Goal: Task Accomplishment & Management: Manage account settings

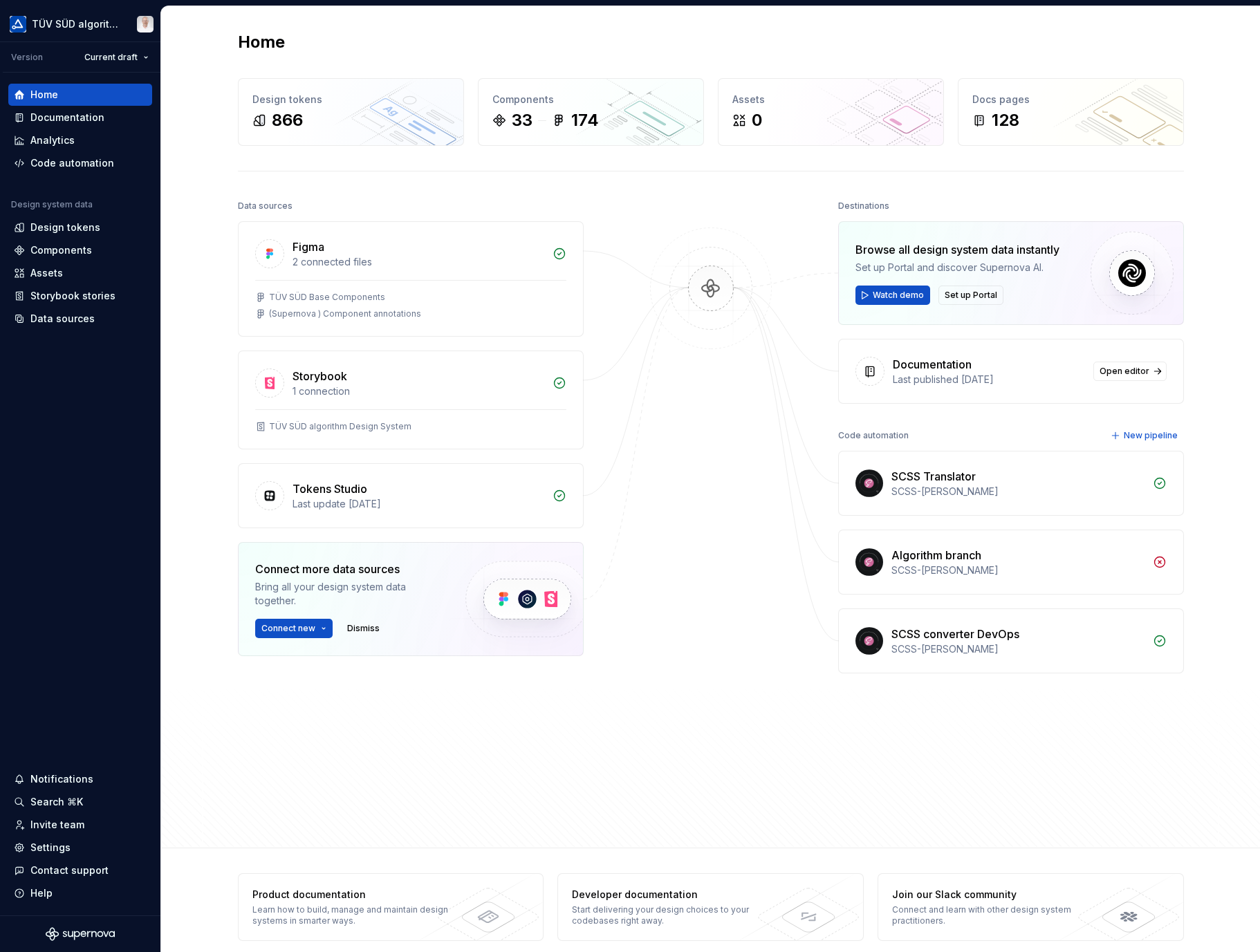
click at [642, 574] on div at bounding box center [711, 482] width 138 height 571
click at [190, 546] on div "Home Design tokens 866 Components 33 174 Assets 0 Docs pages 128 Data sources F…" at bounding box center [710, 427] width 1099 height 843
click at [51, 142] on div "Analytics" at bounding box center [53, 141] width 45 height 14
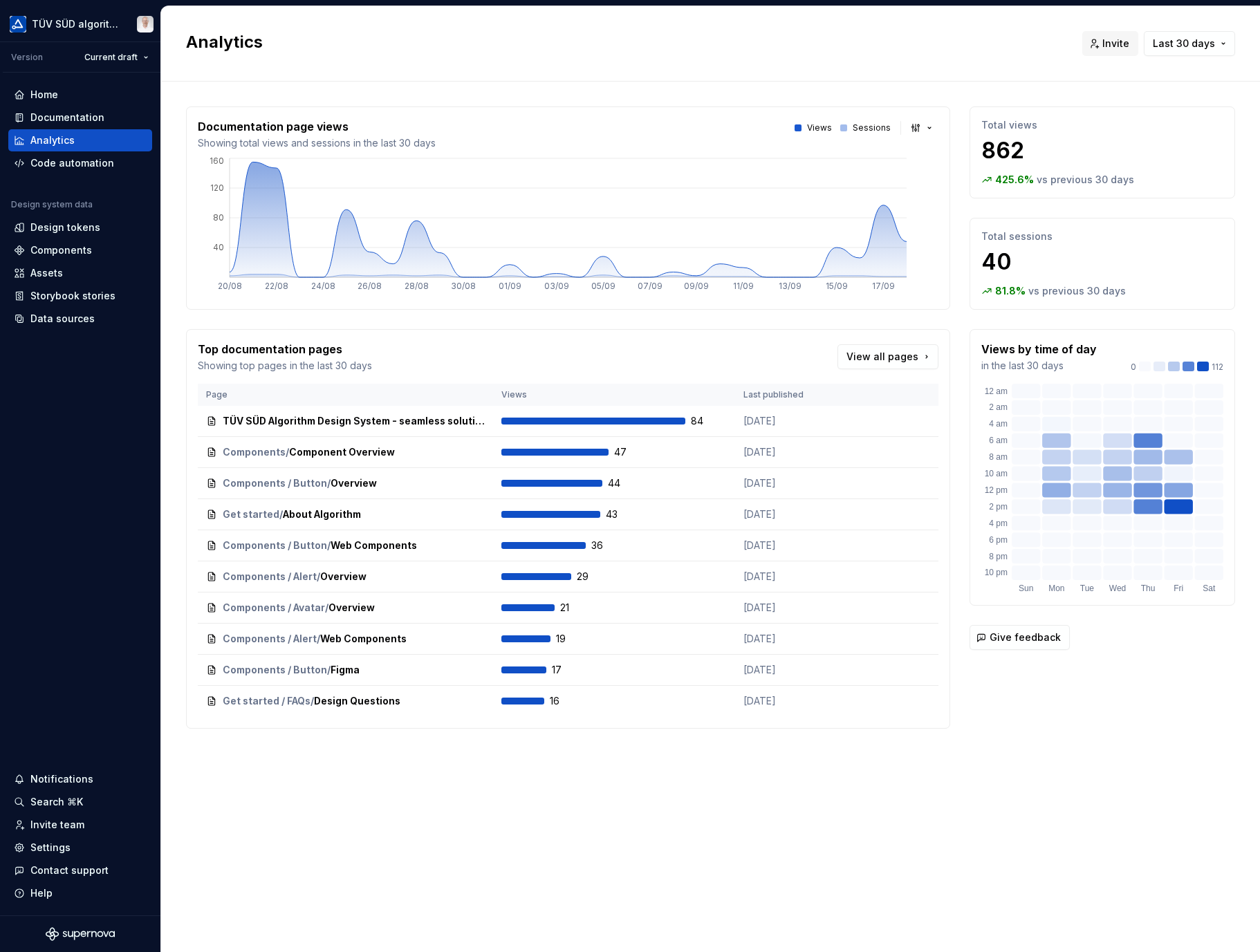
click at [895, 360] on span "View all pages" at bounding box center [882, 357] width 72 height 14
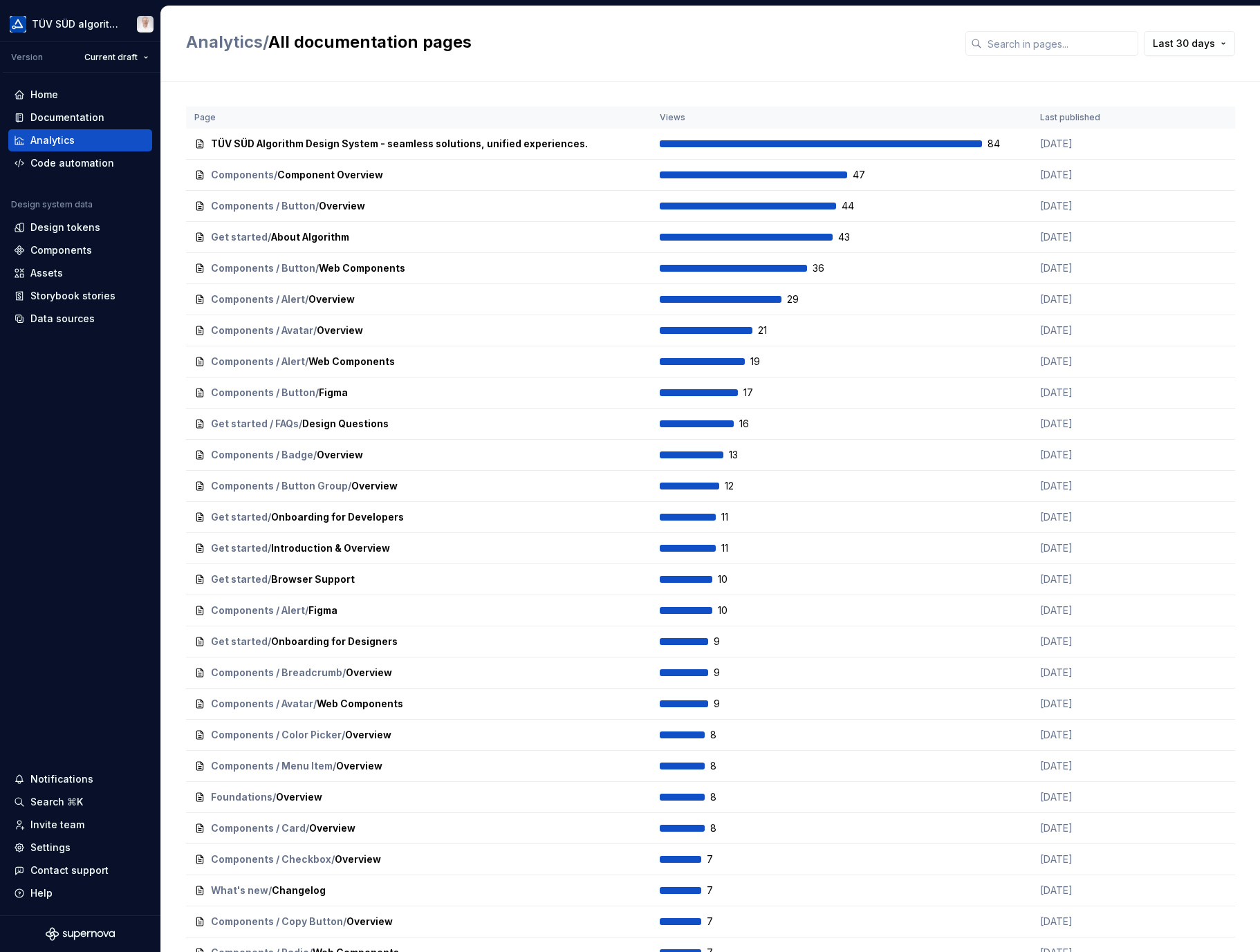
click at [1203, 42] on span "Last 30 days" at bounding box center [1183, 44] width 62 height 14
click at [967, 22] on html "TÜV SÜD algorithm Version Current draft Home Documentation Analytics Code autom…" at bounding box center [630, 476] width 1260 height 952
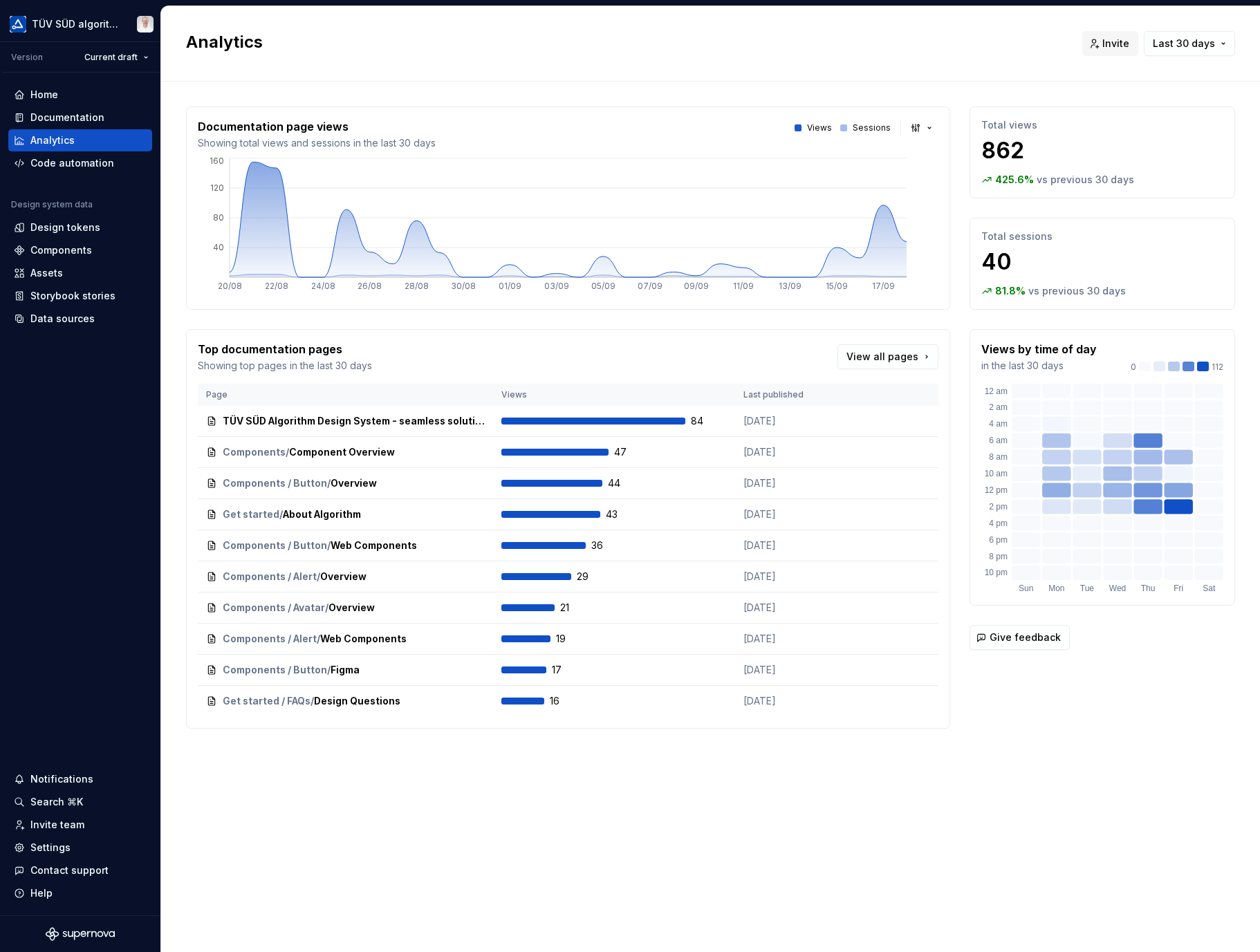
click at [930, 124] on button "button" at bounding box center [923, 128] width 32 height 20
click at [955, 77] on html "TÜV SÜD algorithm Version Current draft Home Documentation Analytics Code autom…" at bounding box center [630, 476] width 1260 height 952
click at [76, 164] on div "Code automation" at bounding box center [72, 163] width 84 height 14
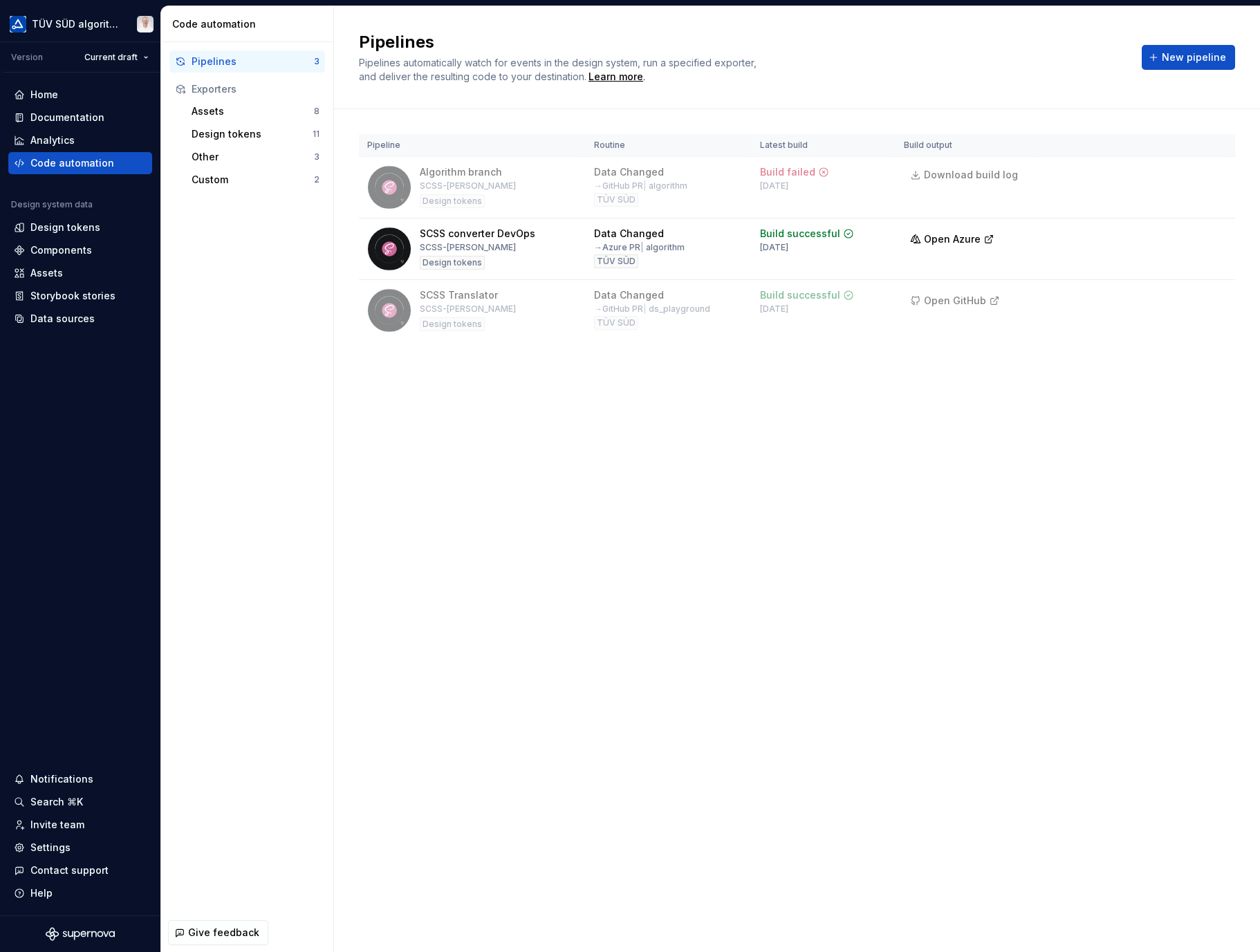
click at [202, 107] on div "Assets" at bounding box center [253, 112] width 123 height 14
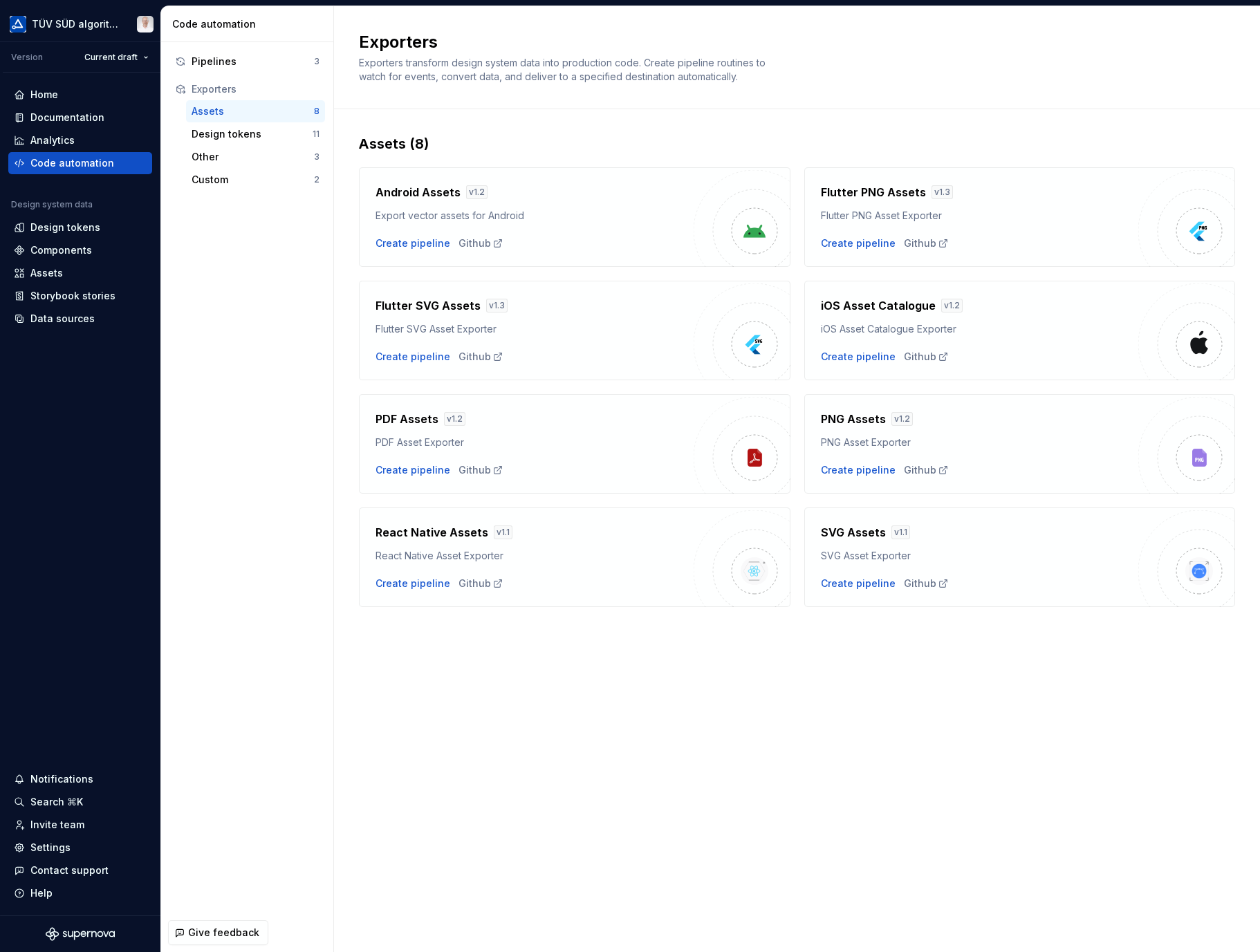
click at [206, 141] on div "Design tokens 11" at bounding box center [255, 135] width 139 height 22
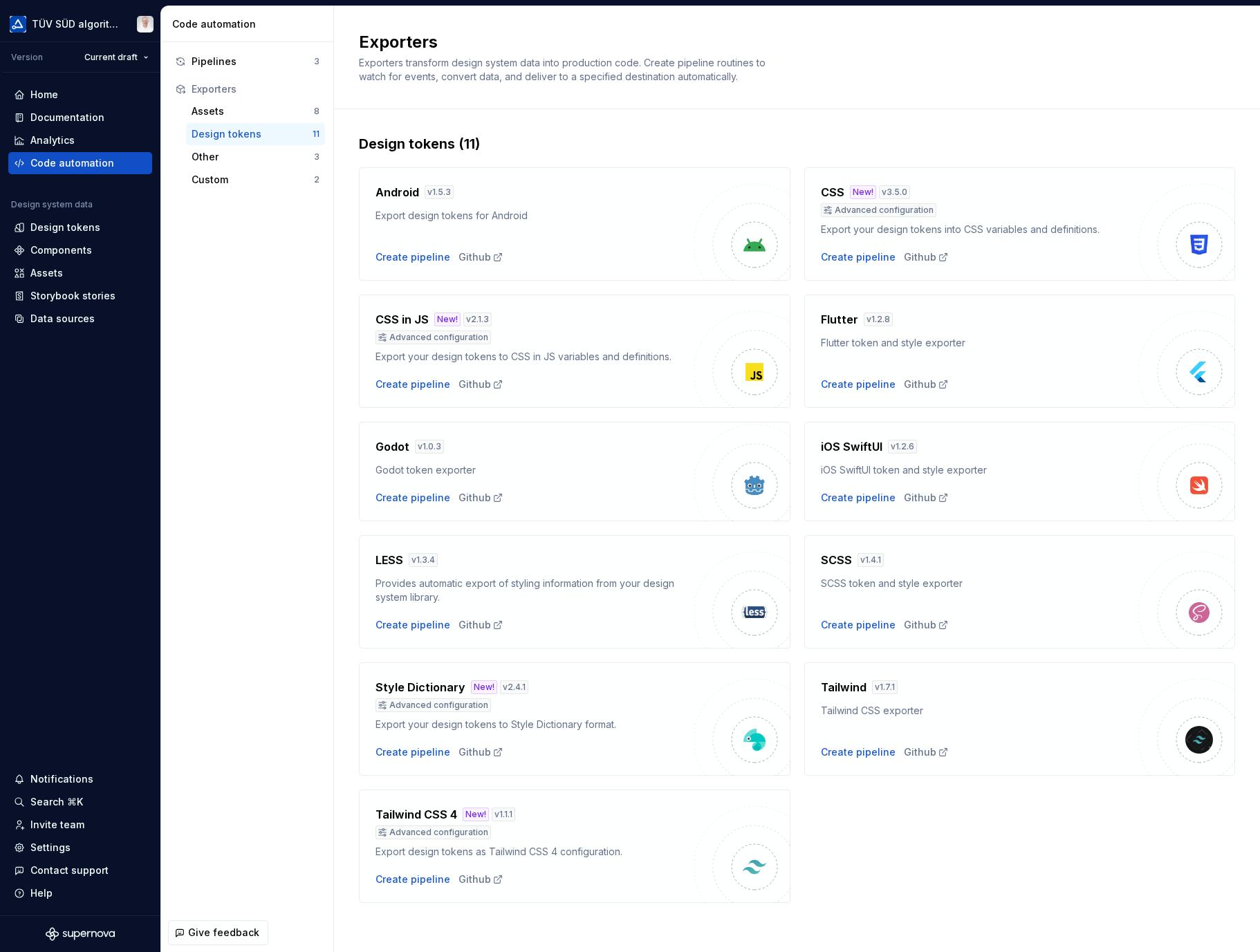
click at [242, 158] on div "Other" at bounding box center [253, 157] width 123 height 14
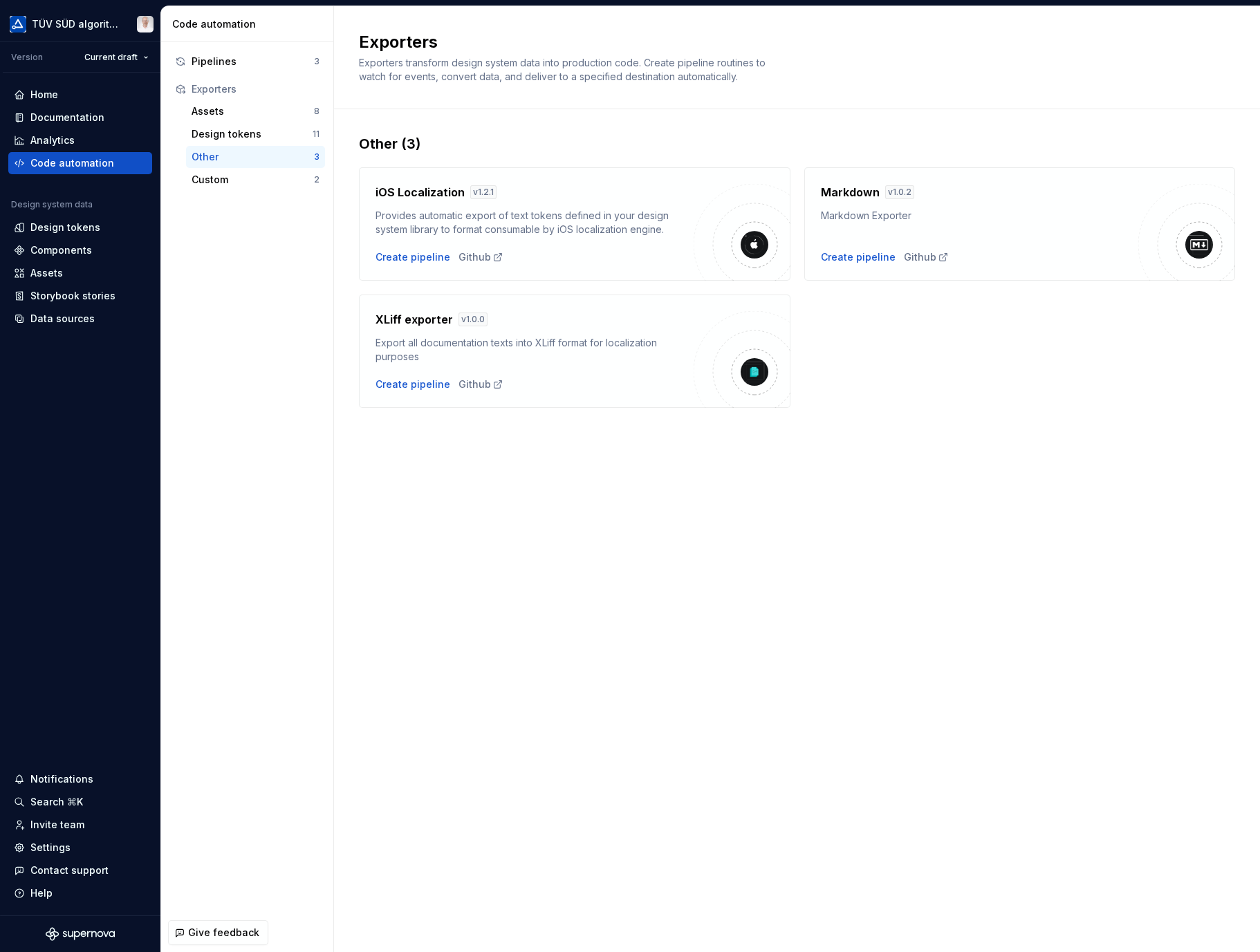
click at [228, 182] on div "Custom" at bounding box center [253, 180] width 123 height 14
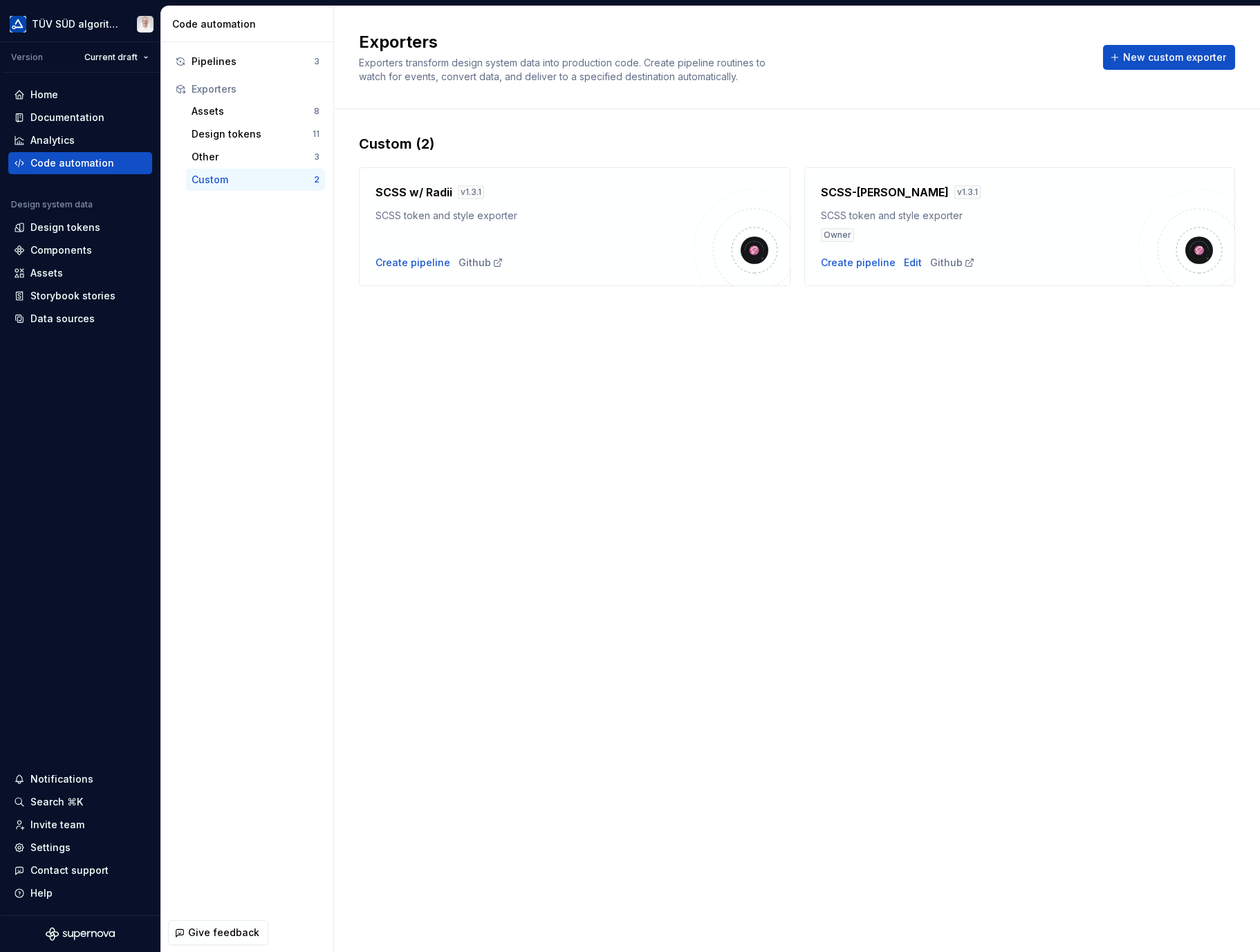
click at [79, 778] on div "Notifications" at bounding box center [62, 779] width 63 height 14
click at [47, 802] on html "TÜV SÜD algorithm Version Current draft Home Documentation Analytics Code autom…" at bounding box center [630, 476] width 1260 height 952
click at [62, 801] on div "Search ⌘K" at bounding box center [56, 802] width 52 height 14
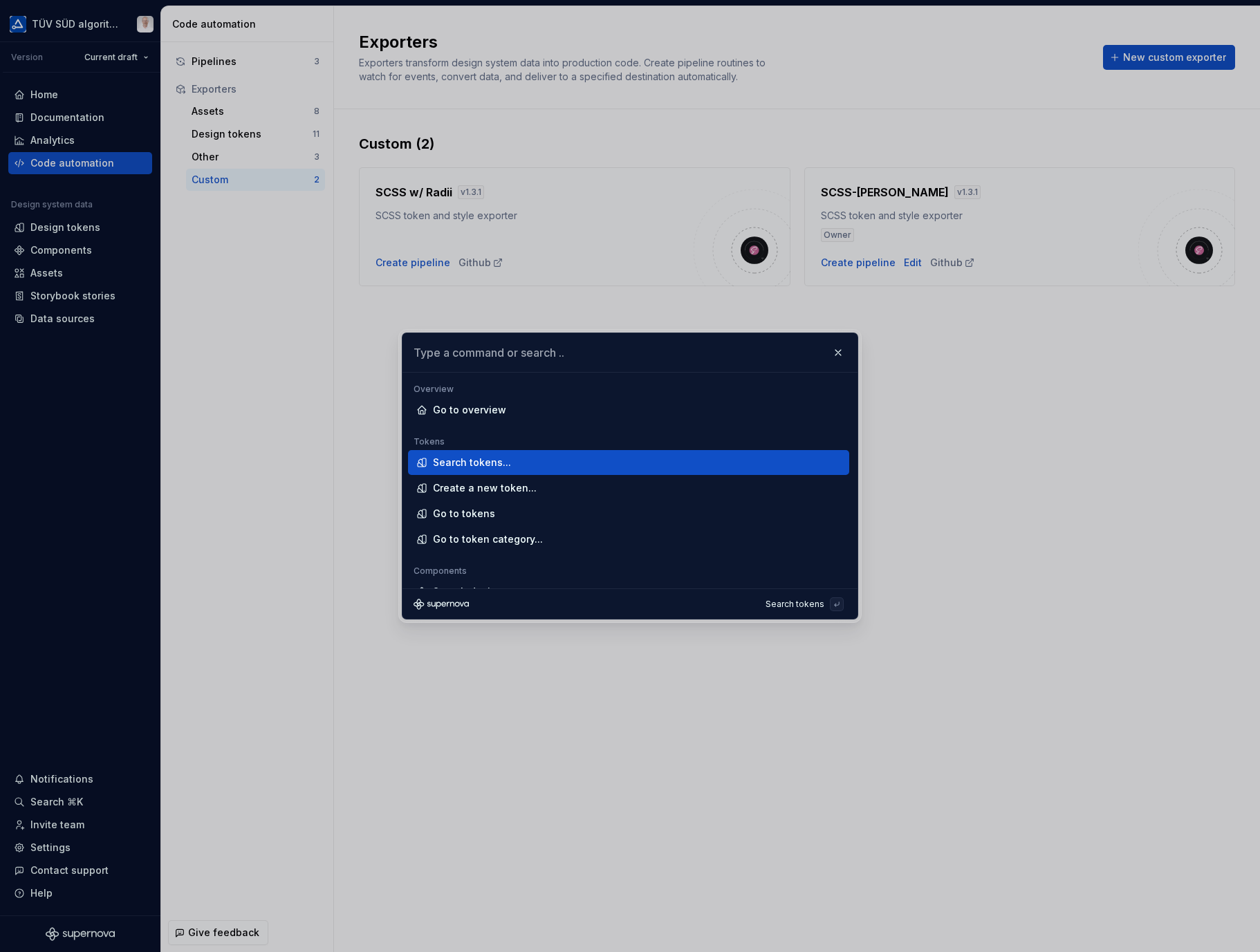
click at [838, 348] on button "button" at bounding box center [838, 353] width 20 height 20
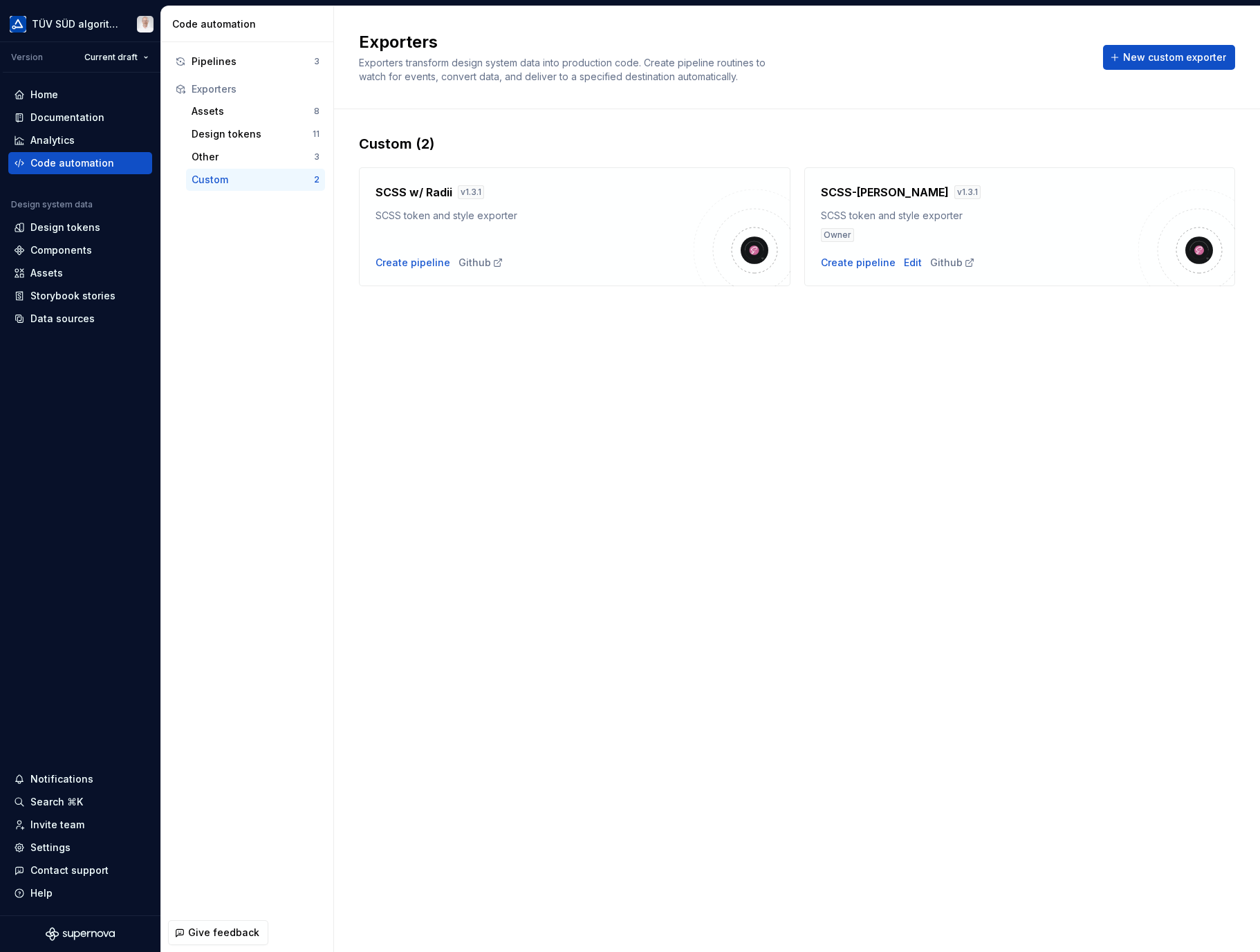
click at [49, 822] on div "Invite team" at bounding box center [57, 825] width 54 height 14
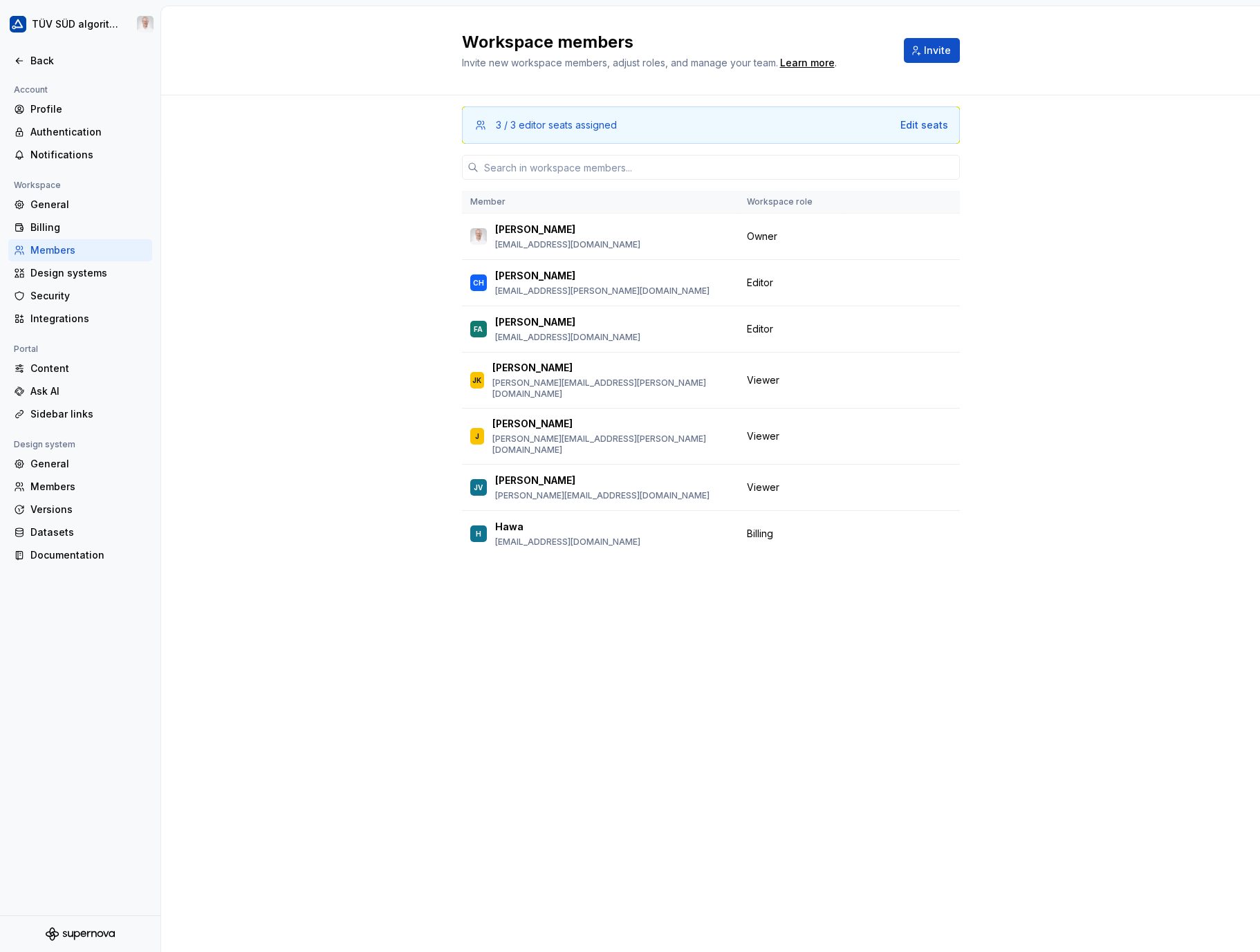
click at [45, 369] on div "Content" at bounding box center [89, 369] width 116 height 14
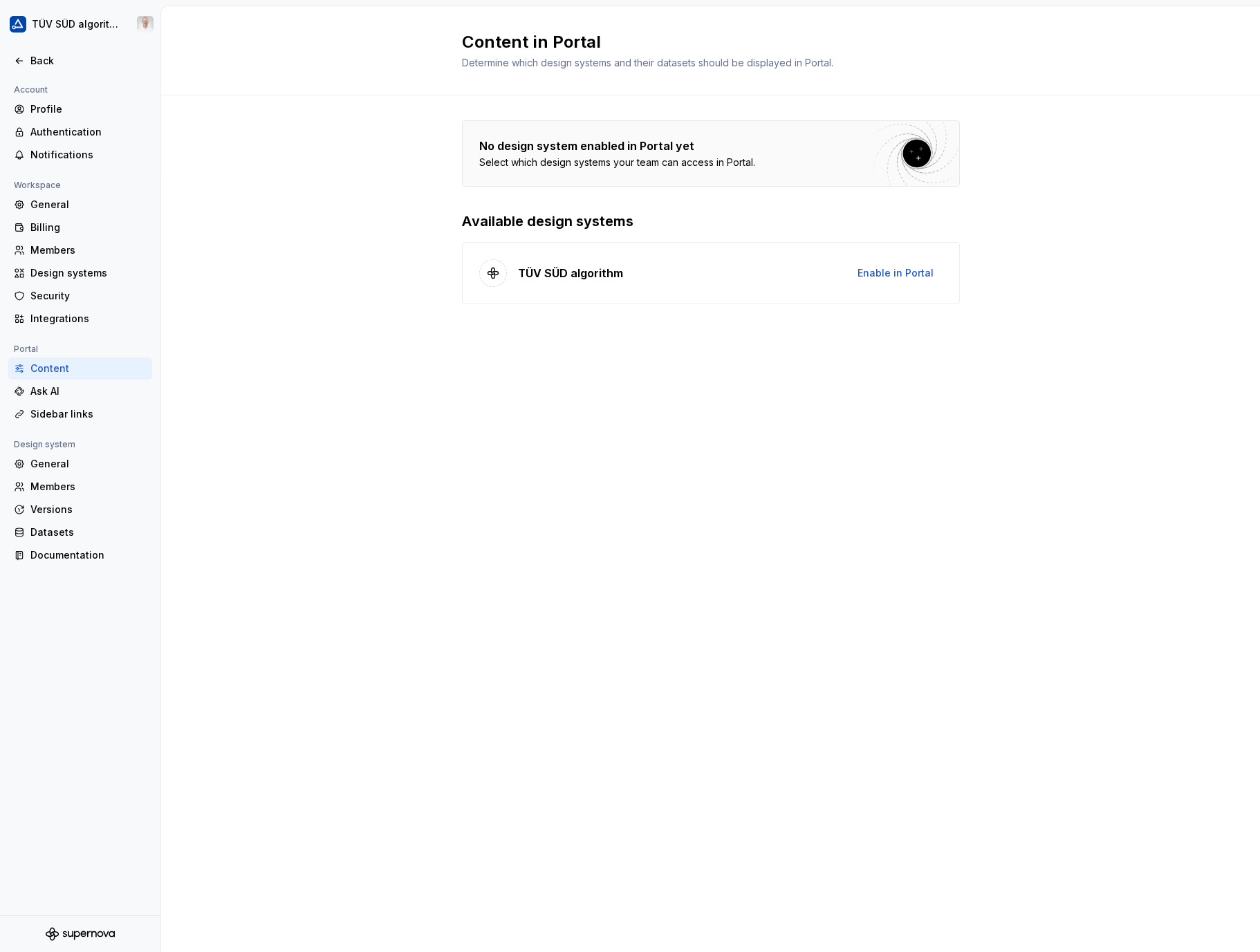
click at [43, 392] on div "Ask AI" at bounding box center [89, 392] width 116 height 14
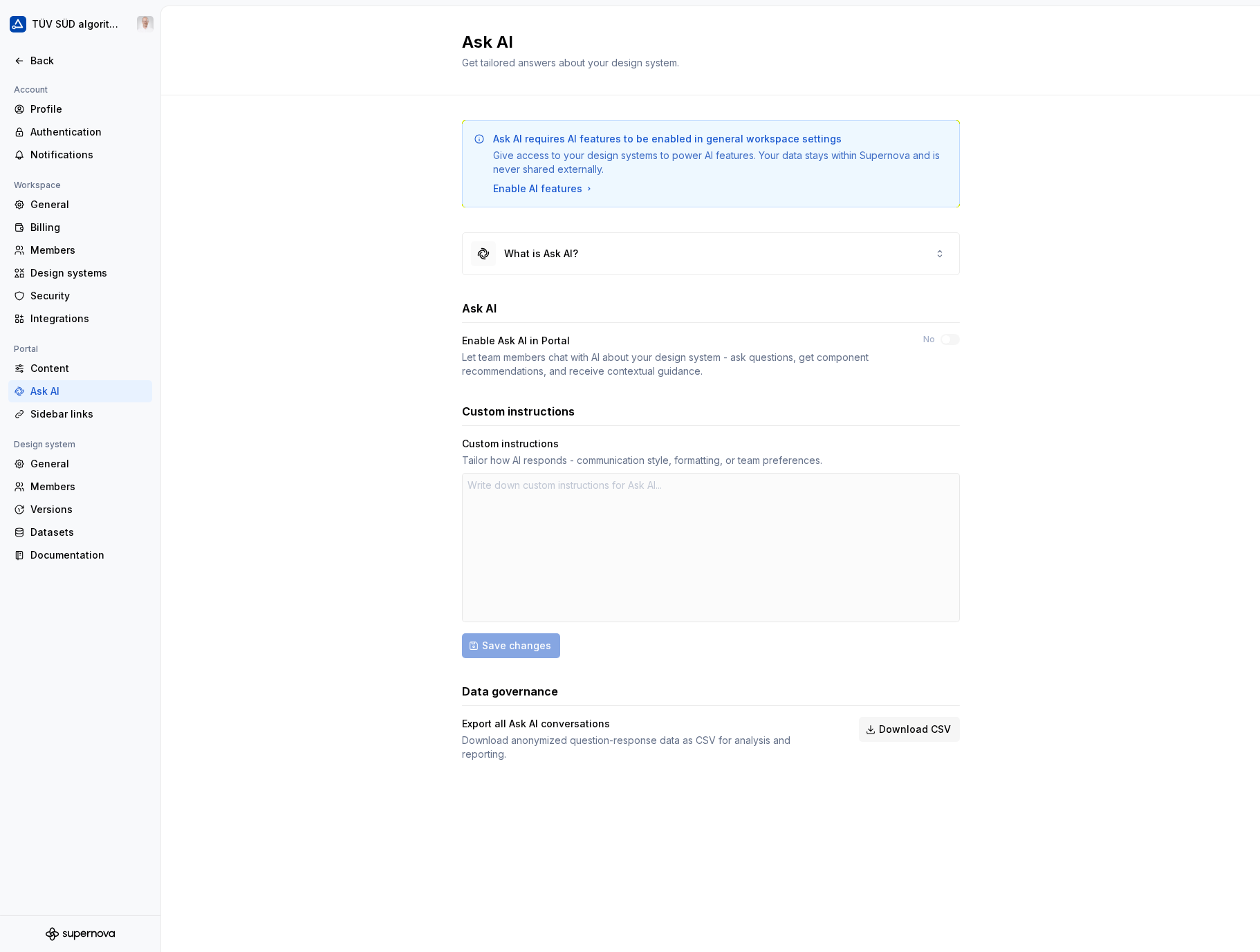
click at [82, 420] on div "Sidebar links" at bounding box center [89, 414] width 116 height 14
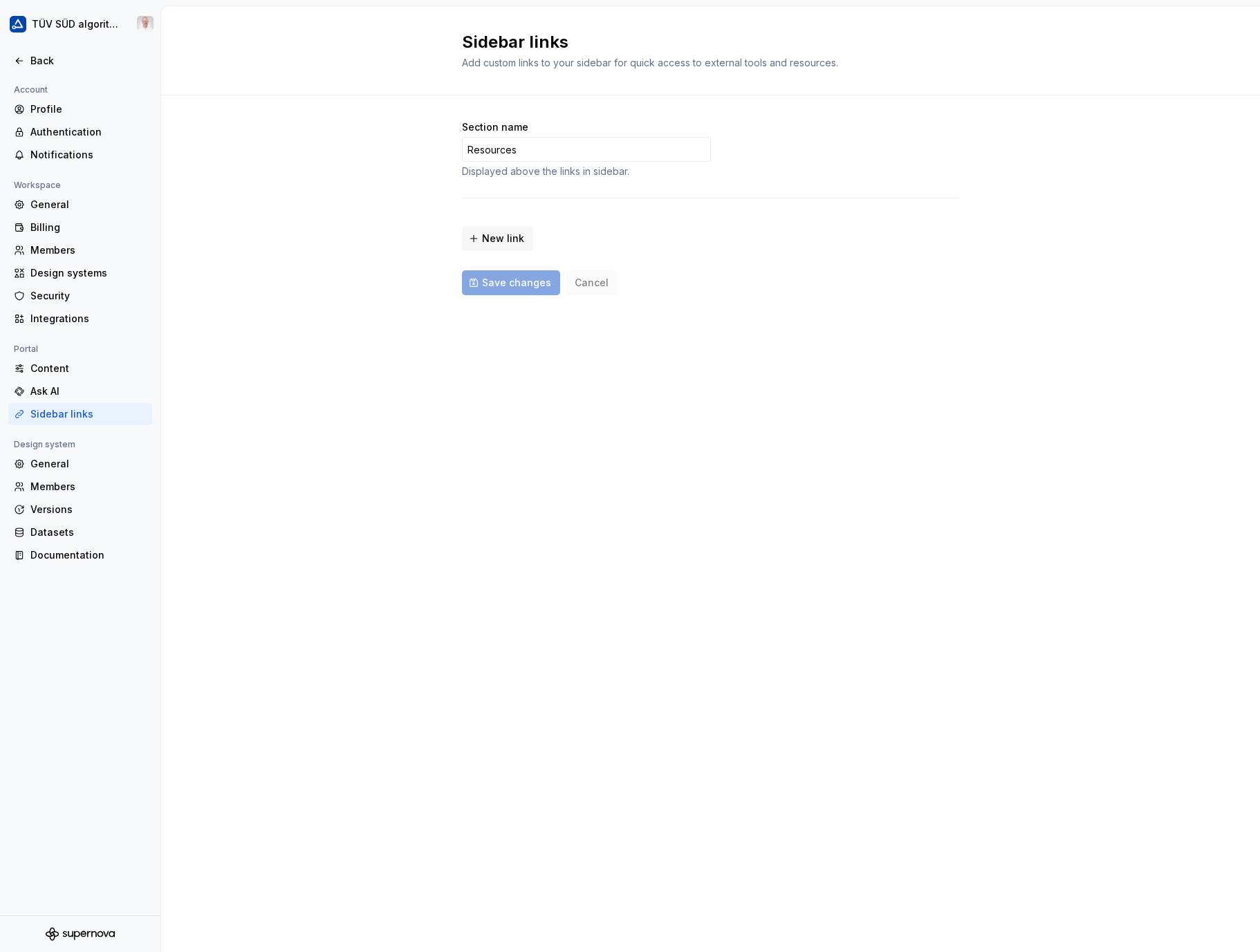
click at [817, 397] on div "Sidebar links Add custom links to your sidebar for quick access to external too…" at bounding box center [710, 479] width 1099 height 946
click at [388, 50] on div "Sidebar links Add custom links to your sidebar for quick access to external too…" at bounding box center [710, 51] width 1099 height 89
click at [82, 318] on div "Integrations" at bounding box center [89, 319] width 116 height 14
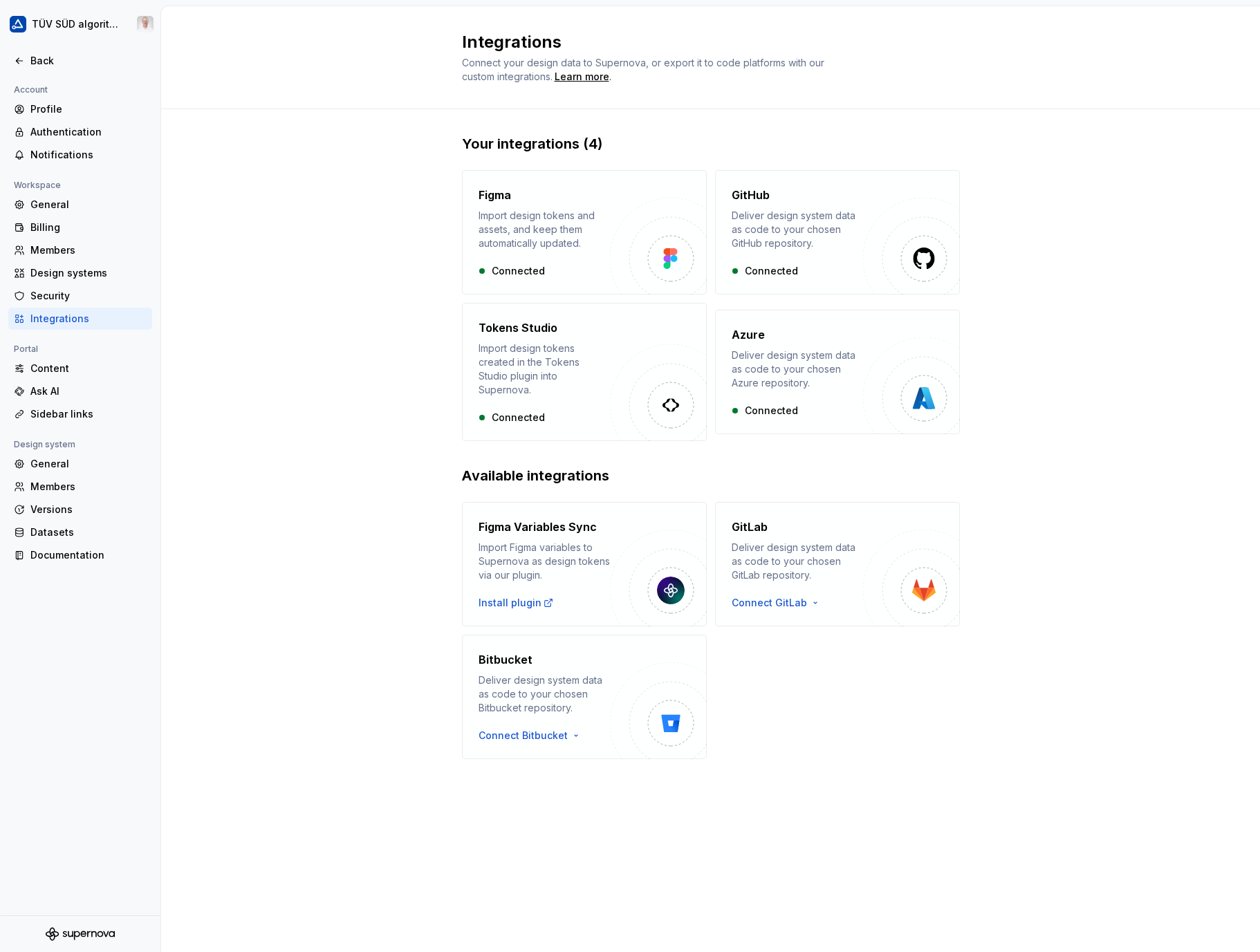
click at [43, 299] on div "Security" at bounding box center [89, 296] width 116 height 14
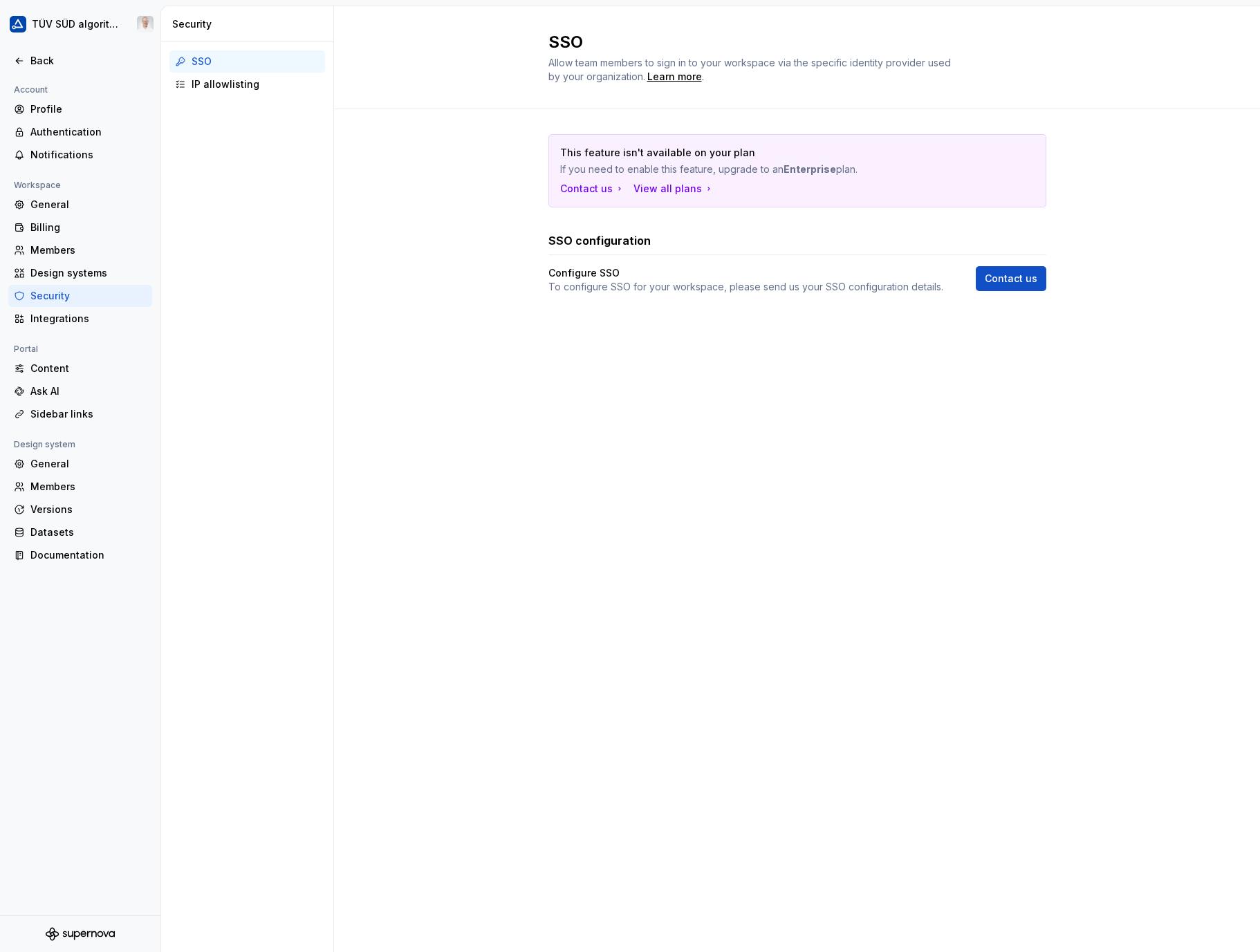
click at [63, 268] on div "Design systems" at bounding box center [89, 273] width 116 height 14
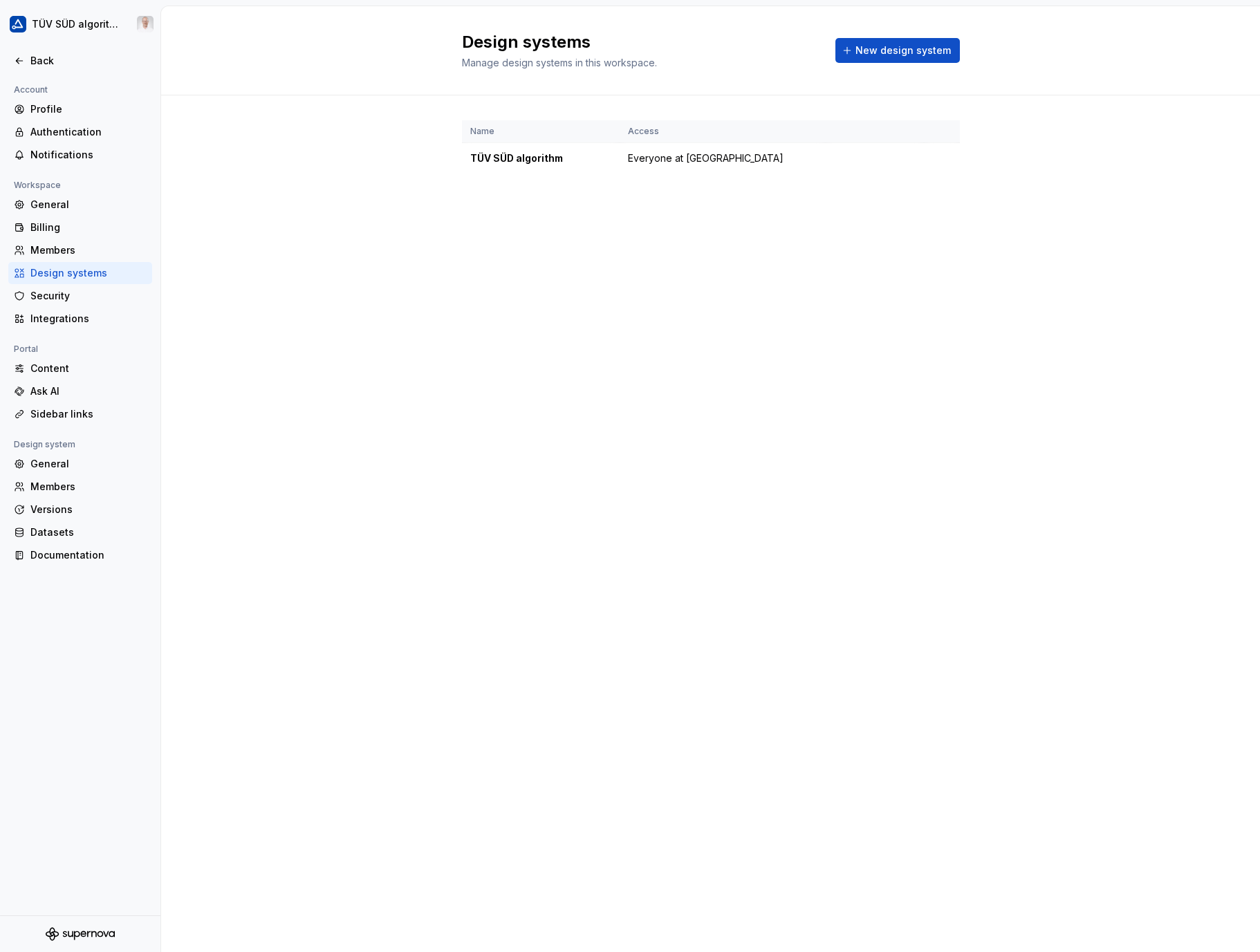
click at [59, 466] on div "General" at bounding box center [89, 464] width 116 height 14
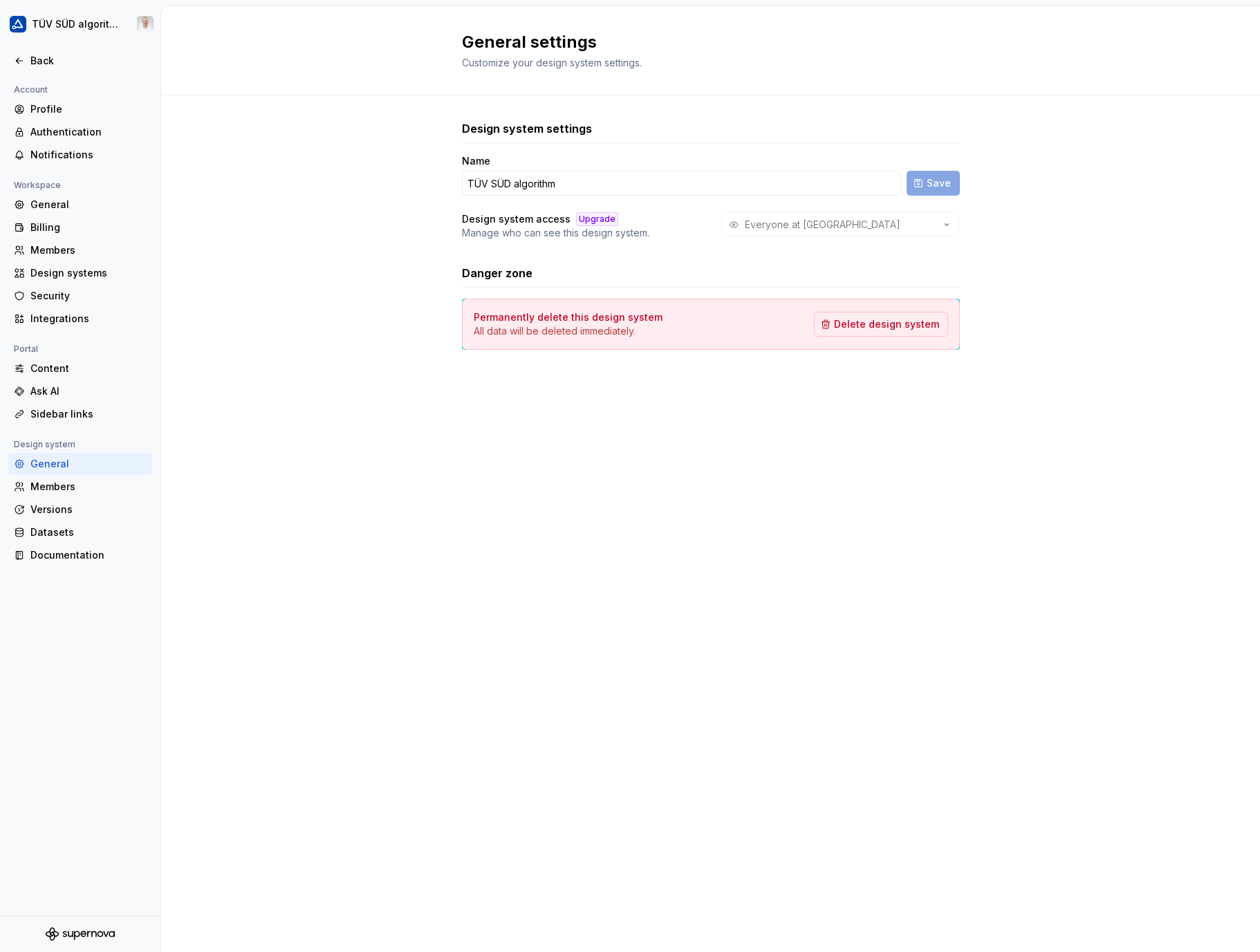
click at [73, 553] on div "Documentation" at bounding box center [89, 555] width 116 height 14
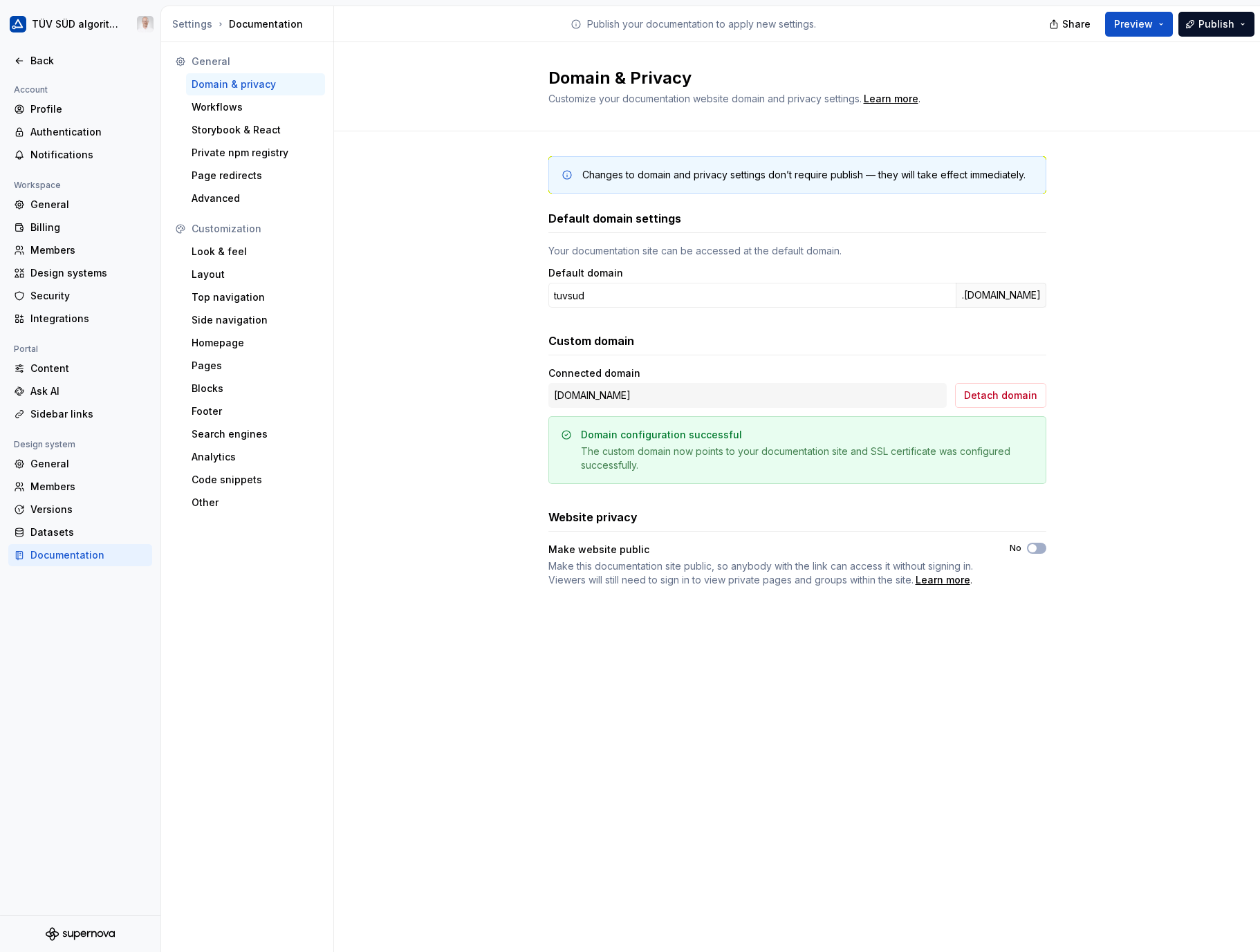
click at [234, 252] on div "Look & feel" at bounding box center [256, 252] width 128 height 14
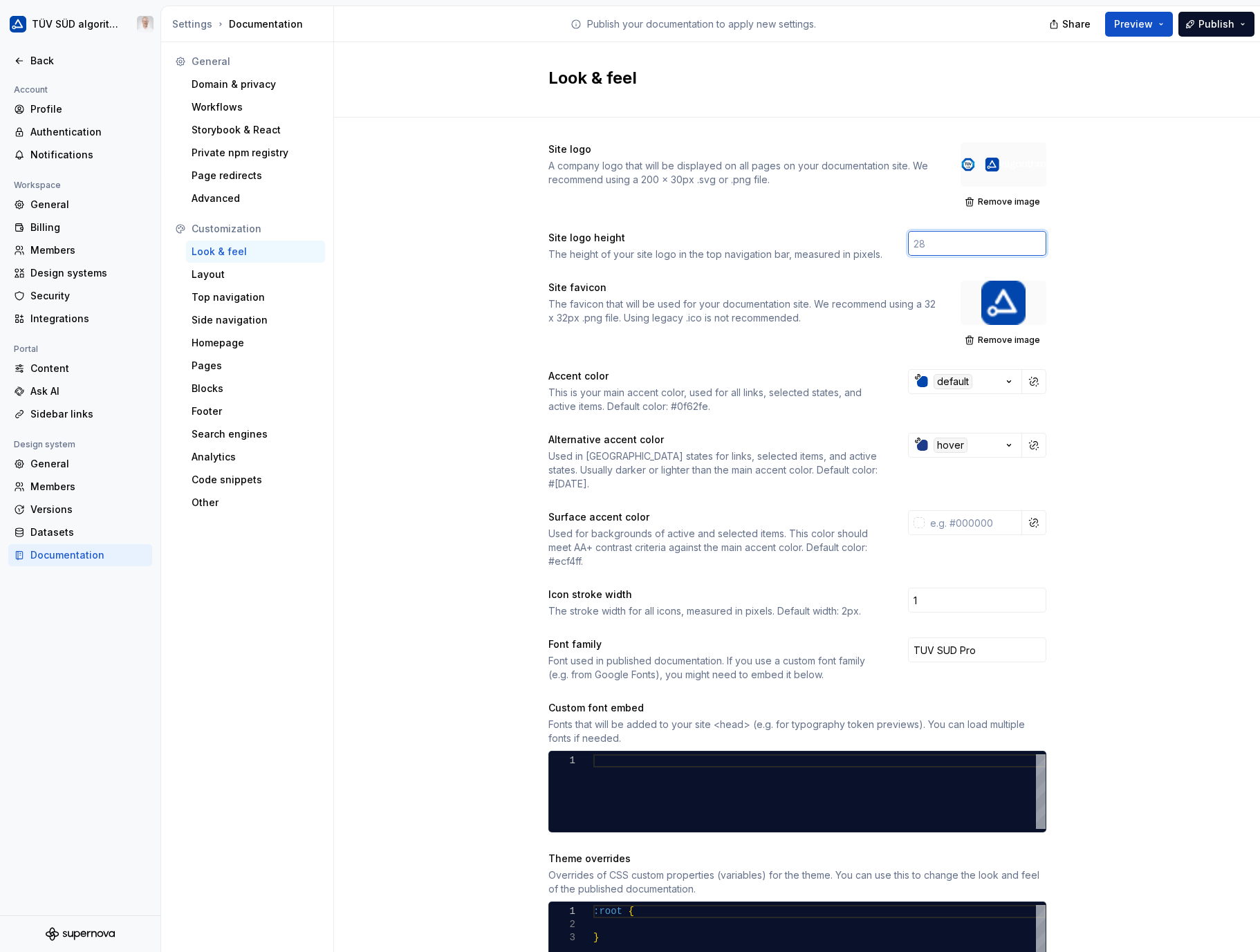
drag, startPoint x: 953, startPoint y: 241, endPoint x: 886, endPoint y: 241, distance: 67.0
click at [886, 241] on div "Site logo height The height of your site logo in the top navigation bar, measur…" at bounding box center [797, 246] width 498 height 31
click at [915, 243] on input "number" at bounding box center [977, 243] width 138 height 25
type input "40"
click at [1165, 429] on div "Site logo A company logo that will be displayed on all pages on your documentat…" at bounding box center [797, 652] width 926 height 1069
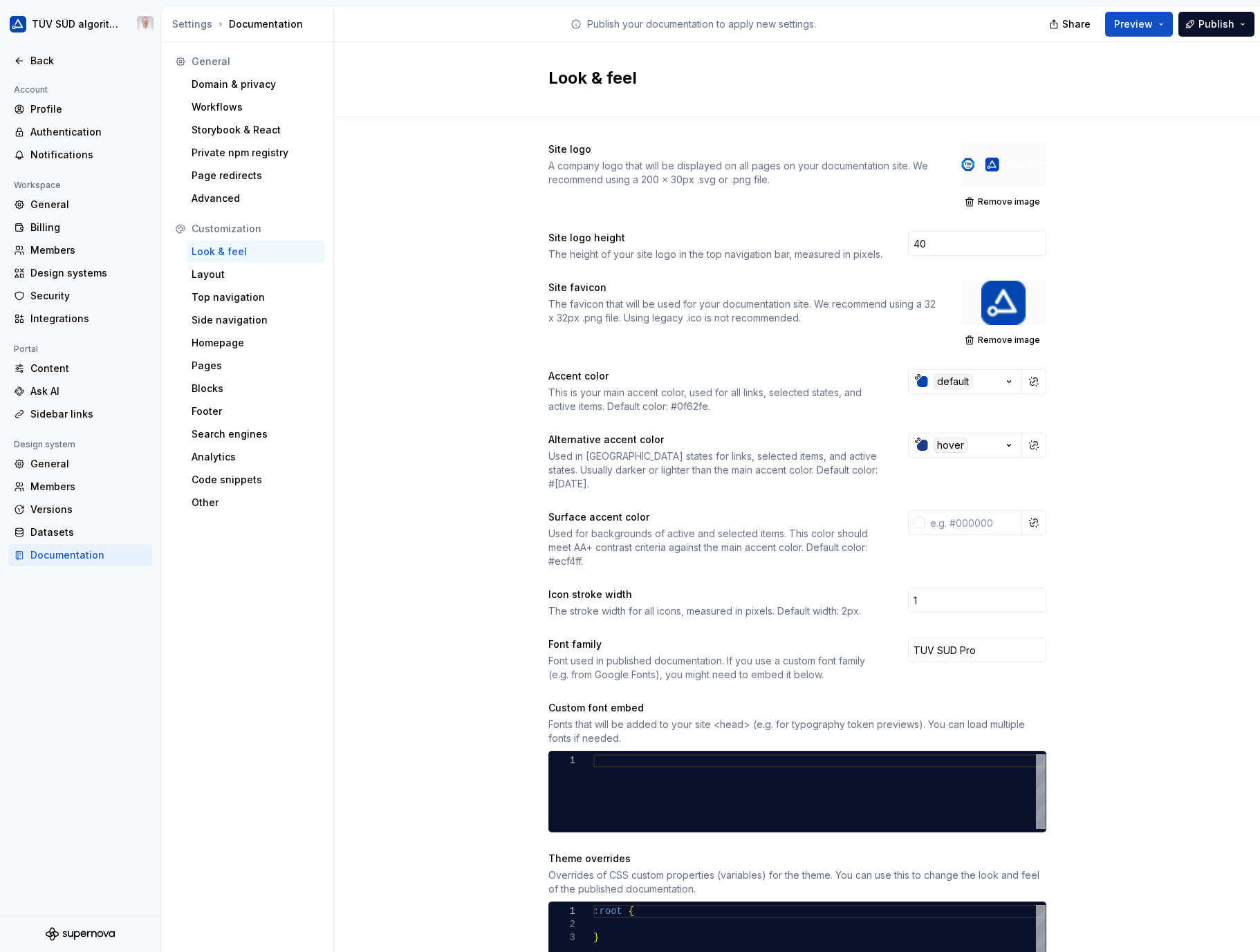
click at [1205, 24] on span "Publish" at bounding box center [1217, 24] width 36 height 14
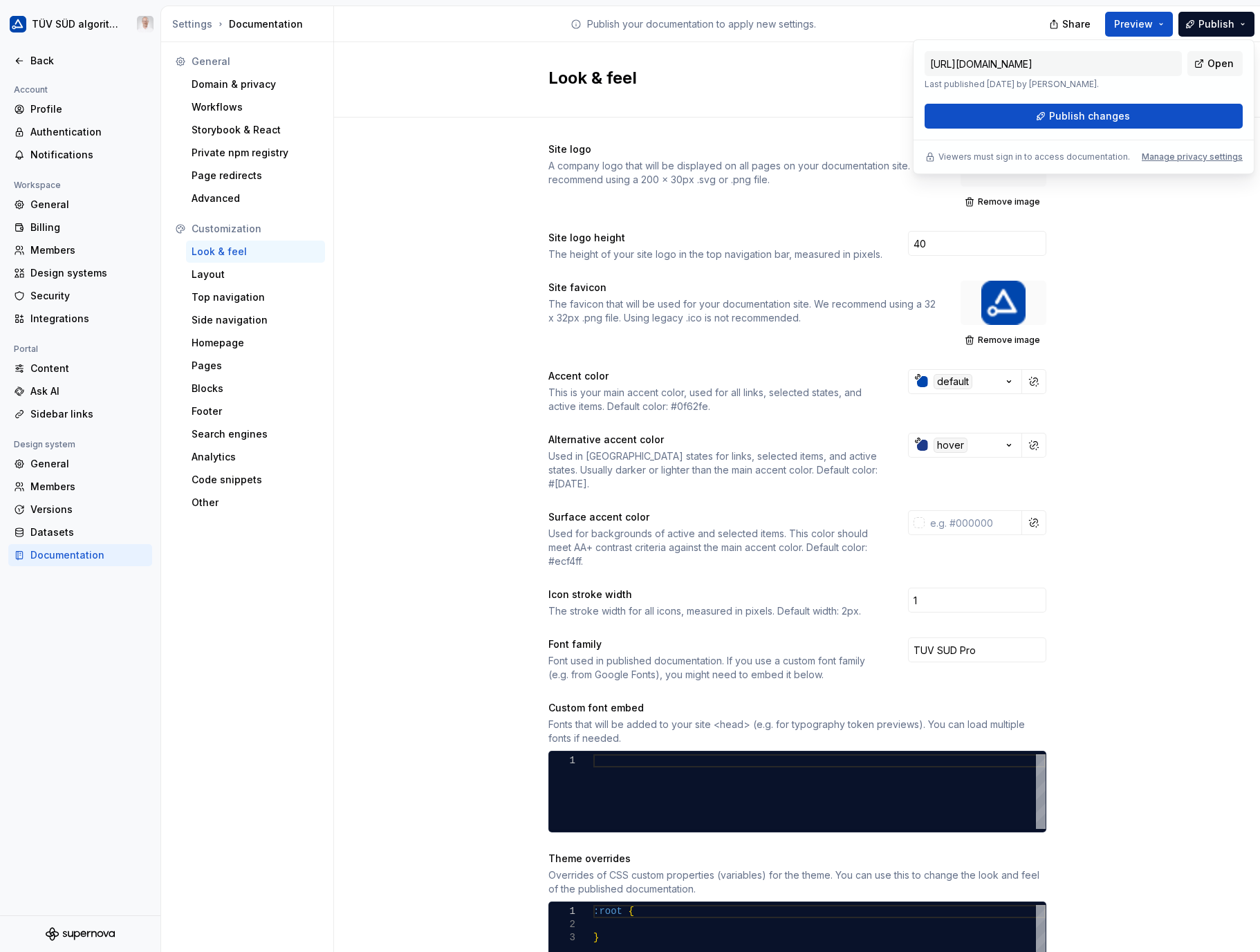
drag, startPoint x: 1205, startPoint y: 24, endPoint x: 1103, endPoint y: 114, distance: 136.0
click at [1103, 114] on span "Publish changes" at bounding box center [1089, 116] width 81 height 14
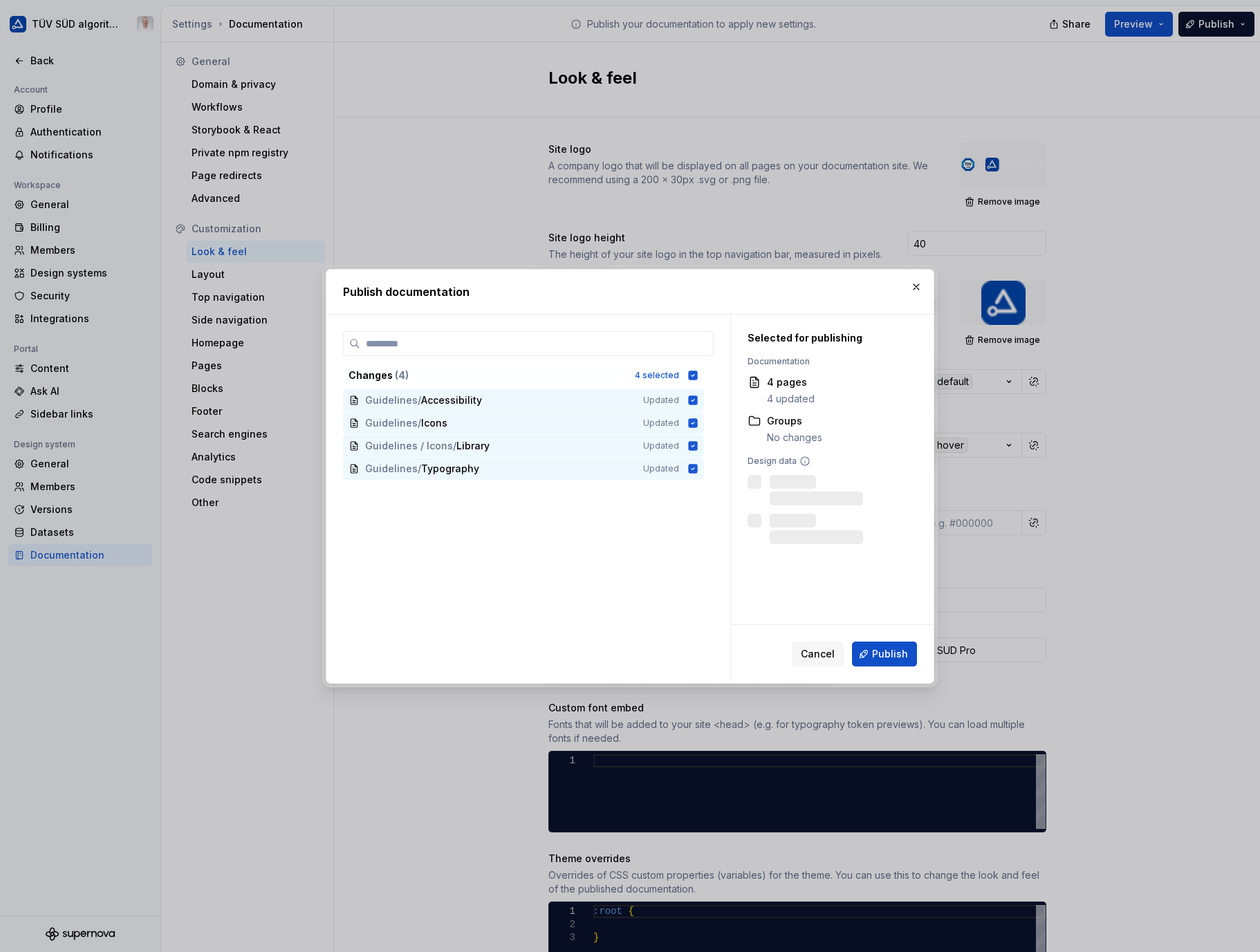
click at [1102, 115] on div at bounding box center [630, 476] width 1260 height 952
click at [875, 652] on span "Publish" at bounding box center [890, 654] width 36 height 14
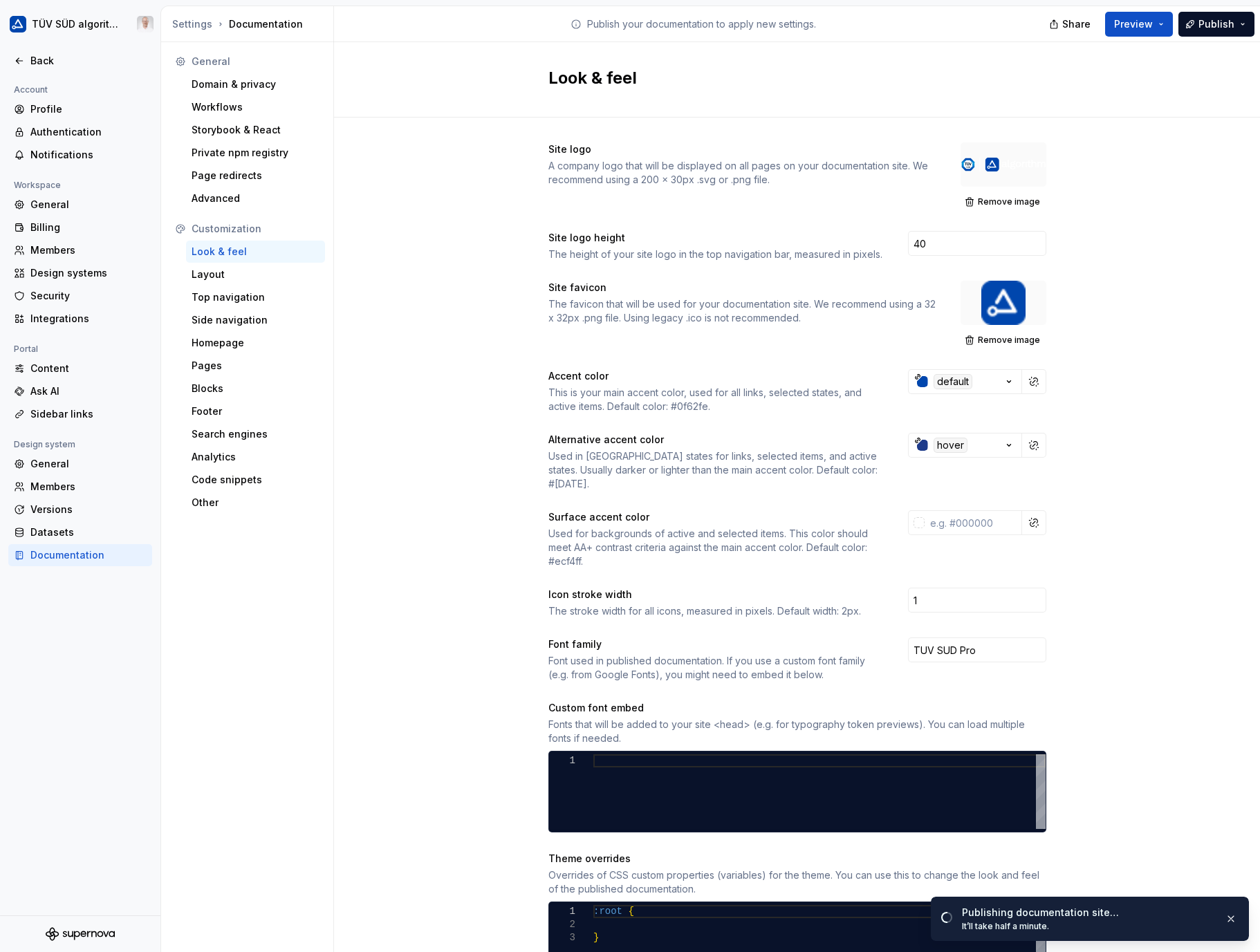
click at [219, 293] on div "Top navigation" at bounding box center [256, 298] width 128 height 14
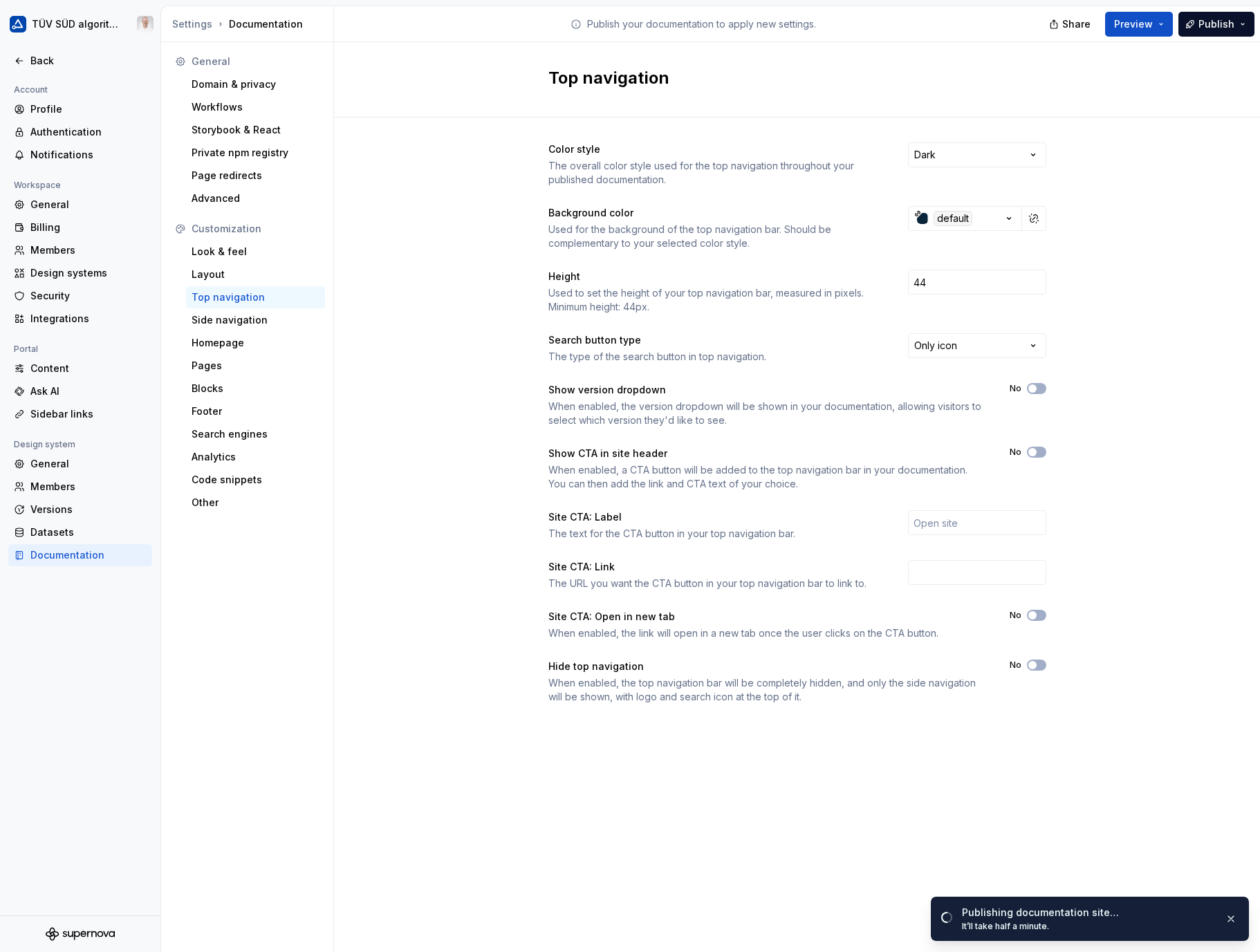
click at [944, 350] on html "TÜV SÜD algorithm Back Account Profile Authentication Notifications Workspace G…" at bounding box center [630, 476] width 1260 height 952
click at [1193, 306] on html "TÜV SÜD algorithm Back Account Profile Authentication Notifications Workspace G…" at bounding box center [630, 476] width 1260 height 952
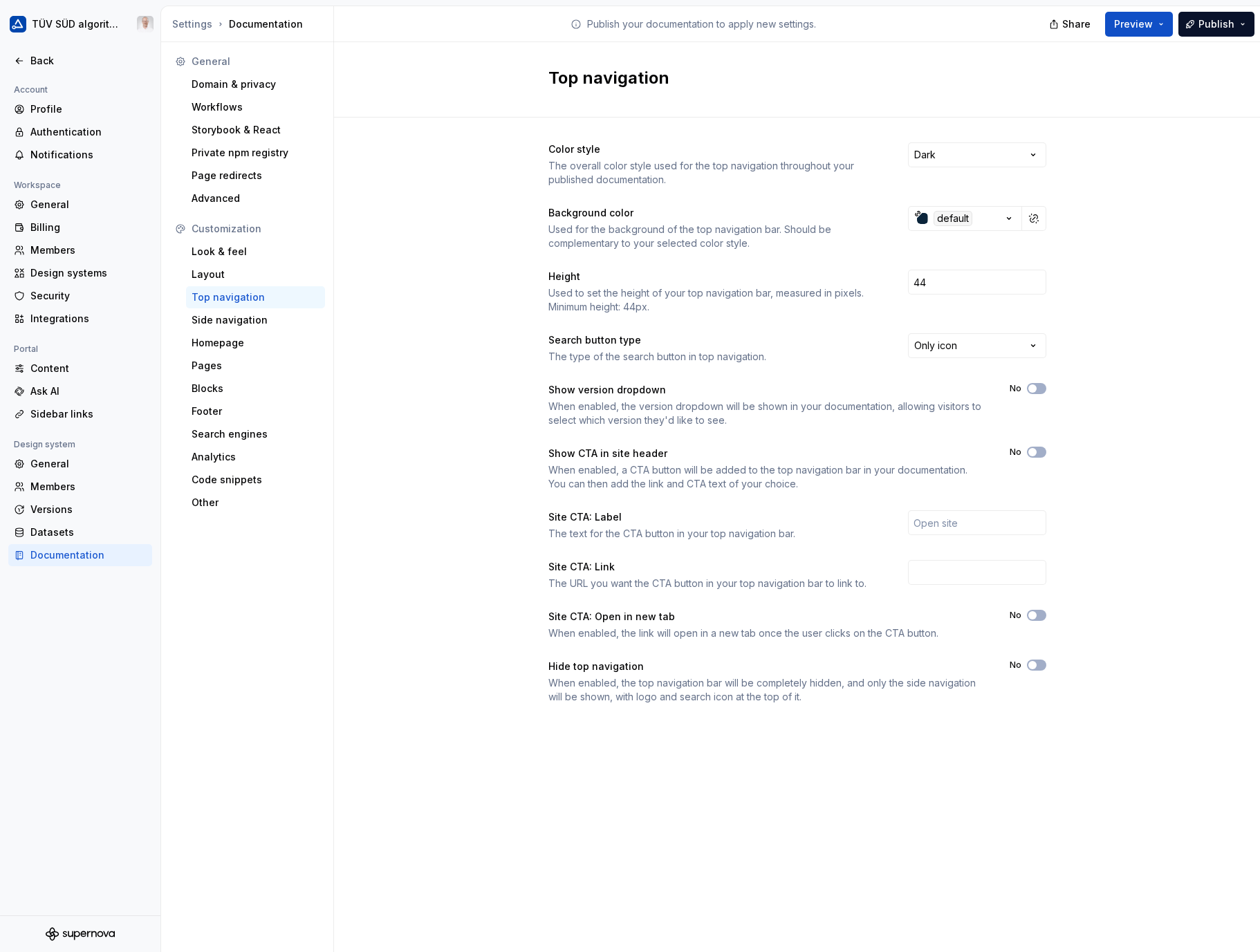
click at [219, 269] on div "Layout" at bounding box center [256, 275] width 128 height 14
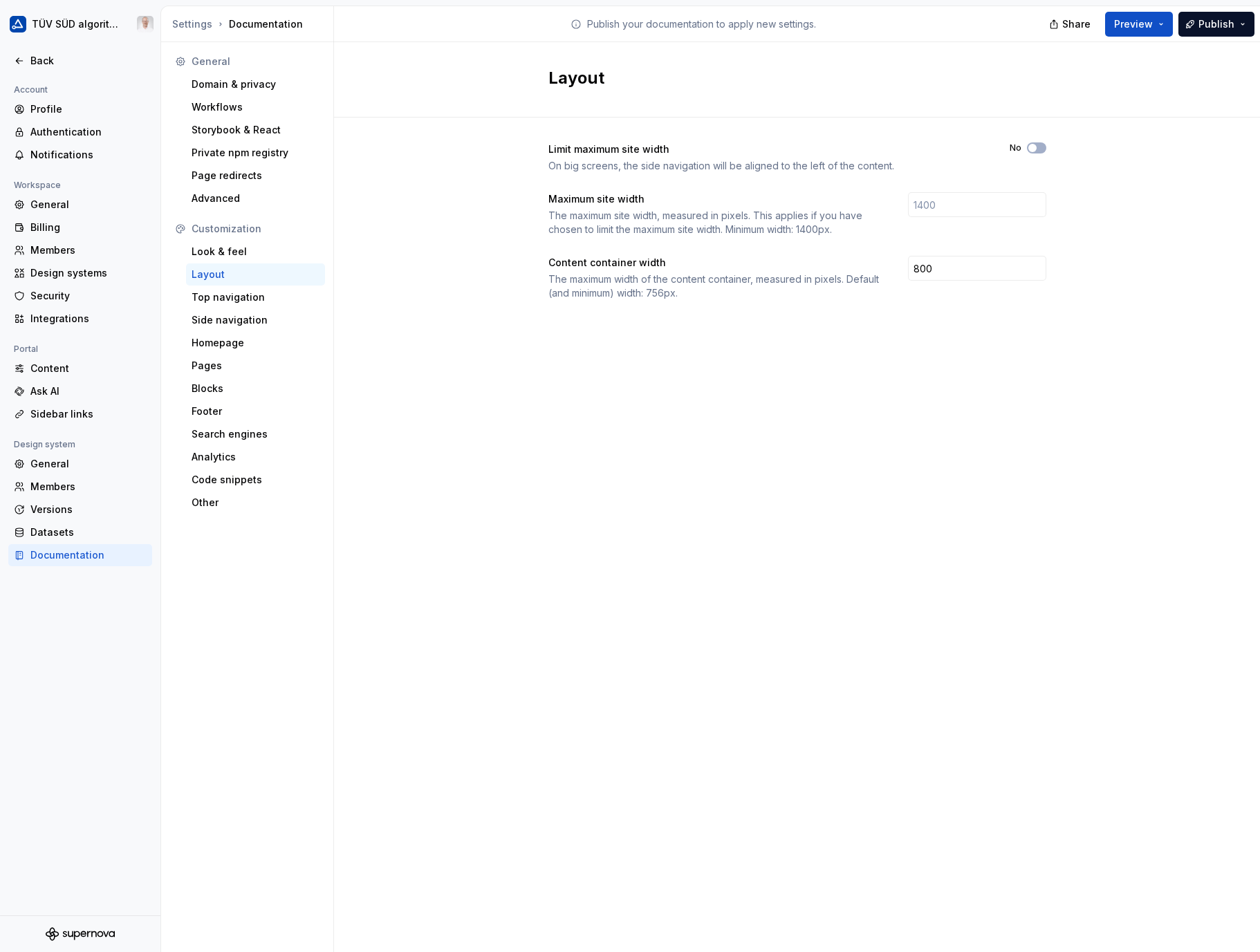
click at [237, 247] on div "Look & feel" at bounding box center [256, 252] width 128 height 14
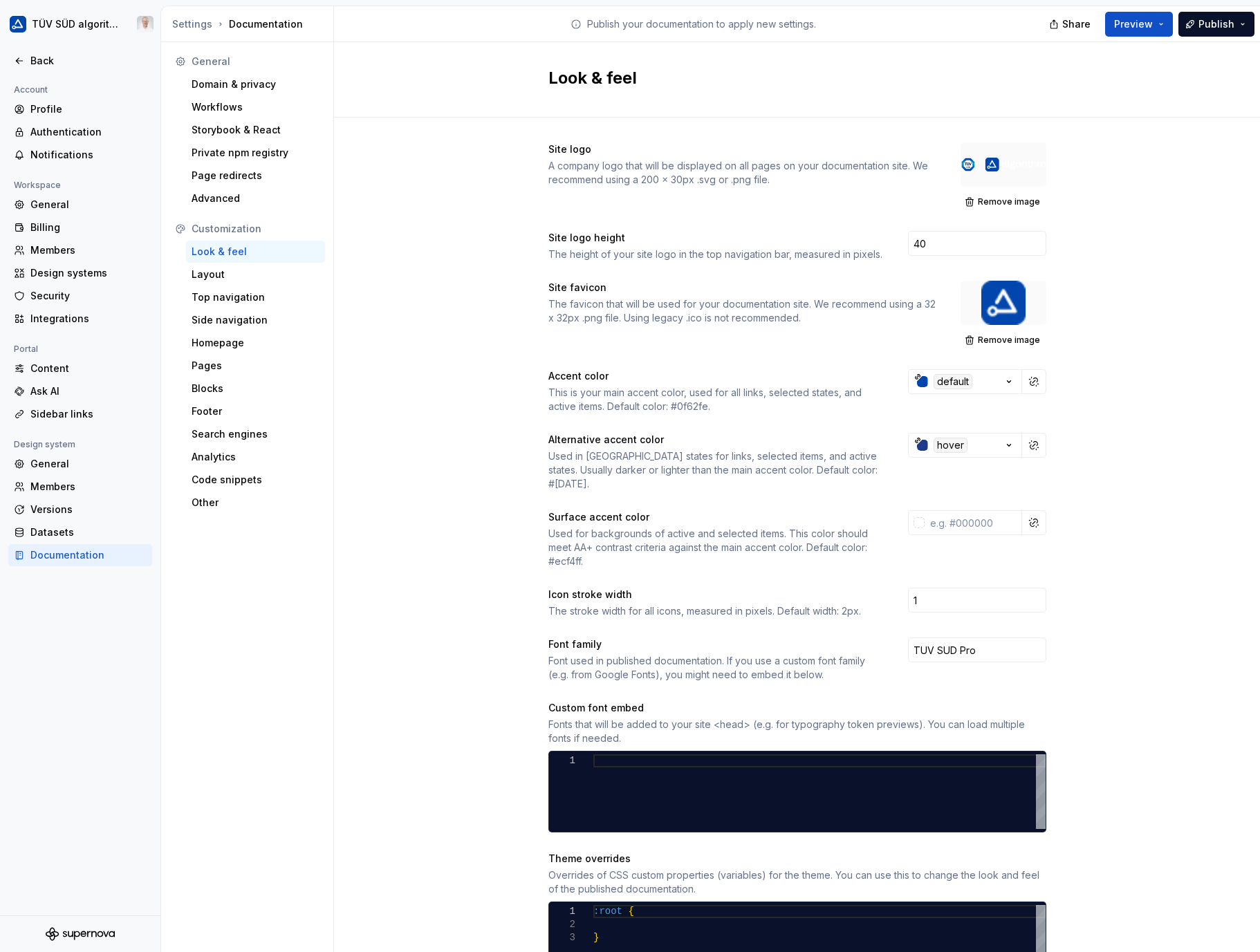
click at [994, 195] on button "Remove image" at bounding box center [1003, 202] width 86 height 20
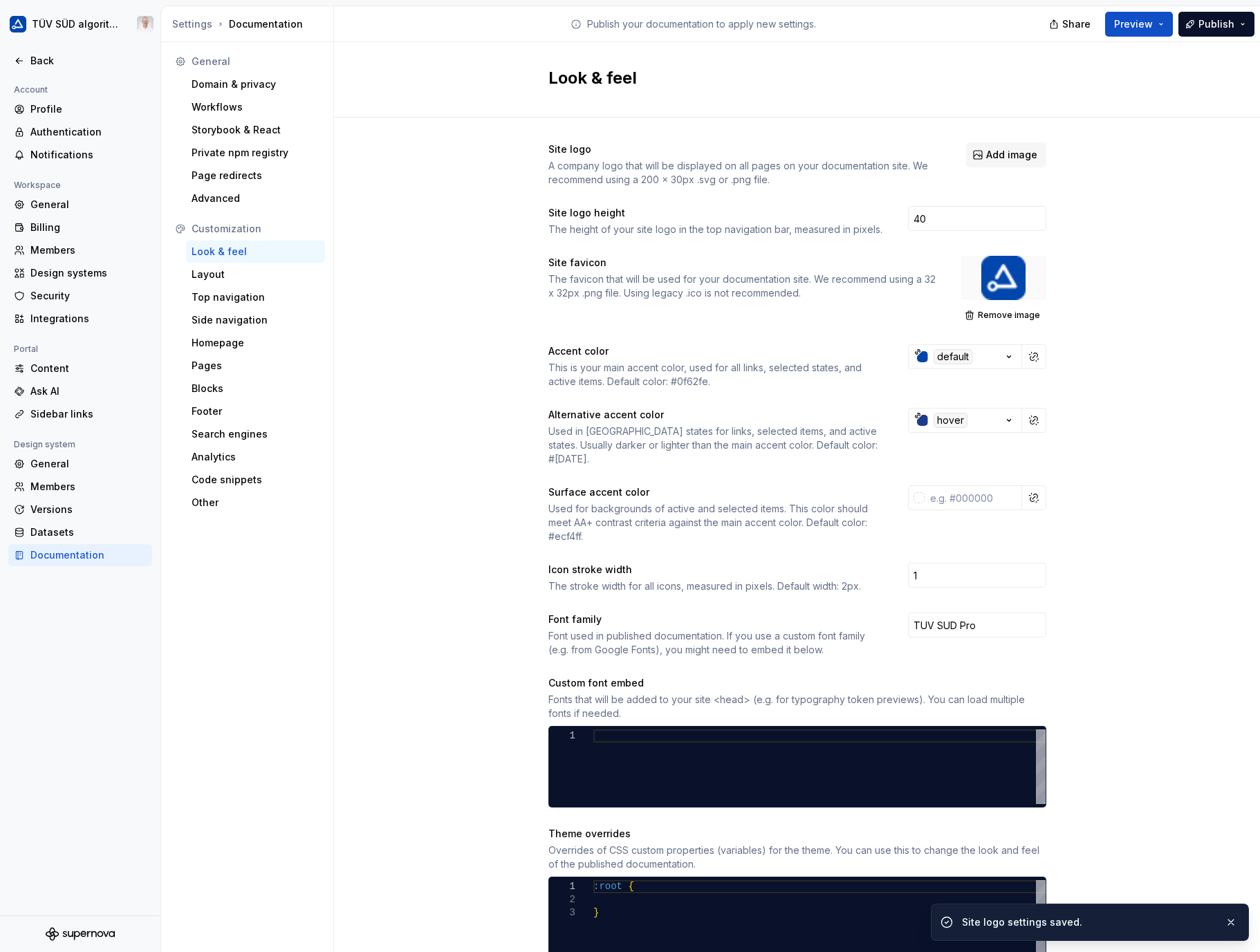
click at [1002, 153] on span "Add image" at bounding box center [1011, 155] width 51 height 14
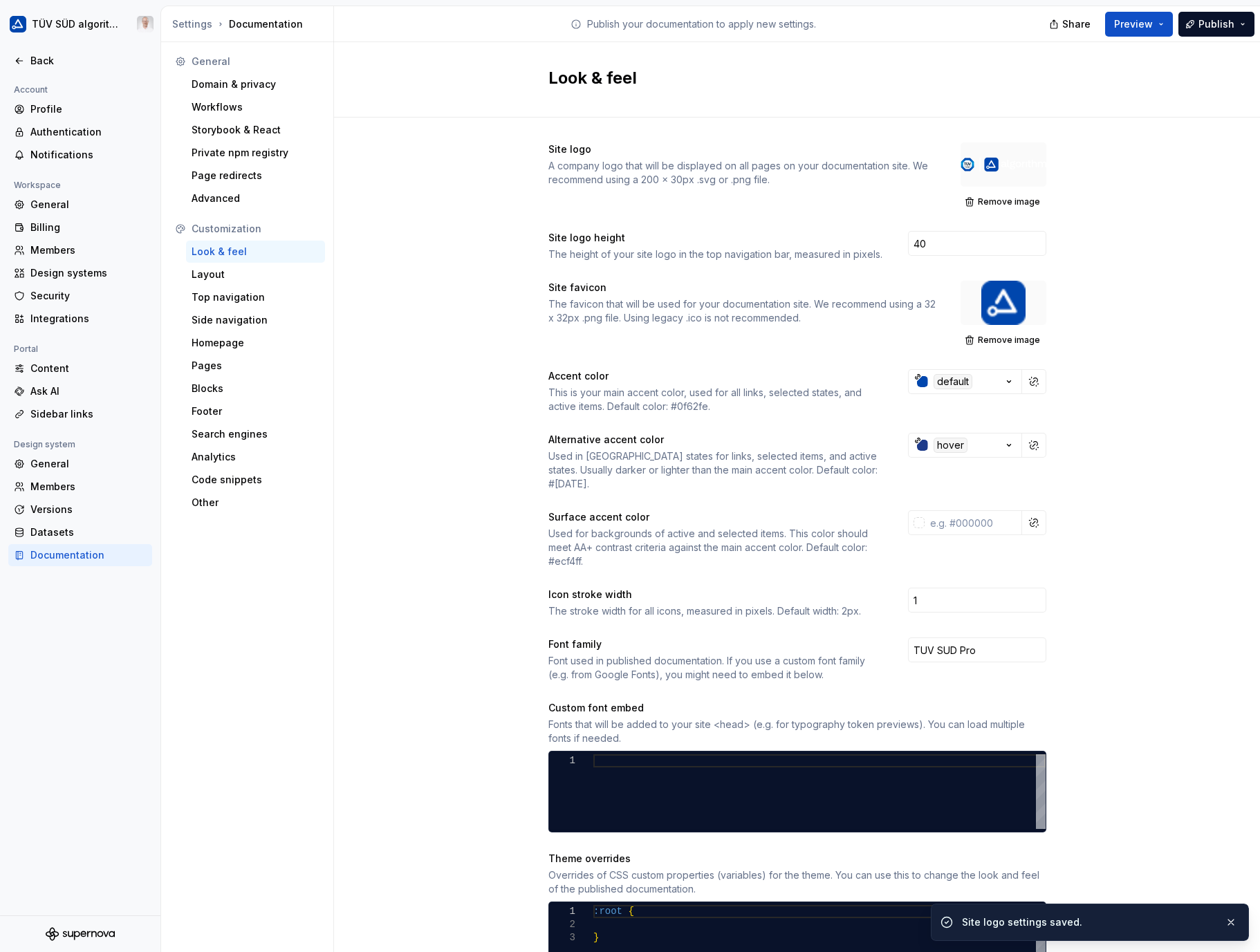
drag, startPoint x: 1215, startPoint y: 30, endPoint x: 1116, endPoint y: 120, distance: 133.8
click at [1215, 30] on span "Publish" at bounding box center [1217, 24] width 36 height 14
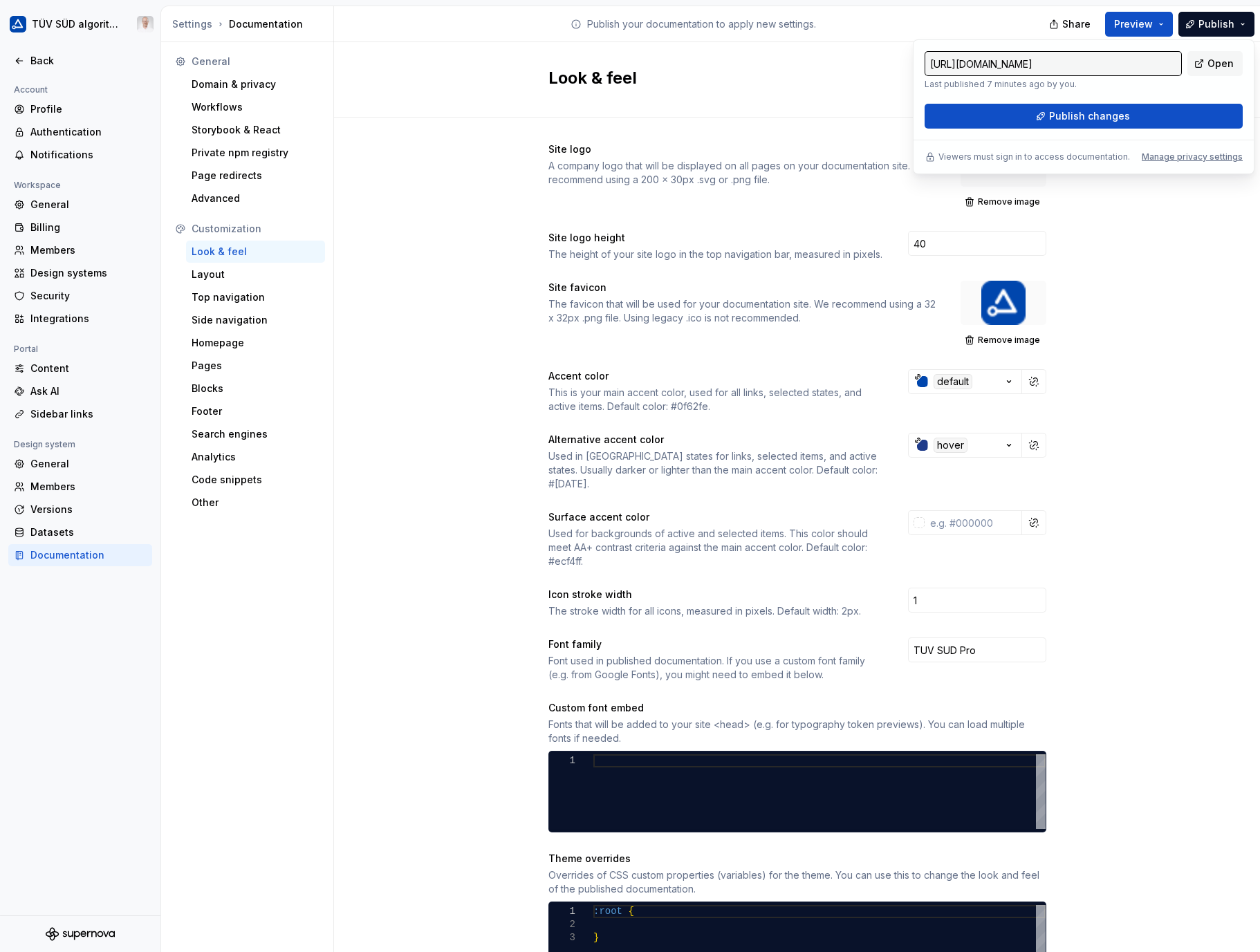
click at [1062, 113] on span "Publish changes" at bounding box center [1089, 116] width 81 height 14
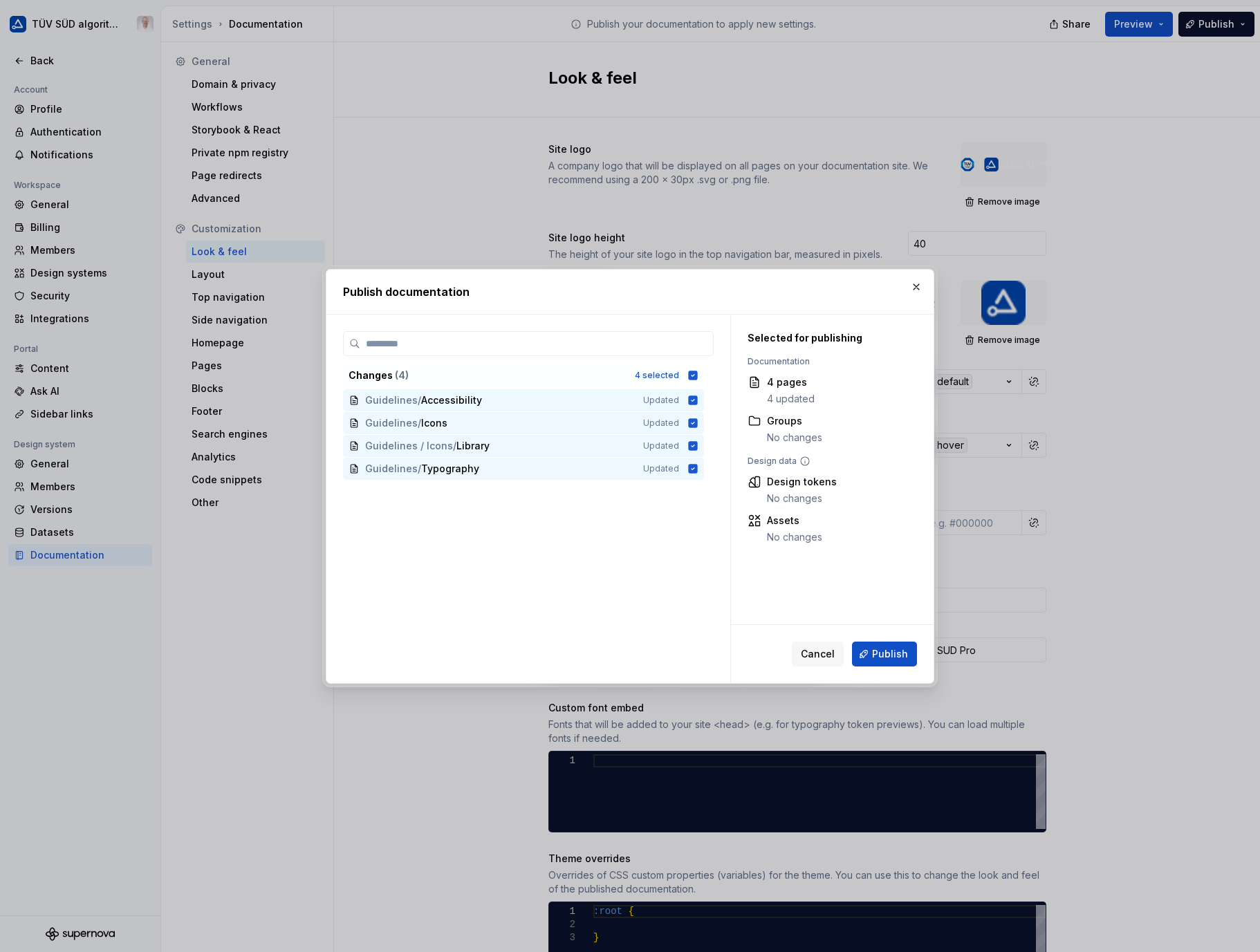
click at [889, 649] on span "Publish" at bounding box center [890, 654] width 36 height 14
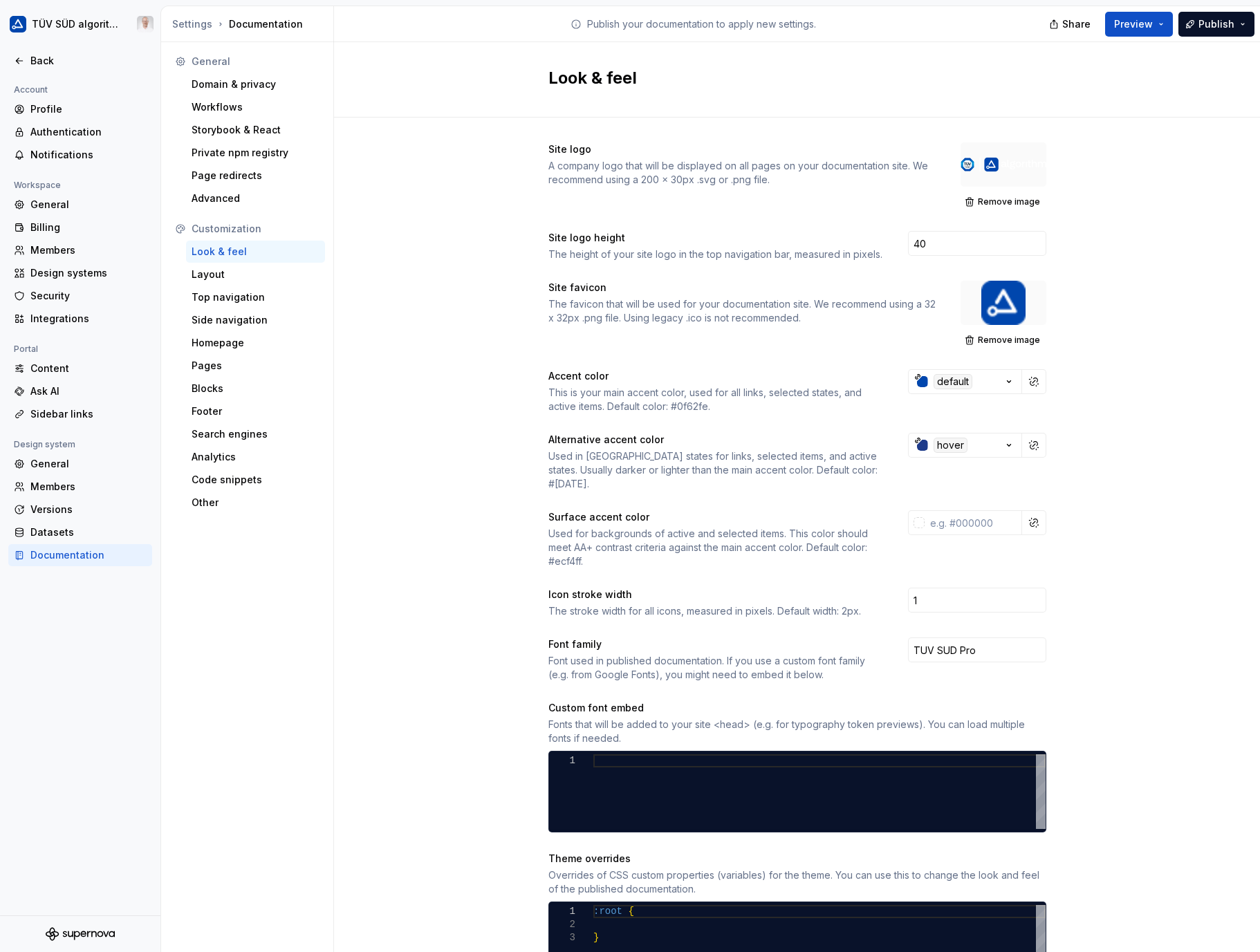
click at [447, 205] on div "Site logo A company logo that will be displayed on all pages on your documentat…" at bounding box center [797, 652] width 926 height 1069
click at [213, 299] on div "Top navigation" at bounding box center [256, 298] width 128 height 14
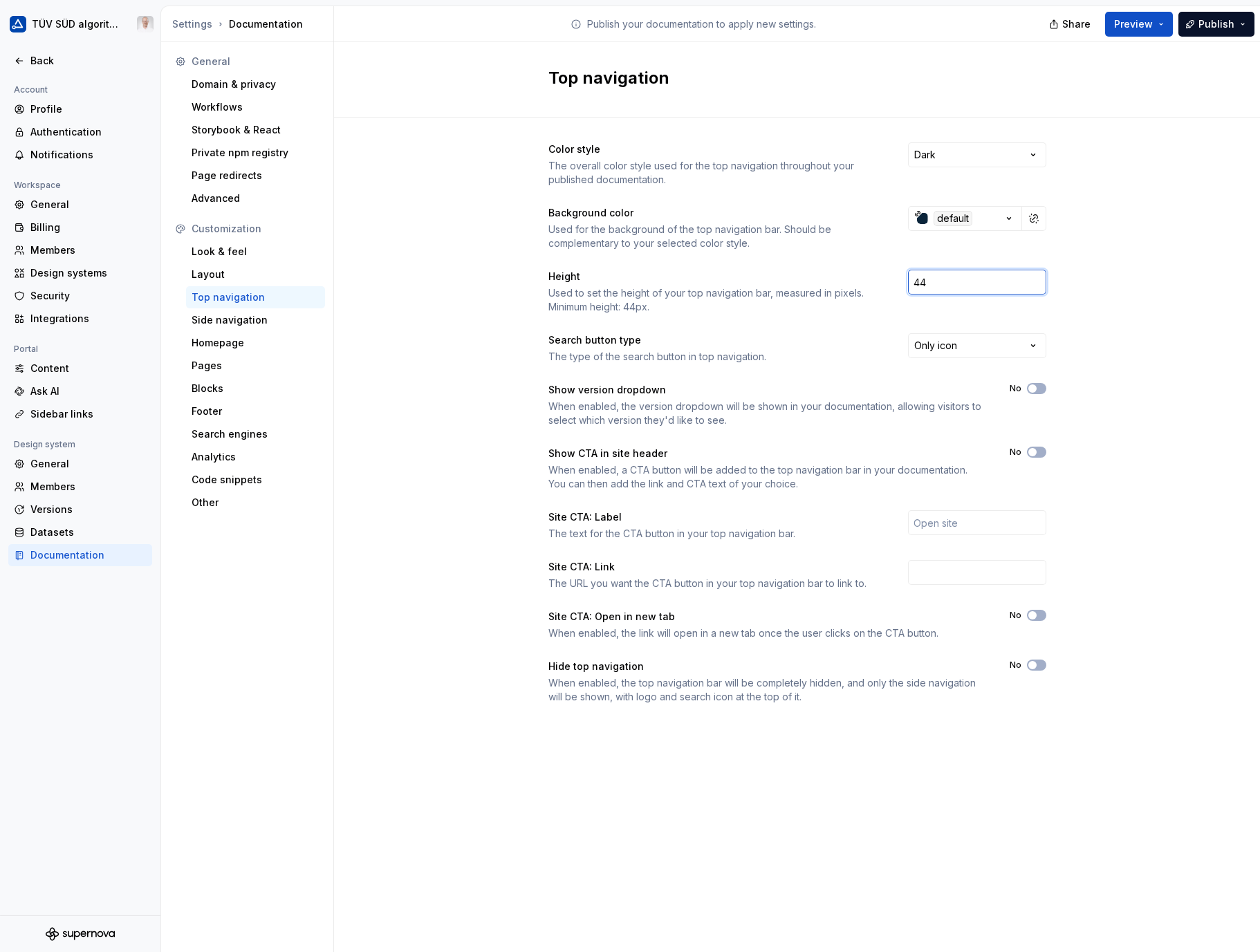
drag, startPoint x: 879, startPoint y: 284, endPoint x: 870, endPoint y: 284, distance: 9.0
click at [870, 284] on div "Height Used to set the height of your top navigation bar, measured in pixels. M…" at bounding box center [797, 292] width 498 height 45
type input "80"
click at [1112, 301] on div "Color style The overall color style used for the top navigation throughout your…" at bounding box center [797, 437] width 926 height 639
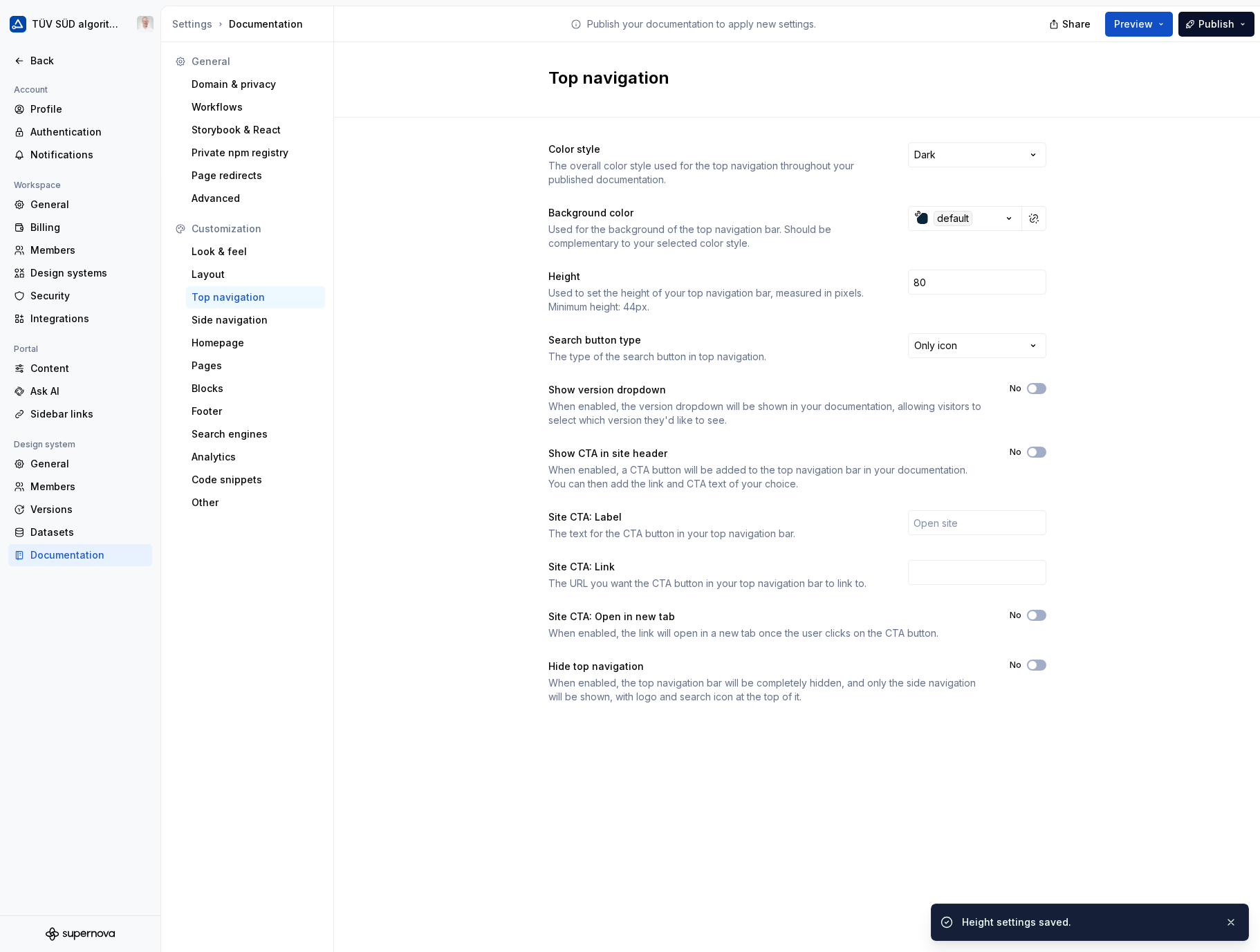
click at [1224, 26] on span "Publish" at bounding box center [1217, 24] width 36 height 14
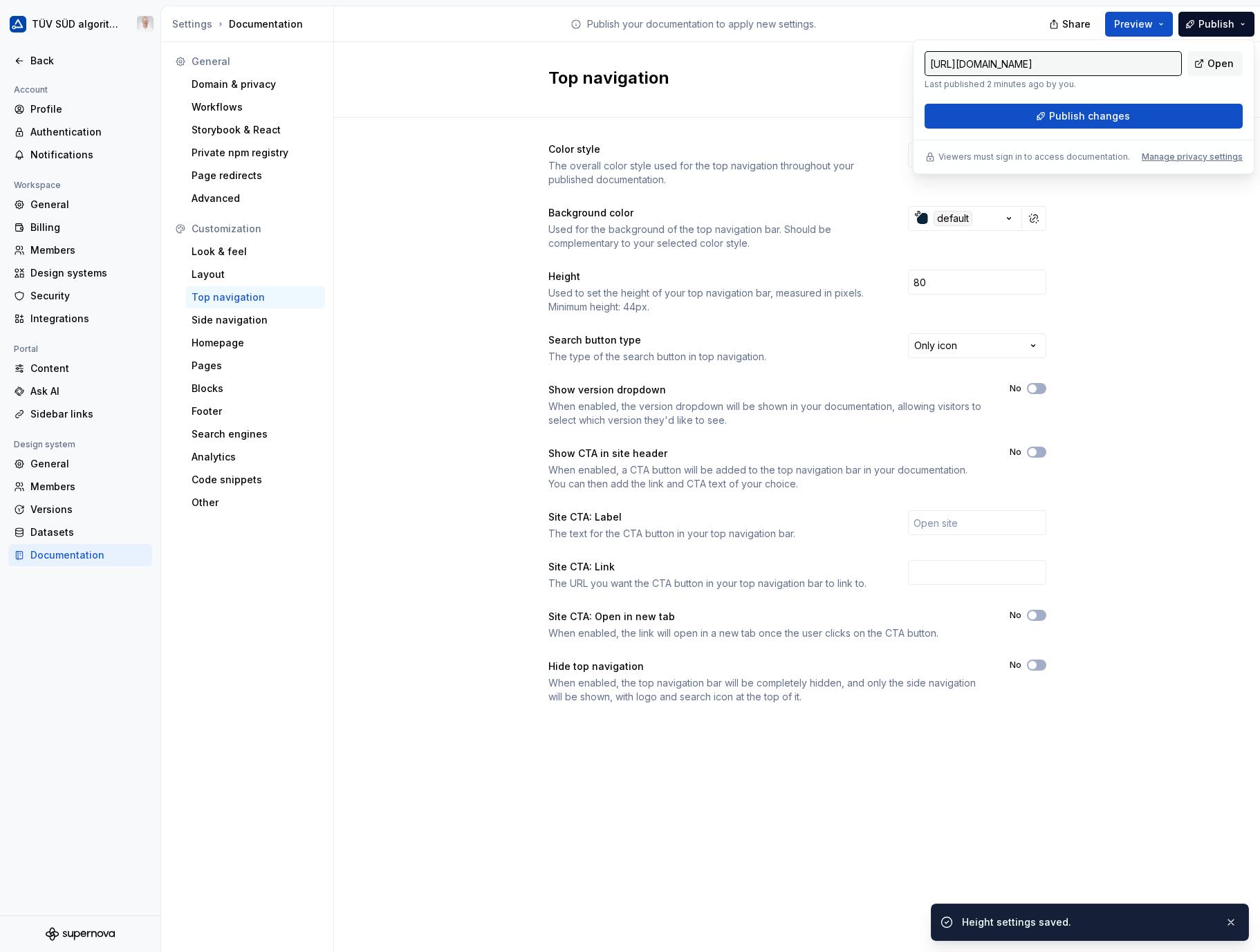
drag, startPoint x: 1224, startPoint y: 26, endPoint x: 1124, endPoint y: 121, distance: 137.9
click at [1124, 121] on span "Publish changes" at bounding box center [1089, 116] width 81 height 14
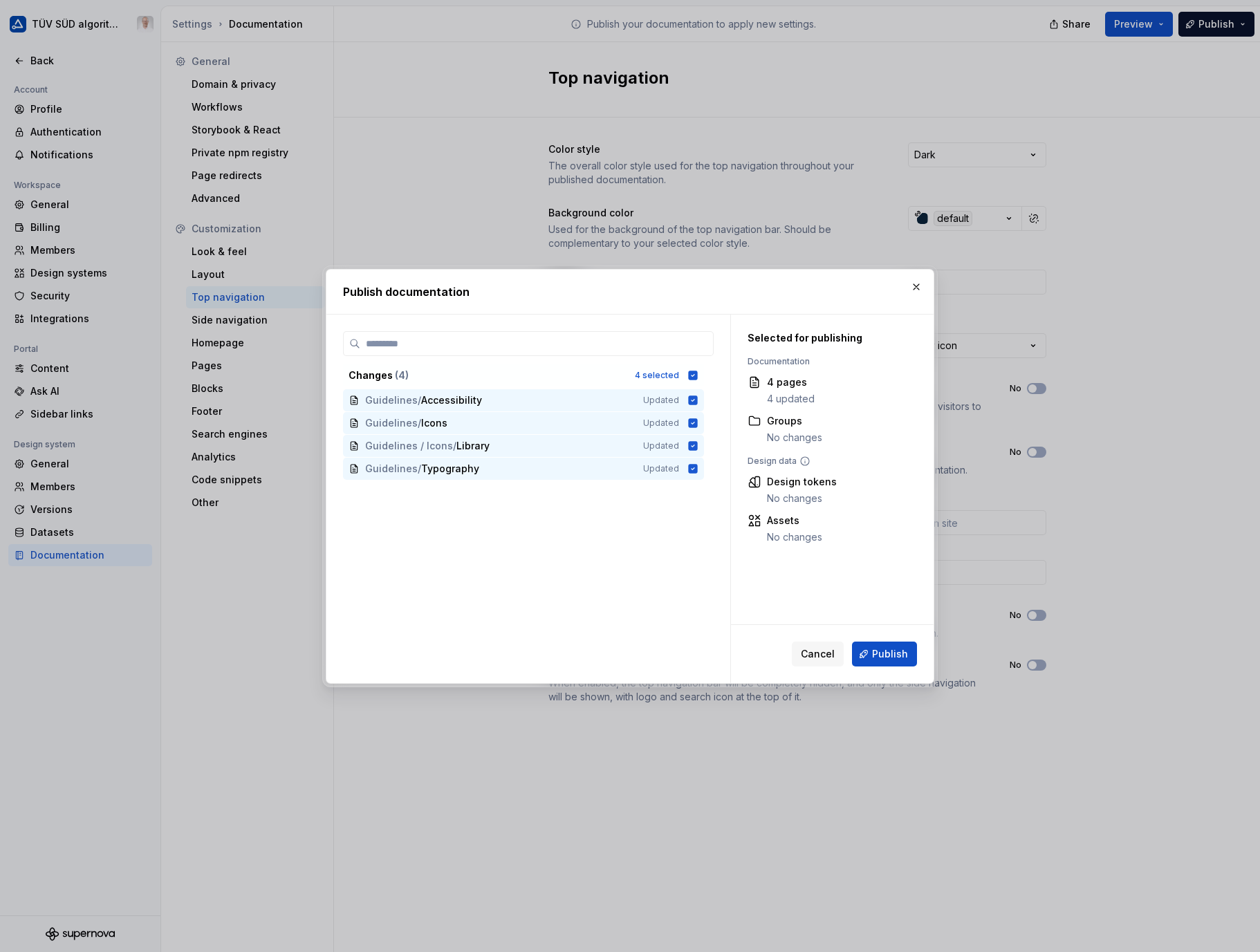
click at [871, 651] on button "Publish" at bounding box center [884, 654] width 65 height 25
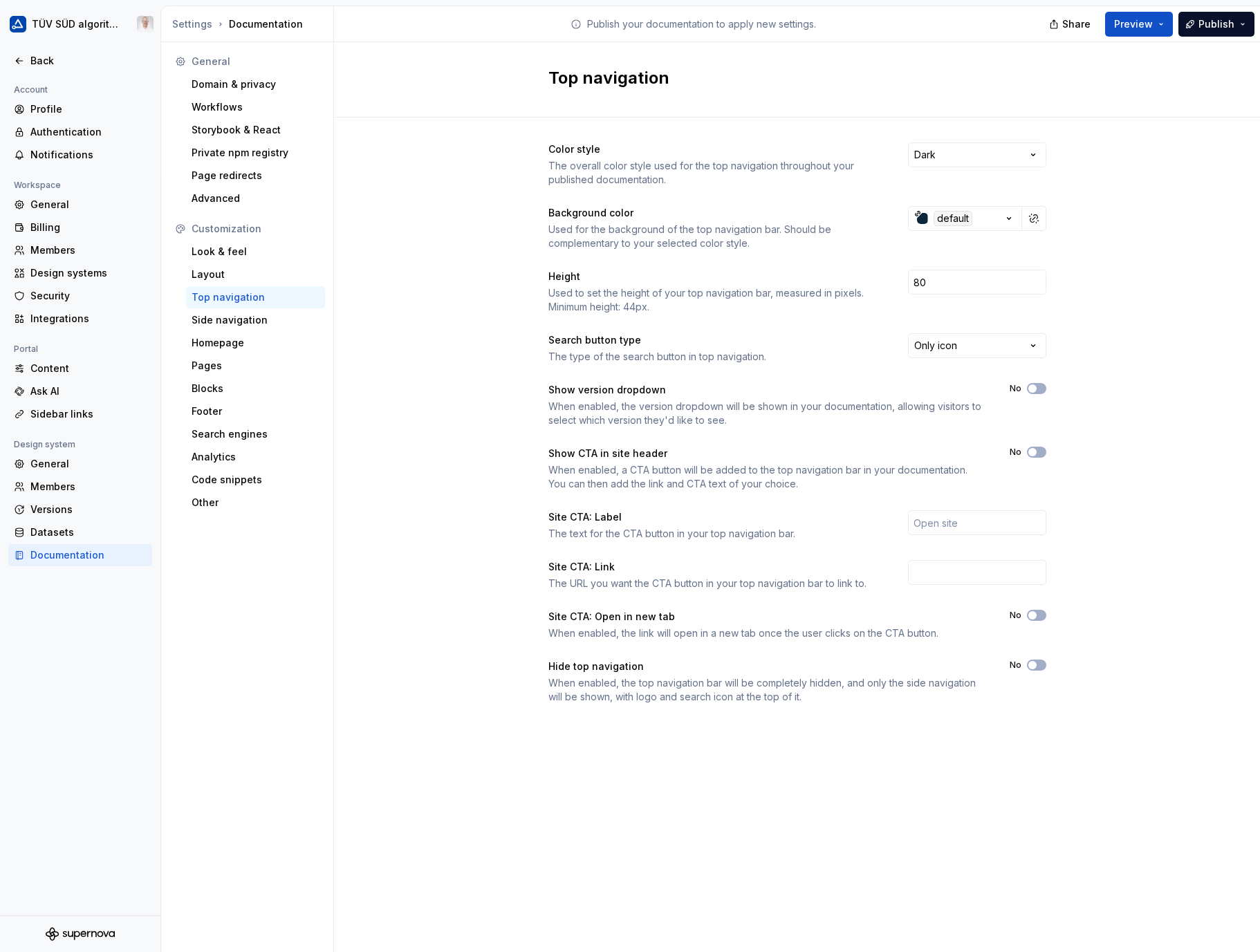
click at [239, 252] on div "Look & feel" at bounding box center [256, 252] width 128 height 14
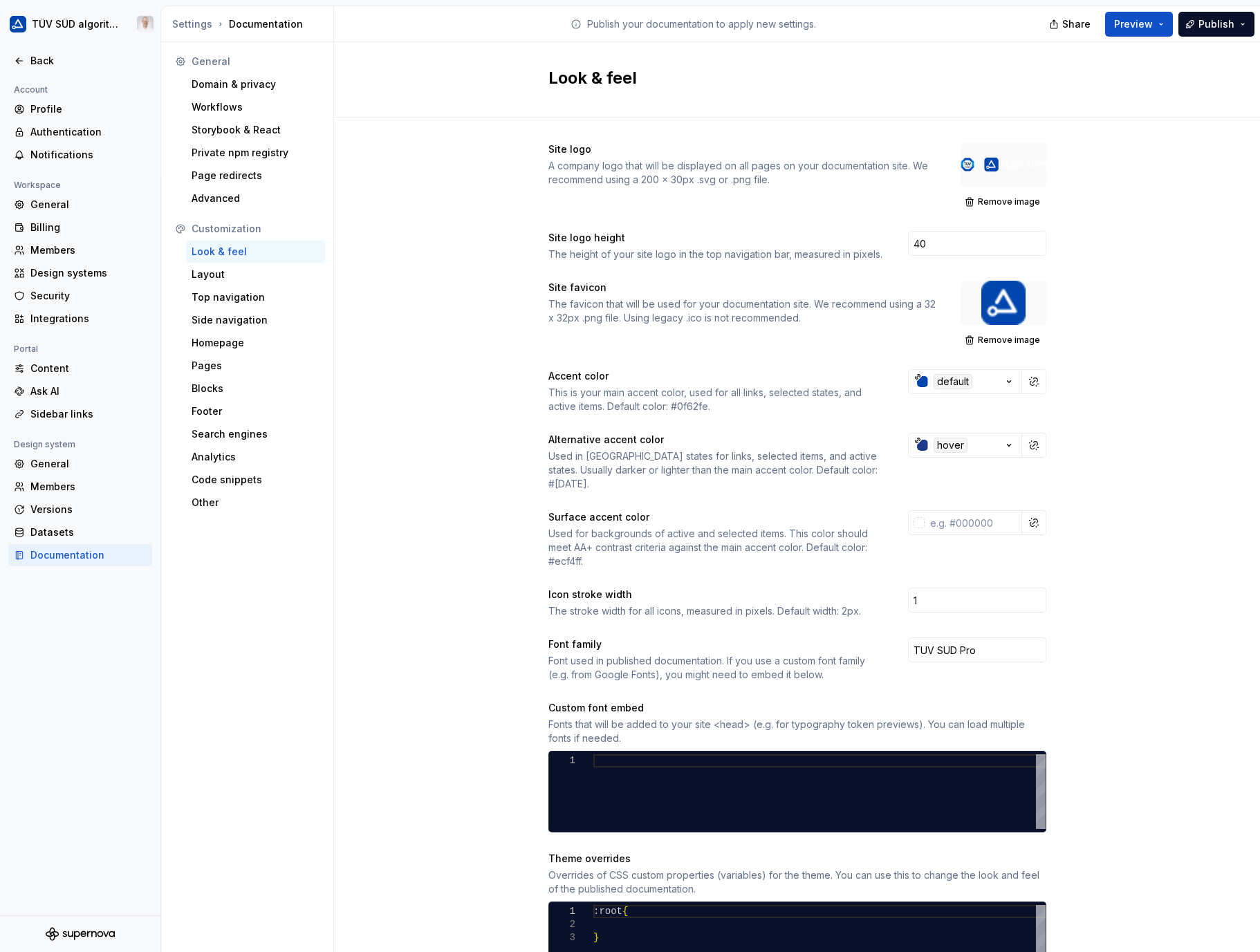
click at [1001, 204] on span "Remove image" at bounding box center [1008, 202] width 62 height 11
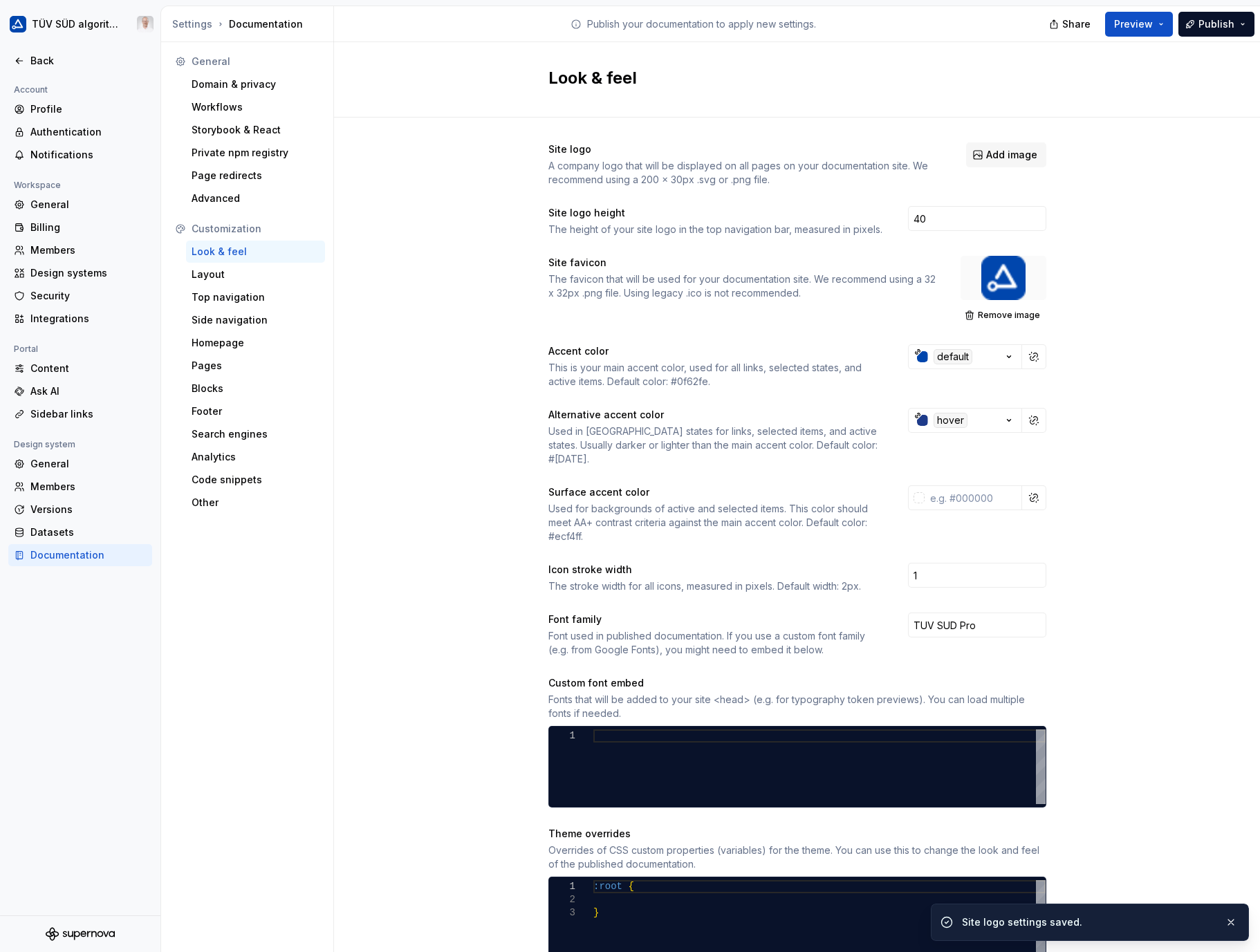
click at [1001, 162] on button "Add image" at bounding box center [1006, 155] width 80 height 25
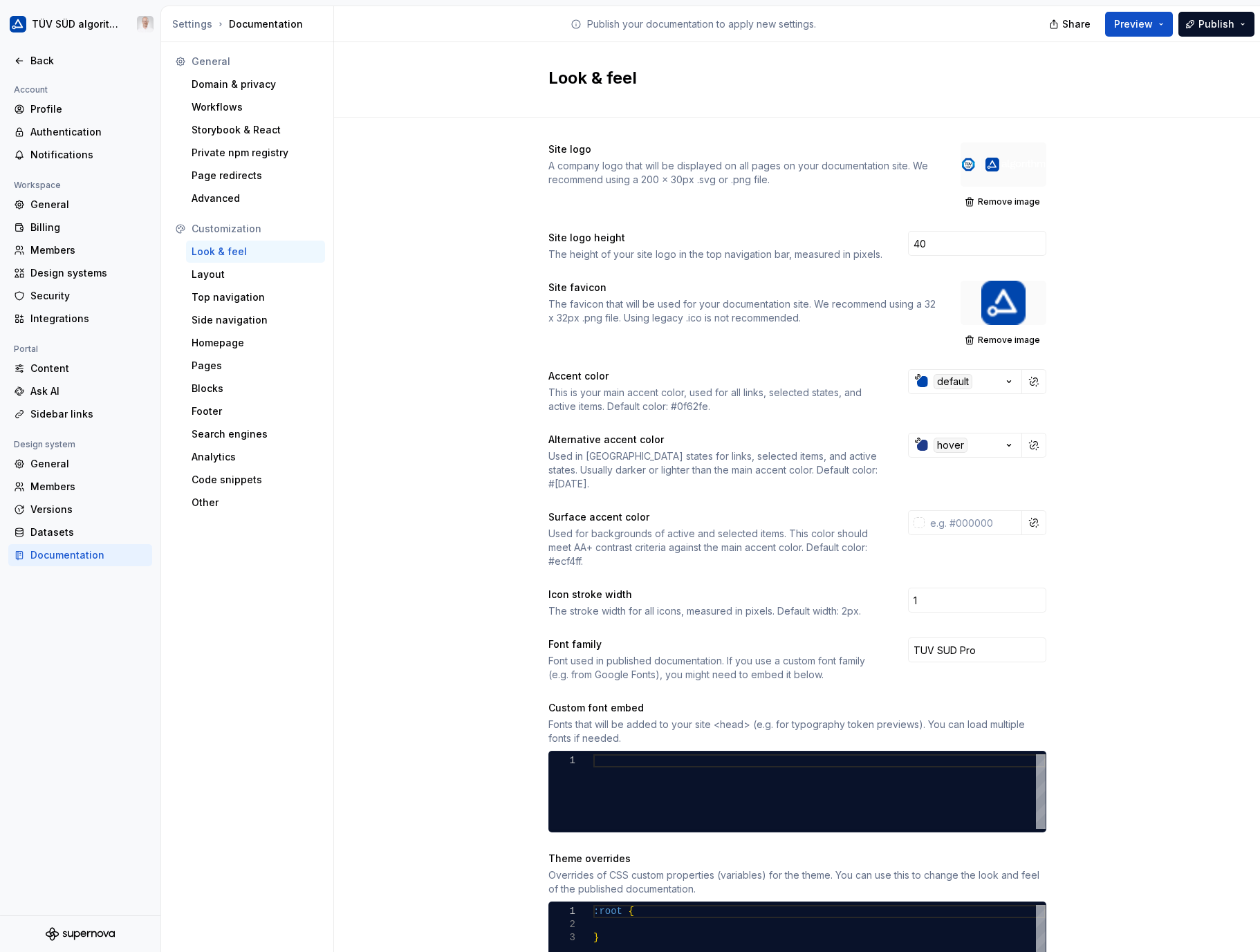
click at [1212, 27] on span "Publish" at bounding box center [1217, 24] width 36 height 14
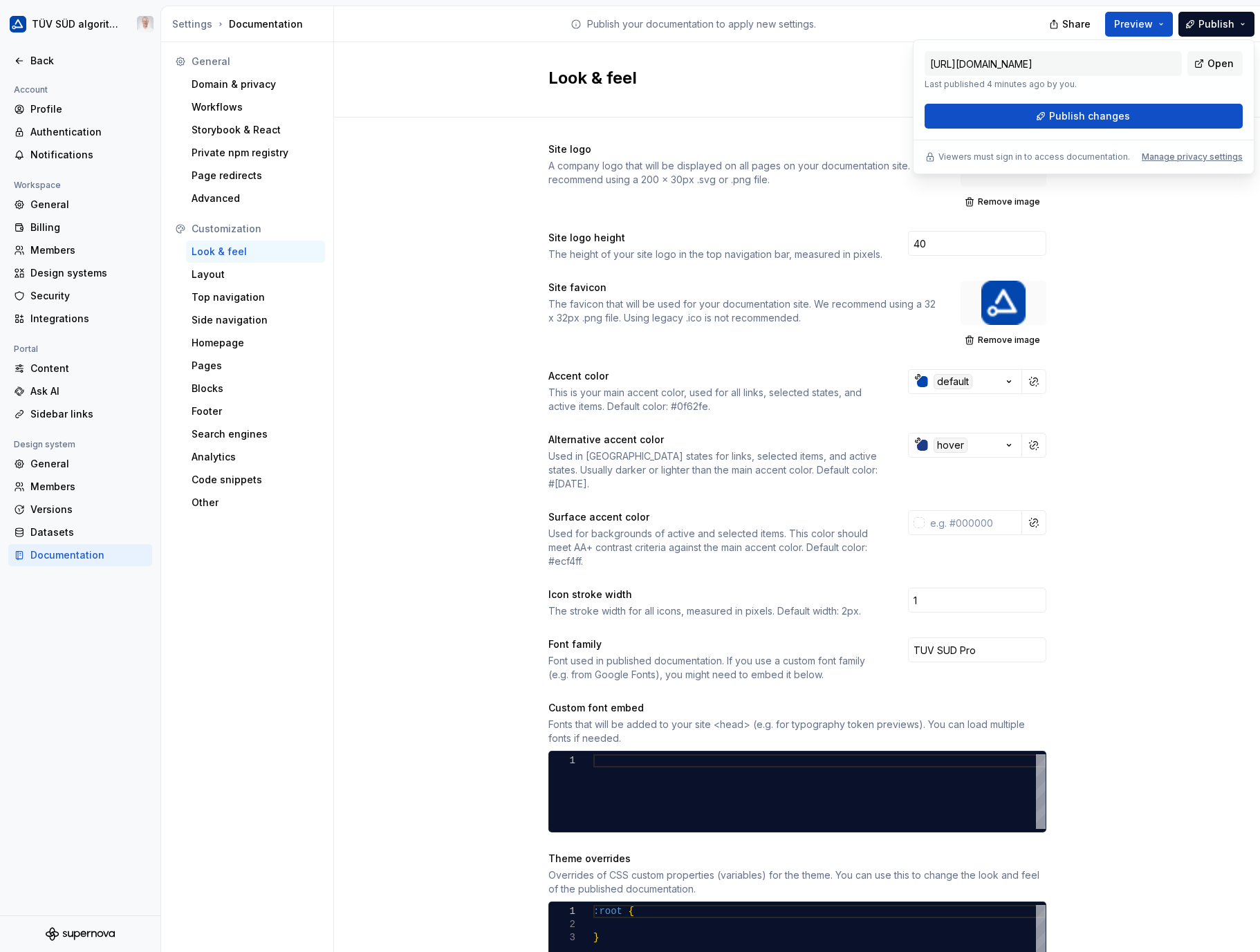
drag, startPoint x: 1211, startPoint y: 26, endPoint x: 1111, endPoint y: 116, distance: 134.5
click at [1111, 116] on span "Publish changes" at bounding box center [1089, 116] width 81 height 14
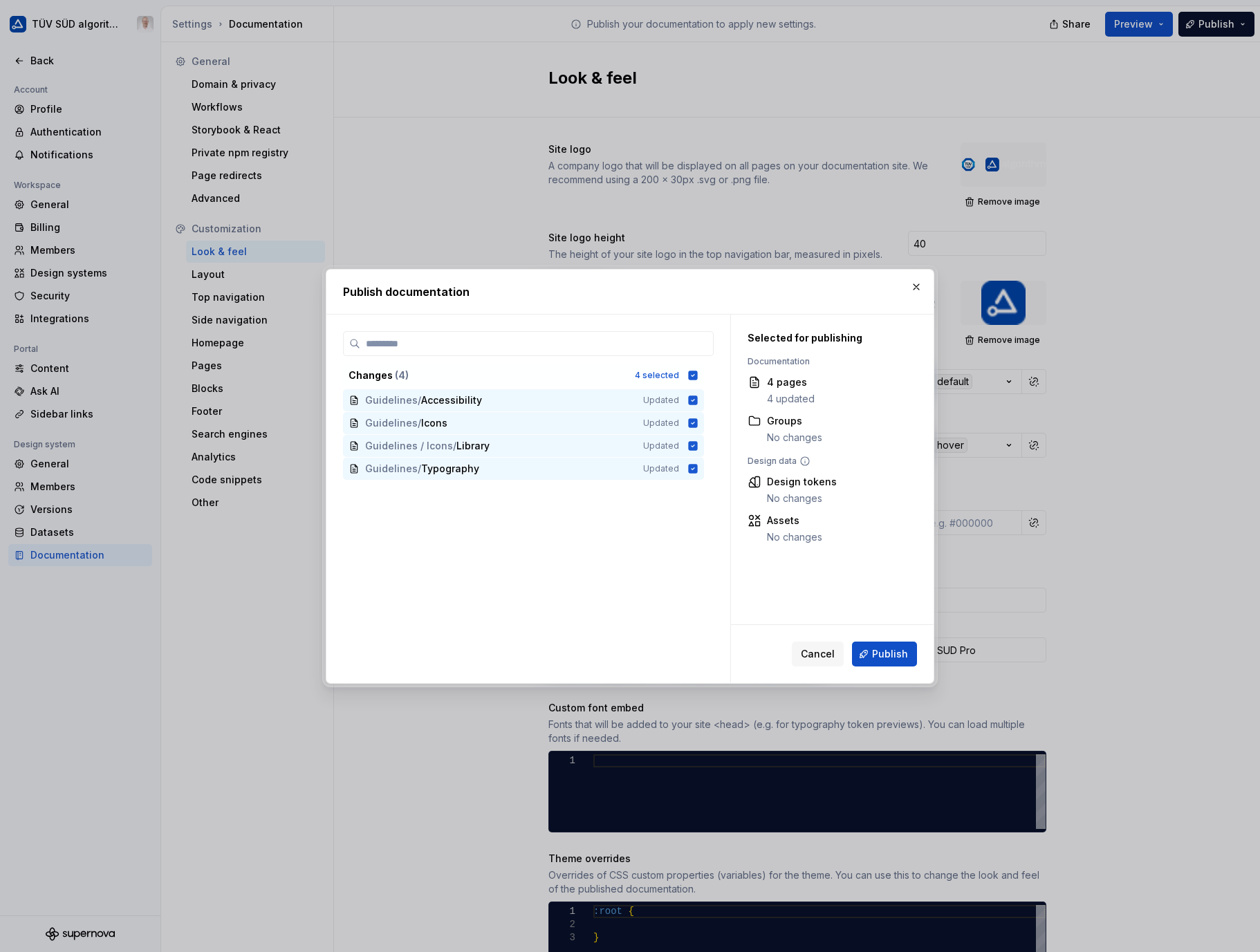
click at [886, 652] on span "Publish" at bounding box center [890, 654] width 36 height 14
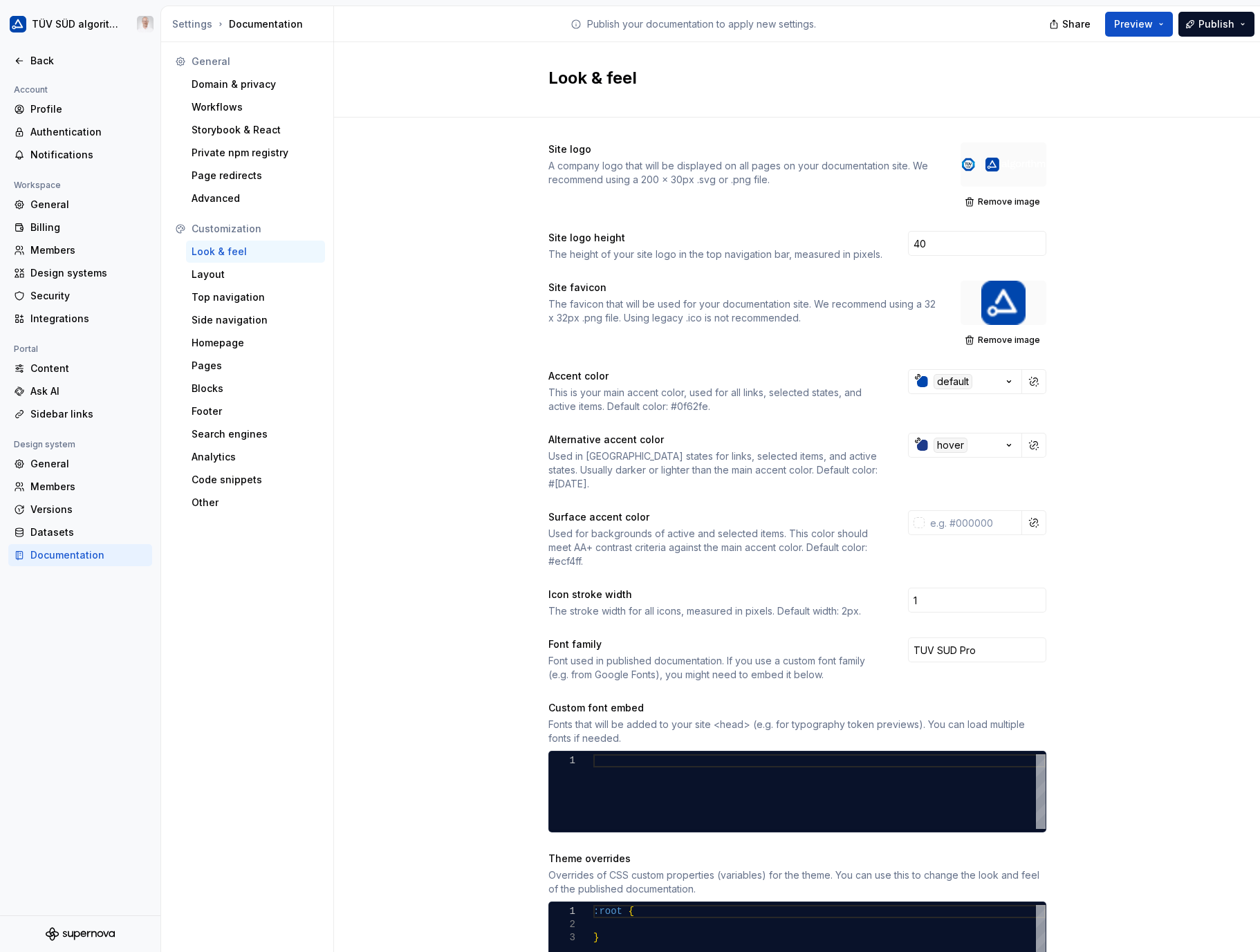
click at [454, 219] on div "Site logo A company logo that will be displayed on all pages on your documentat…" at bounding box center [797, 652] width 926 height 1069
drag, startPoint x: 953, startPoint y: 240, endPoint x: 903, endPoint y: 238, distance: 50.0
click at [908, 238] on input "40" at bounding box center [977, 243] width 138 height 25
click at [389, 249] on div "Site logo A company logo that will be displayed on all pages on your documentat…" at bounding box center [797, 652] width 926 height 1069
click at [498, 270] on div "Site logo A company logo that will be displayed on all pages on your documentat…" at bounding box center [797, 652] width 926 height 1069
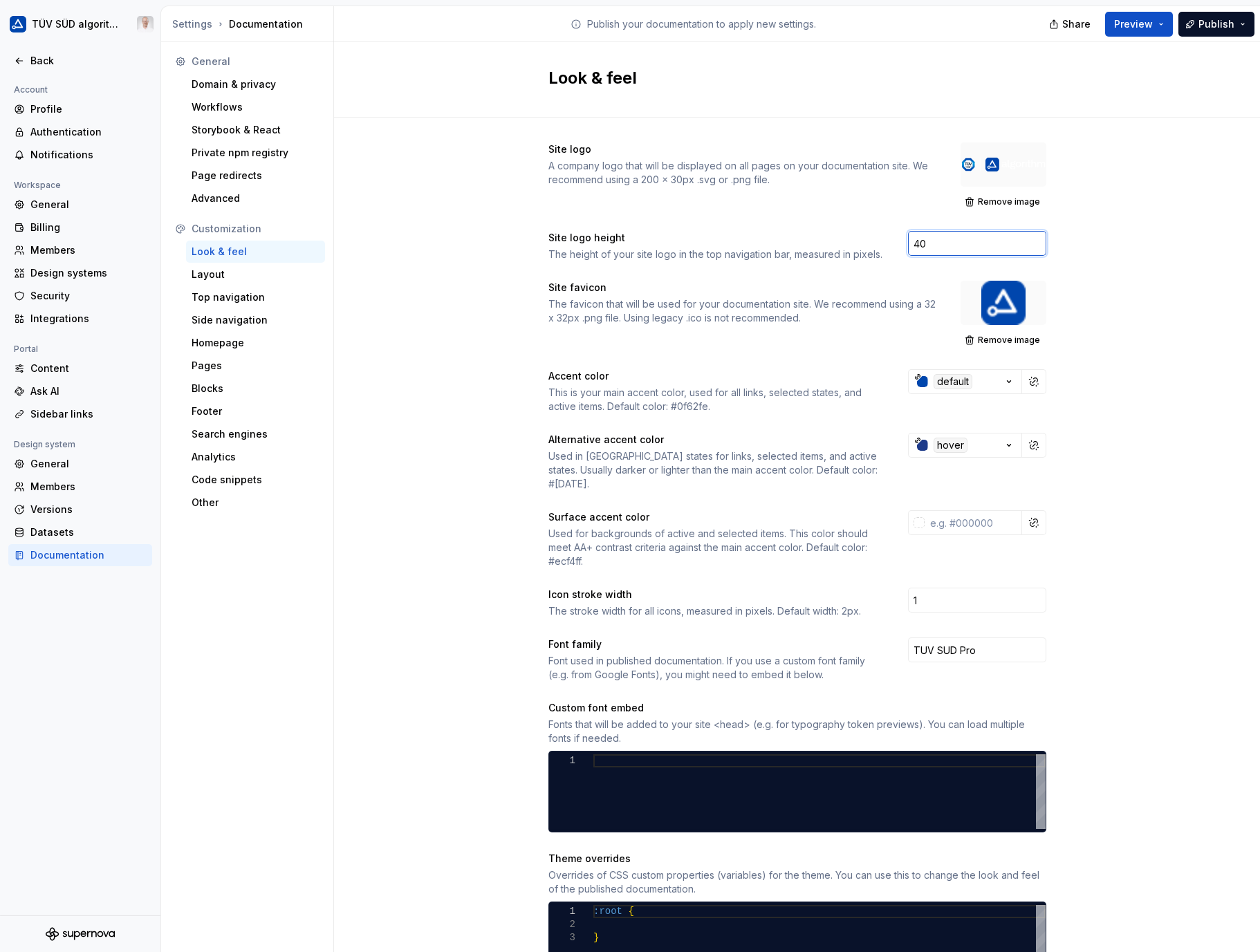
drag, startPoint x: 928, startPoint y: 240, endPoint x: 877, endPoint y: 235, distance: 51.2
click at [877, 236] on div "Site logo height The height of your site logo in the top navigation bar, measur…" at bounding box center [797, 246] width 498 height 31
click at [416, 261] on div "Site logo A company logo that will be displayed on all pages on your documentat…" at bounding box center [797, 652] width 926 height 1069
click at [370, 824] on div "Site logo A company logo that will be displayed on all pages on your documentat…" at bounding box center [797, 652] width 926 height 1069
click at [39, 494] on div "Members" at bounding box center [80, 487] width 144 height 22
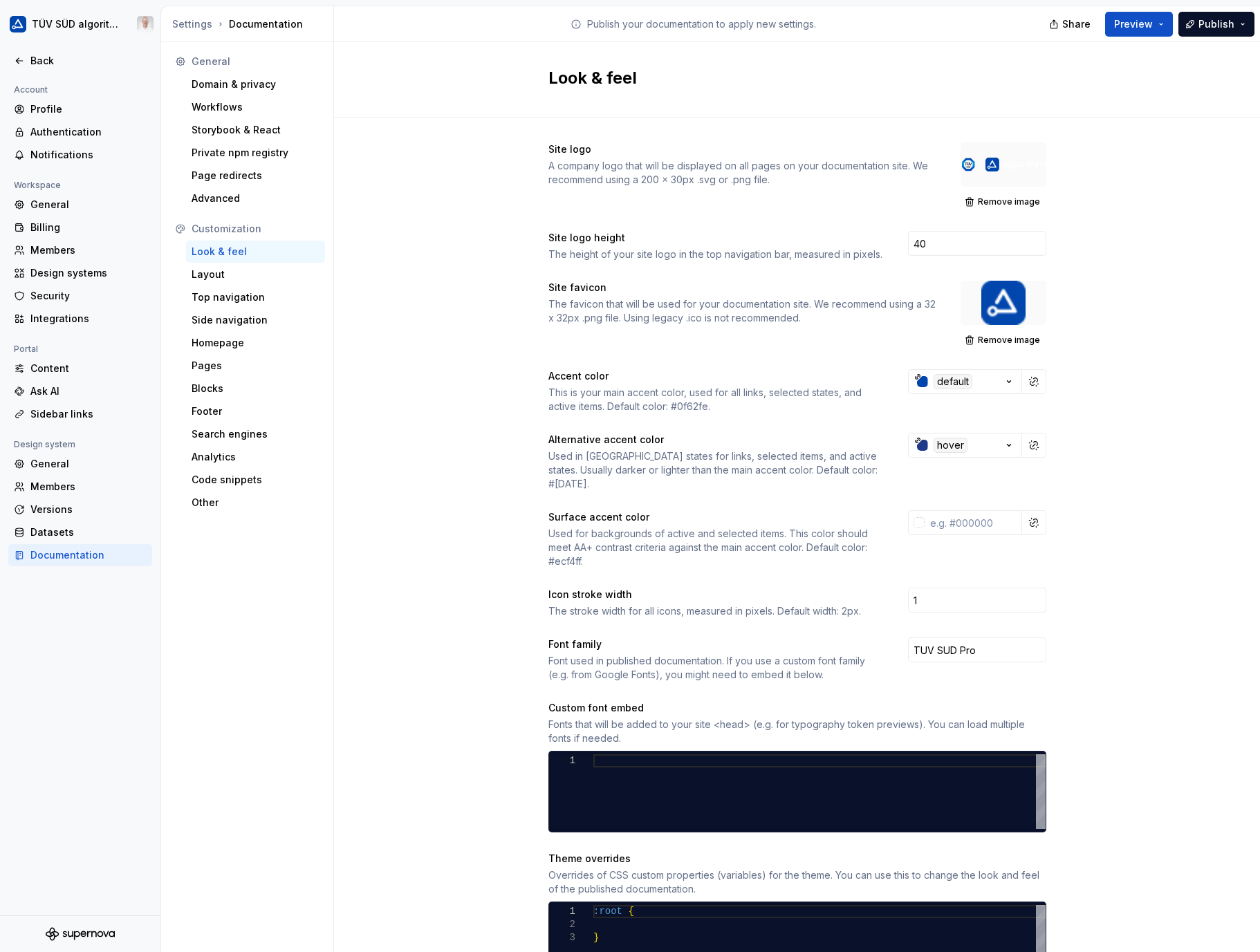
click at [59, 486] on div "Members" at bounding box center [89, 487] width 116 height 14
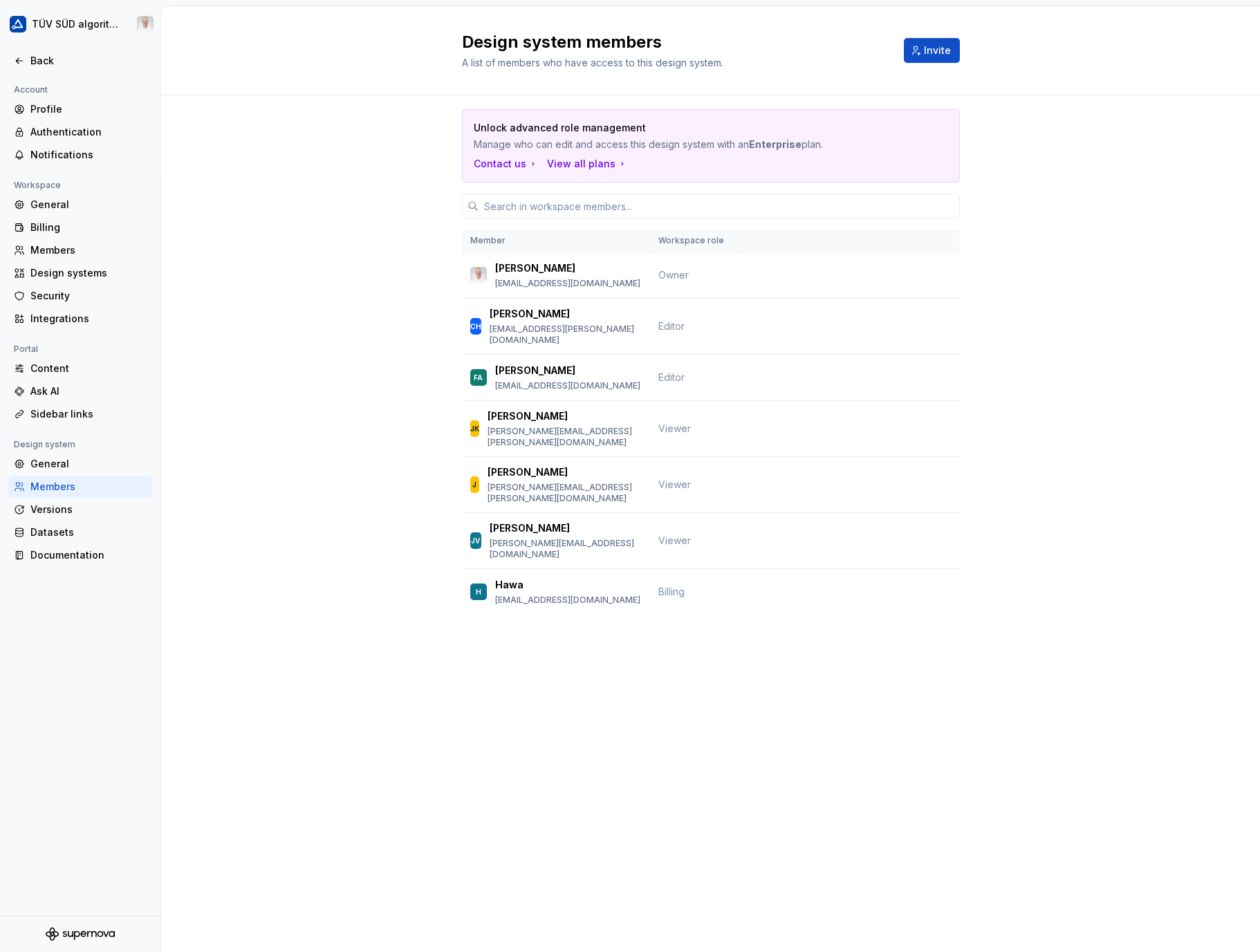
click at [680, 371] on span "Editor" at bounding box center [672, 377] width 26 height 12
click at [21, 62] on icon at bounding box center [20, 61] width 11 height 11
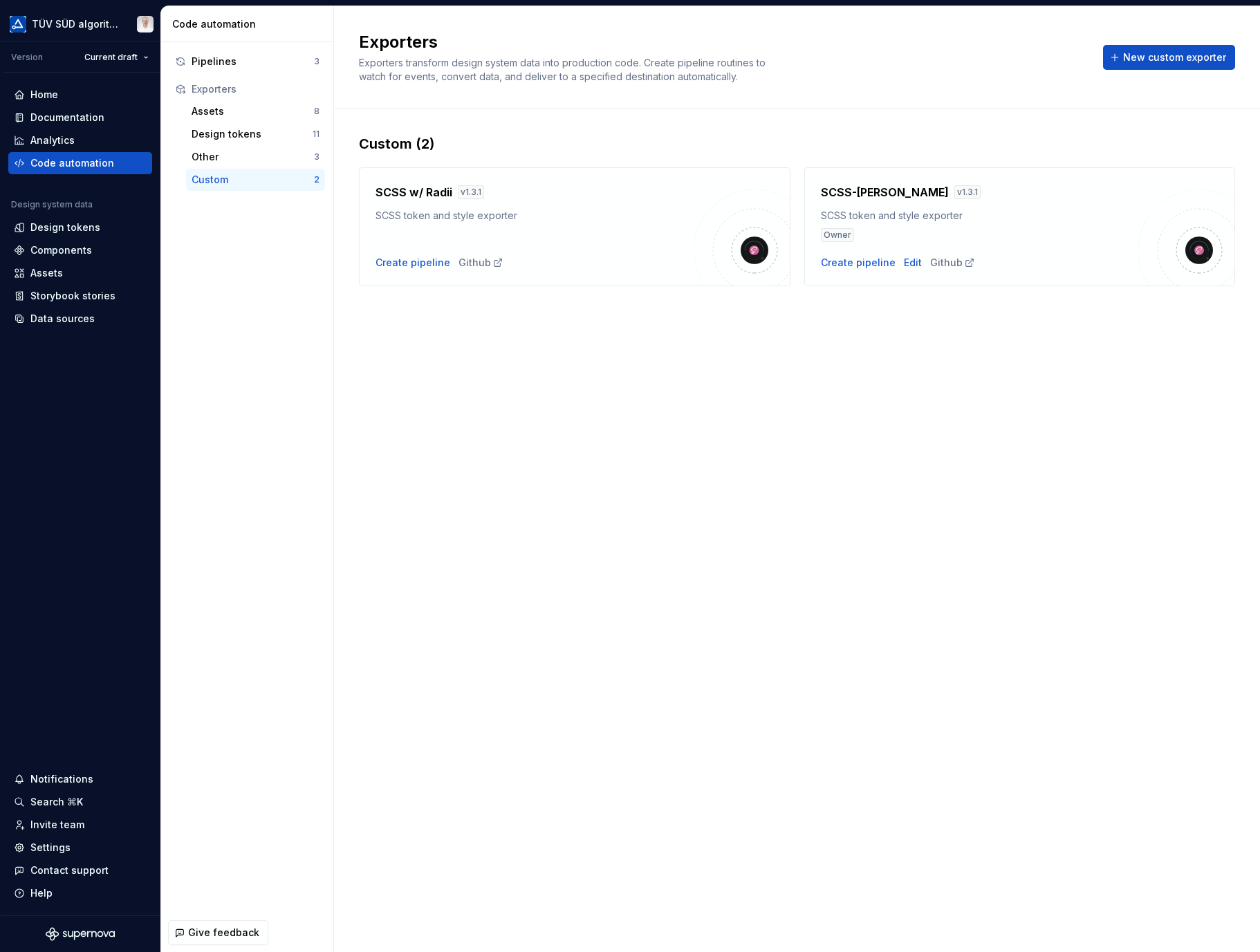
click at [53, 824] on div "Invite team" at bounding box center [57, 825] width 54 height 14
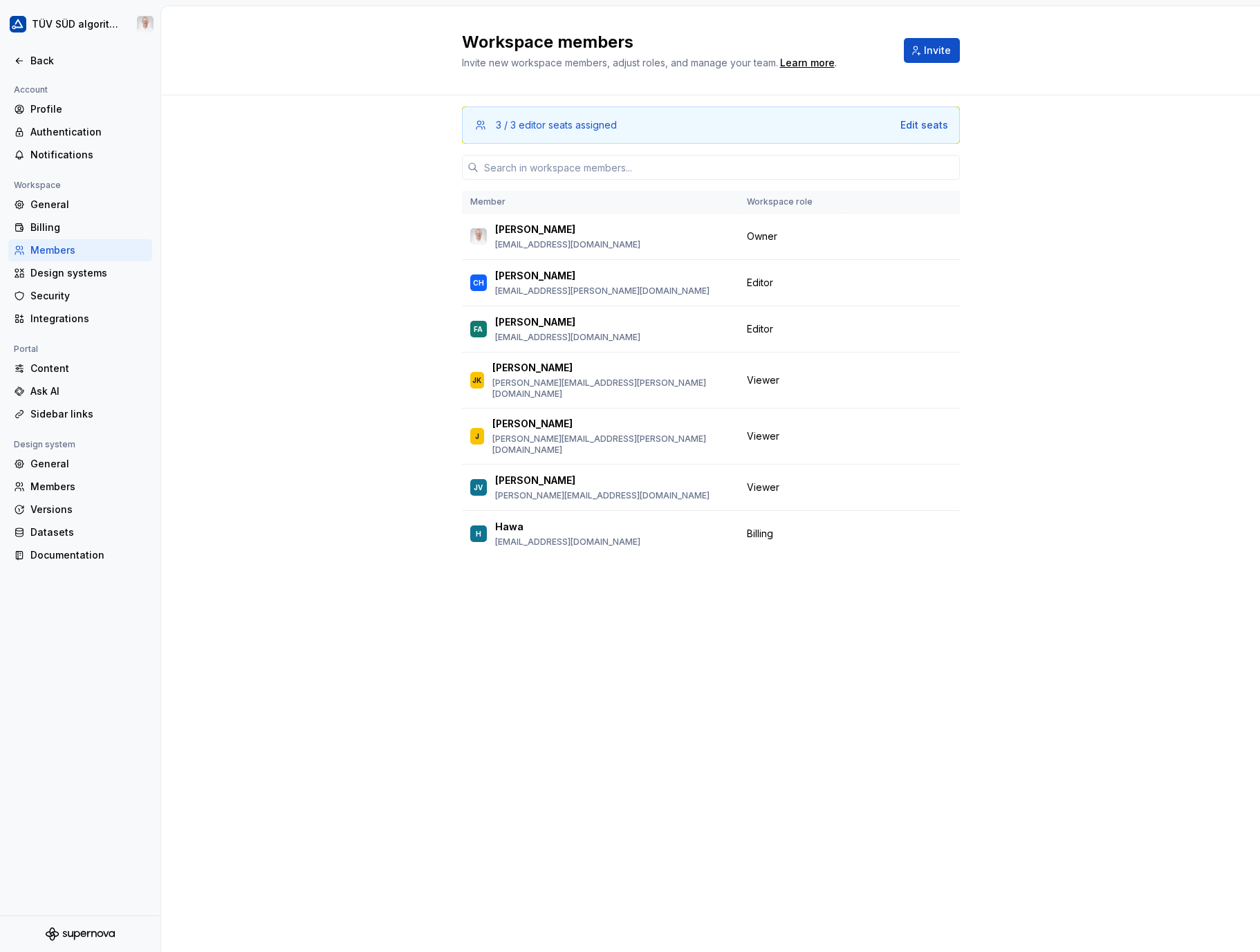
click at [917, 332] on button "Change role" at bounding box center [890, 329] width 74 height 20
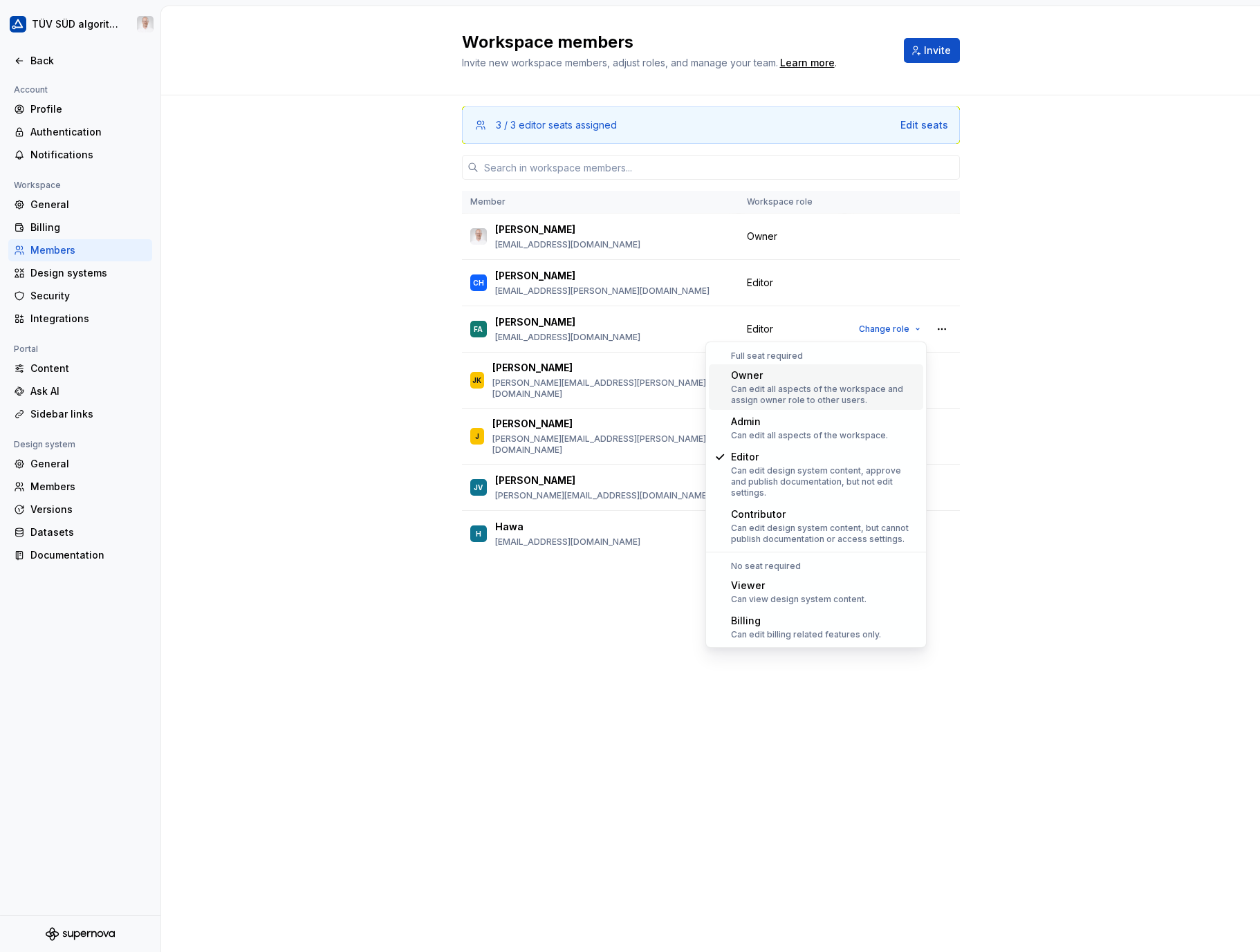
click at [1134, 320] on div "3 / 3 editor seats assigned Edit seats Member Workspace role [PERSON_NAME] [PER…" at bounding box center [710, 523] width 1099 height 857
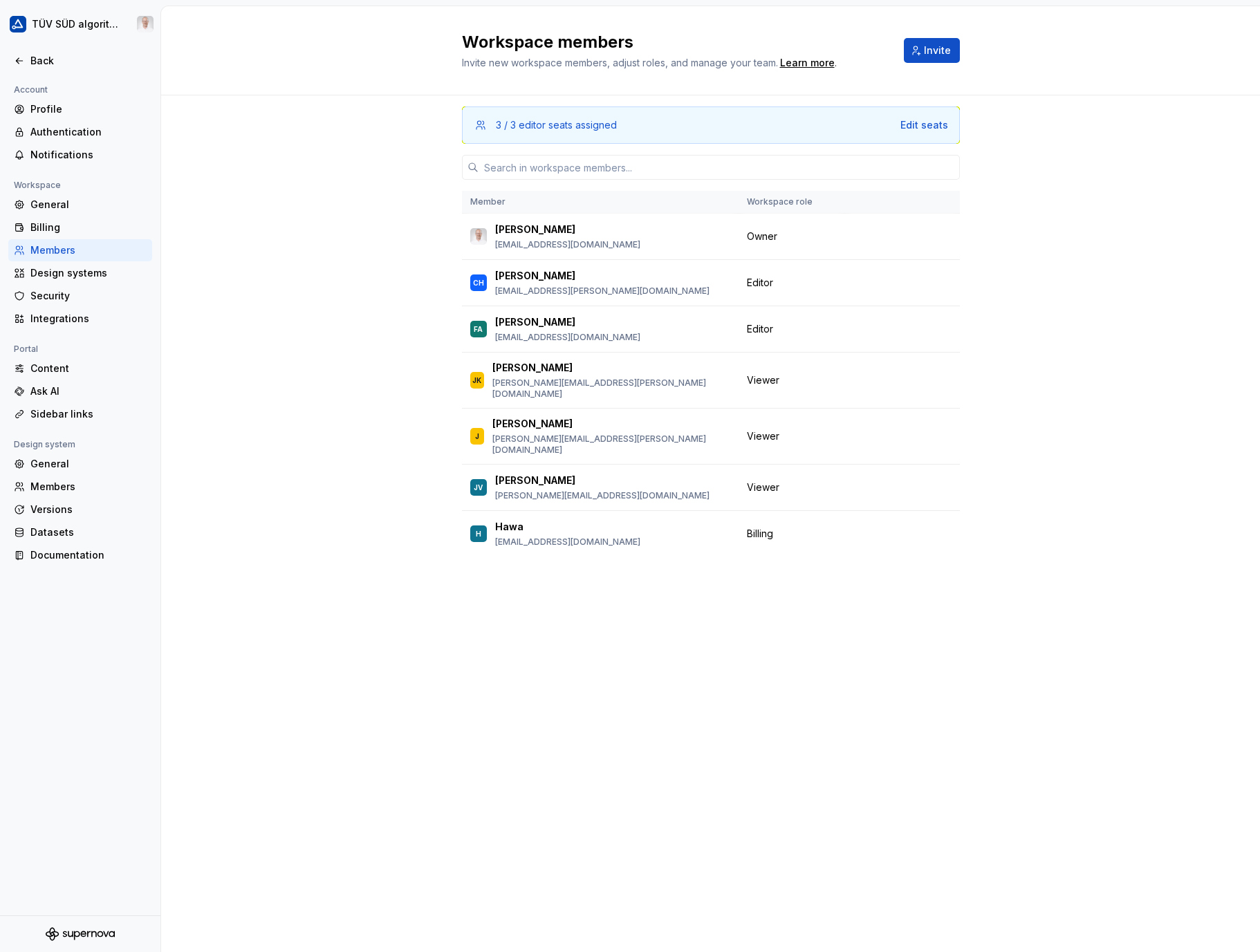
click at [942, 332] on button "button" at bounding box center [942, 329] width 20 height 20
click at [1054, 328] on div "3 / 3 editor seats assigned Edit seats Member Workspace role [PERSON_NAME] [PER…" at bounding box center [710, 523] width 1099 height 857
click at [914, 328] on button "Change role" at bounding box center [890, 329] width 74 height 20
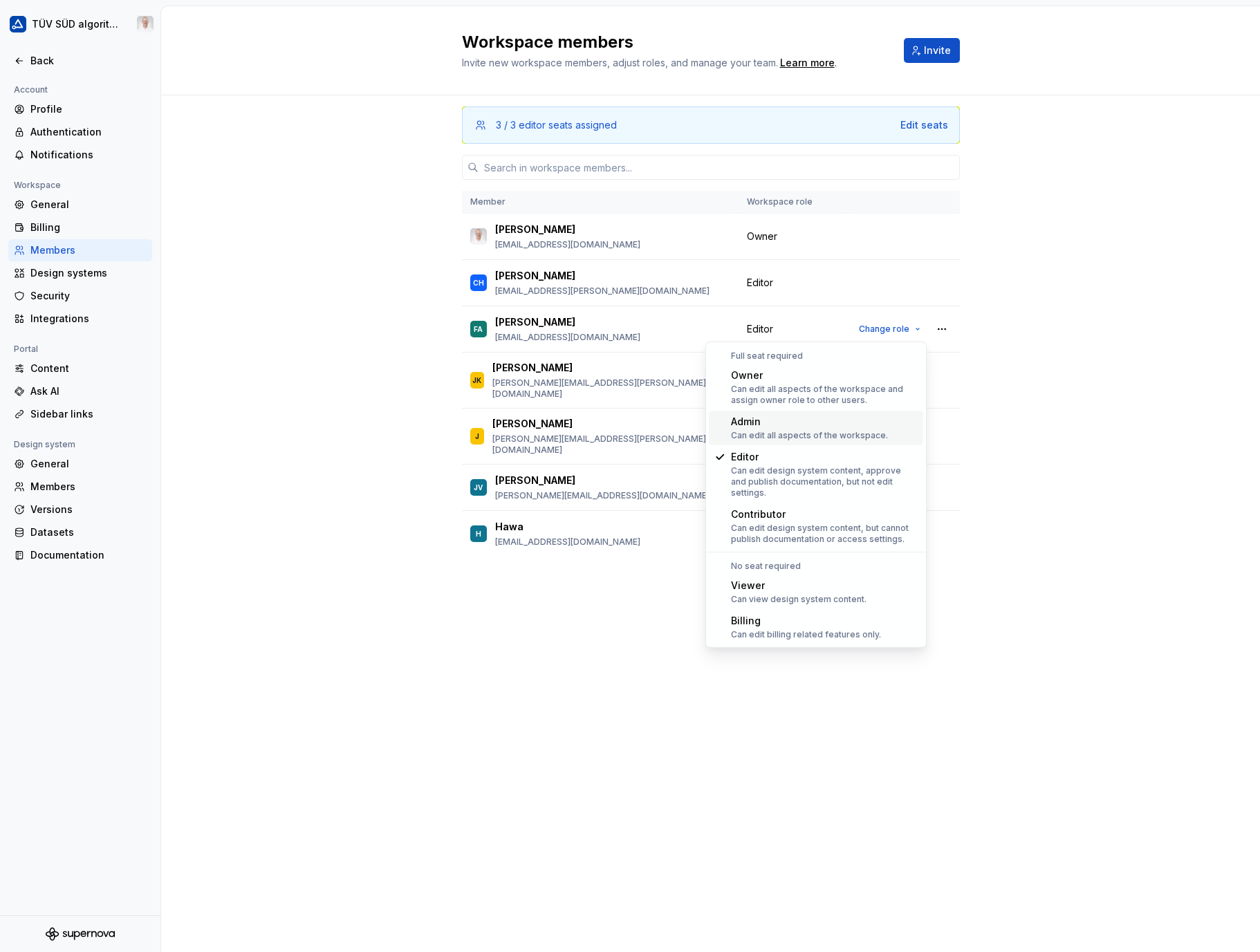
click at [784, 433] on div "Can edit all aspects of the workspace." at bounding box center [809, 436] width 157 height 11
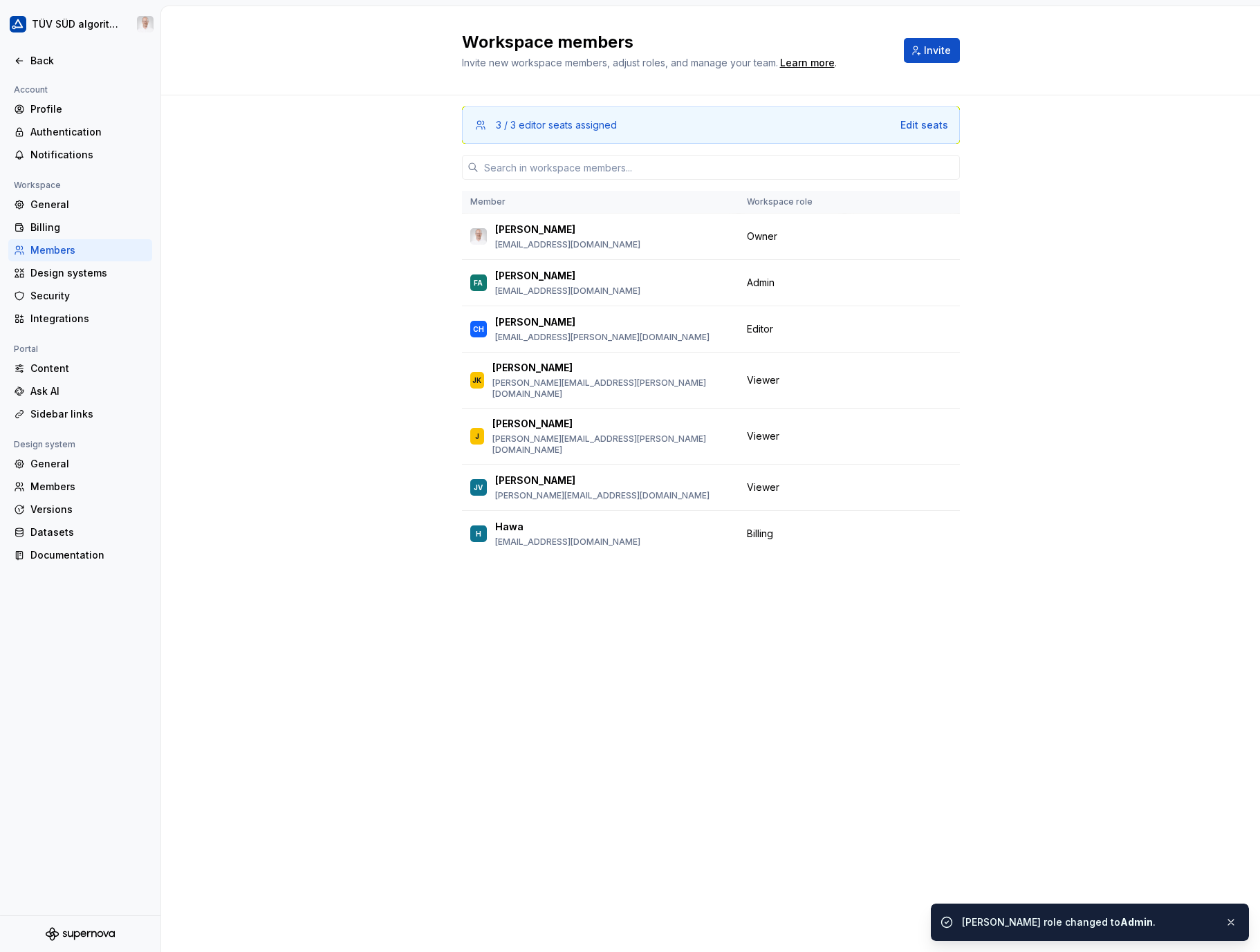
click at [308, 375] on div "3 / 3 editor seats assigned Edit seats Member Workspace role [PERSON_NAME] [PER…" at bounding box center [710, 523] width 1099 height 857
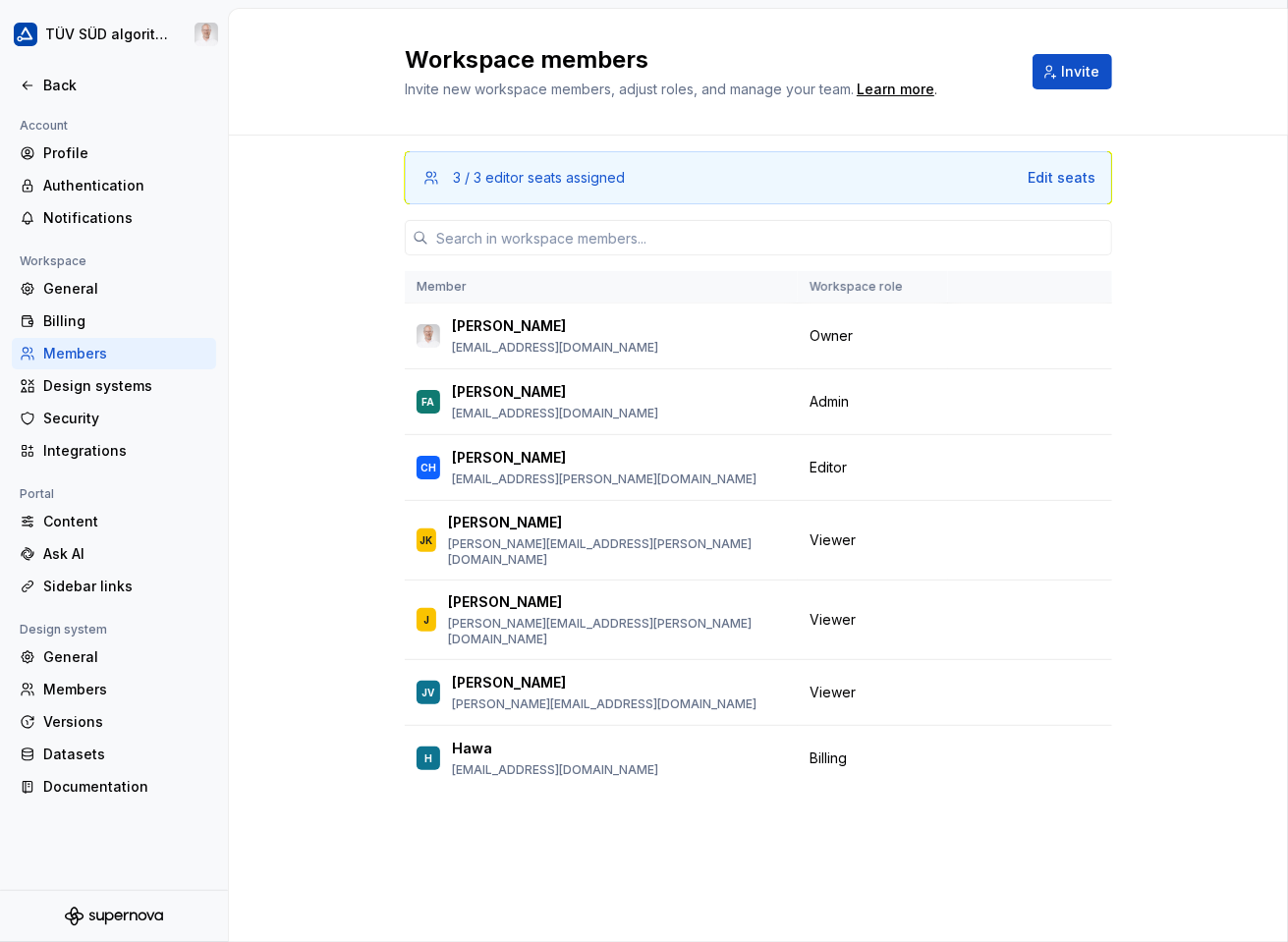
click at [1201, 169] on div "3 / 3 editor seats assigned Edit seats Member Workspace role [PERSON_NAME] [PER…" at bounding box center [758, 538] width 1059 height 806
click at [316, 171] on div "3 / 3 editor seats assigned Edit seats Member Workspace role [PERSON_NAME] [PER…" at bounding box center [758, 538] width 1059 height 806
click at [320, 145] on div "3 / 3 editor seats assigned Edit seats Member Workspace role [PERSON_NAME] [PER…" at bounding box center [758, 538] width 1059 height 806
click at [295, 184] on div "3 / 3 editor seats assigned Edit seats Member Workspace role [PERSON_NAME] [PER…" at bounding box center [758, 538] width 1059 height 806
drag, startPoint x: 295, startPoint y: 184, endPoint x: 296, endPoint y: 174, distance: 10.0
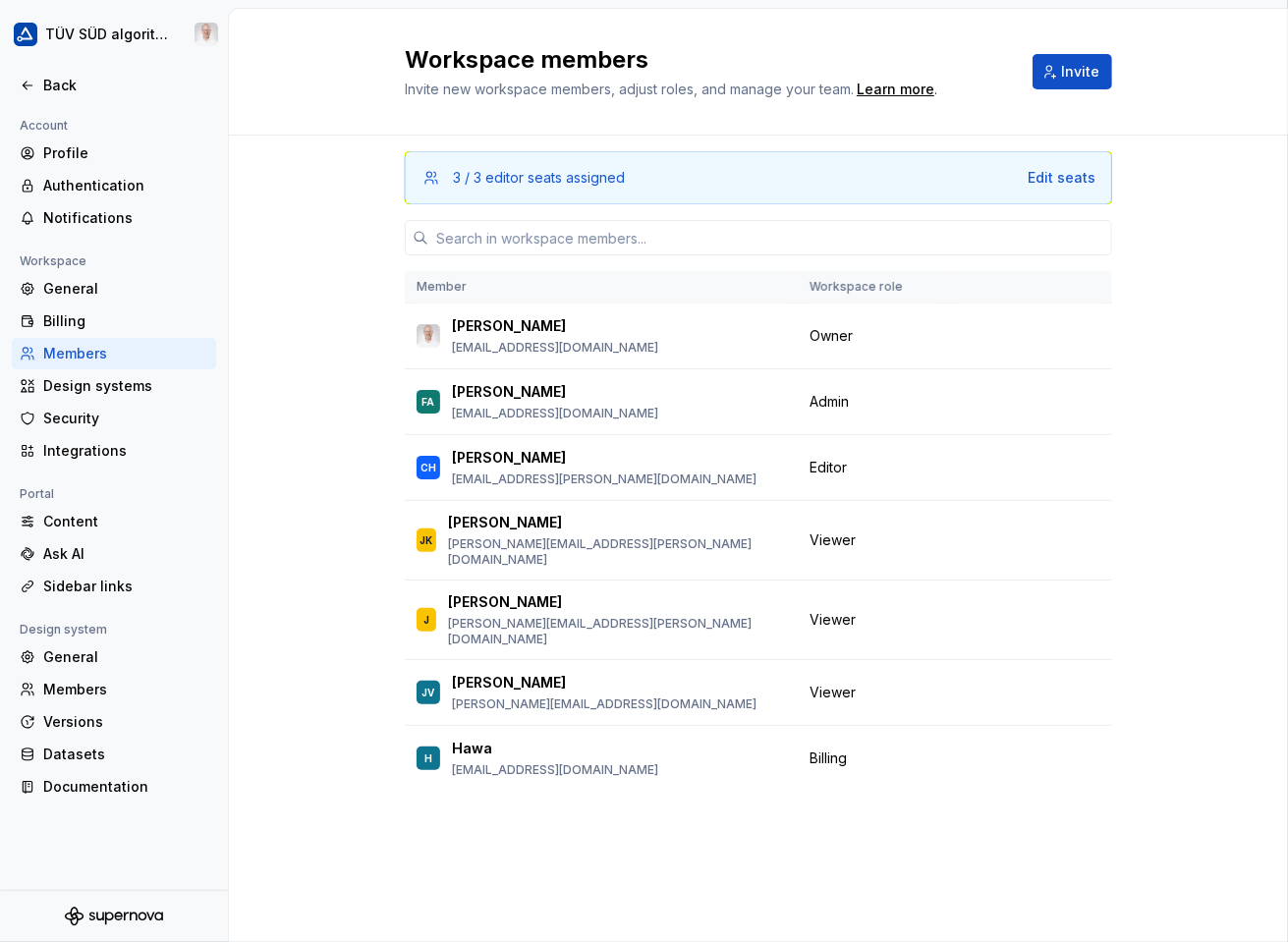
click at [296, 184] on div "3 / 3 editor seats assigned Edit seats Member Workspace role [PERSON_NAME] [PER…" at bounding box center [758, 538] width 1059 height 806
click at [293, 144] on div "3 / 3 editor seats assigned Edit seats Member Workspace role [PERSON_NAME] [PER…" at bounding box center [758, 538] width 1059 height 806
drag, startPoint x: 295, startPoint y: 144, endPoint x: 313, endPoint y: 109, distance: 39.4
click at [313, 109] on div "Workspace members Invite new workspace members, adjust roles, and manage your t…" at bounding box center [758, 72] width 1059 height 127
click at [1201, 676] on div "3 / 3 editor seats assigned Edit seats Member Workspace role [PERSON_NAME] [PER…" at bounding box center [758, 538] width 1059 height 806
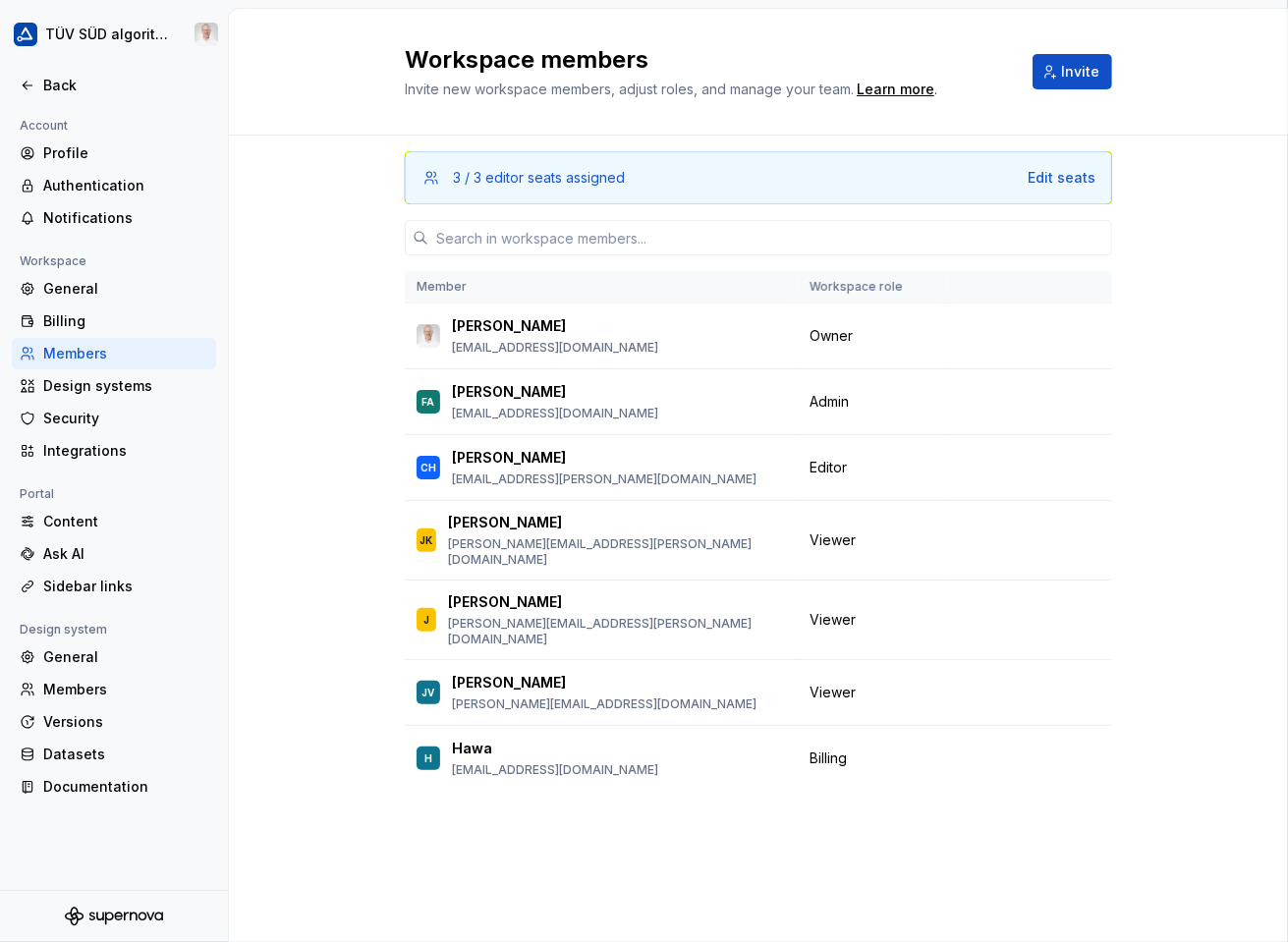
click at [1211, 149] on div "3 / 3 editor seats assigned Edit seats Member Workspace role [PERSON_NAME] [PER…" at bounding box center [758, 538] width 1059 height 806
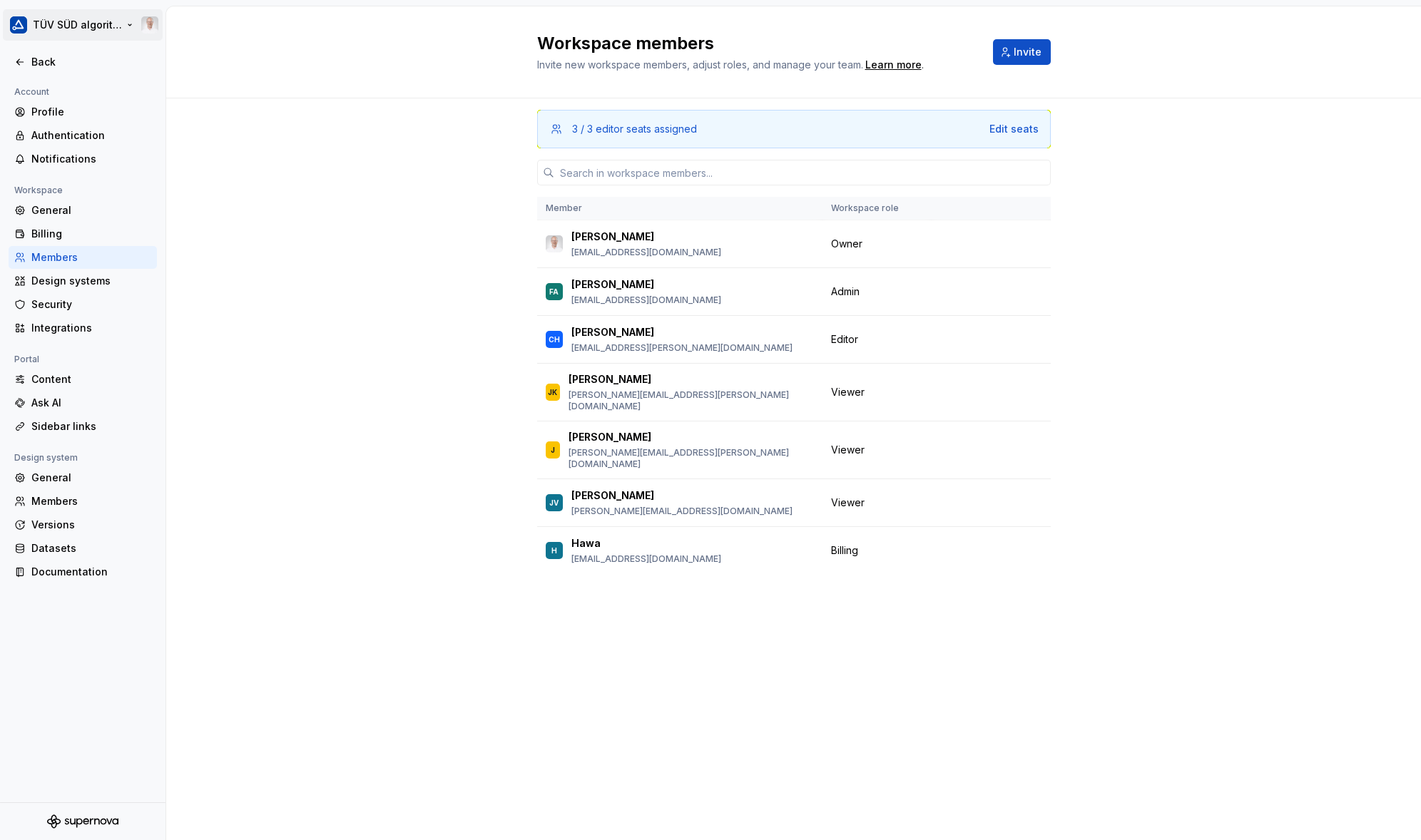
click at [47, 26] on html "TÜV SÜD algorithm Back Account Profile Authentication Notifications Workspace G…" at bounding box center [710, 420] width 1421 height 840
click at [339, 184] on html "TÜV SÜD algorithm Back Account Profile Authentication Notifications Workspace G…" at bounding box center [710, 420] width 1421 height 840
click at [47, 58] on div "Back" at bounding box center [91, 62] width 120 height 14
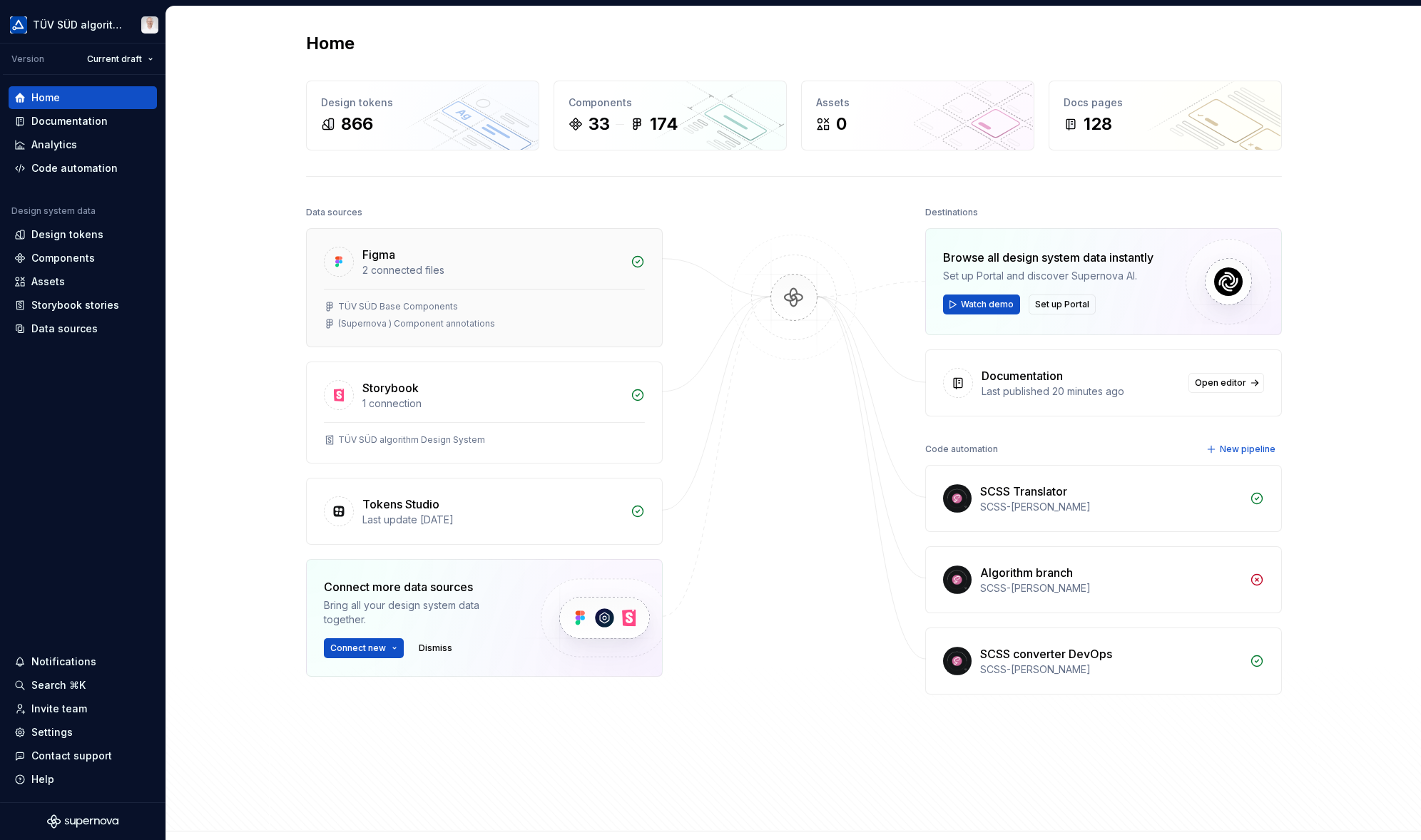
click at [410, 272] on div "2 connected files" at bounding box center [492, 270] width 259 height 14
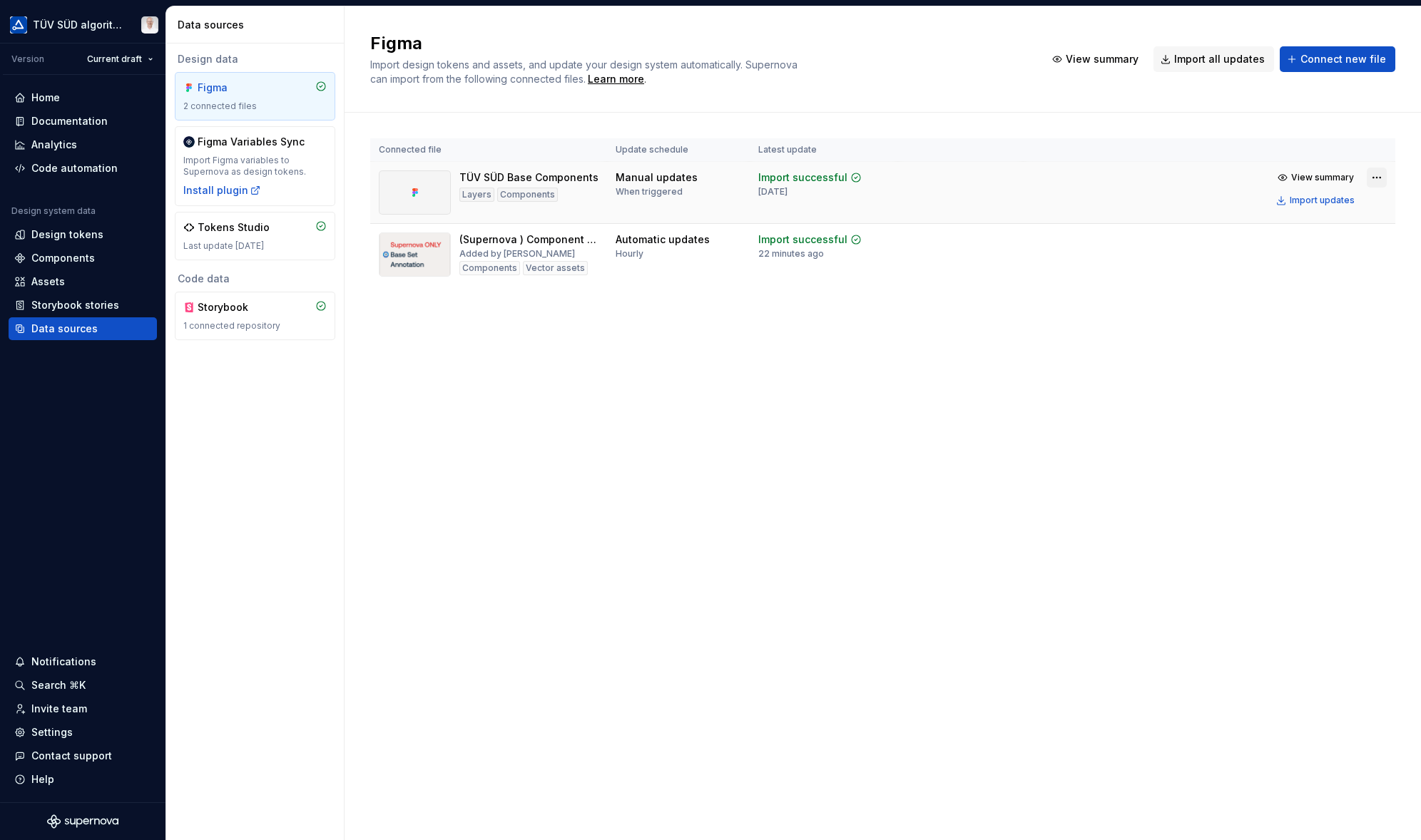
click at [1299, 178] on html "TÜV SÜD algorithm Version Current draft Home Documentation Analytics Code autom…" at bounding box center [710, 420] width 1421 height 840
drag, startPoint x: 886, startPoint y: 384, endPoint x: 549, endPoint y: 193, distance: 387.4
click at [886, 384] on html "TÜV SÜD algorithm Version Current draft Home Documentation Analytics Code autom…" at bounding box center [710, 420] width 1421 height 840
click at [571, 385] on div "Figma Import design tokens and assets, and update your design system automatica…" at bounding box center [882, 423] width 1076 height 834
click at [258, 242] on div "Last update [DATE]" at bounding box center [254, 246] width 143 height 11
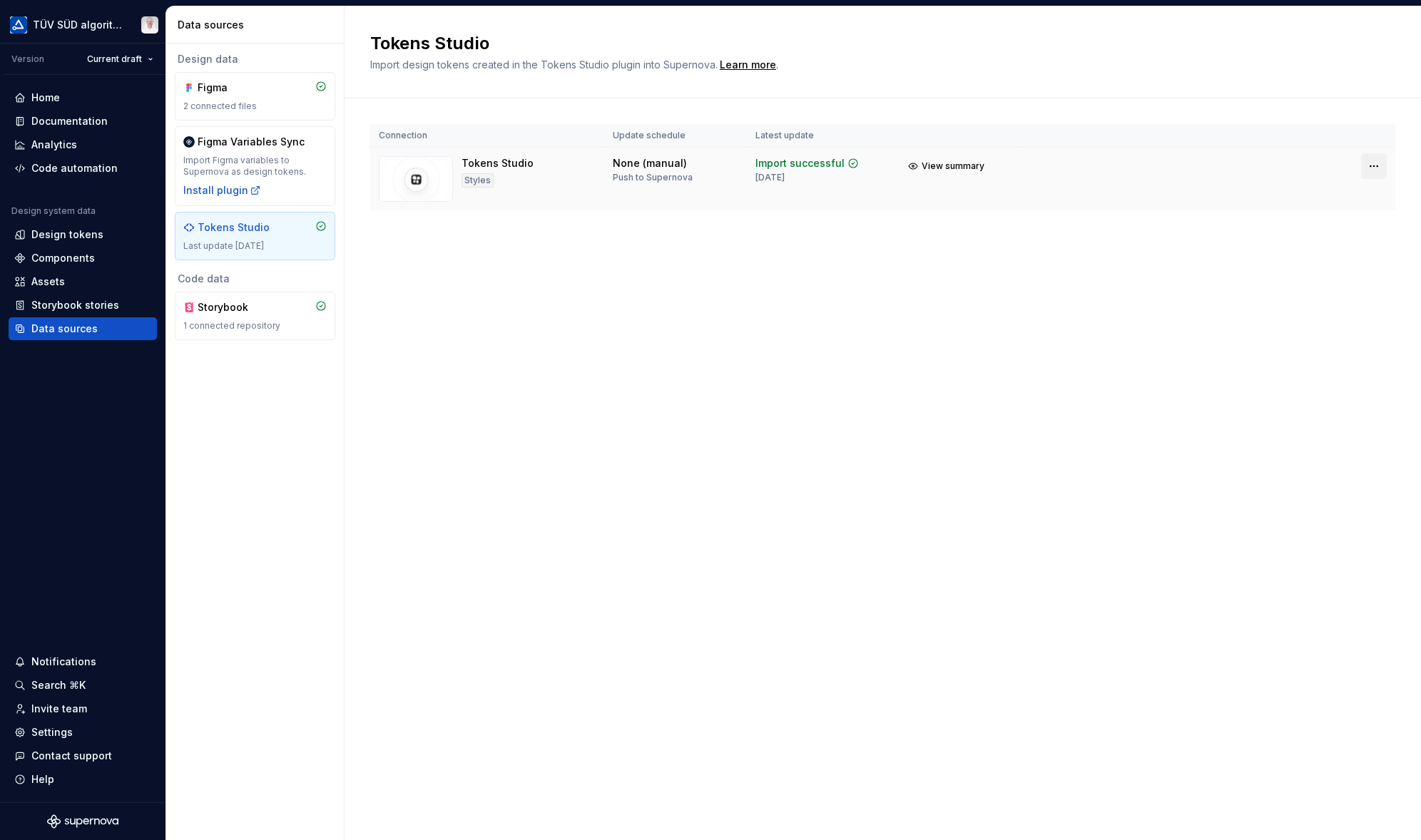
click at [1299, 166] on html "TÜV SÜD algorithm Version Current draft Home Documentation Analytics Code autom…" at bounding box center [710, 420] width 1421 height 840
drag, startPoint x: 649, startPoint y: 269, endPoint x: 492, endPoint y: 179, distance: 181.0
click at [649, 269] on html "TÜV SÜD algorithm Version Current draft Home Documentation Analytics Code autom…" at bounding box center [710, 420] width 1421 height 840
click at [68, 90] on div "Home" at bounding box center [83, 98] width 148 height 23
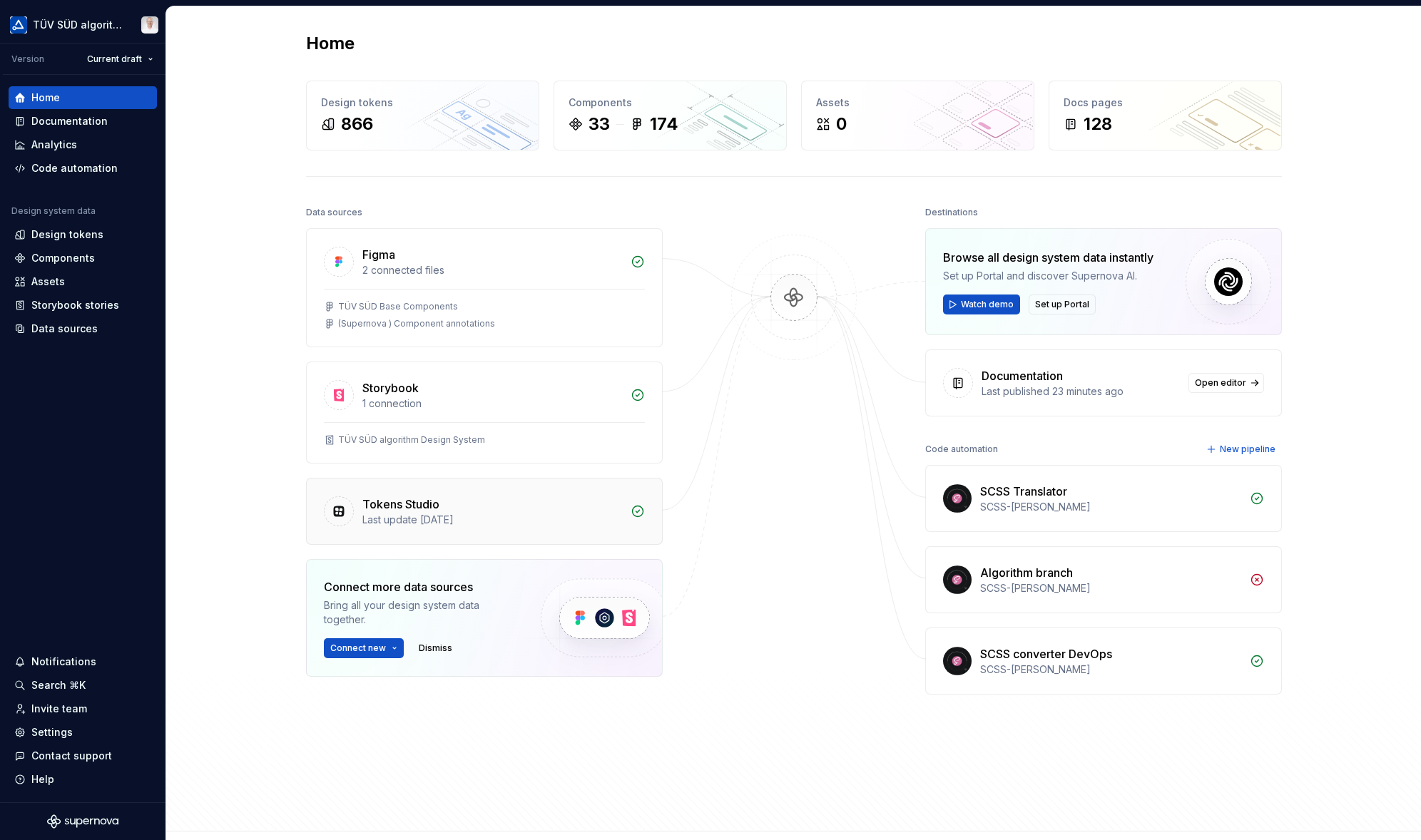
click at [576, 508] on div "Tokens Studio" at bounding box center [492, 504] width 259 height 17
click at [573, 508] on div "Home Design tokens 866 Components 33 174 Assets 0 Docs pages 128 Data sources F…" at bounding box center [793, 423] width 1255 height 834
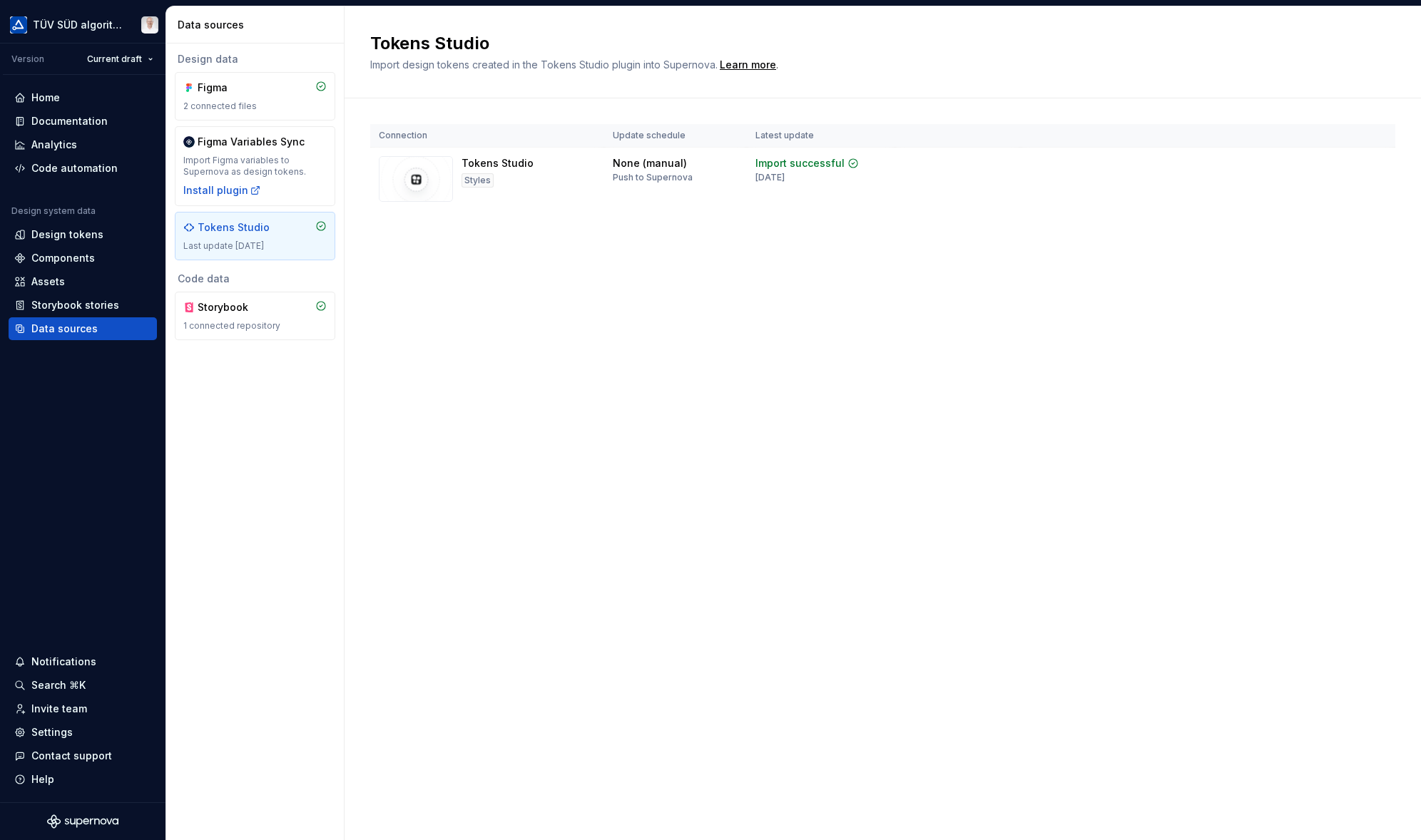
click at [1299, 165] on html "TÜV SÜD algorithm Version Current draft Home Documentation Analytics Code autom…" at bounding box center [710, 420] width 1421 height 840
drag, startPoint x: 601, startPoint y: 442, endPoint x: 77, endPoint y: 175, distance: 588.1
click at [602, 442] on html "TÜV SÜD algorithm Version Current draft Home Documentation Analytics Code autom…" at bounding box center [710, 420] width 1421 height 840
click at [51, 97] on div "Home" at bounding box center [46, 98] width 29 height 14
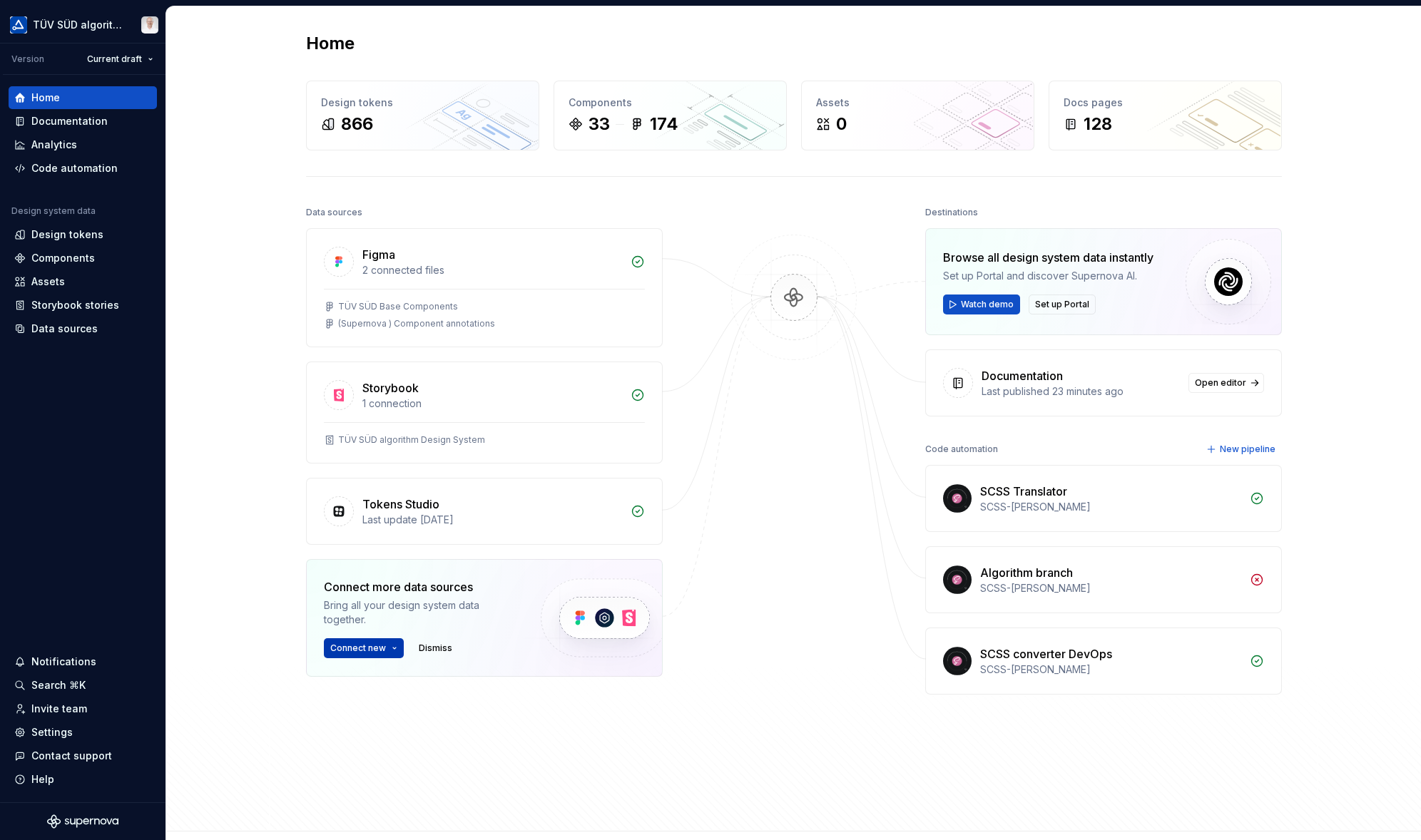
click at [380, 646] on button "Connect new" at bounding box center [364, 648] width 80 height 20
click at [261, 686] on div "Home Design tokens 866 Components 33 174 Assets 0 Docs pages 128 Data sources F…" at bounding box center [794, 419] width 1255 height 825
click at [83, 170] on div "Code automation" at bounding box center [75, 168] width 86 height 14
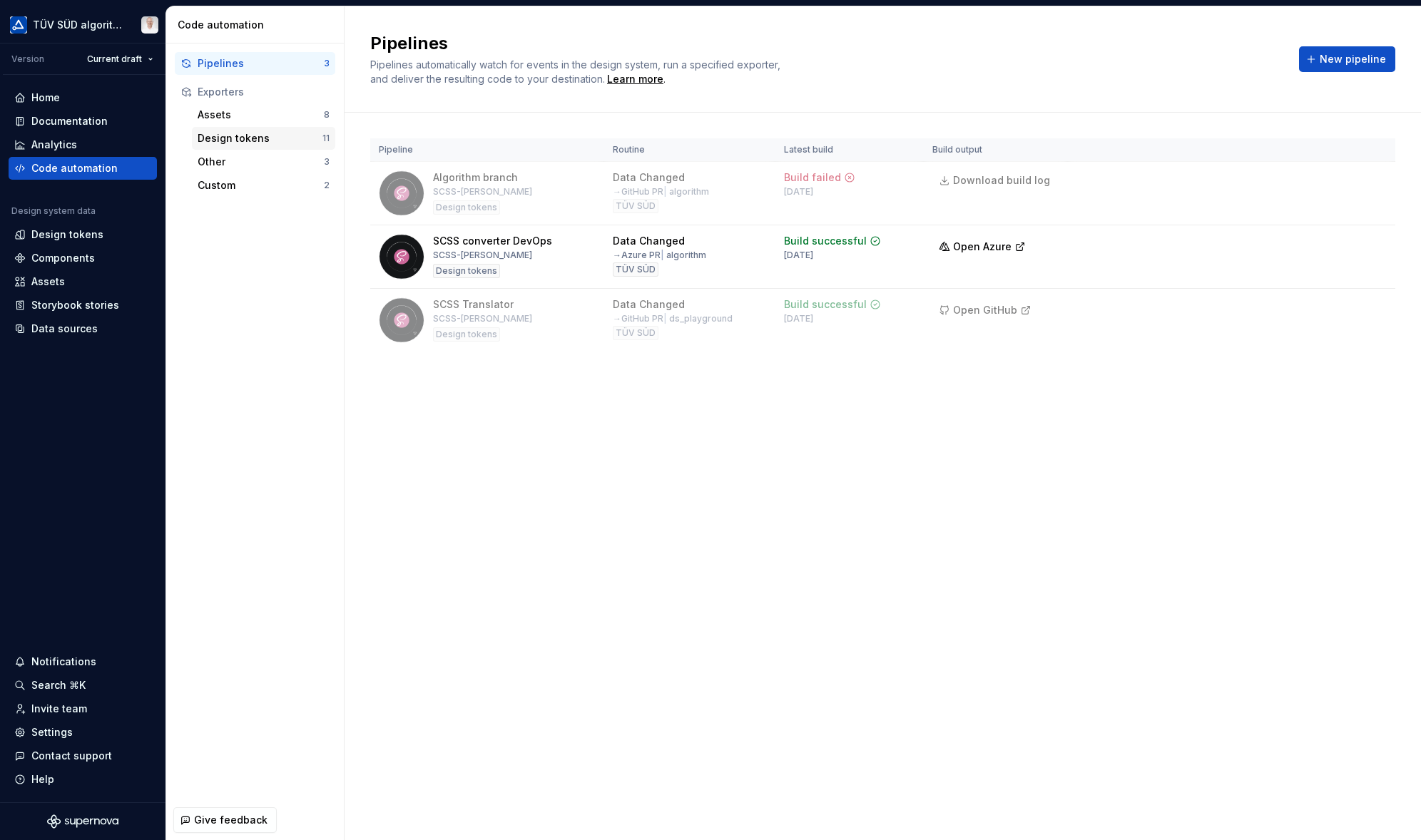
click at [241, 141] on div "Design tokens" at bounding box center [260, 139] width 125 height 14
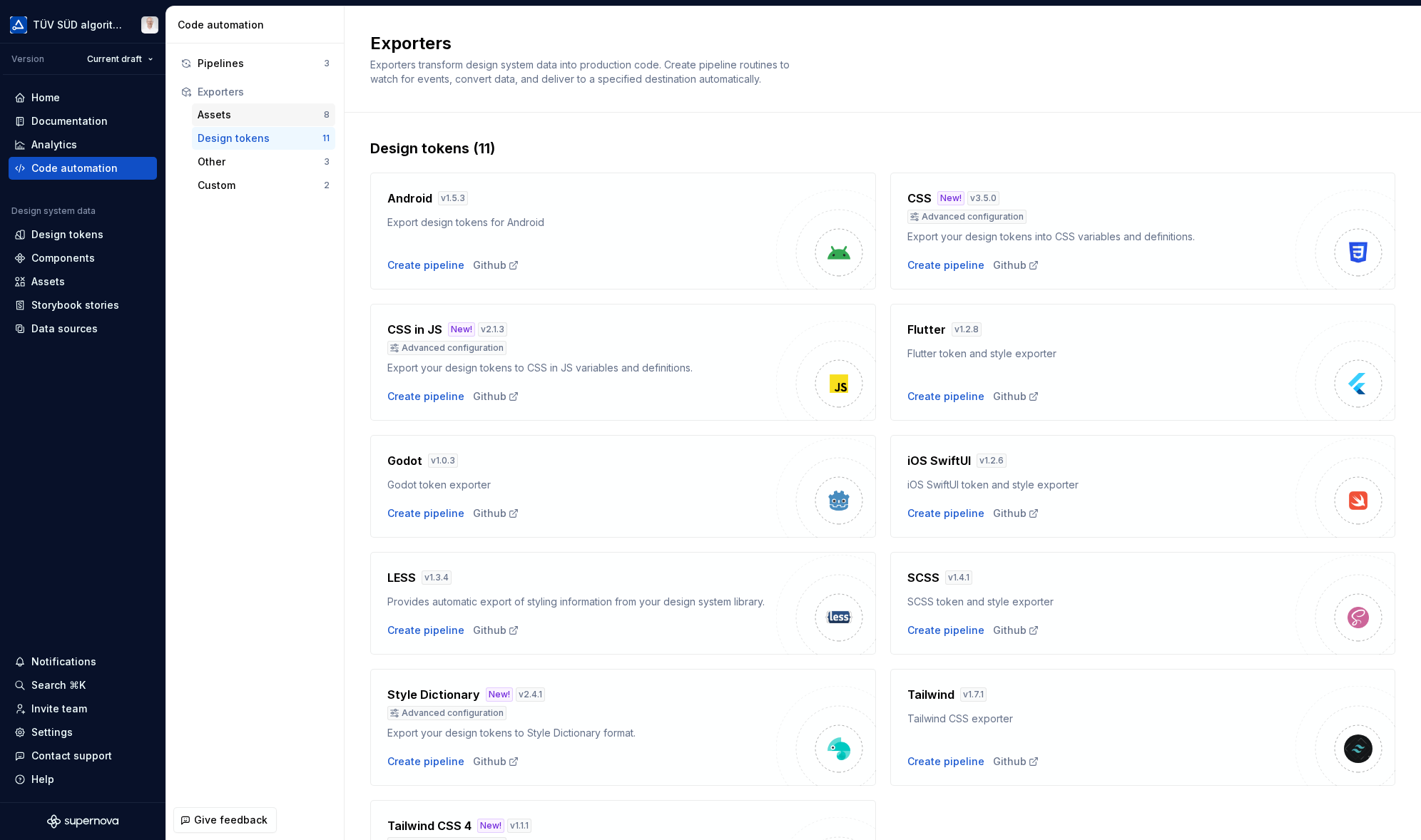
click at [235, 116] on div "Assets" at bounding box center [261, 115] width 127 height 14
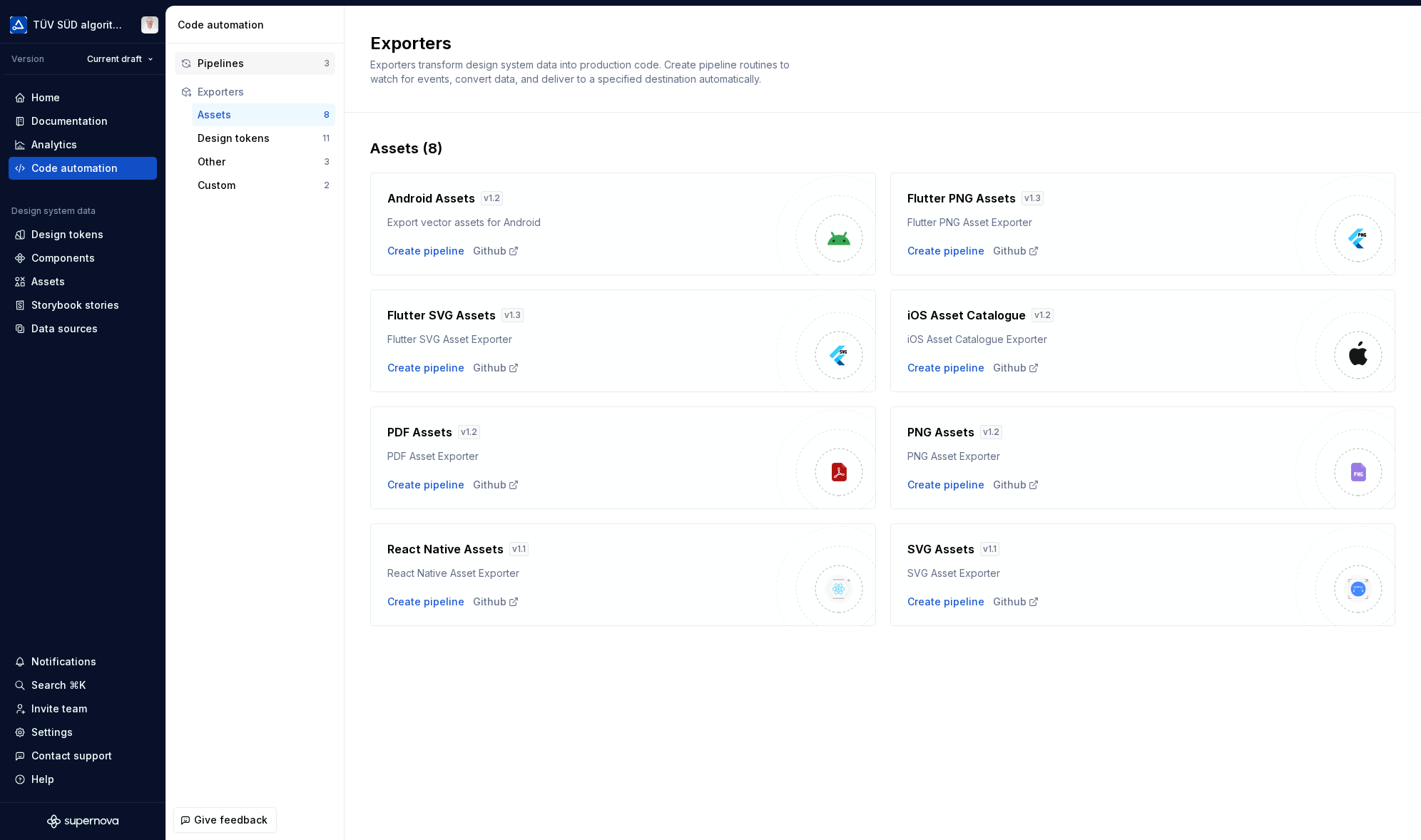
click at [252, 57] on div "Pipelines" at bounding box center [261, 63] width 127 height 14
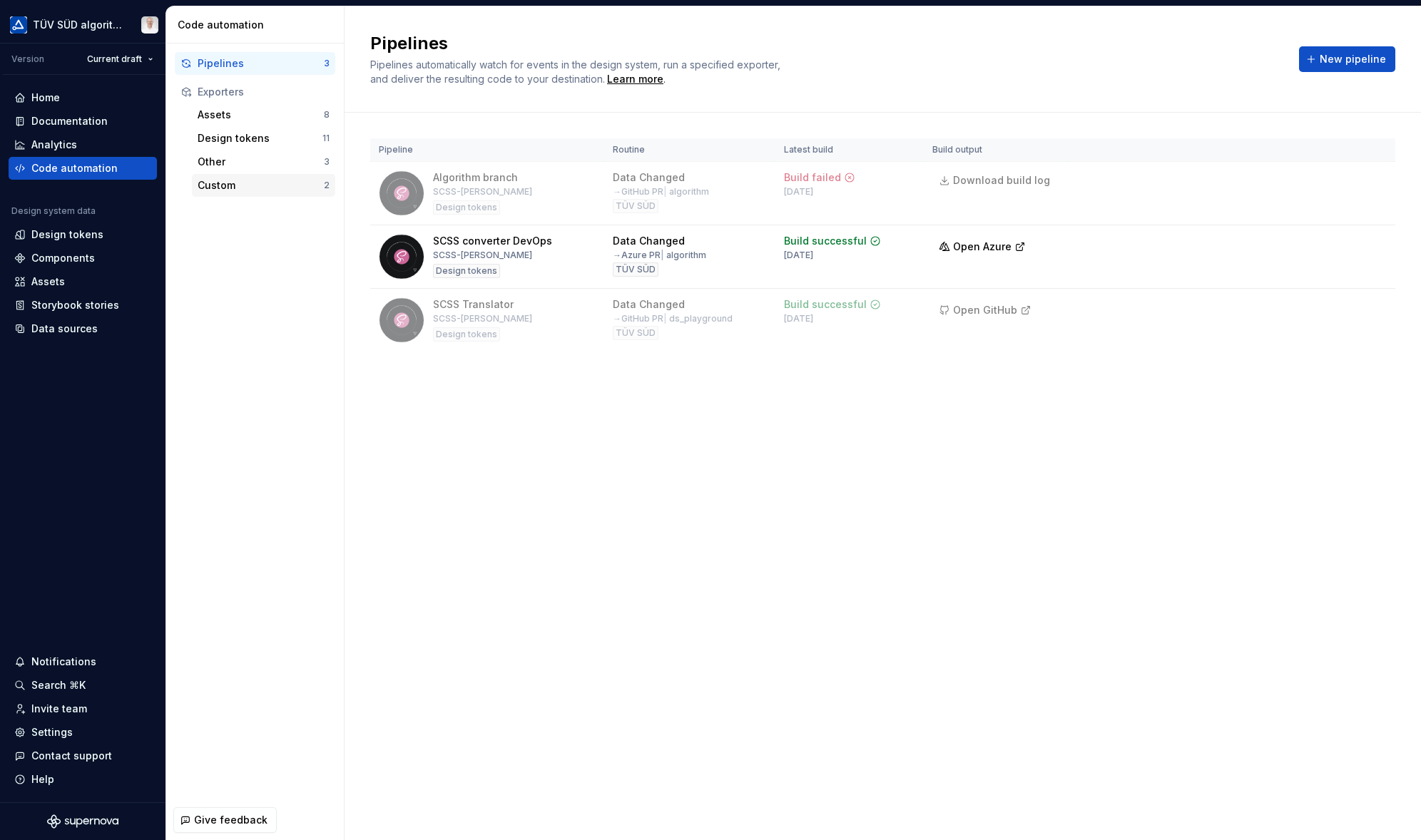
click at [233, 187] on div "Custom" at bounding box center [261, 185] width 127 height 14
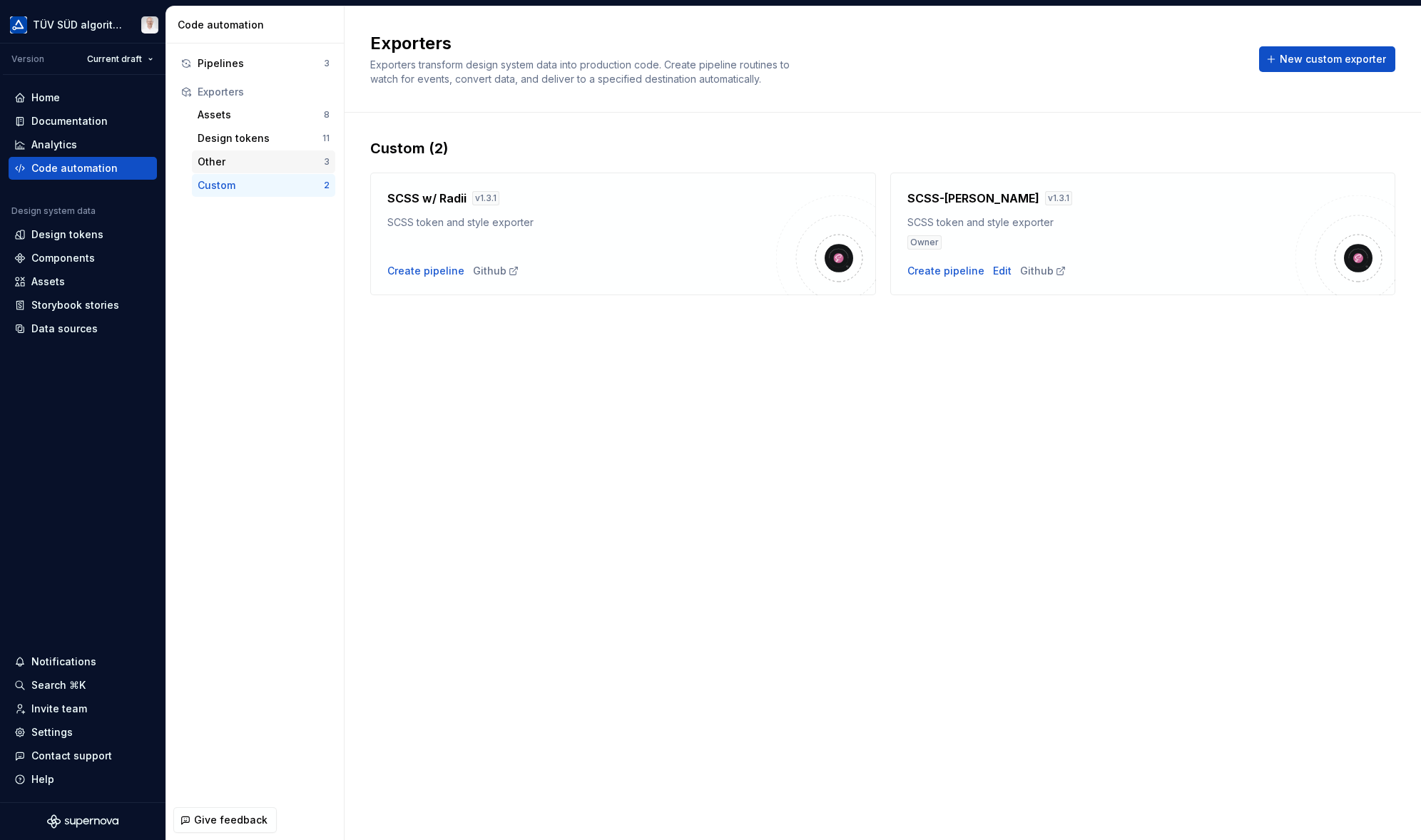
click at [236, 161] on div "Other" at bounding box center [261, 162] width 127 height 14
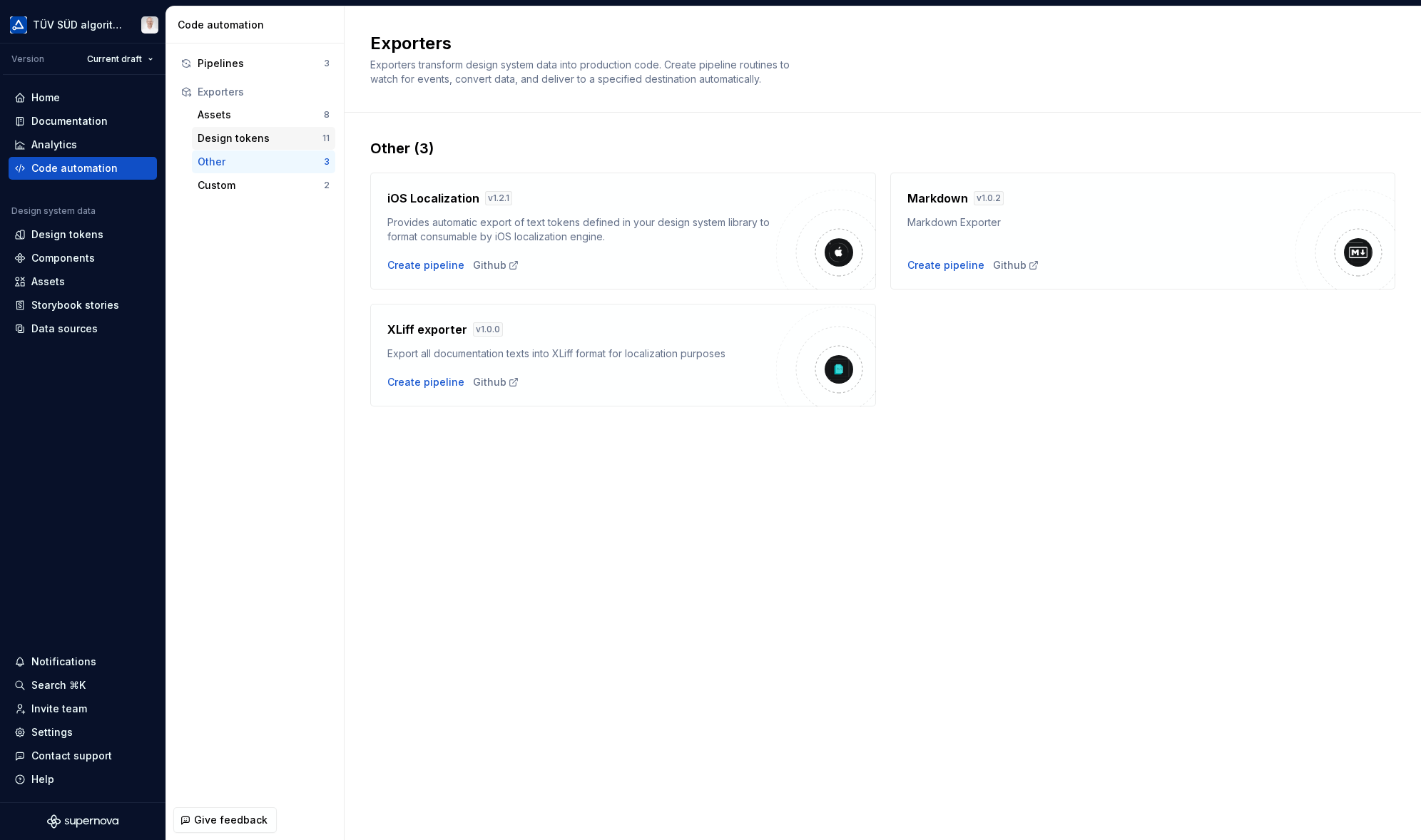
click at [241, 135] on div "Design tokens" at bounding box center [260, 139] width 125 height 14
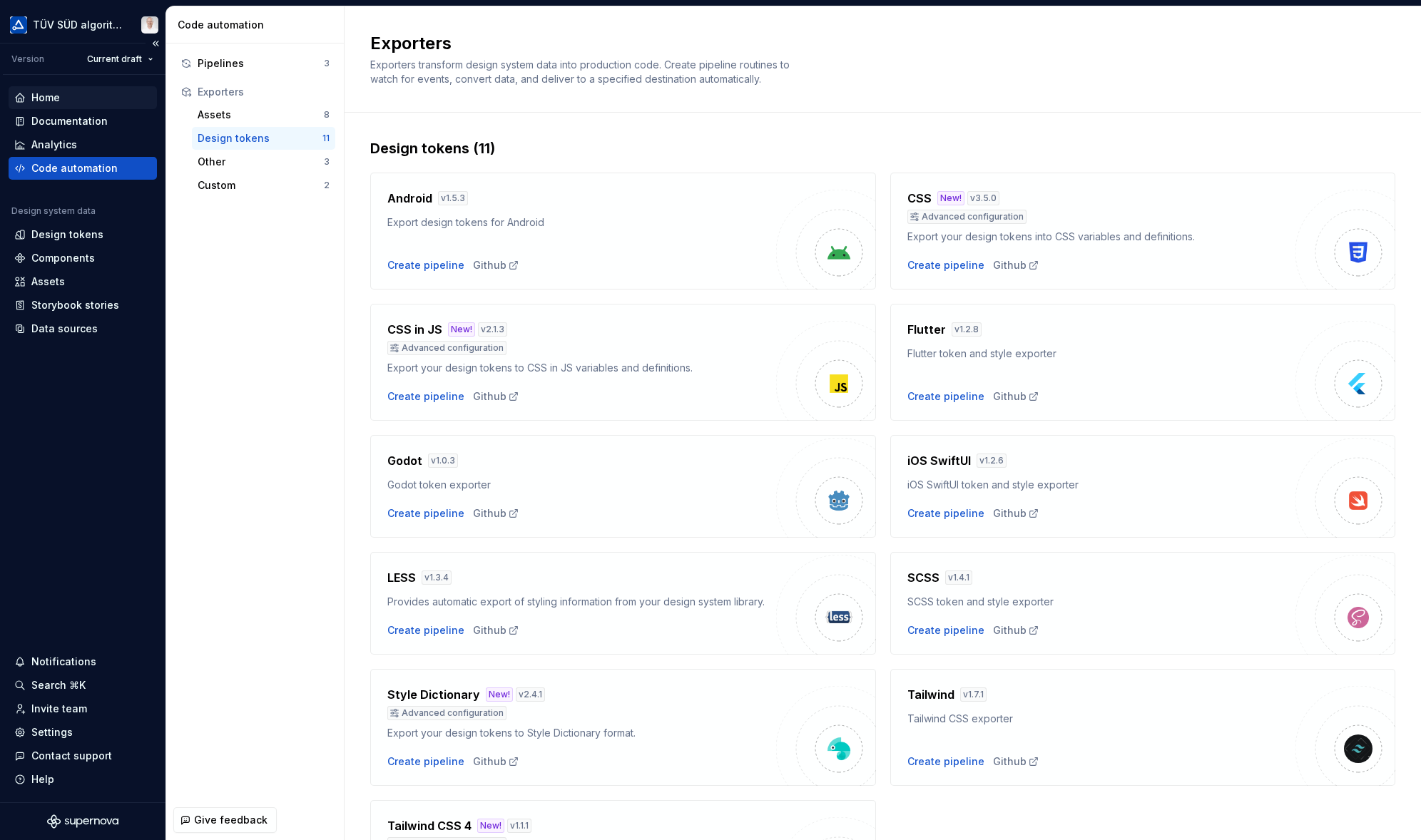
click at [49, 91] on div "Home" at bounding box center [46, 98] width 29 height 14
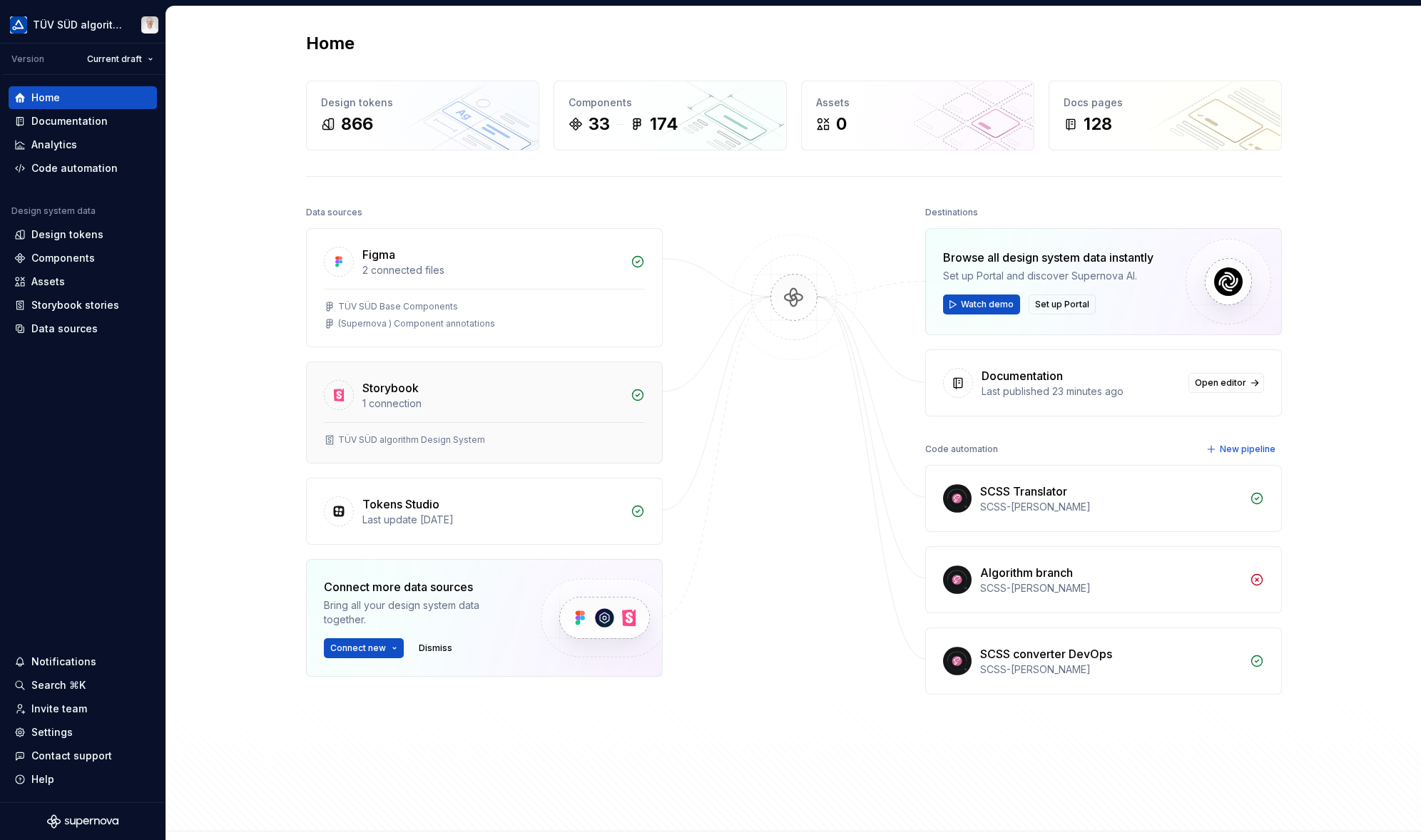
click at [418, 387] on div "Storybook" at bounding box center [492, 388] width 259 height 17
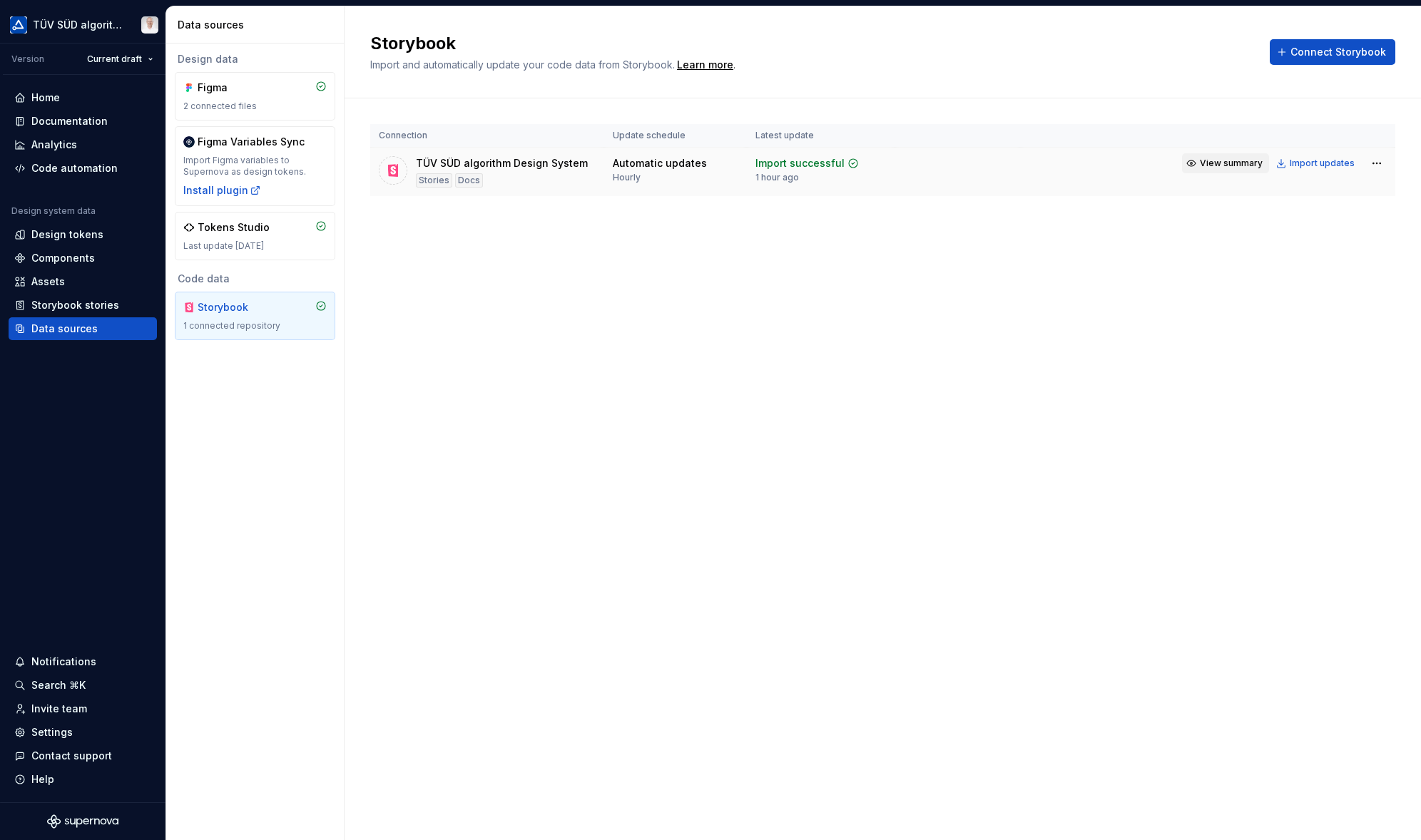
click at [1228, 164] on span "View summary" at bounding box center [1231, 163] width 63 height 11
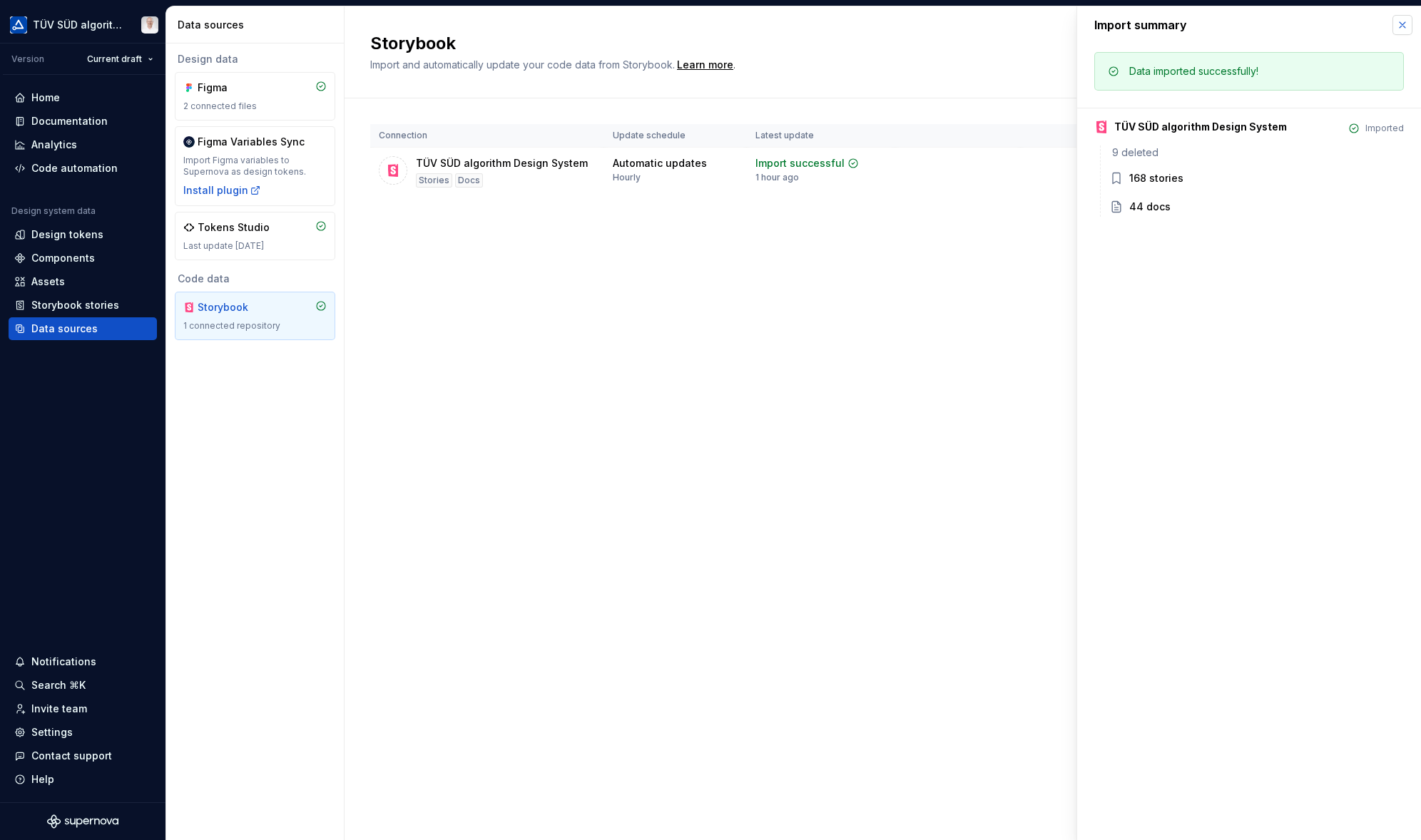
click at [1299, 22] on button "button" at bounding box center [1402, 25] width 20 height 20
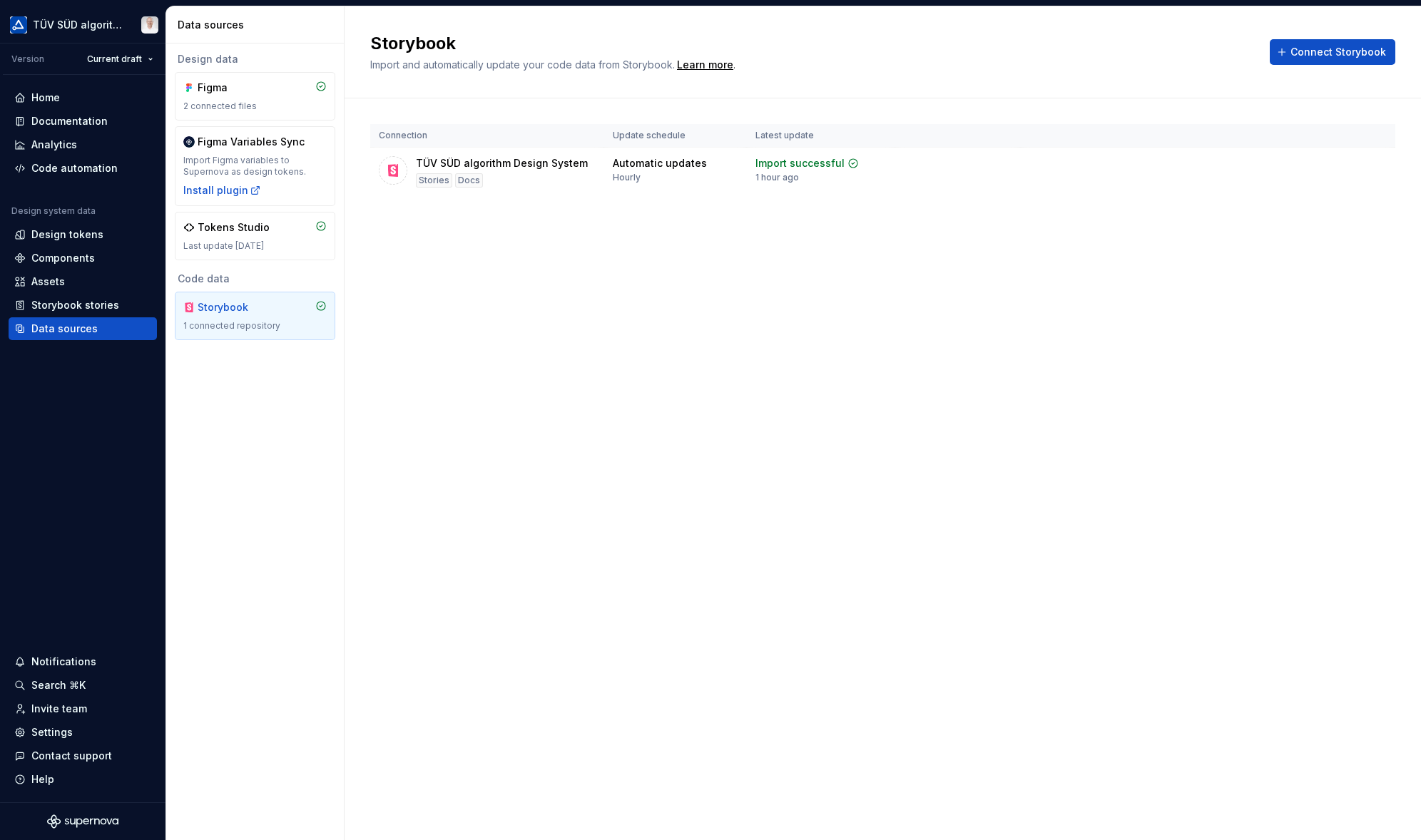
click at [735, 244] on div "Connection Update schedule Latest update TÜV SÜD algorithm Design System Storie…" at bounding box center [883, 174] width 1025 height 152
click at [65, 138] on div "Analytics" at bounding box center [55, 145] width 46 height 14
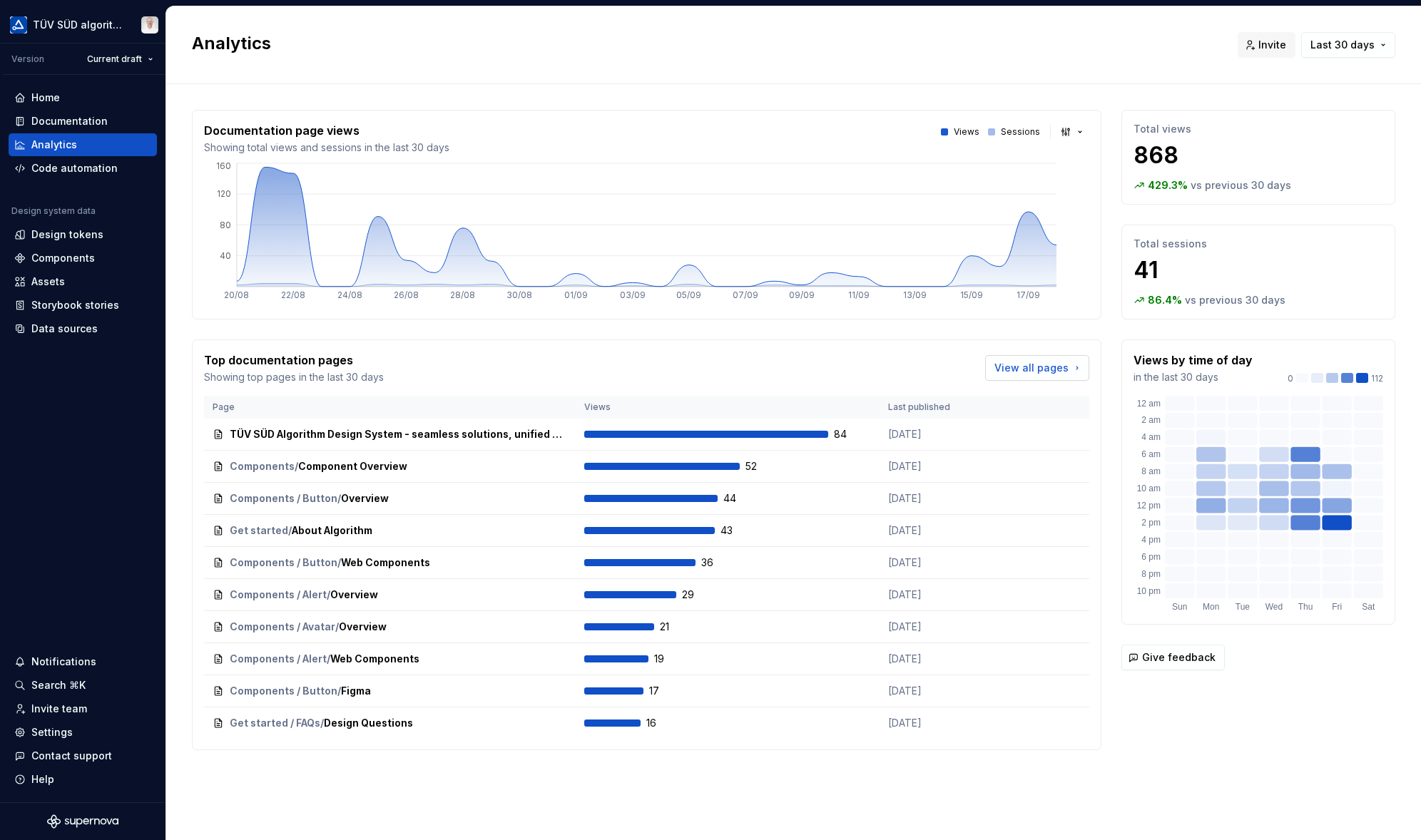
click at [1034, 367] on span "View all pages" at bounding box center [1031, 368] width 74 height 14
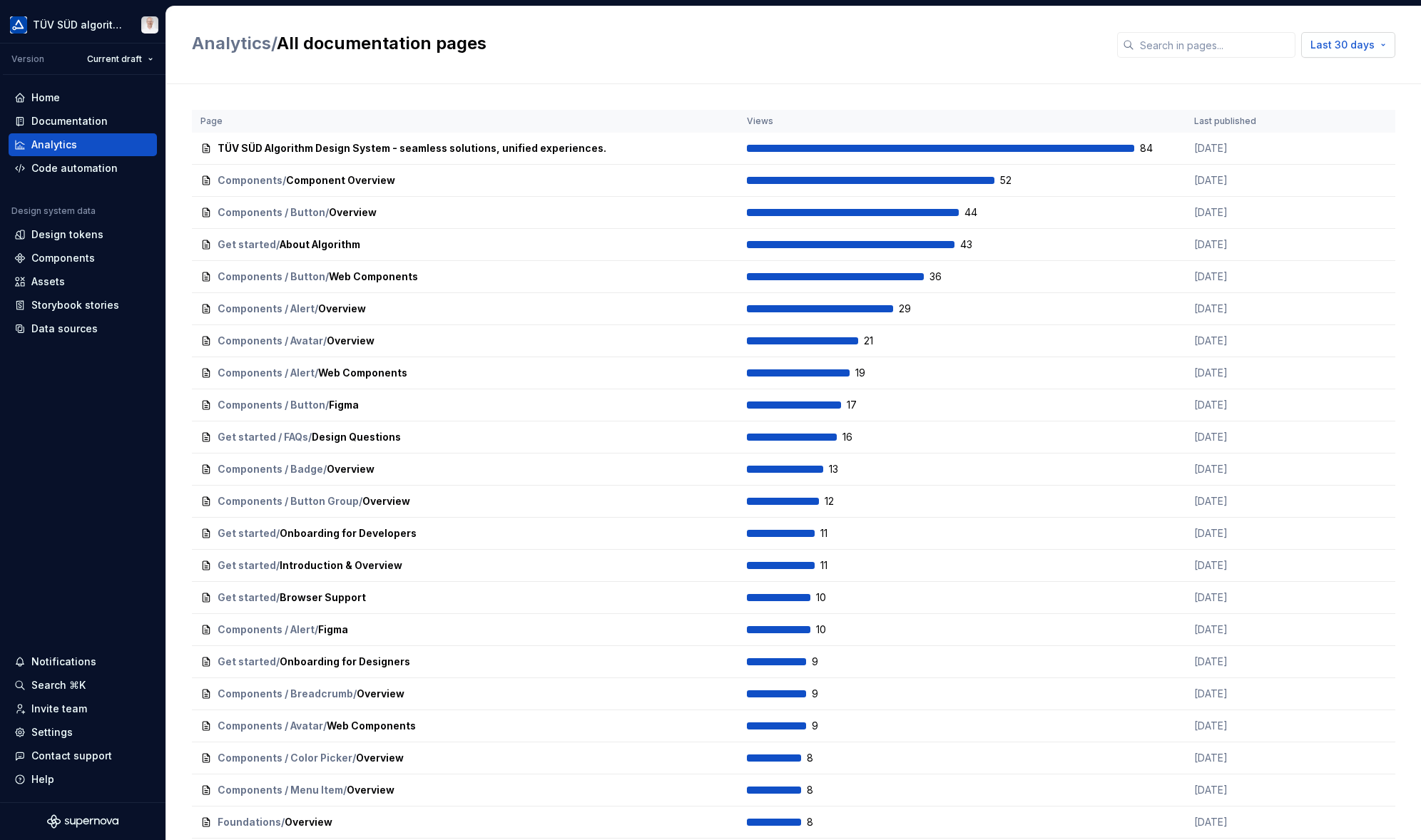
click at [1299, 52] on button "Last 30 days" at bounding box center [1348, 45] width 94 height 26
click at [1299, 139] on div "Last 6 months" at bounding box center [1289, 144] width 70 height 14
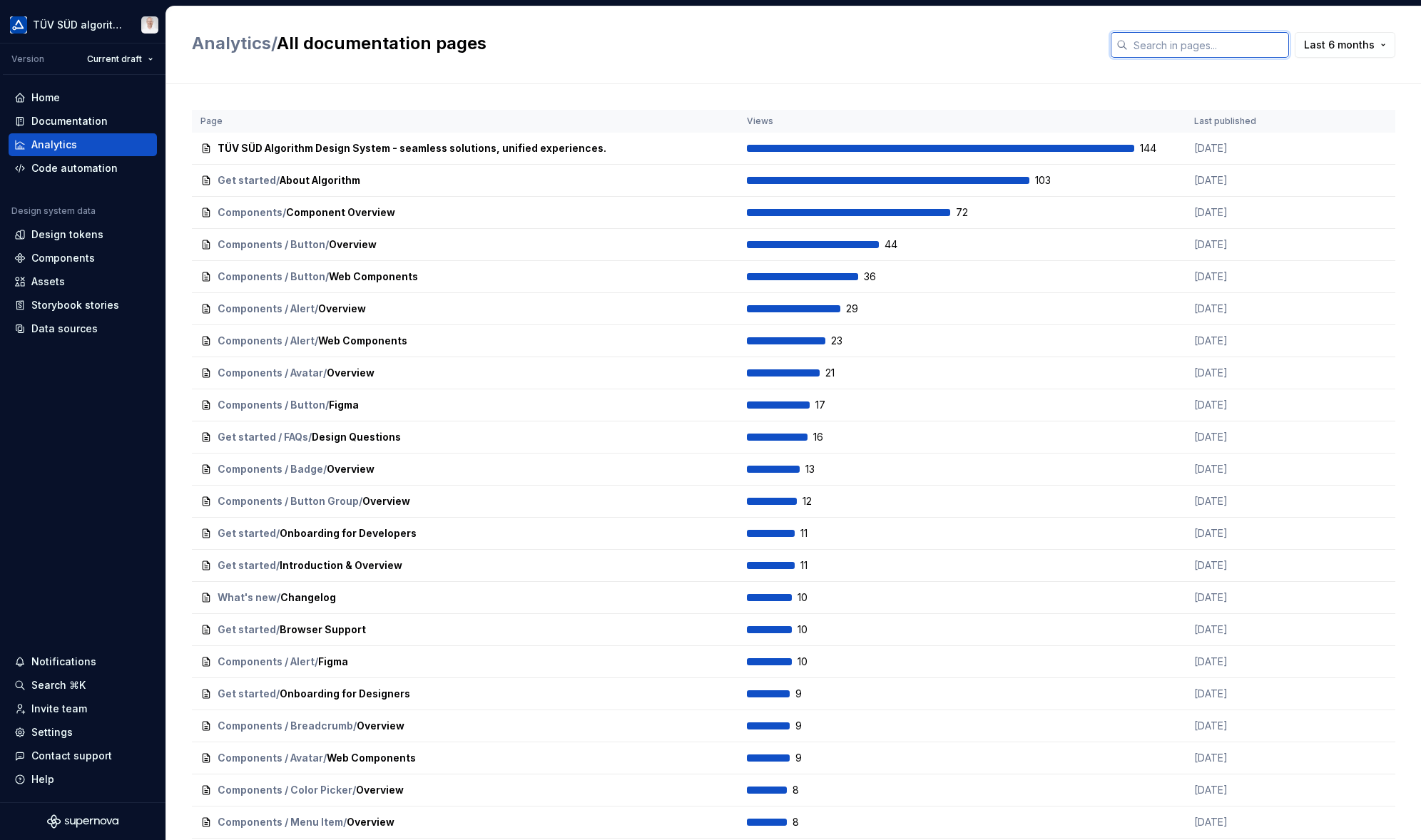
click at [1241, 40] on input "text" at bounding box center [1208, 45] width 161 height 26
click at [868, 40] on h2 "Analytics / All documentation pages" at bounding box center [643, 44] width 901 height 23
click at [207, 40] on link "Analytics" at bounding box center [231, 43] width 79 height 21
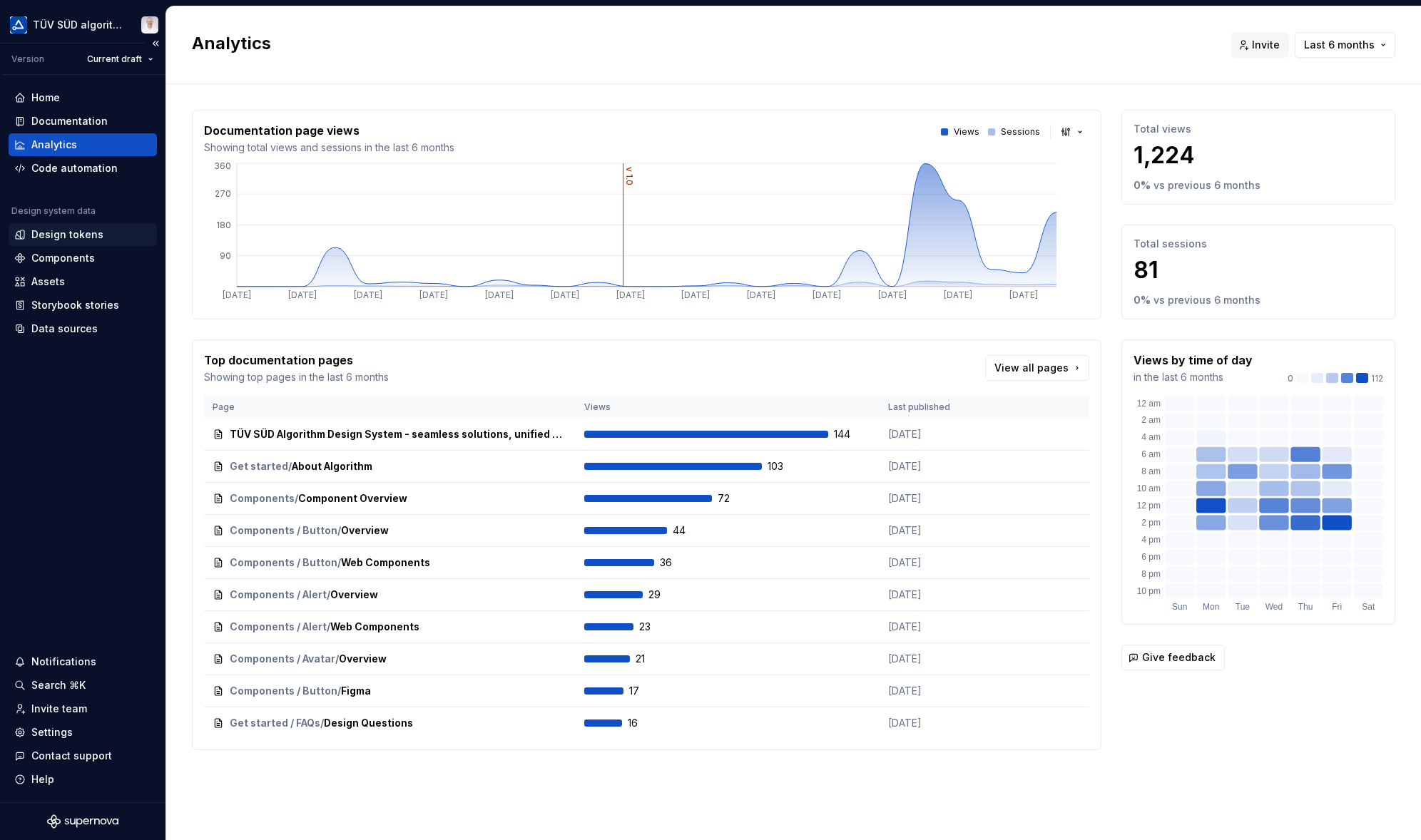
click at [73, 236] on div "Design tokens" at bounding box center [68, 235] width 72 height 14
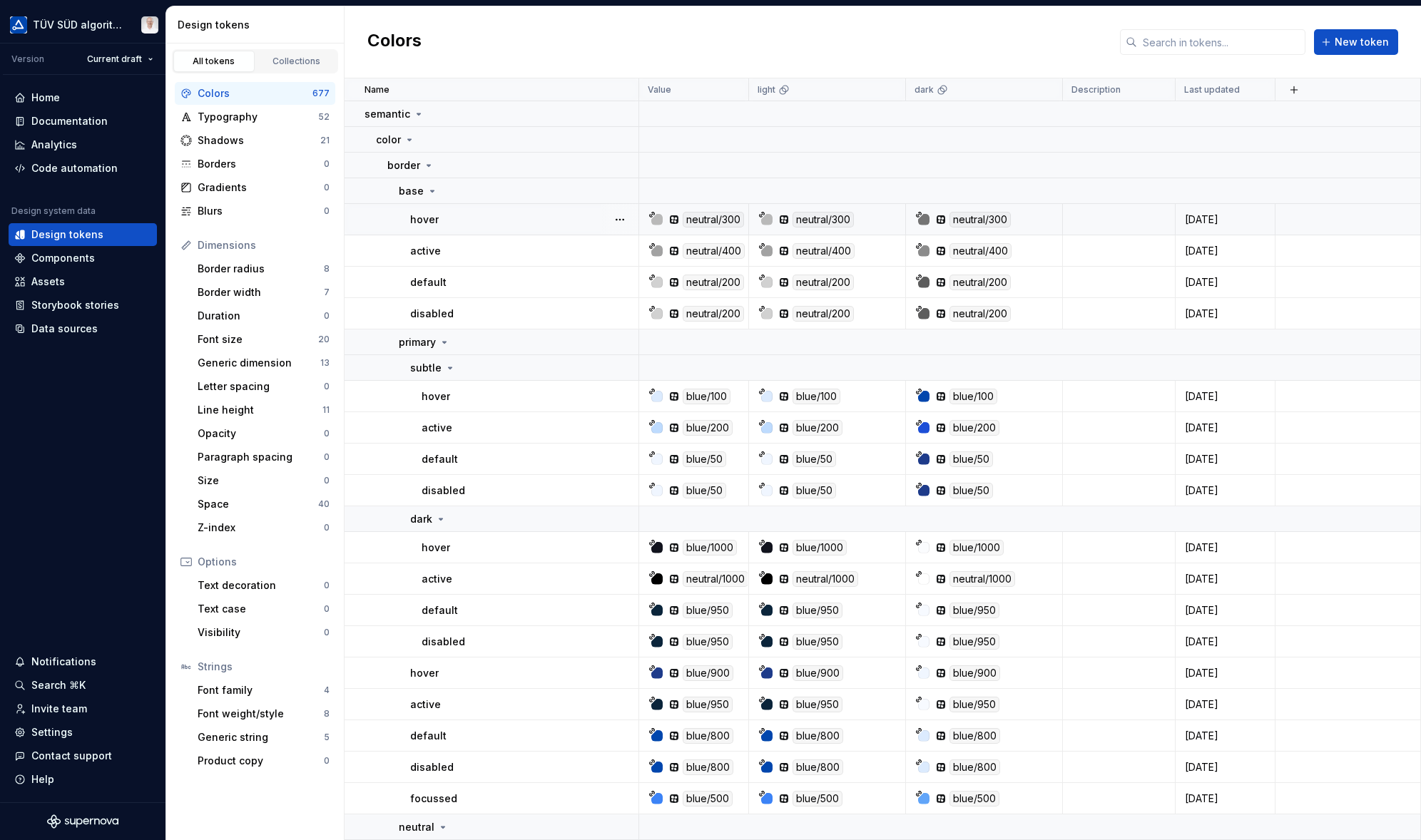
click at [655, 221] on div at bounding box center [657, 220] width 12 height 11
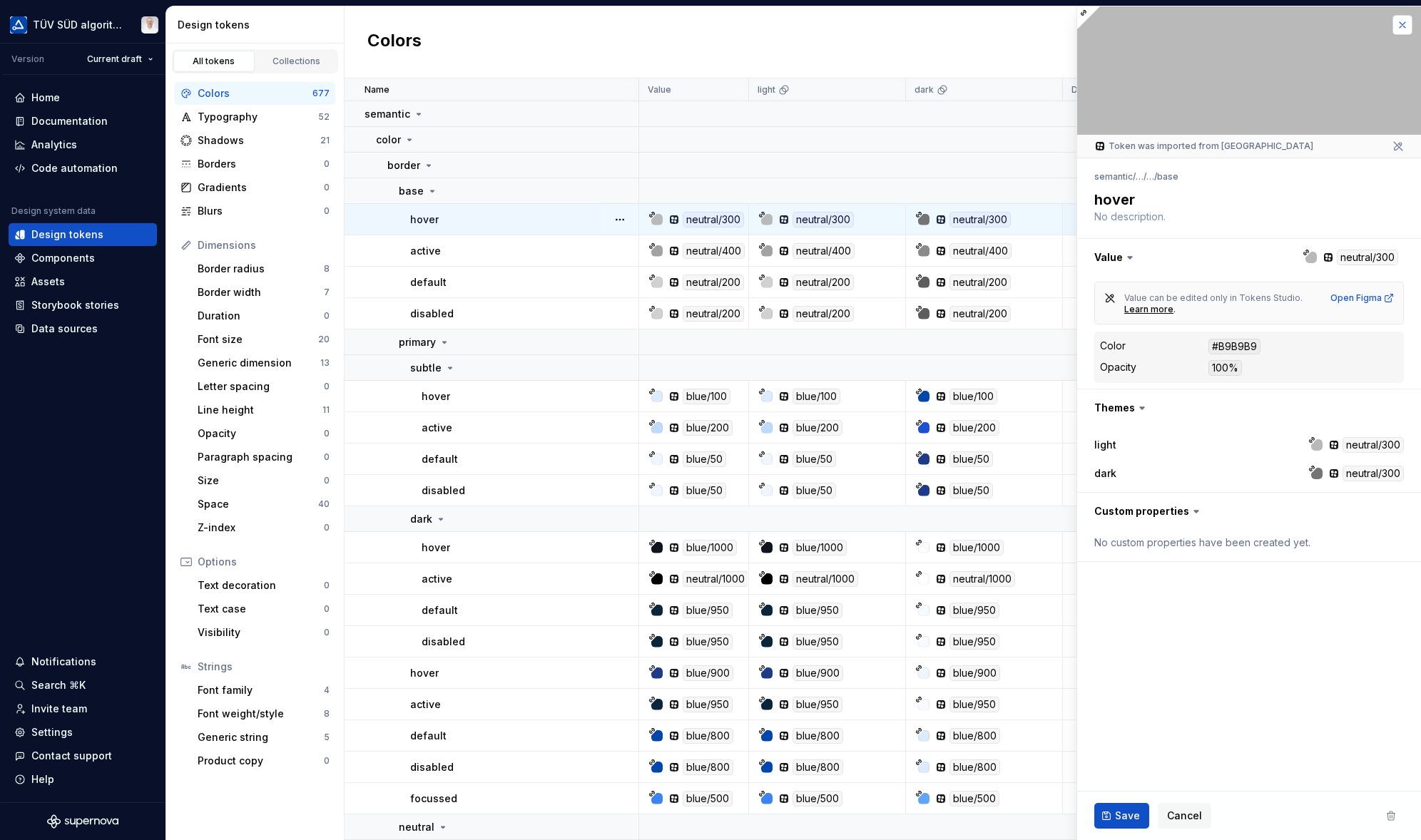
click at [1299, 26] on button "button" at bounding box center [1402, 25] width 20 height 20
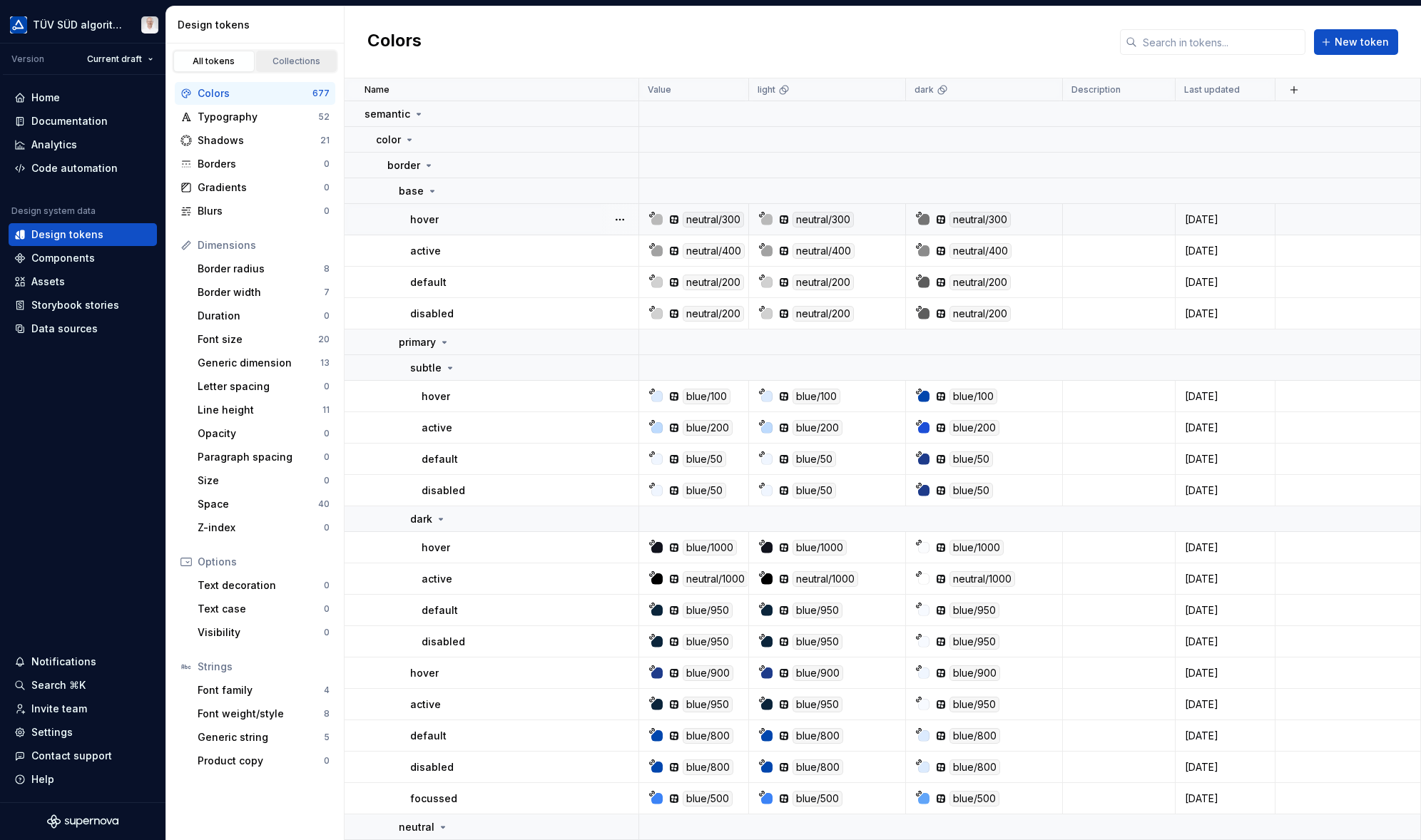
click at [288, 63] on div "Collections" at bounding box center [296, 61] width 71 height 11
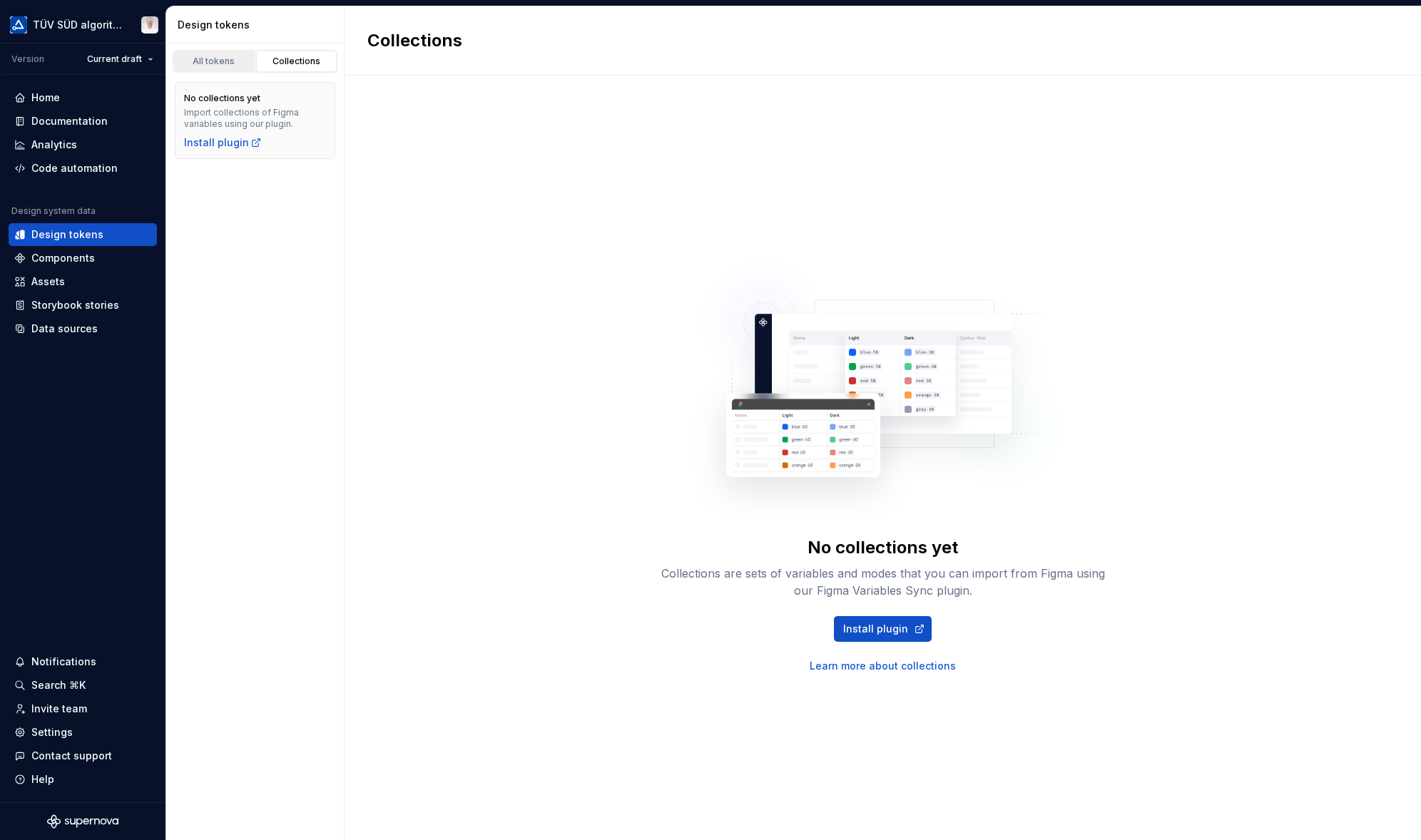
click at [227, 60] on div "All tokens" at bounding box center [213, 61] width 71 height 11
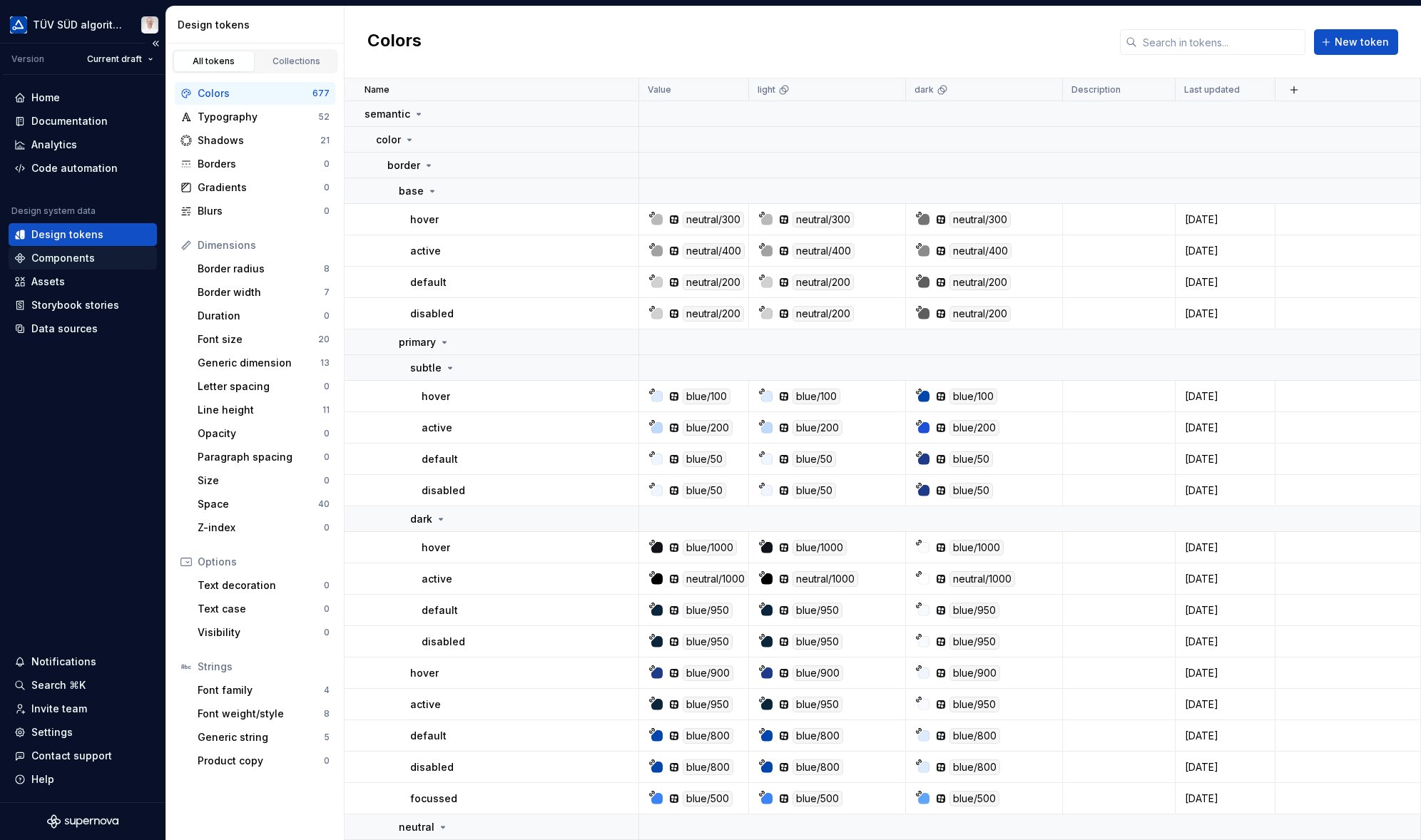
click at [58, 254] on div "Components" at bounding box center [63, 258] width 63 height 14
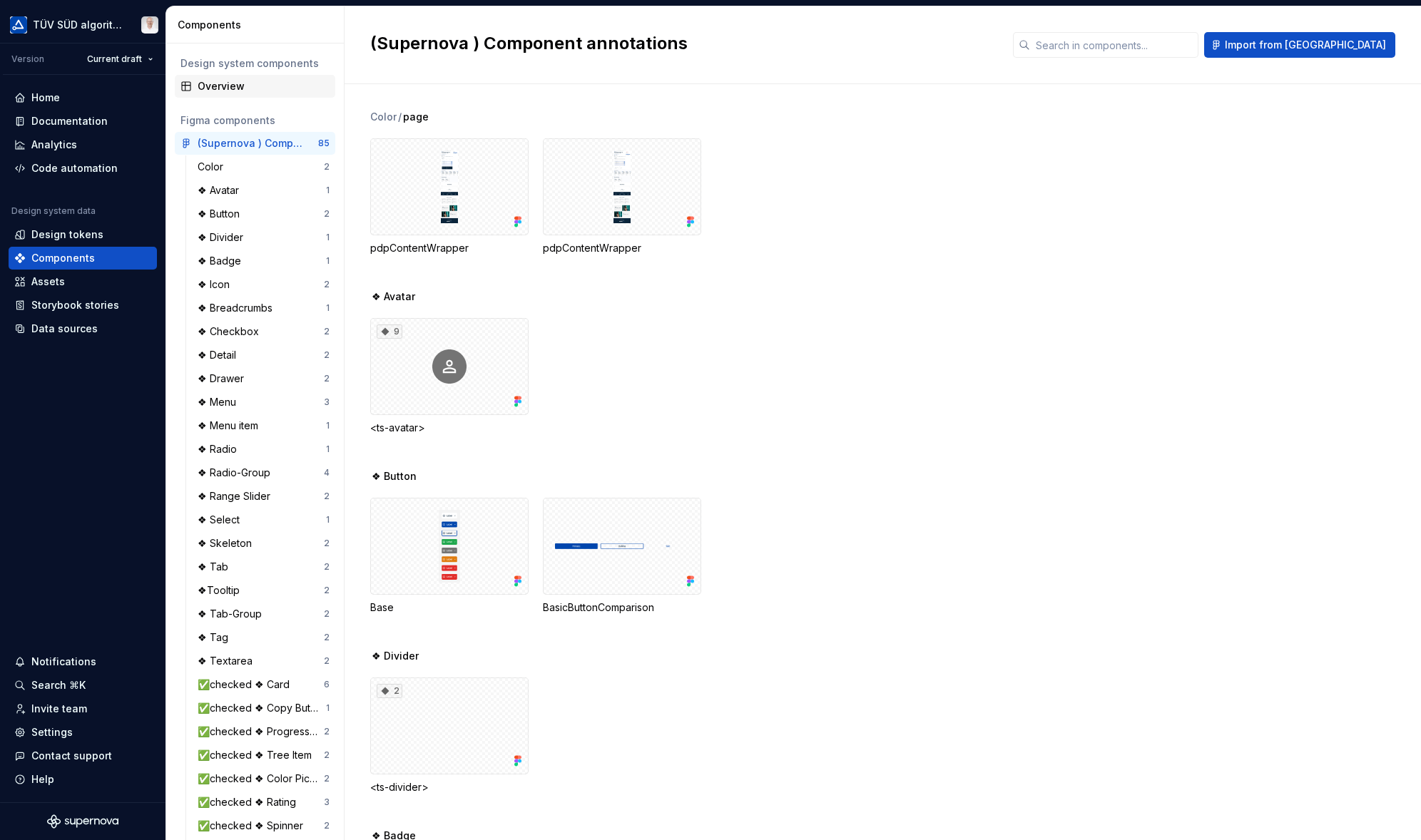
click at [235, 83] on div "Overview" at bounding box center [264, 86] width 132 height 14
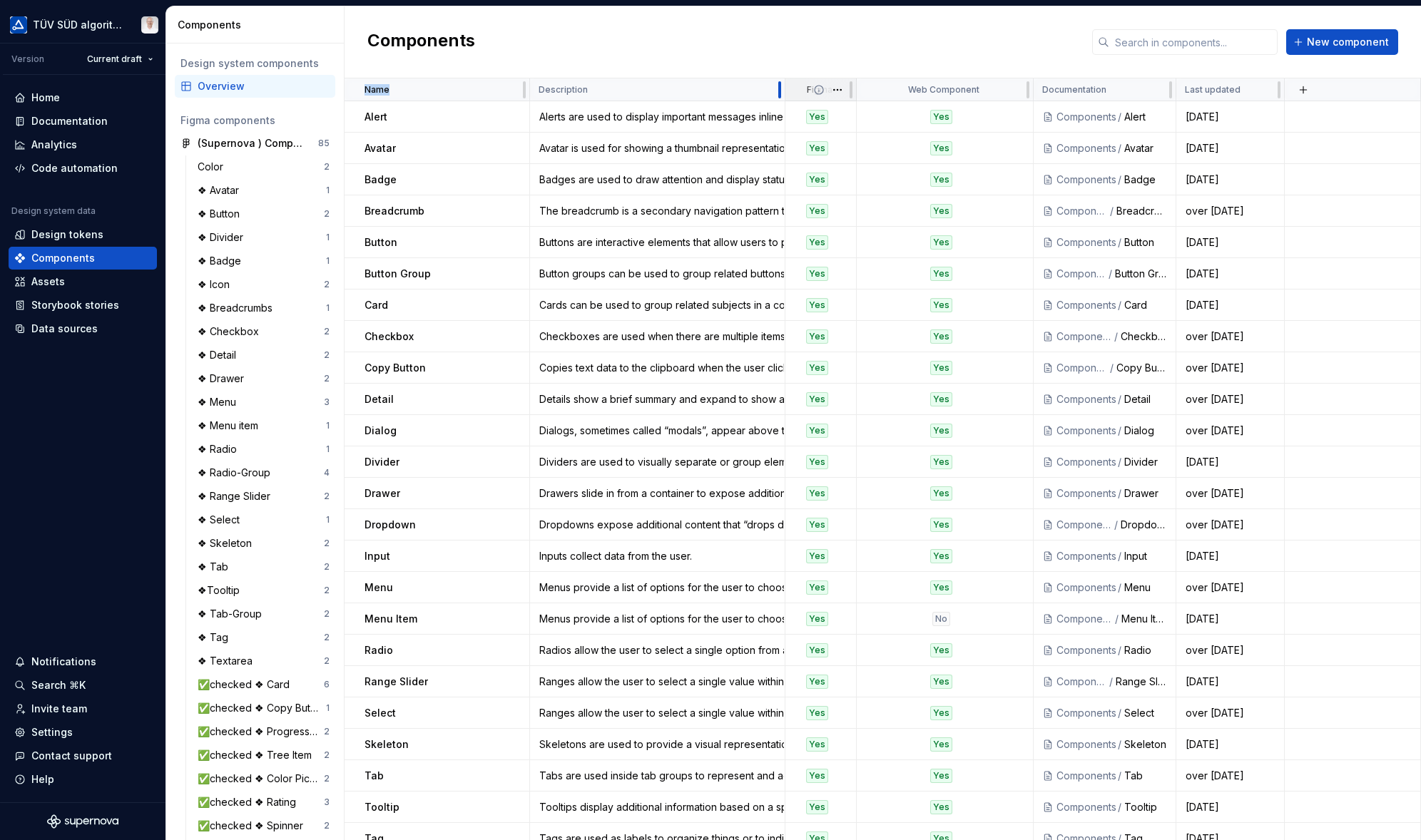
drag, startPoint x: 672, startPoint y: 86, endPoint x: 783, endPoint y: 90, distance: 111.1
click at [564, 115] on div "Alerts are used to display important messages inline or as toast notifications." at bounding box center [657, 117] width 253 height 14
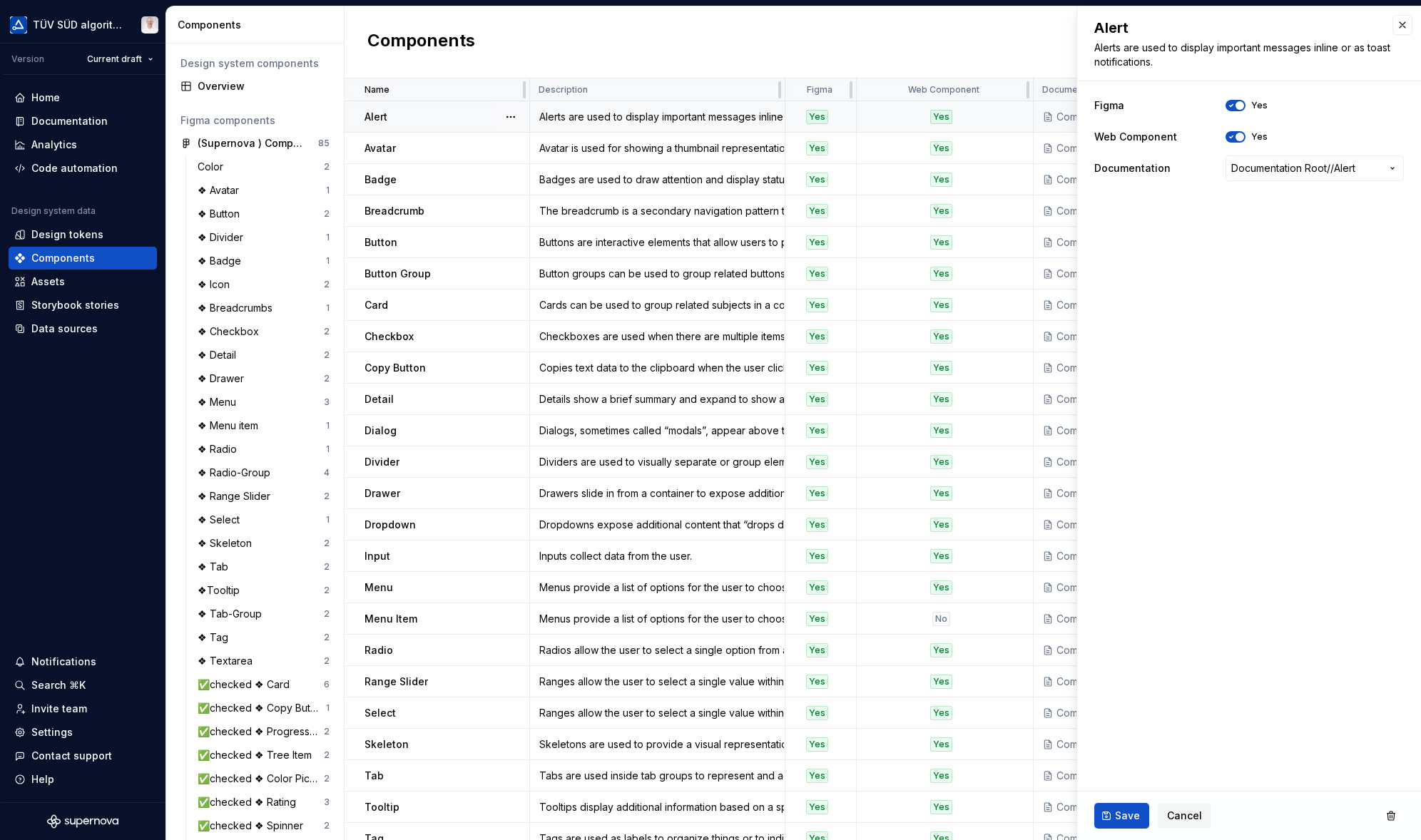
type textarea "*"
click at [1171, 57] on textarea "Alerts are used to display important messages inline or as toast notifications." at bounding box center [1246, 55] width 310 height 34
click at [1166, 63] on textarea "Alerts are used to display important messages inline or as toast notifications." at bounding box center [1246, 55] width 310 height 34
click at [1299, 24] on button "button" at bounding box center [1402, 25] width 20 height 20
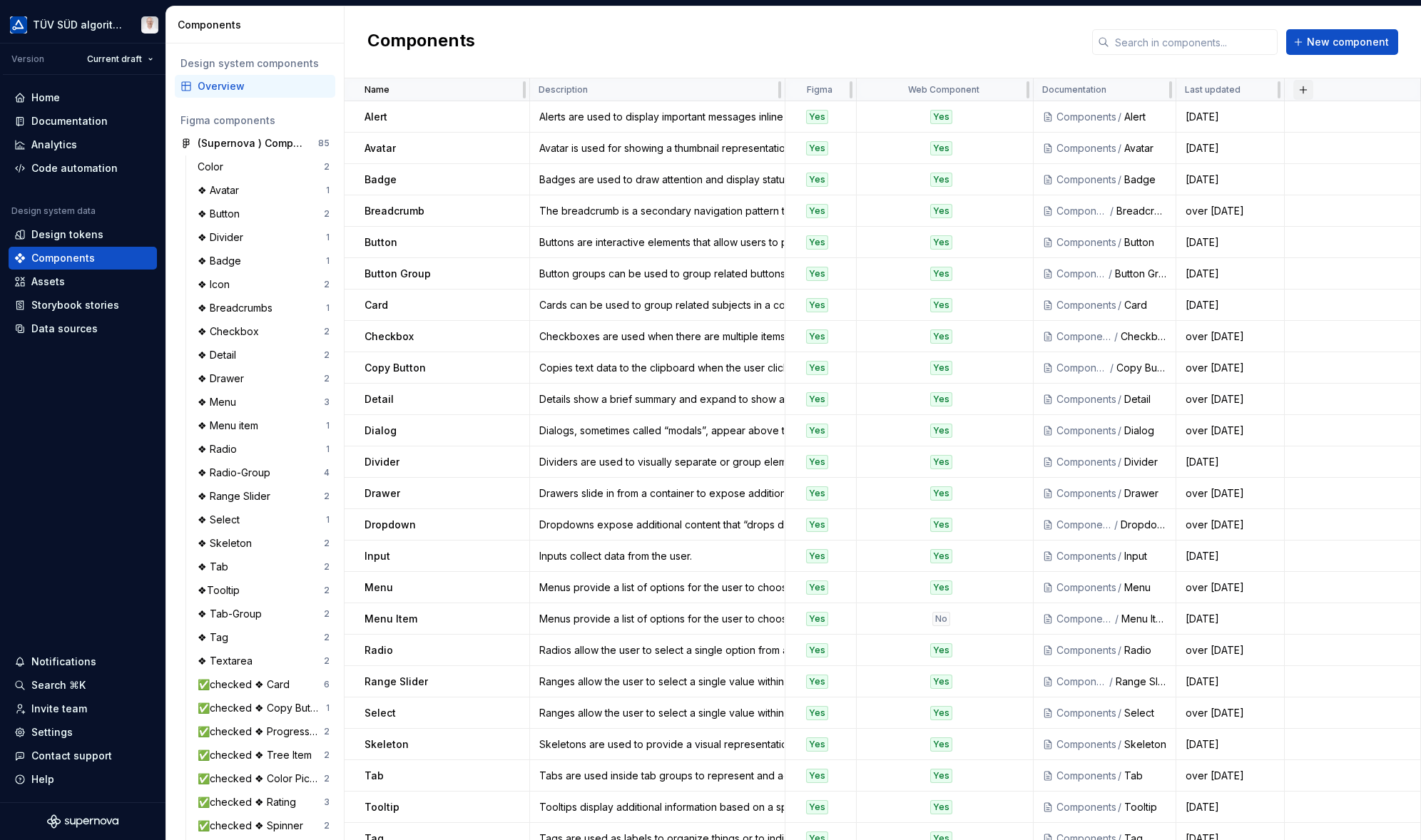
click at [1299, 89] on button "button" at bounding box center [1303, 90] width 20 height 20
click at [1258, 118] on div "New custom property" at bounding box center [1221, 117] width 107 height 14
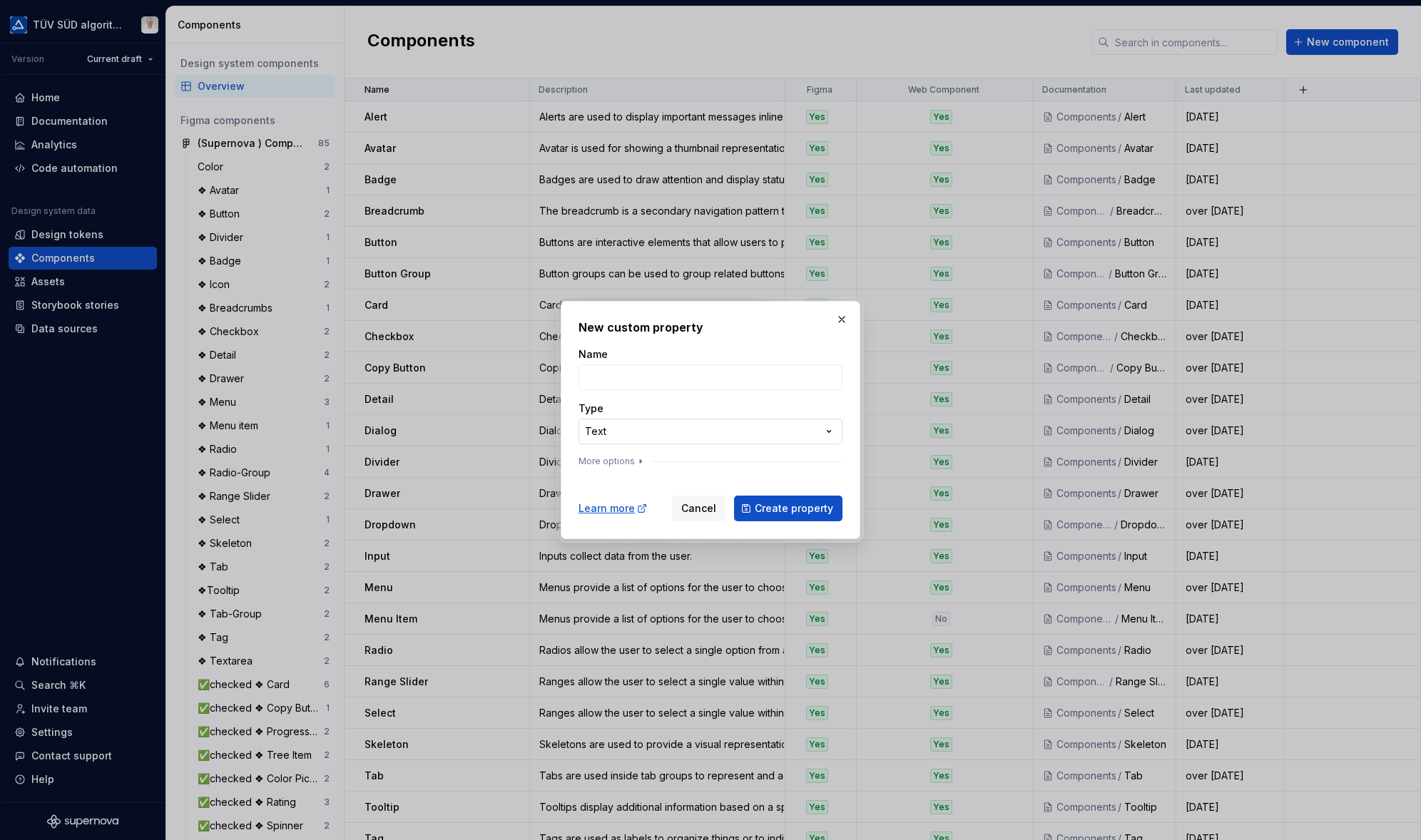
click at [661, 432] on div "**********" at bounding box center [710, 420] width 1421 height 840
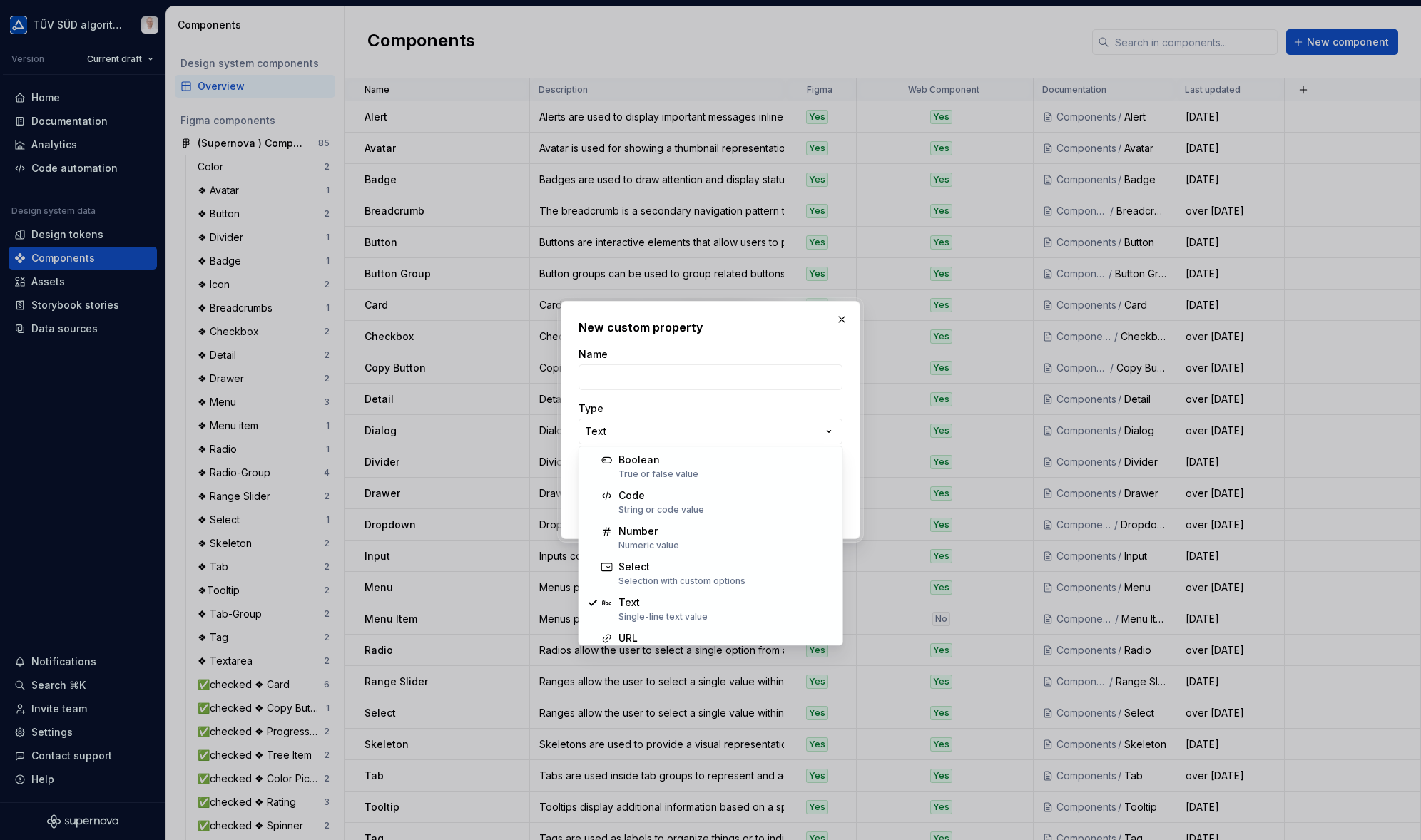
click at [673, 370] on div "**********" at bounding box center [710, 420] width 1421 height 840
click at [673, 377] on input "Name" at bounding box center [710, 377] width 264 height 26
click at [630, 380] on input "Name" at bounding box center [710, 377] width 264 height 26
click at [836, 408] on div "Type" at bounding box center [710, 409] width 264 height 14
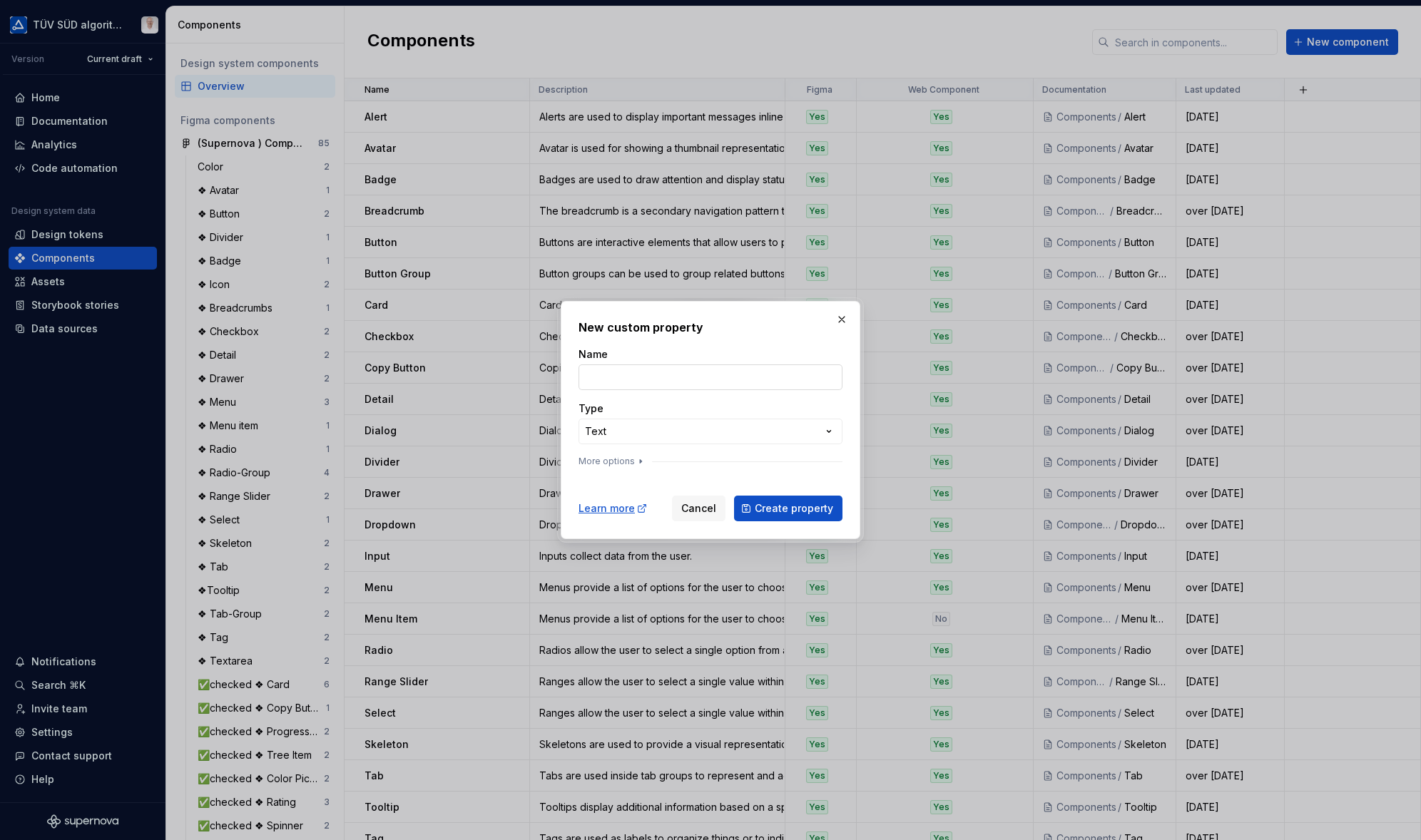
click at [692, 371] on input "Name" at bounding box center [710, 377] width 264 height 26
click at [585, 376] on input "Name" at bounding box center [710, 377] width 264 height 26
click at [723, 343] on div "**********" at bounding box center [710, 420] width 264 height 203
click at [646, 371] on input "Name" at bounding box center [710, 377] width 264 height 26
type input "Deprecated"
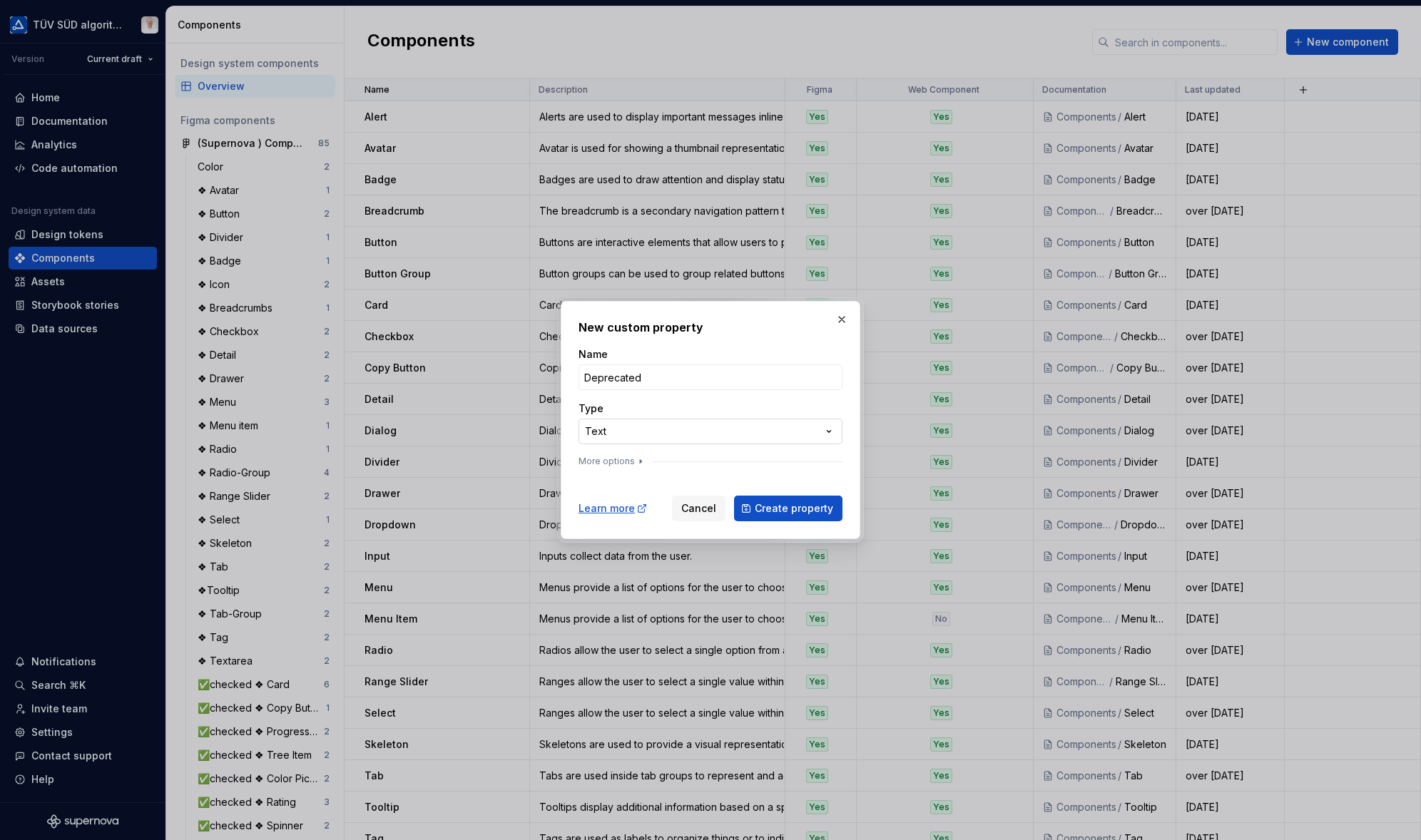
click at [630, 428] on div "**********" at bounding box center [710, 420] width 1421 height 840
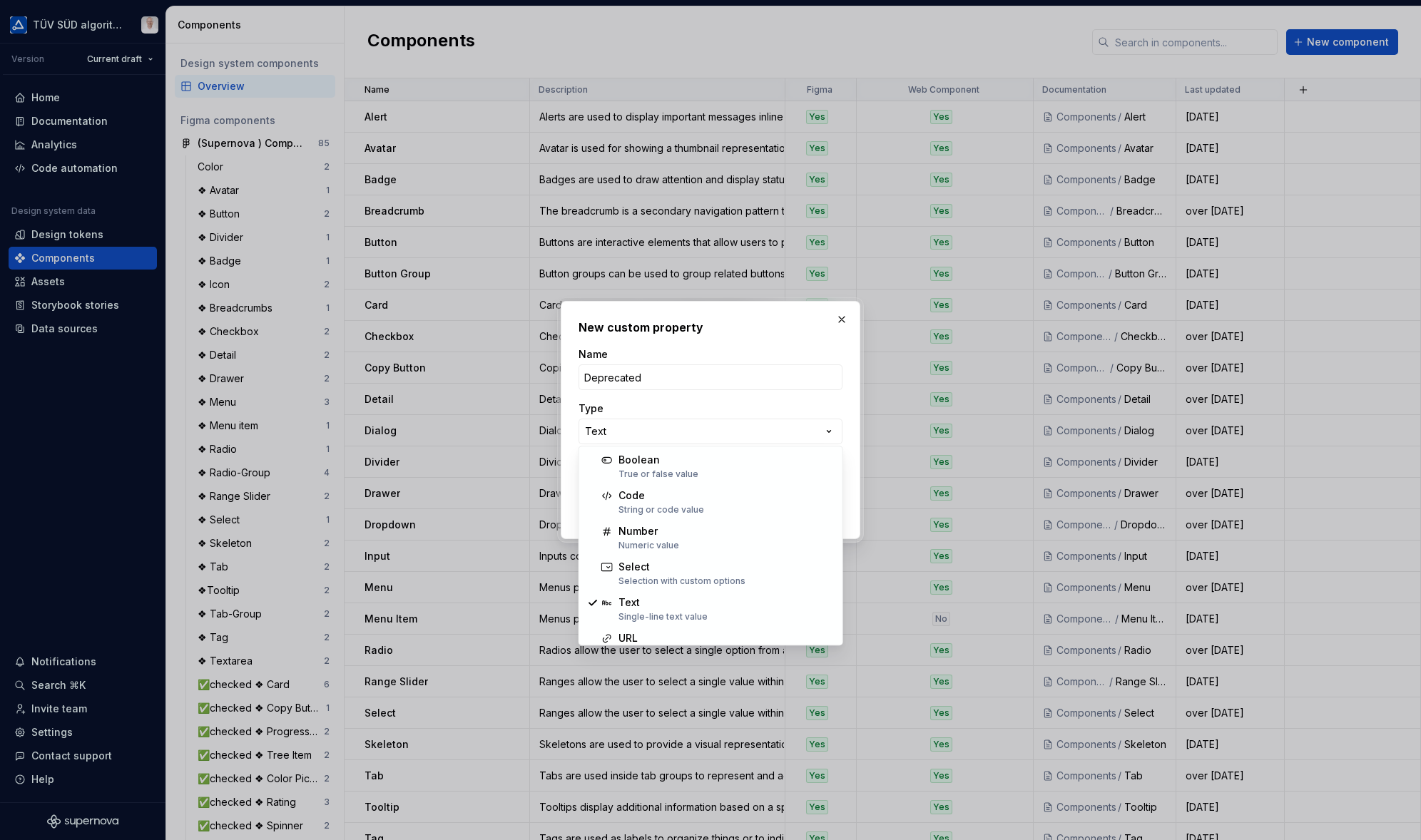
drag, startPoint x: 682, startPoint y: 466, endPoint x: 653, endPoint y: 446, distance: 35.2
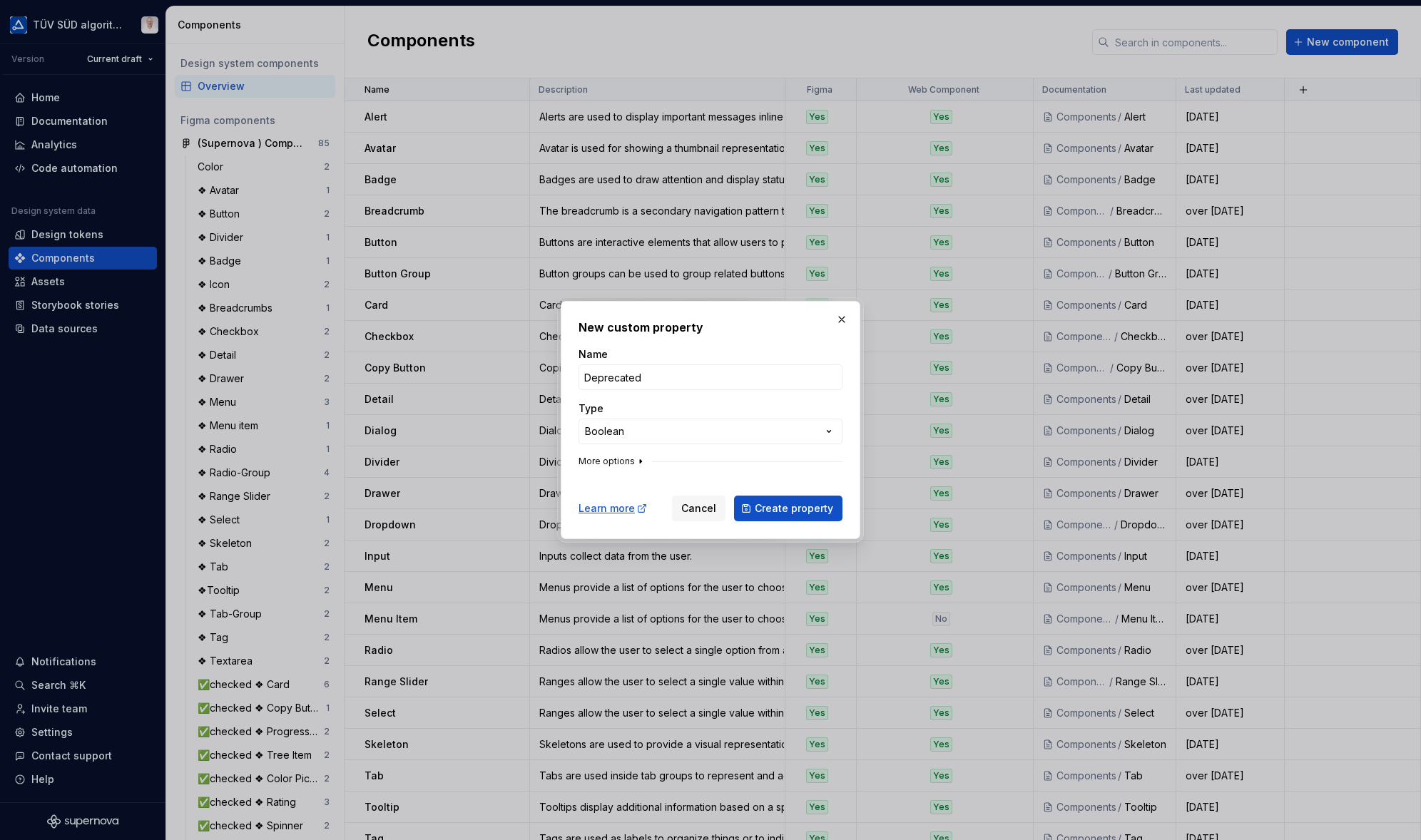
click at [635, 458] on icon "button" at bounding box center [640, 461] width 12 height 11
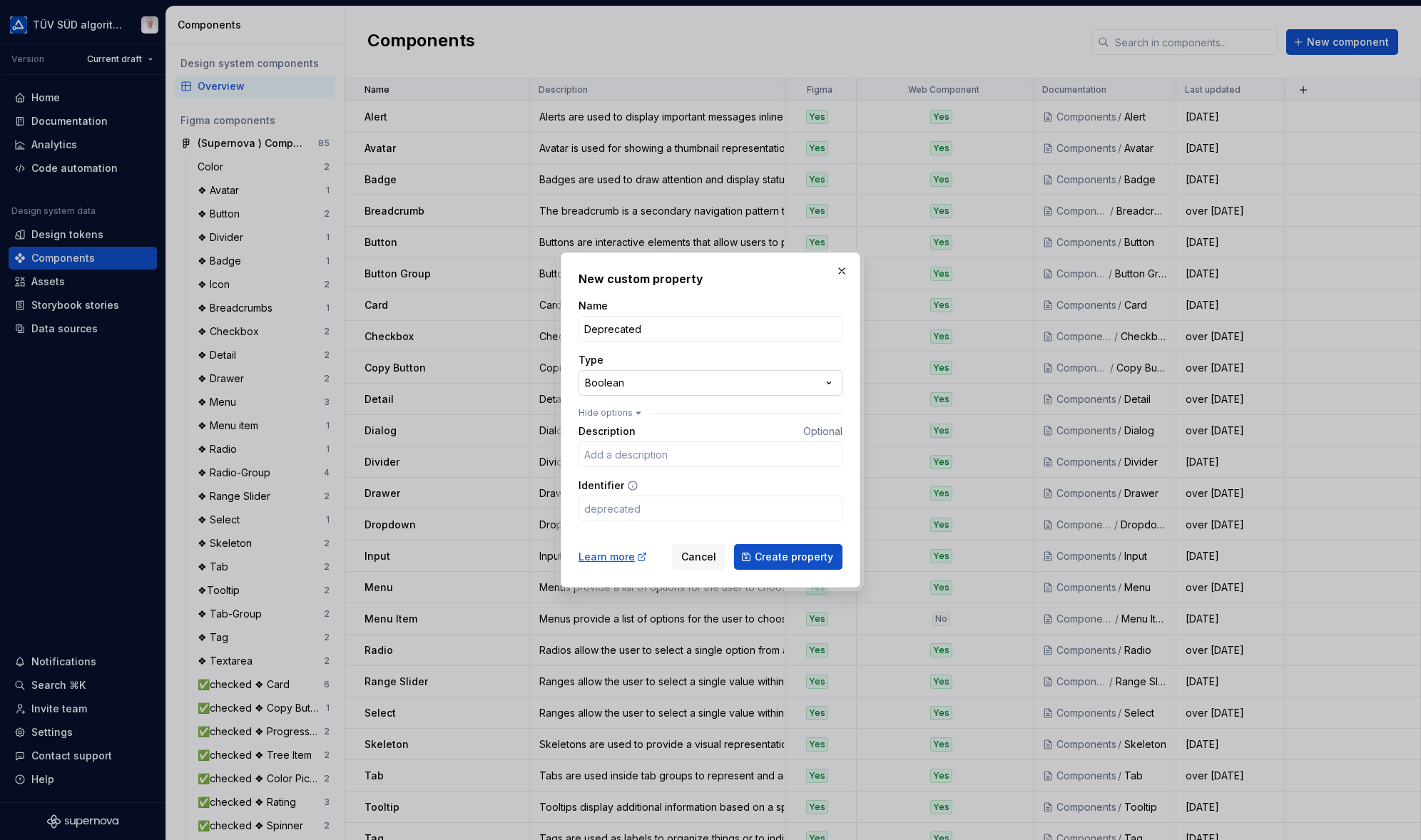
click at [828, 382] on div "**********" at bounding box center [710, 420] width 1421 height 840
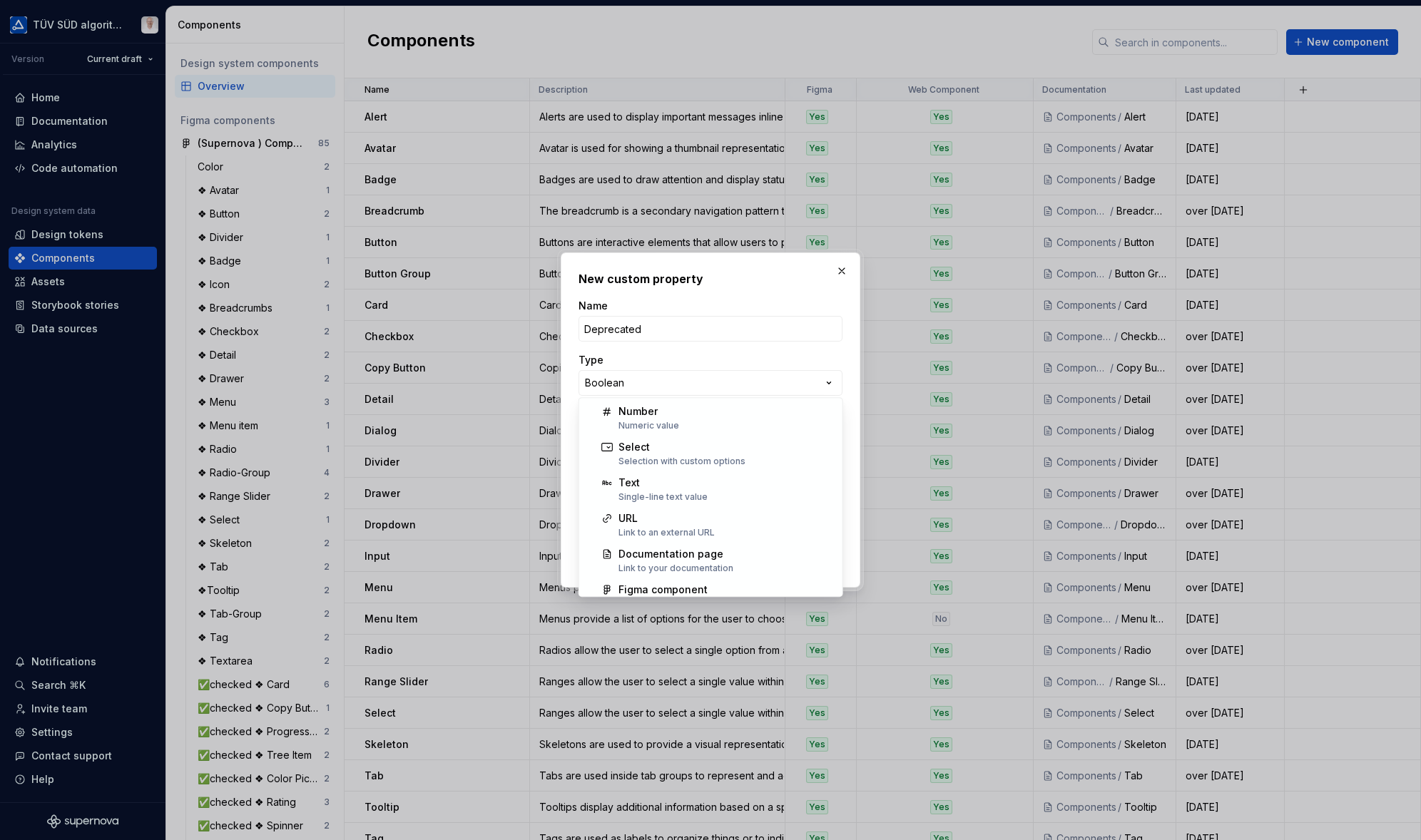
scroll to position [91, 0]
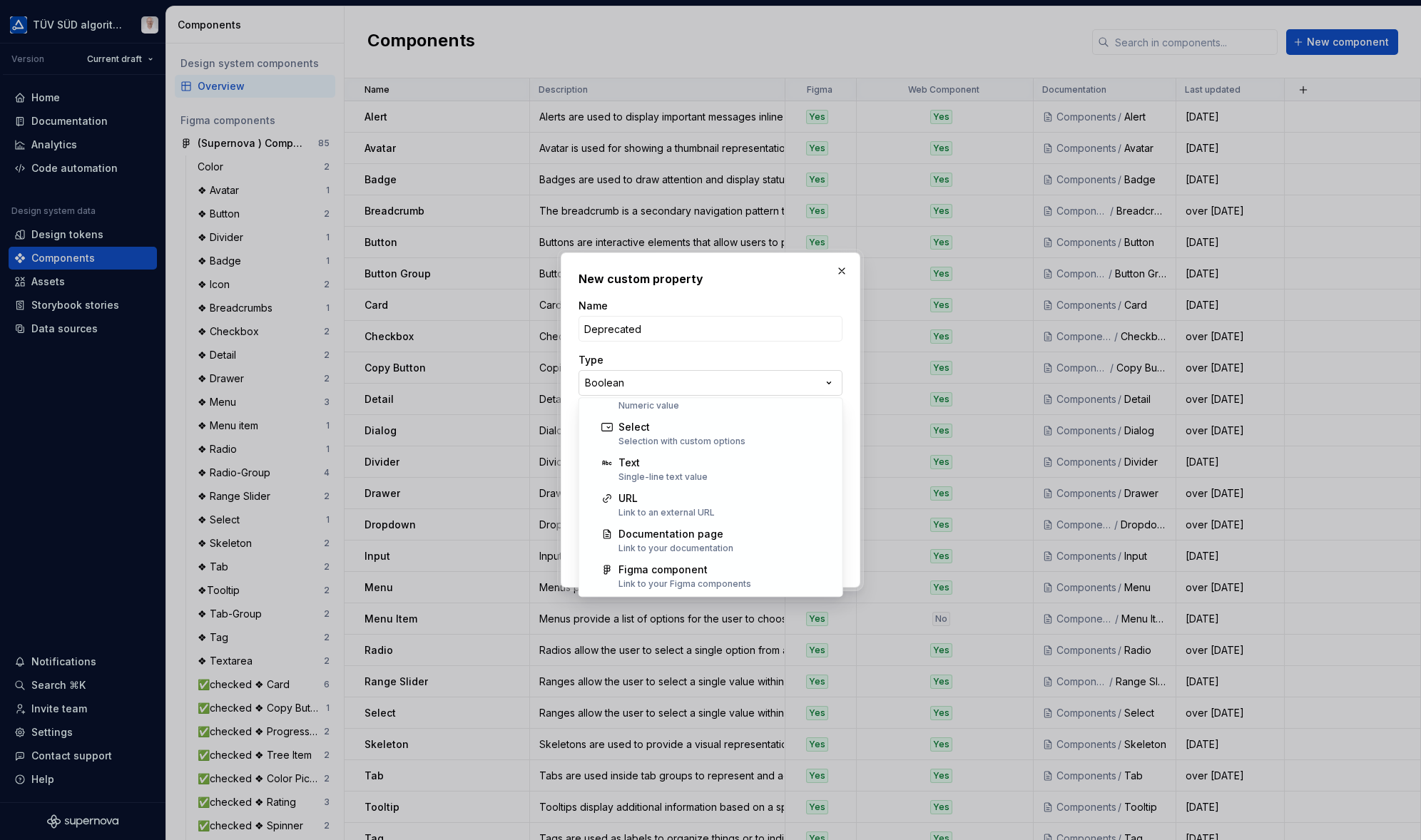
select select "**********"
drag, startPoint x: 662, startPoint y: 578, endPoint x: 648, endPoint y: 371, distance: 207.5
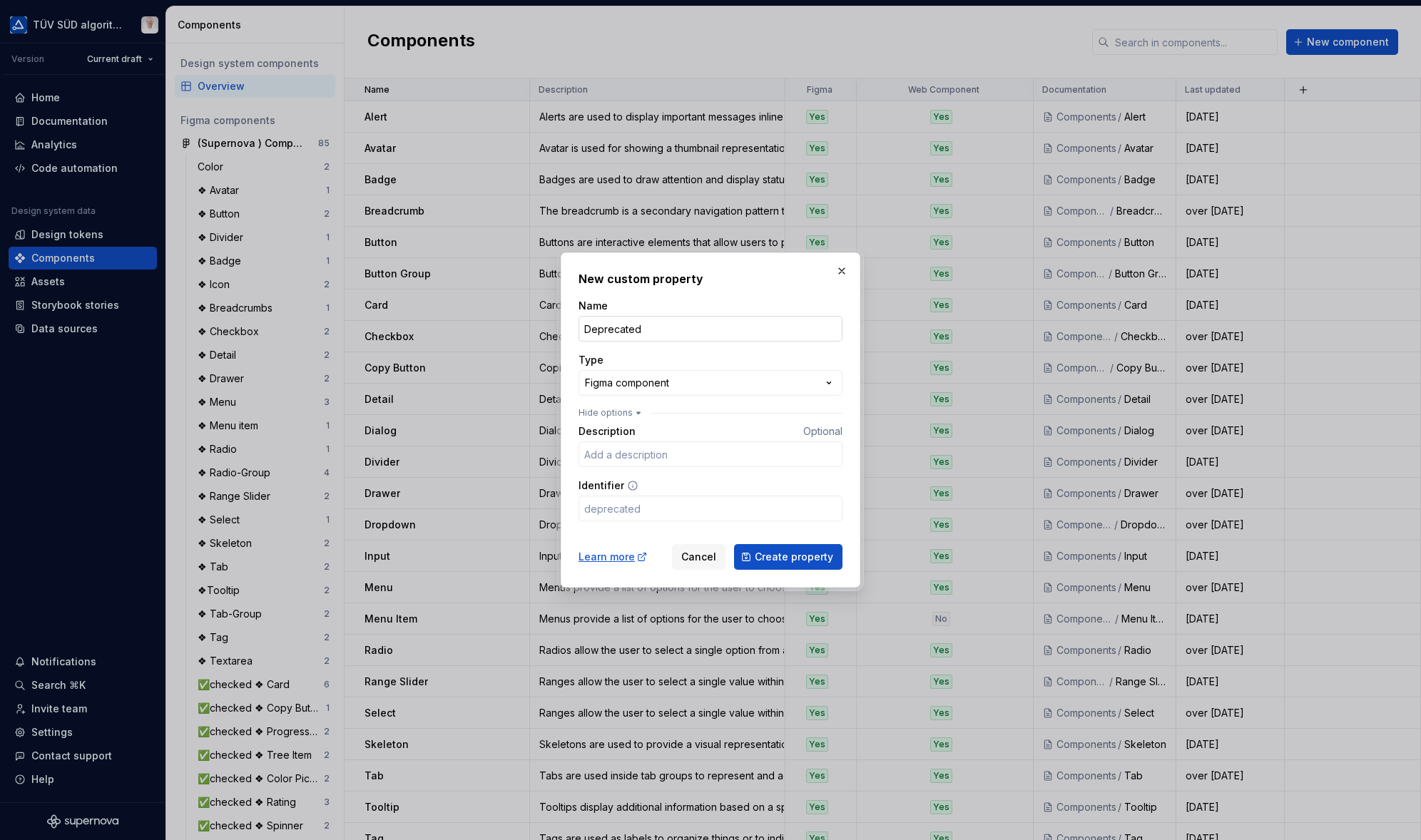
click at [660, 324] on input "Deprecated" at bounding box center [710, 329] width 264 height 26
type input "Figma Link"
click at [791, 556] on span "Create property" at bounding box center [794, 557] width 78 height 14
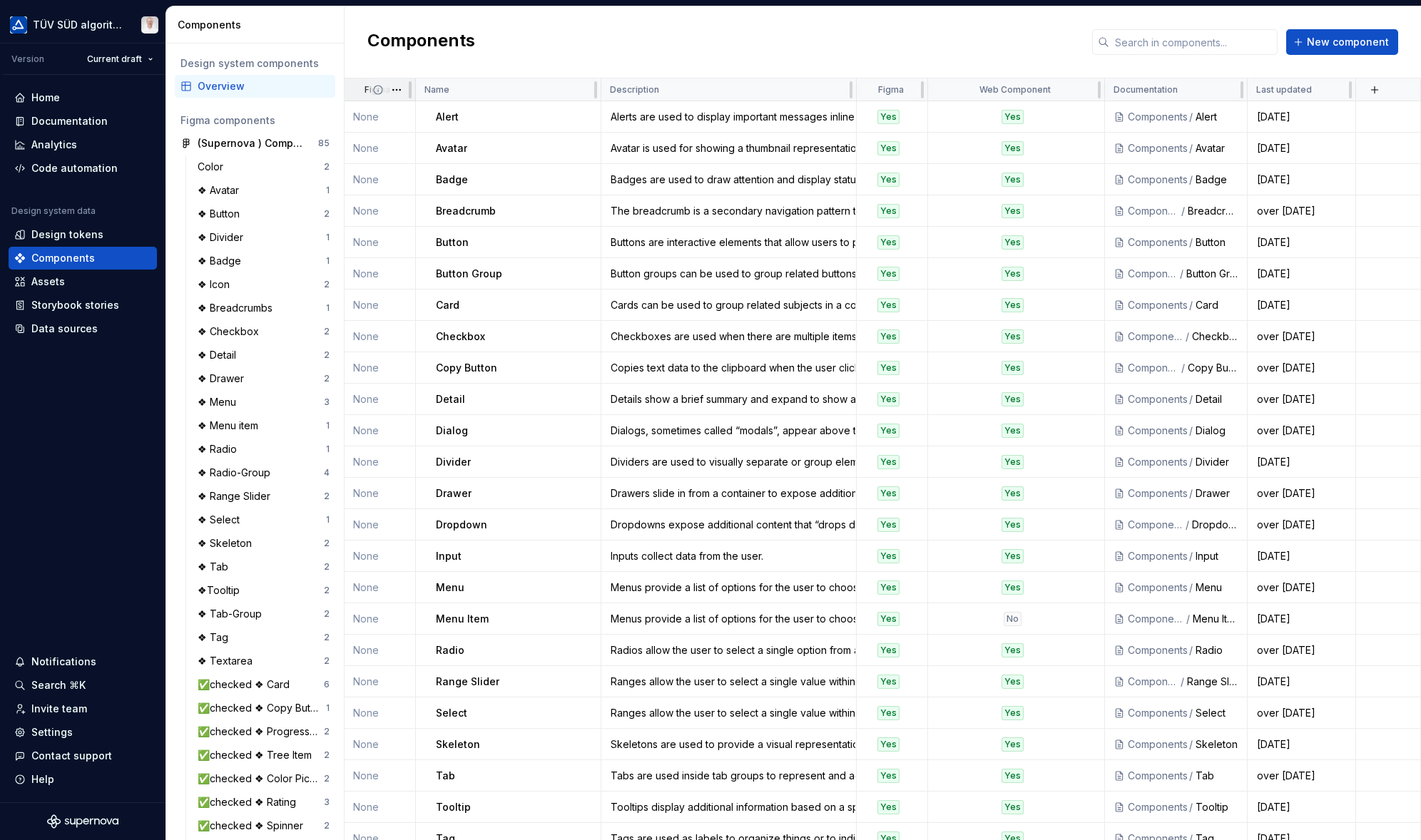
click at [369, 91] on span at bounding box center [389, 89] width 51 height 22
click at [368, 117] on td "None" at bounding box center [380, 117] width 71 height 32
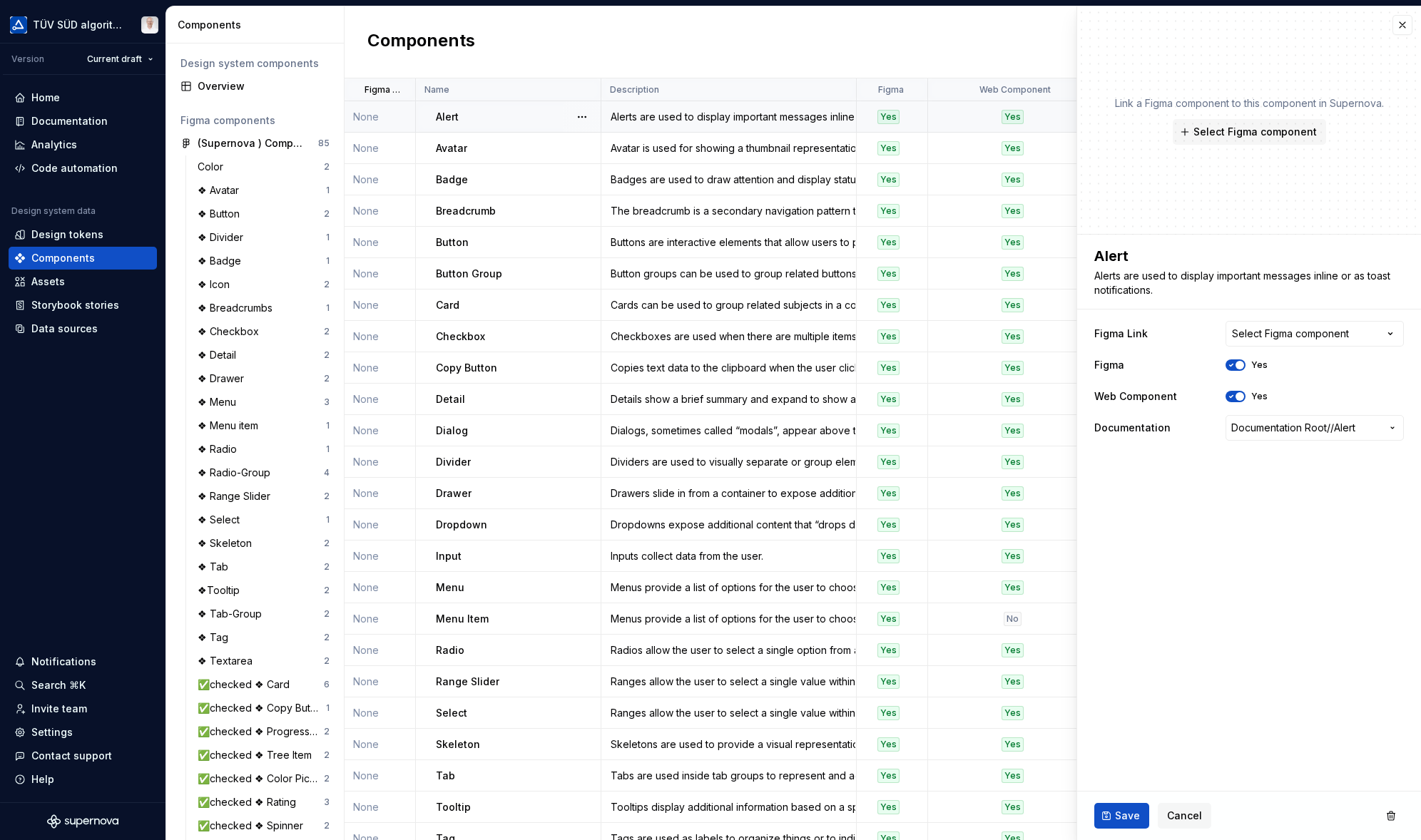
drag, startPoint x: 1298, startPoint y: 333, endPoint x: 1388, endPoint y: 333, distance: 90.0
click at [1298, 333] on div "Select Figma component" at bounding box center [1290, 333] width 117 height 14
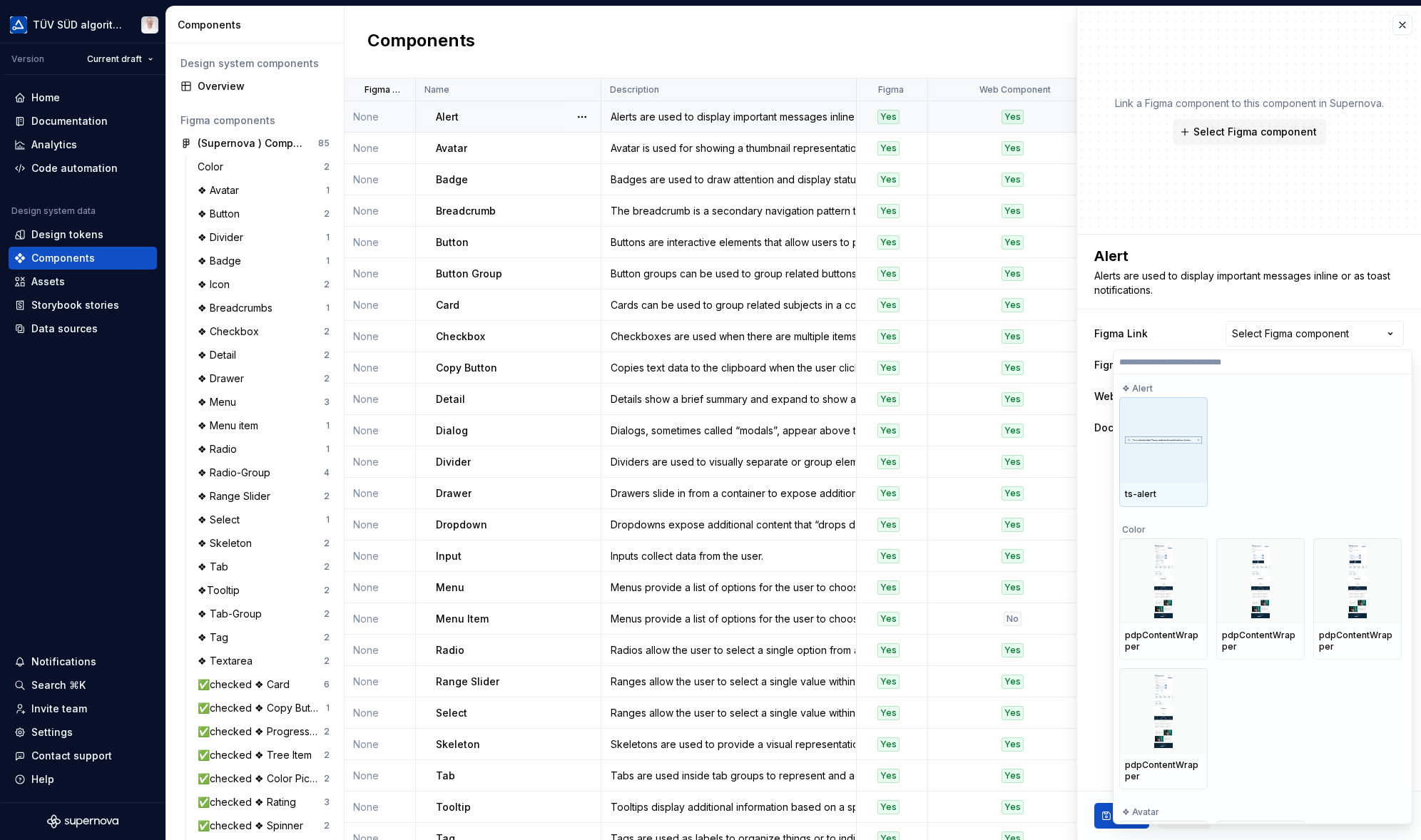
drag, startPoint x: 1164, startPoint y: 421, endPoint x: 1121, endPoint y: 424, distance: 43.1
click at [1164, 421] on div at bounding box center [1163, 440] width 88 height 86
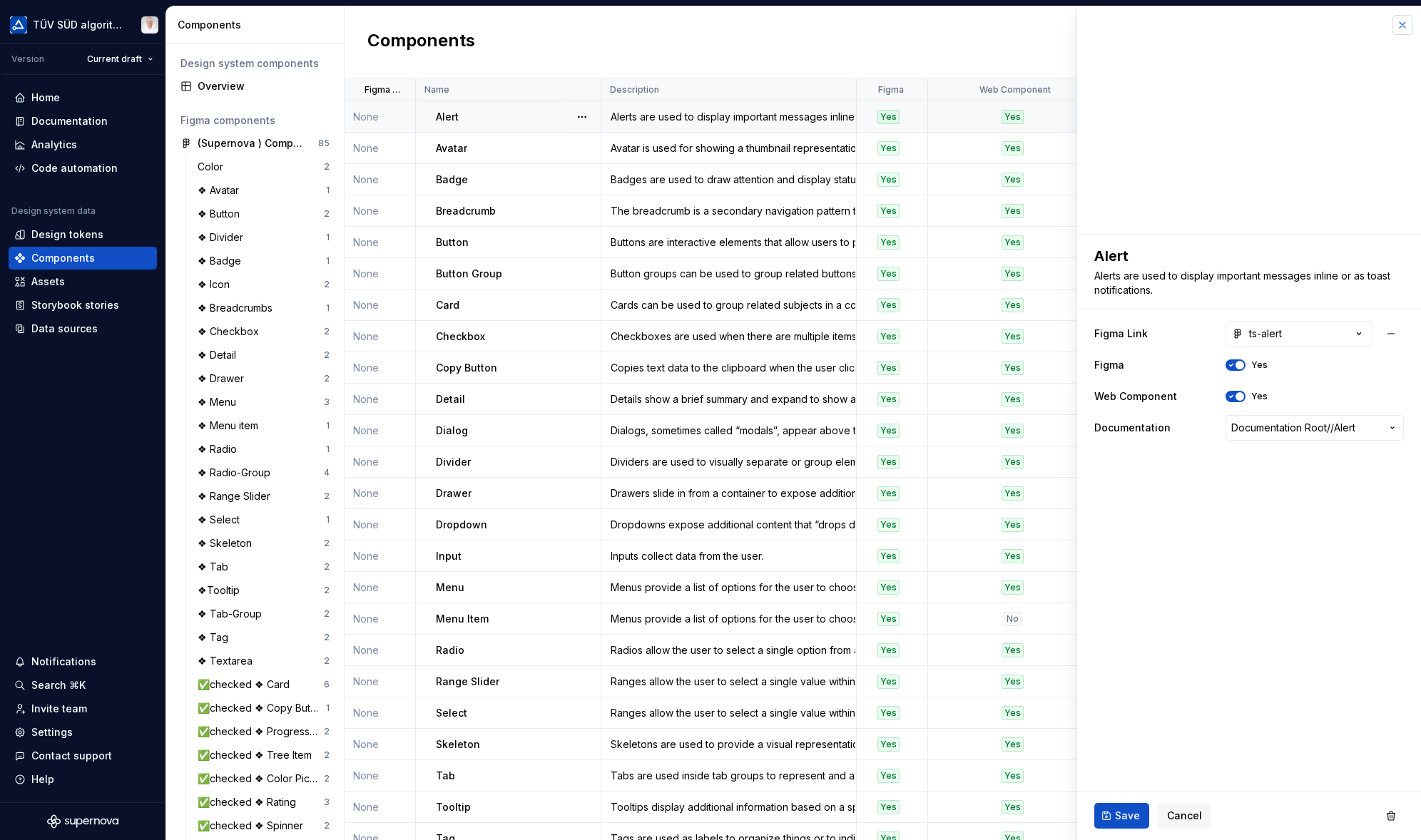
click at [1299, 27] on button "button" at bounding box center [1402, 25] width 20 height 20
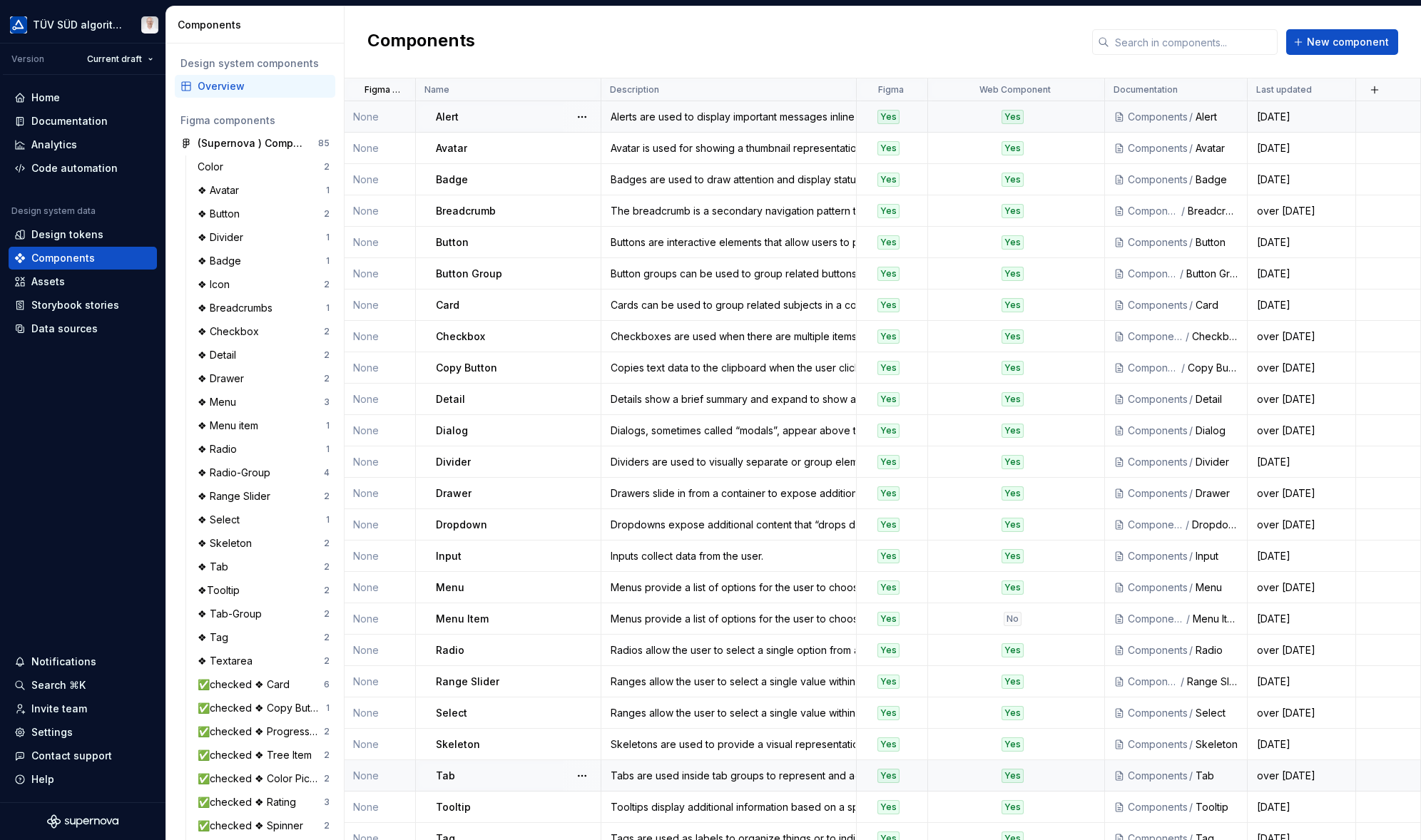
click at [1116, 812] on div "Components / Tooltip" at bounding box center [1175, 807] width 142 height 14
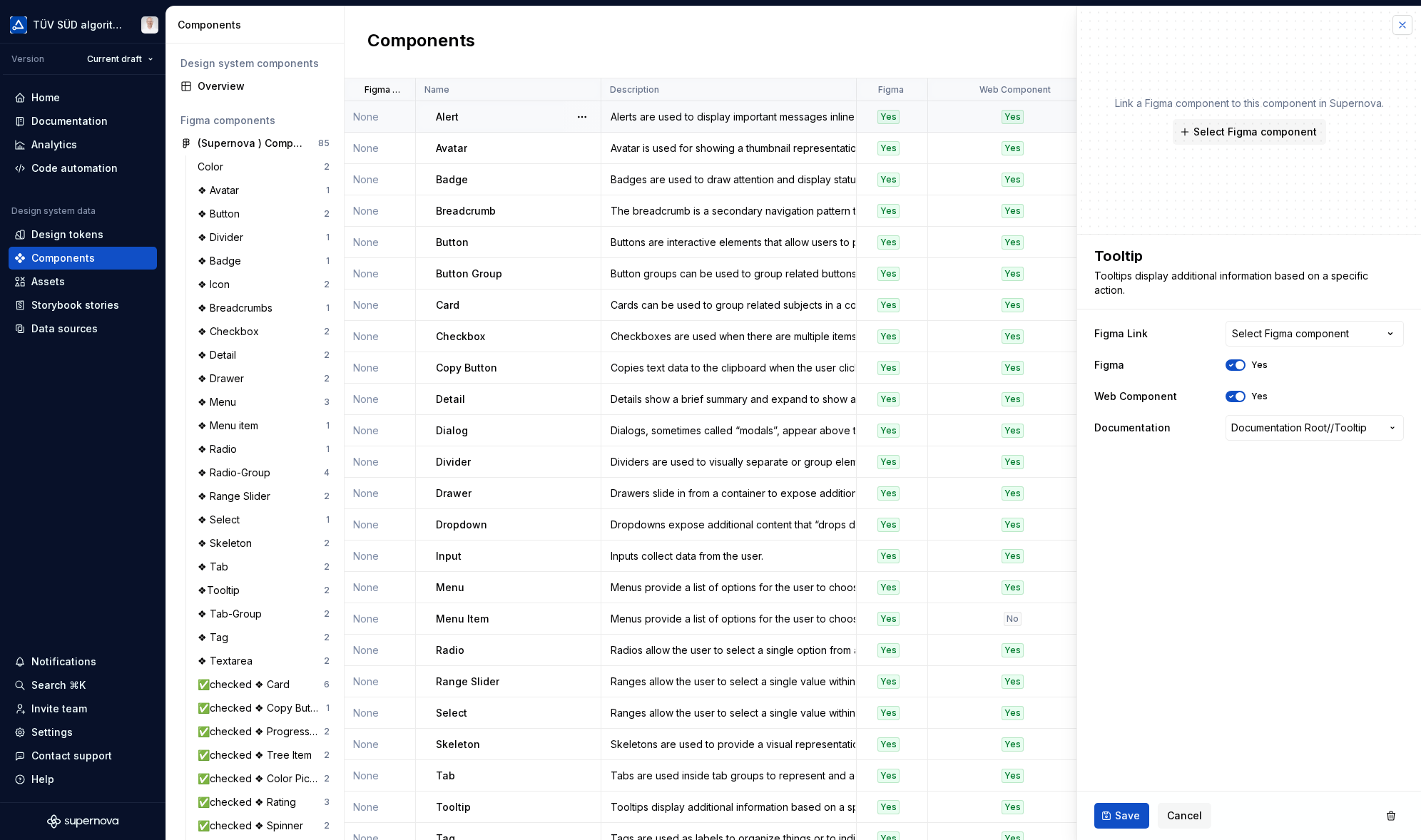
click at [1299, 25] on button "button" at bounding box center [1402, 25] width 20 height 20
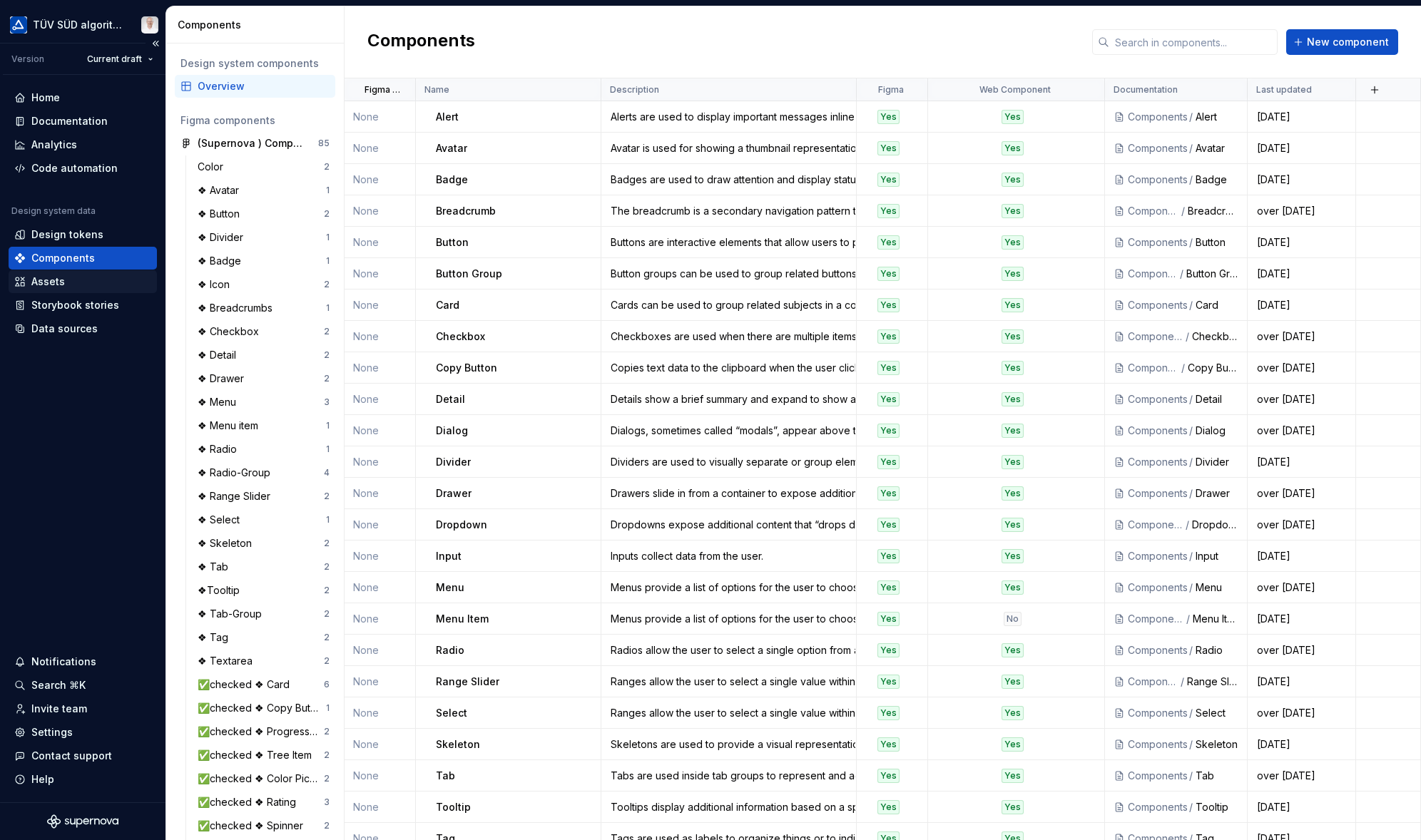
click at [54, 281] on div "Assets" at bounding box center [48, 282] width 34 height 14
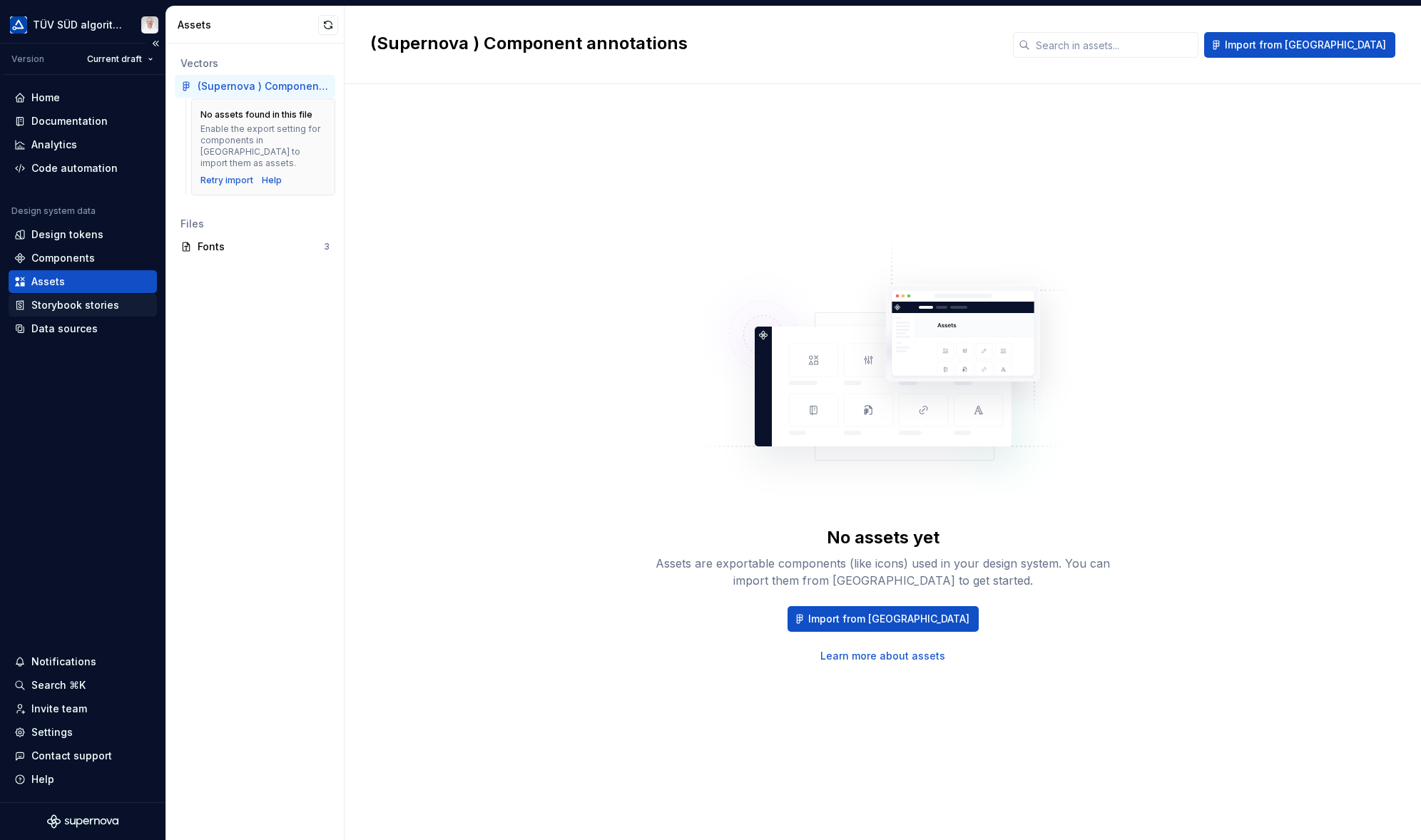
click at [87, 310] on div "Storybook stories" at bounding box center [75, 305] width 88 height 14
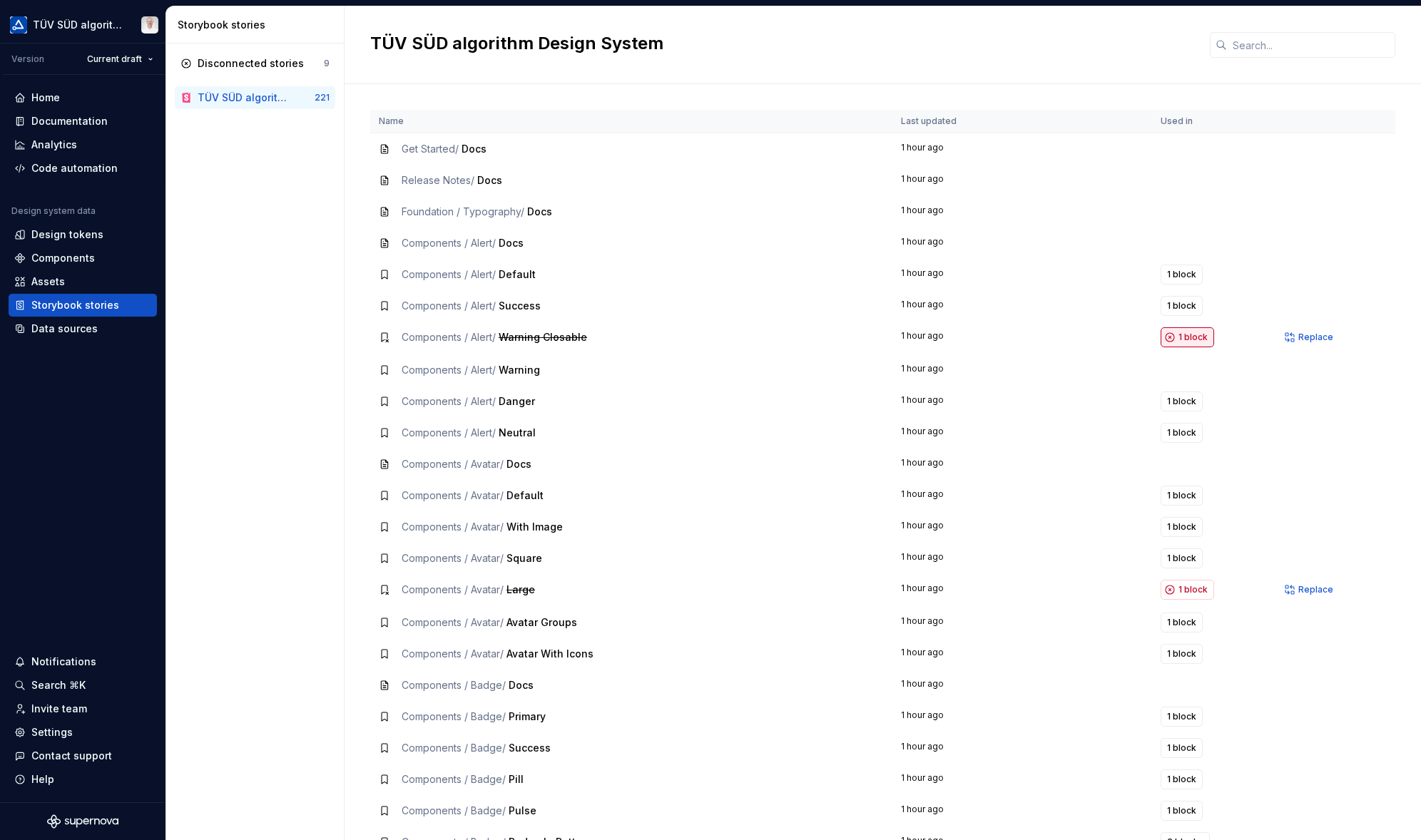
click at [1183, 336] on span "1 block" at bounding box center [1192, 337] width 29 height 11
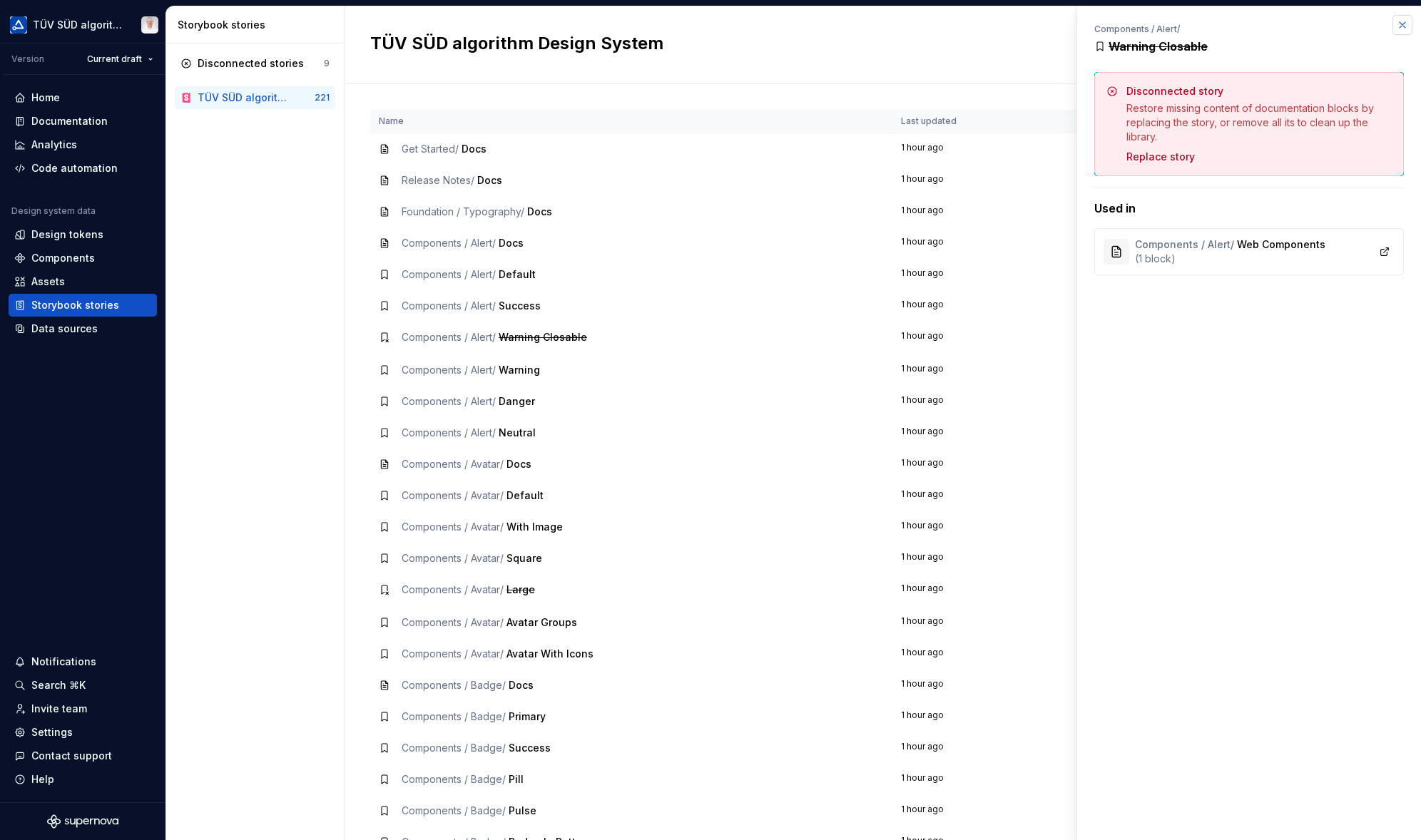
click at [1299, 25] on button "button" at bounding box center [1402, 25] width 20 height 20
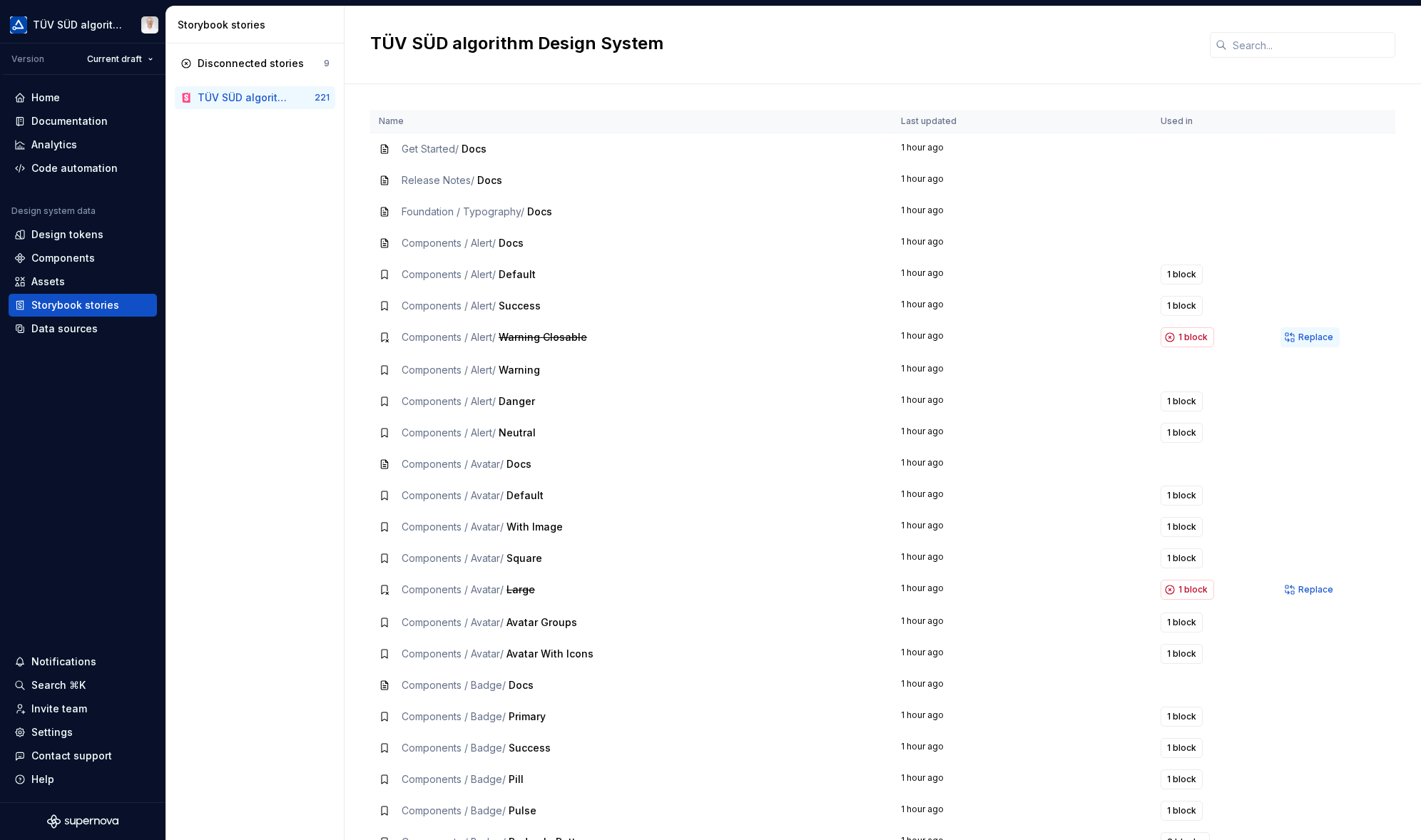
click at [1299, 333] on span "Replace" at bounding box center [1315, 337] width 35 height 11
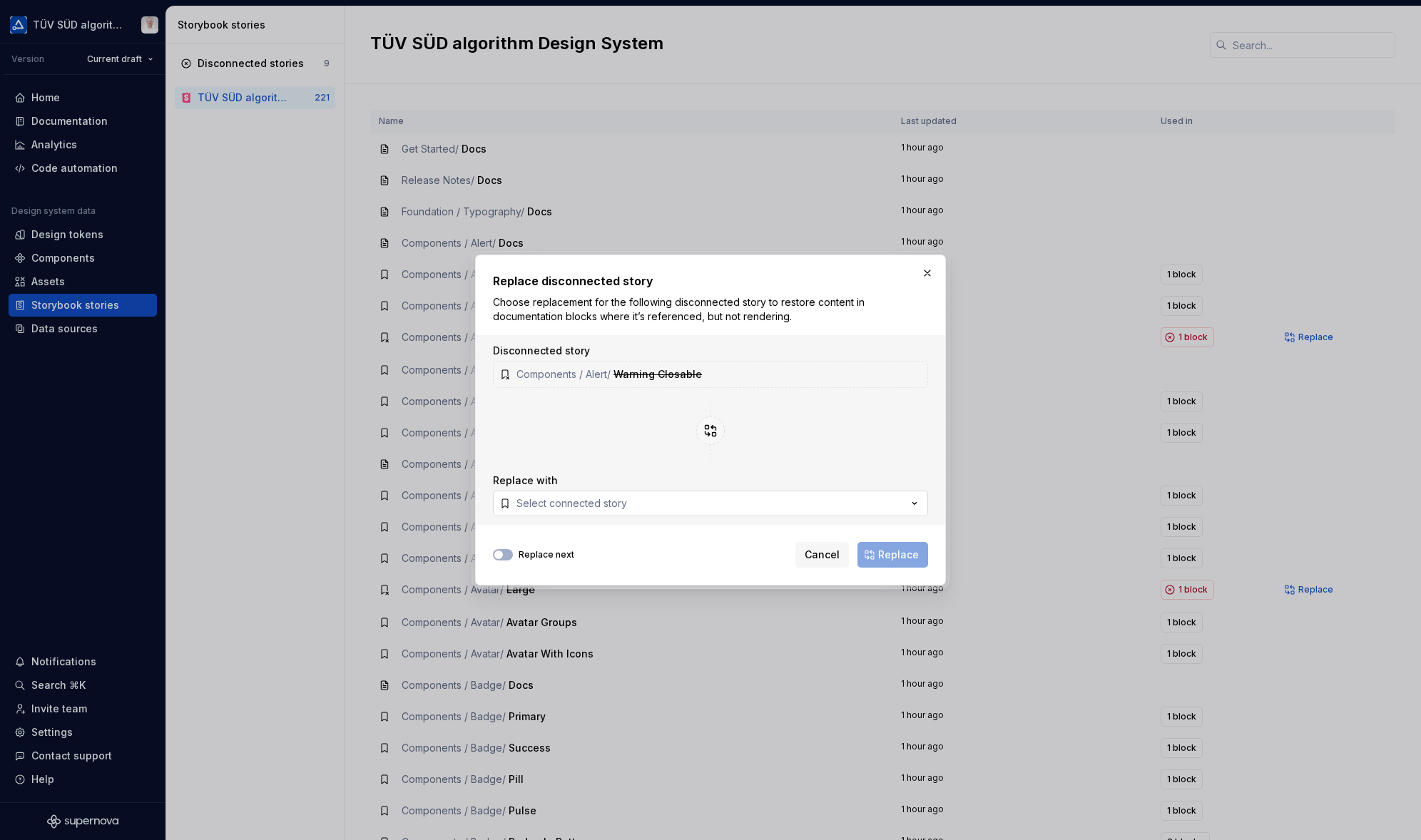
click at [604, 502] on div "Select connected story" at bounding box center [571, 504] width 111 height 14
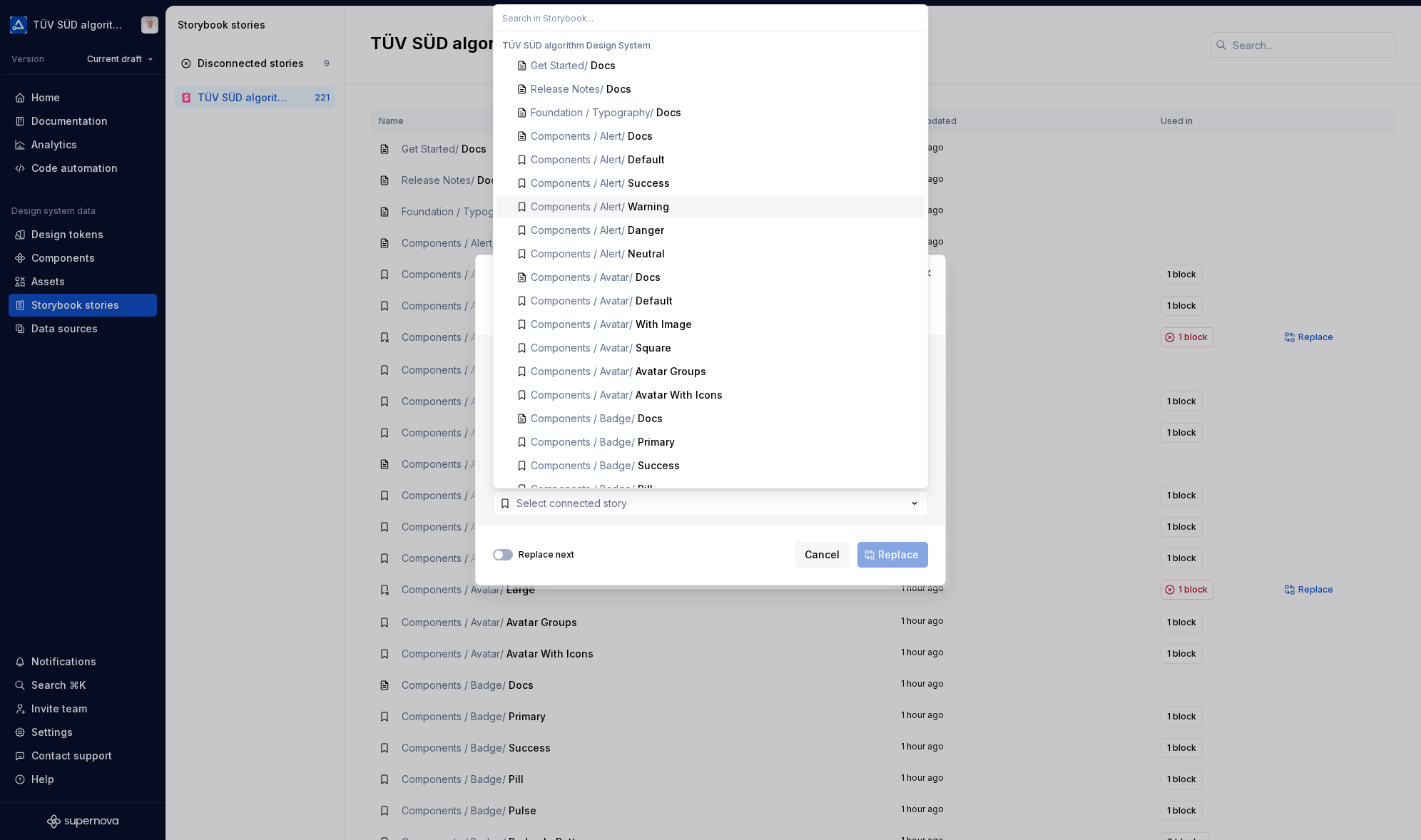
click at [621, 206] on span "Components / Alert /" at bounding box center [577, 206] width 94 height 12
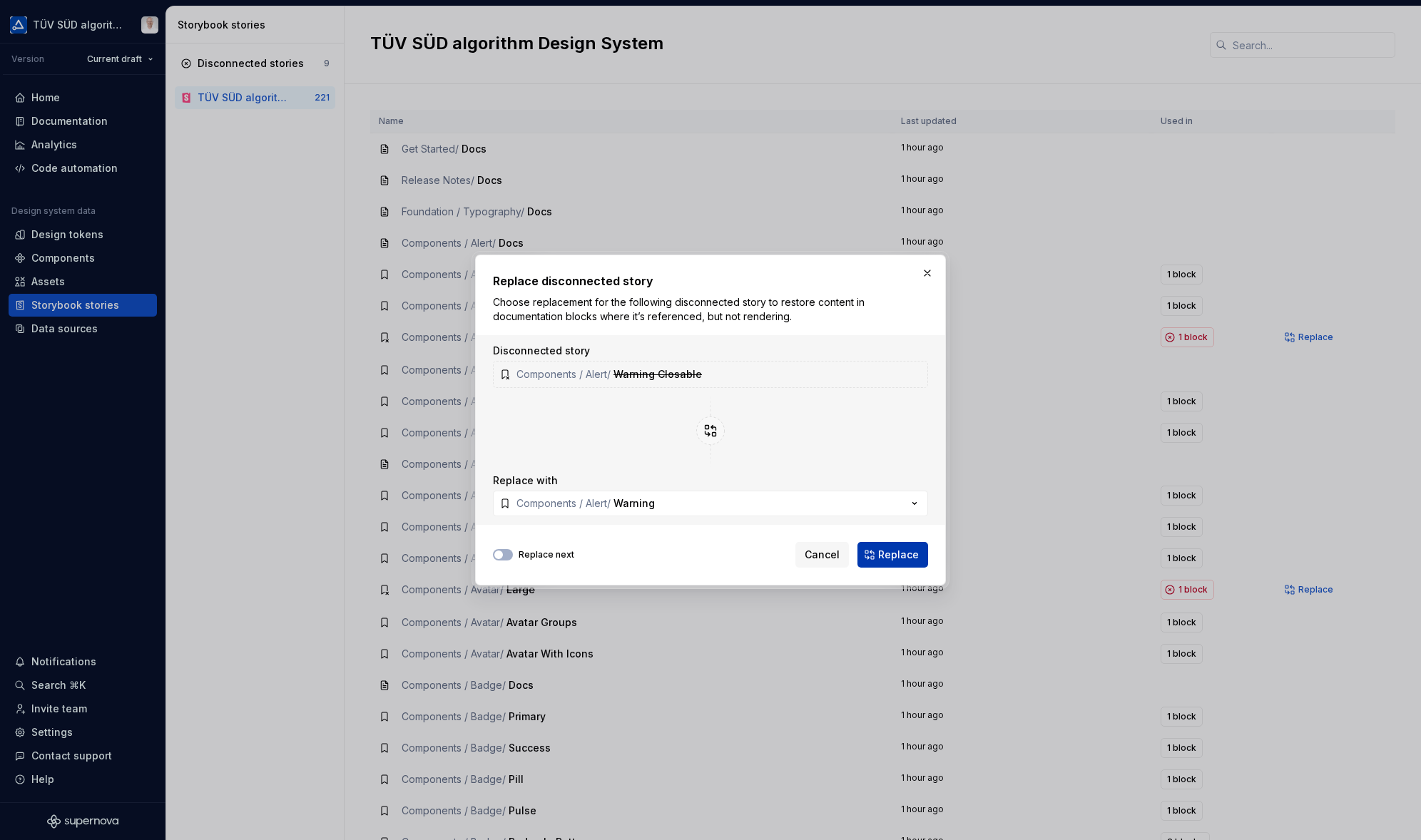
click at [902, 554] on span "Replace" at bounding box center [898, 555] width 41 height 14
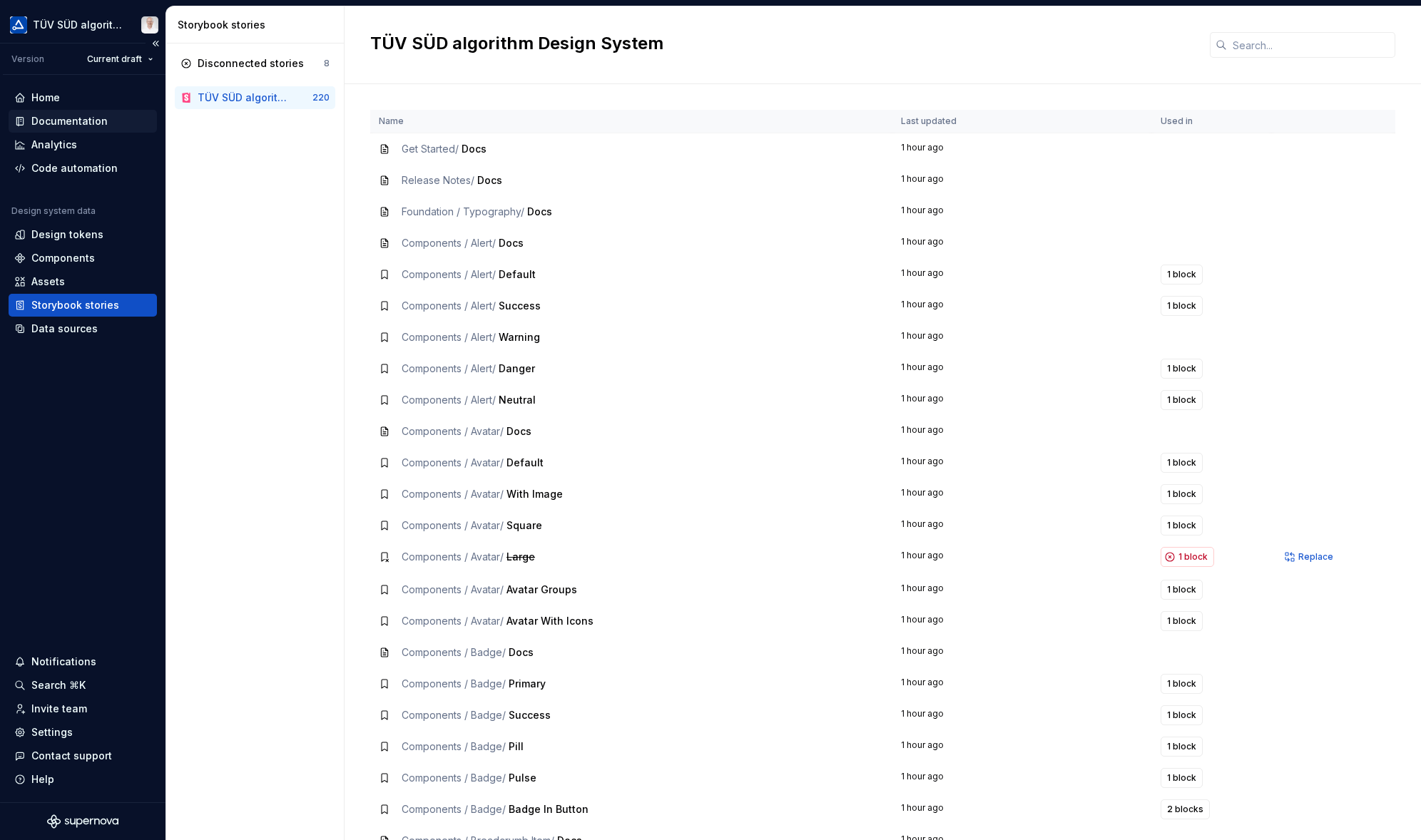
click at [57, 121] on div "Documentation" at bounding box center [70, 121] width 76 height 14
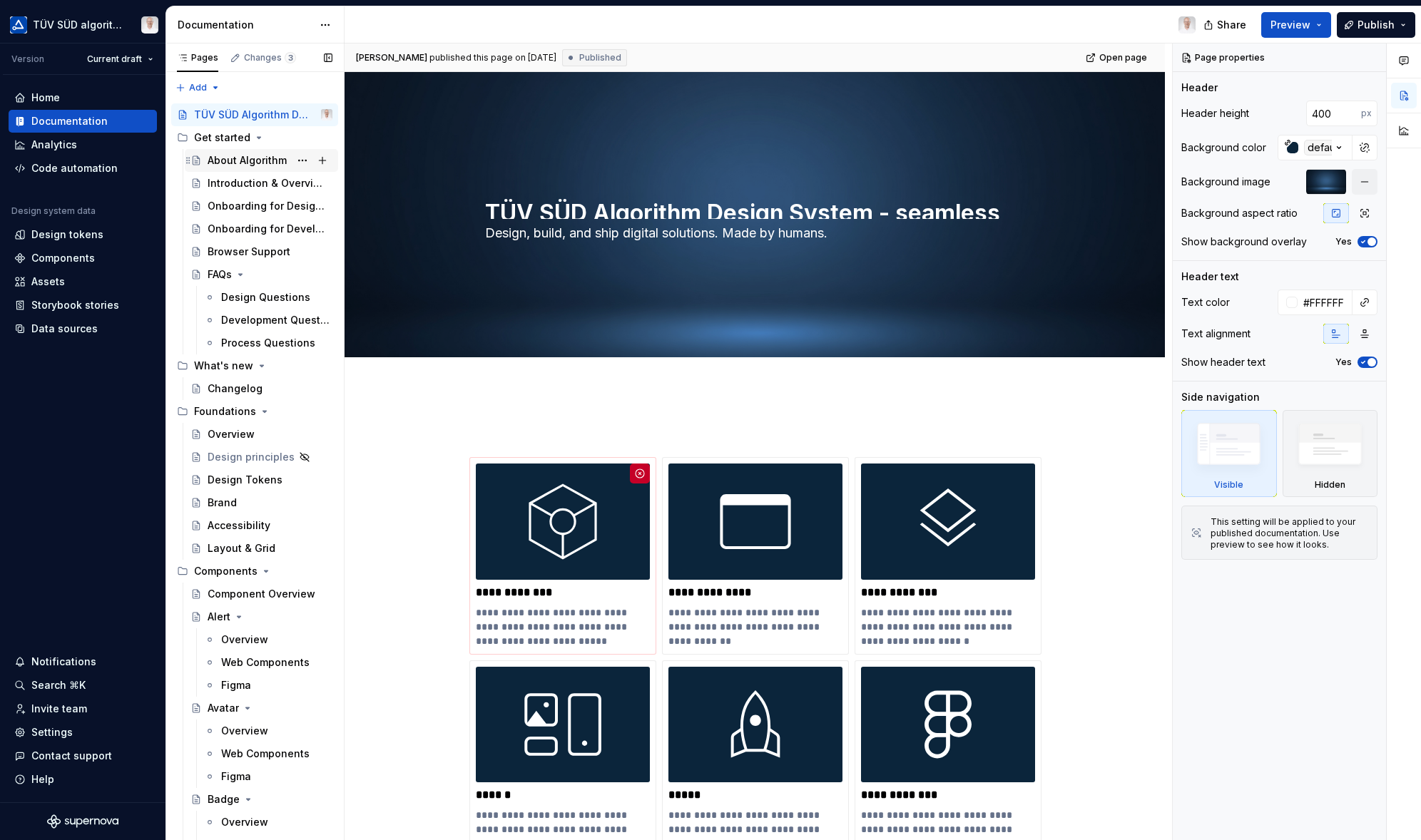
click at [226, 158] on div "About Algorithm" at bounding box center [247, 160] width 79 height 14
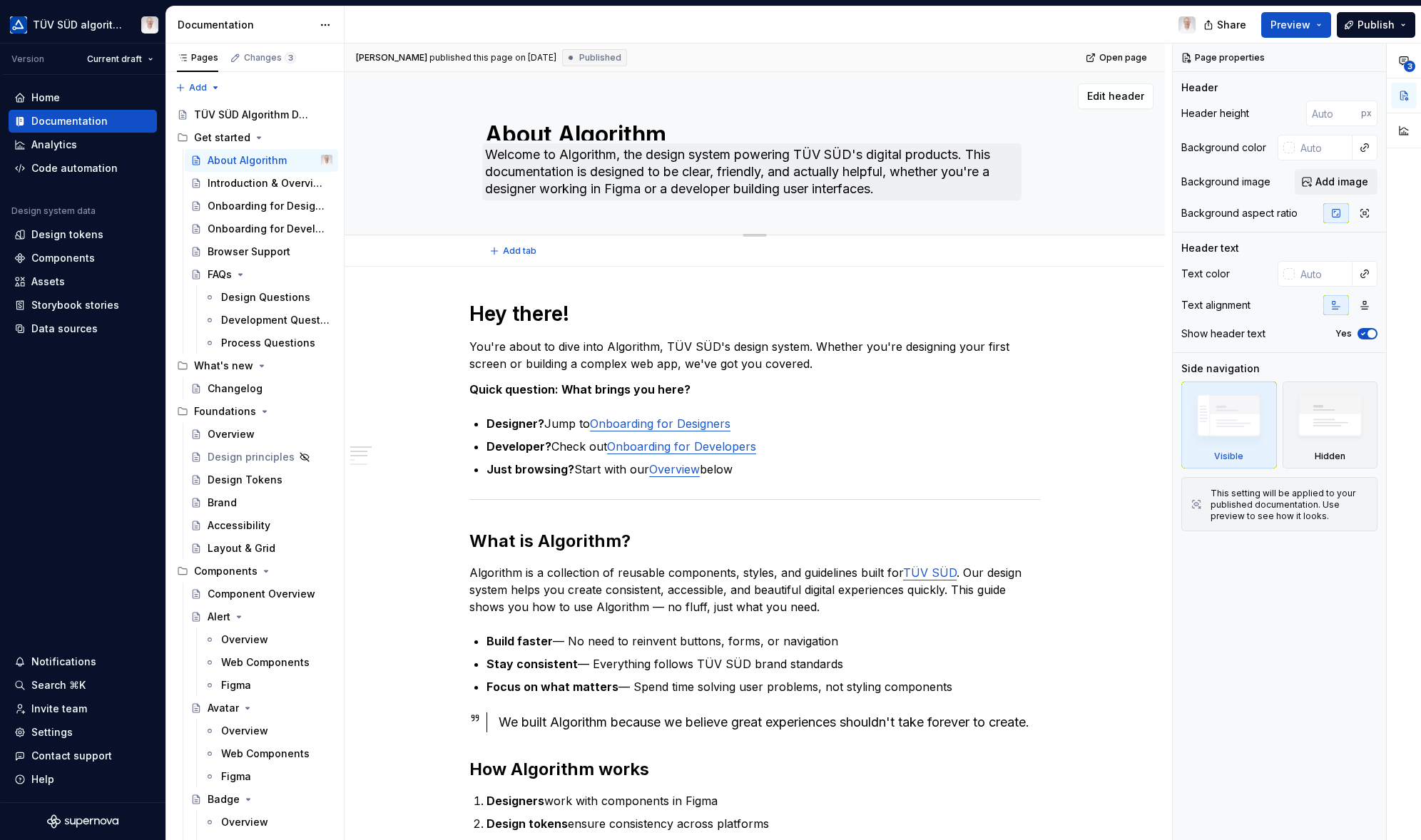
drag, startPoint x: 535, startPoint y: 129, endPoint x: 548, endPoint y: 174, distance: 46.8
click at [535, 129] on textarea "About Algorithm" at bounding box center [752, 129] width 539 height 23
click at [548, 174] on textarea "Welcome to Algorithm, the design system powering TÜV SÜD's digital products. Th…" at bounding box center [752, 171] width 539 height 57
drag, startPoint x: 1285, startPoint y: 274, endPoint x: 1362, endPoint y: 271, distance: 77.1
click at [1285, 274] on div at bounding box center [1289, 274] width 12 height 11
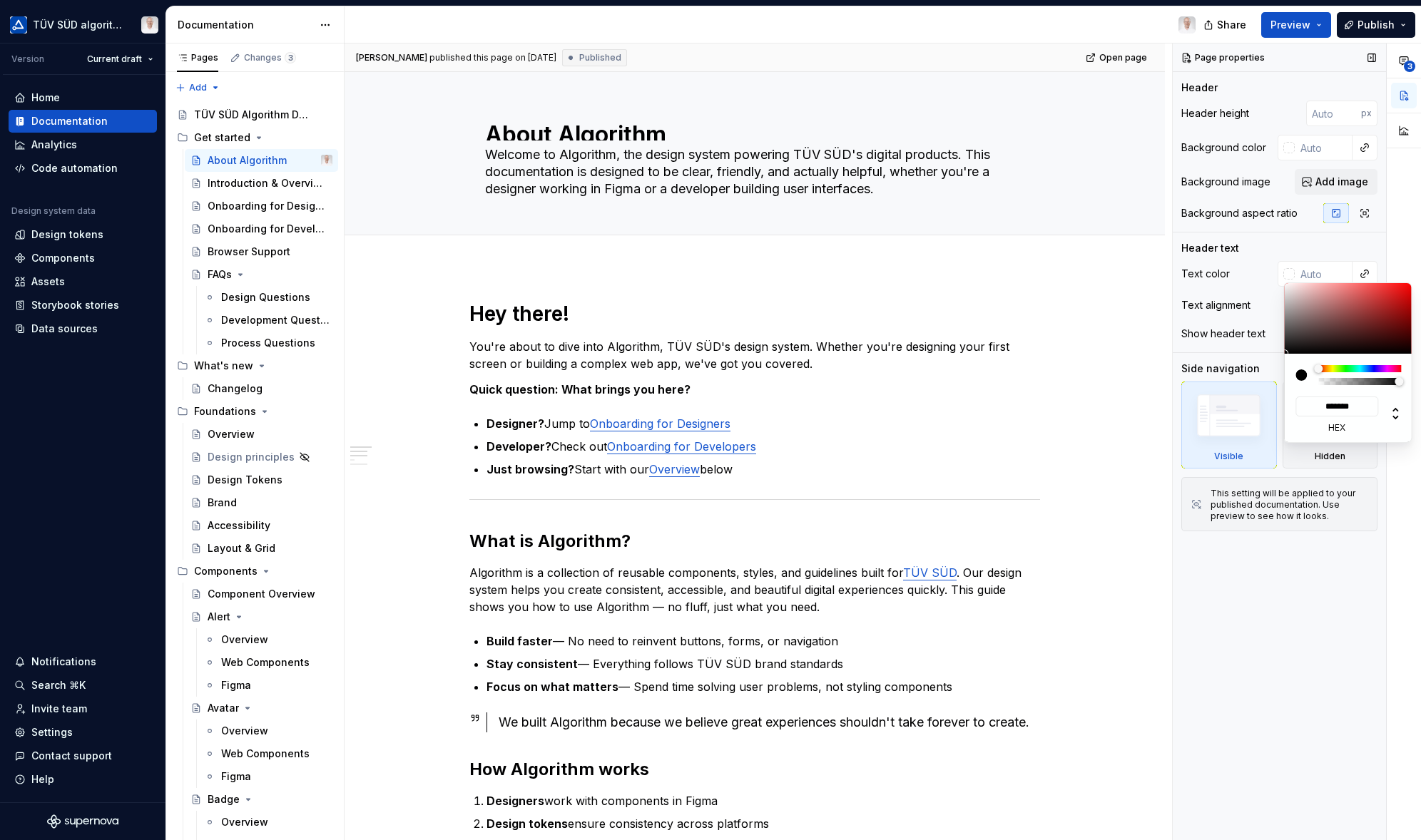
click at [1299, 244] on div "**********" at bounding box center [1296, 442] width 248 height 797
click at [1299, 246] on div "Header text" at bounding box center [1279, 248] width 196 height 14
click at [1254, 705] on div "Page properties Header Header height px Background color Background image Add i…" at bounding box center [1279, 442] width 213 height 797
click at [1251, 697] on div "Page properties Header Header height px Background color Background image Add i…" at bounding box center [1279, 442] width 213 height 797
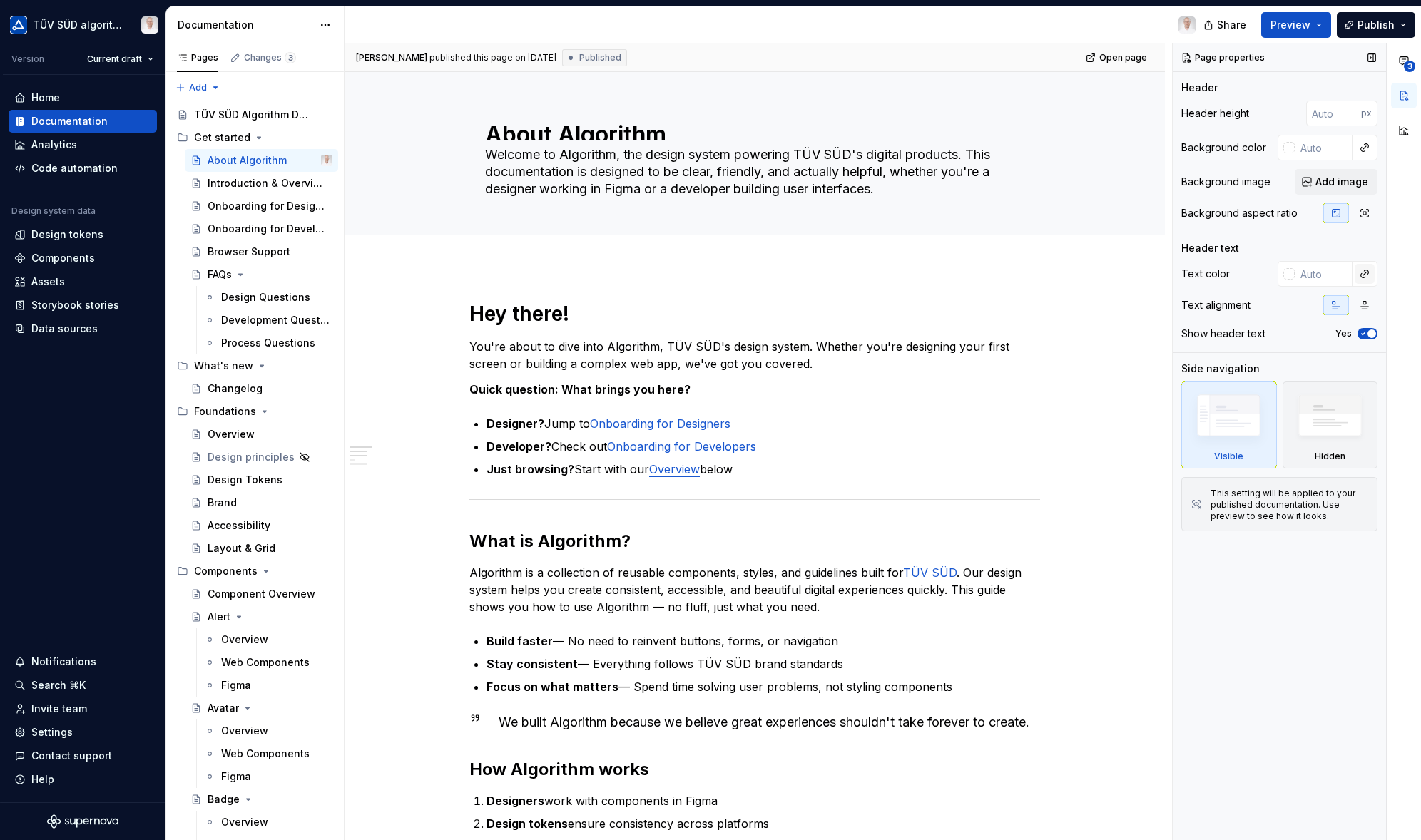
click at [1299, 273] on button "button" at bounding box center [1364, 274] width 20 height 20
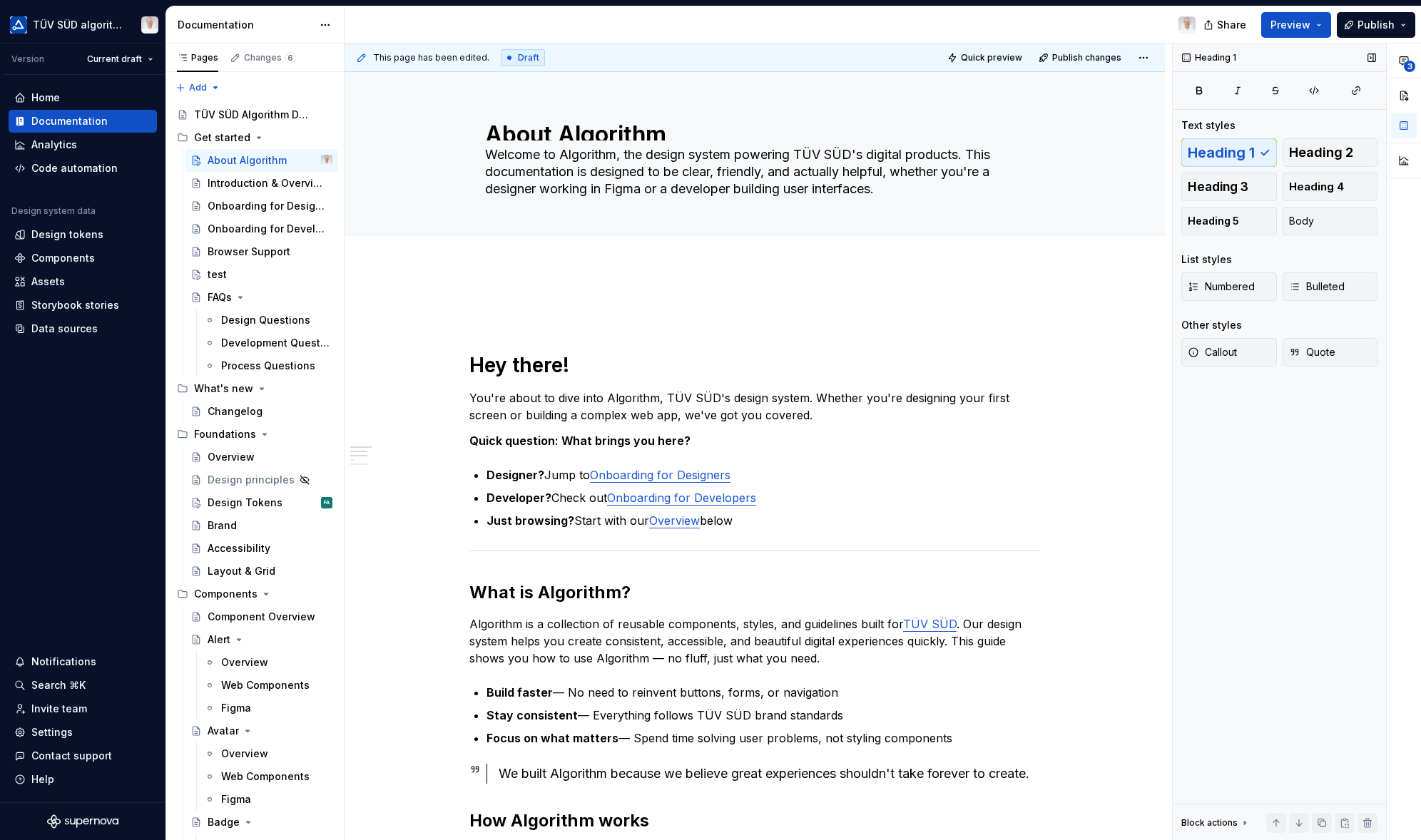
type textarea "*"
